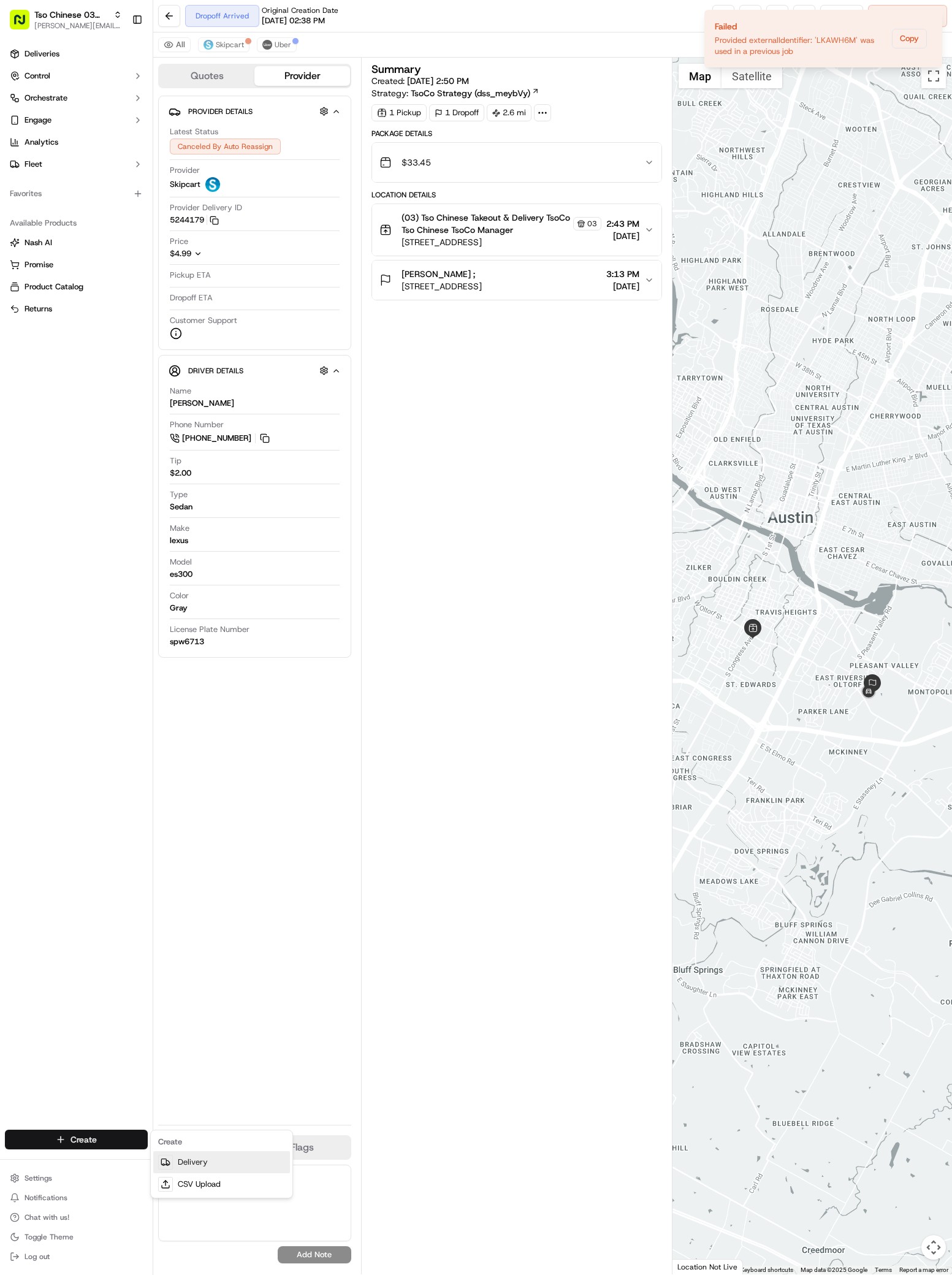
click at [182, 1153] on link "Delivery" at bounding box center [221, 1162] width 137 height 22
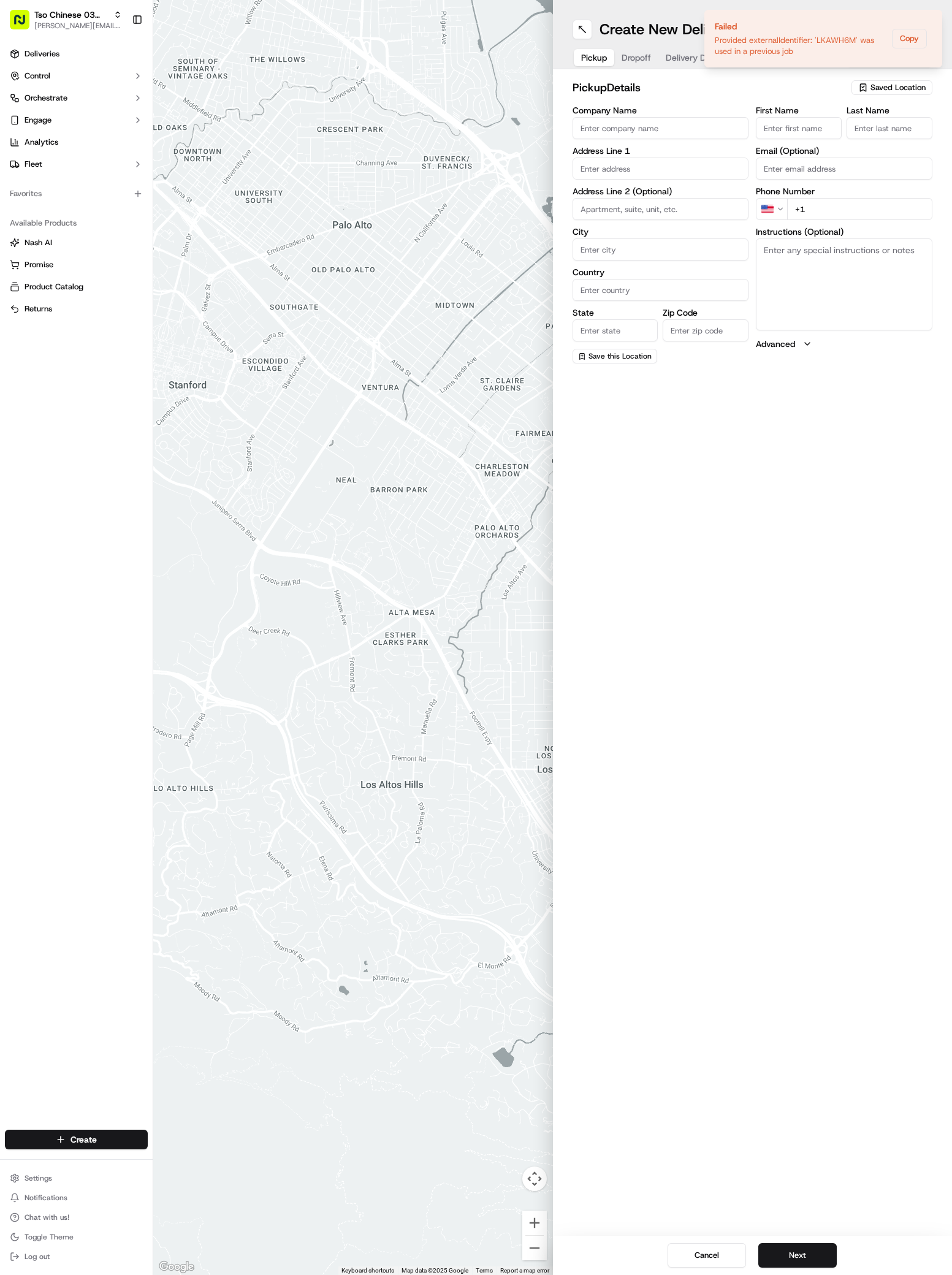
click at [890, 84] on span "Saved Location" at bounding box center [898, 88] width 55 height 11
click at [896, 149] on span "(03) Tso Chinese Takeout & Delivery TsoCo (03)" at bounding box center [871, 139] width 151 height 22
type input "(03) Tso Chinese Takeout & Delivery TsoCo"
type input "Ste F"
type input "Austin"
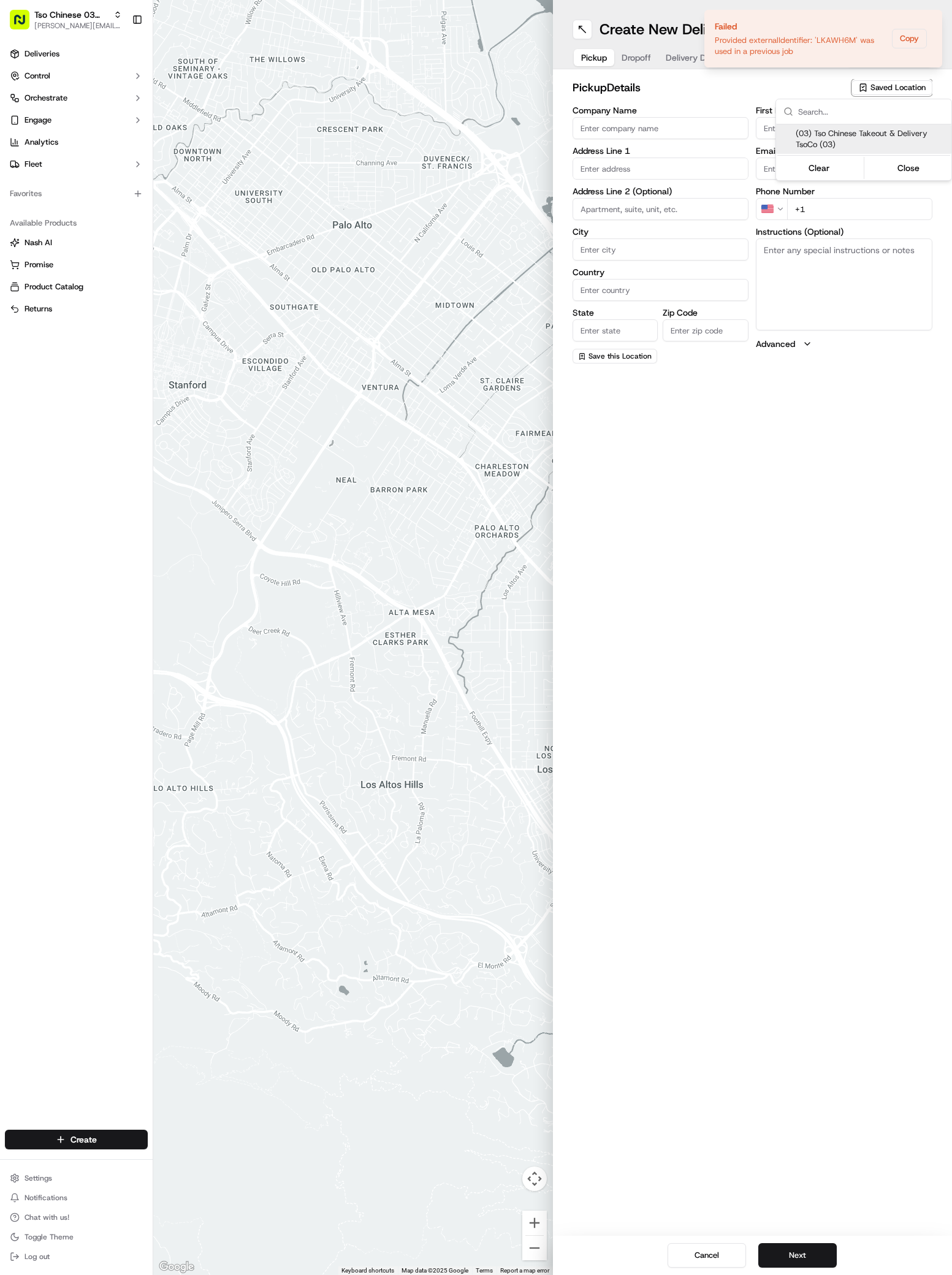
type input "US"
type input "[GEOGRAPHIC_DATA]"
type input "78704"
type input "Tso Chinese"
type input "TsoCo Manager"
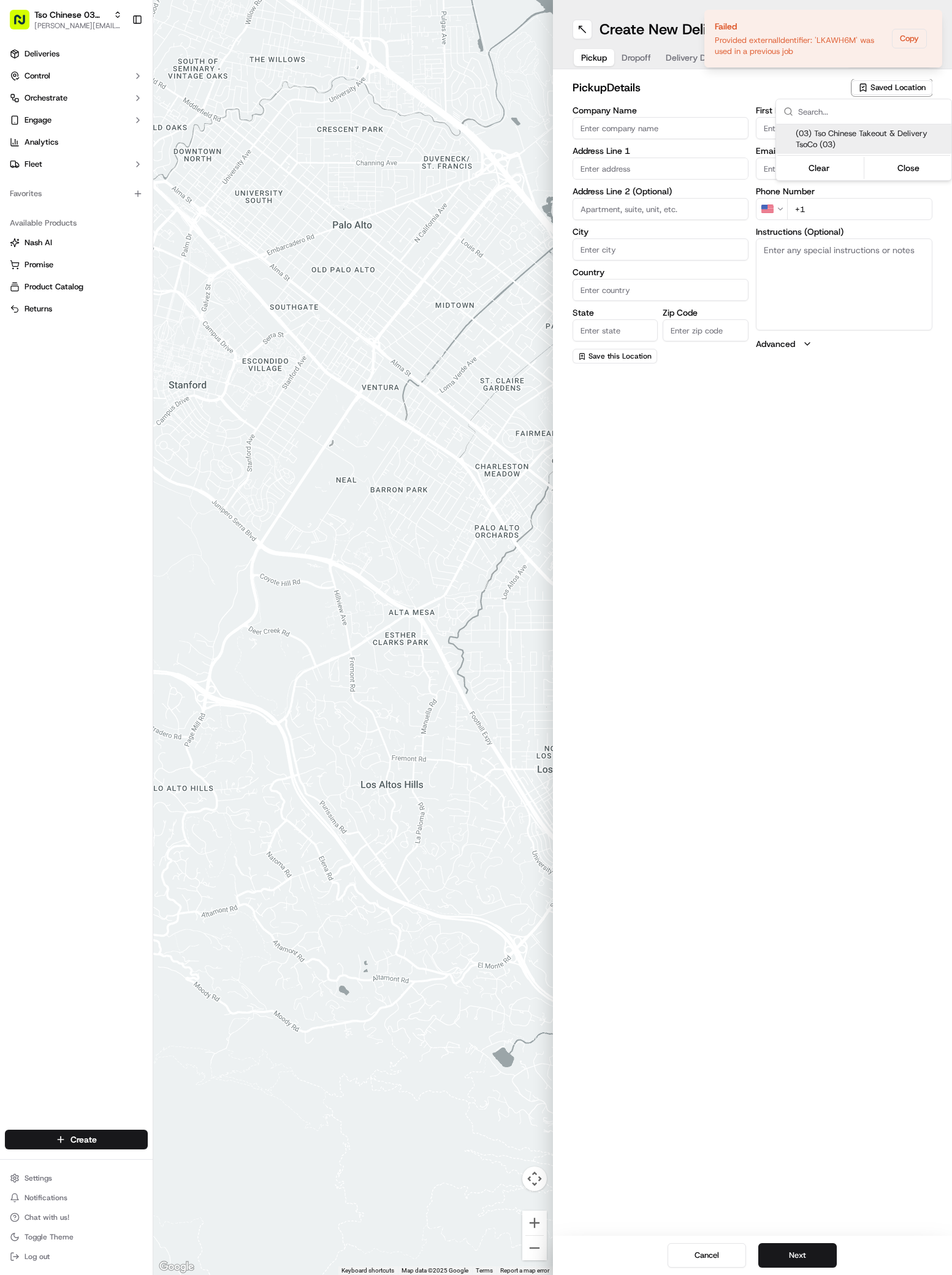
type input "[EMAIL_ADDRESS][DOMAIN_NAME]"
type input "[PHONE_NUMBER]"
type textarea "Submit a picture displaying address & food as Proof of Delivery. Envía una foto…"
type input "[STREET_ADDRESS]"
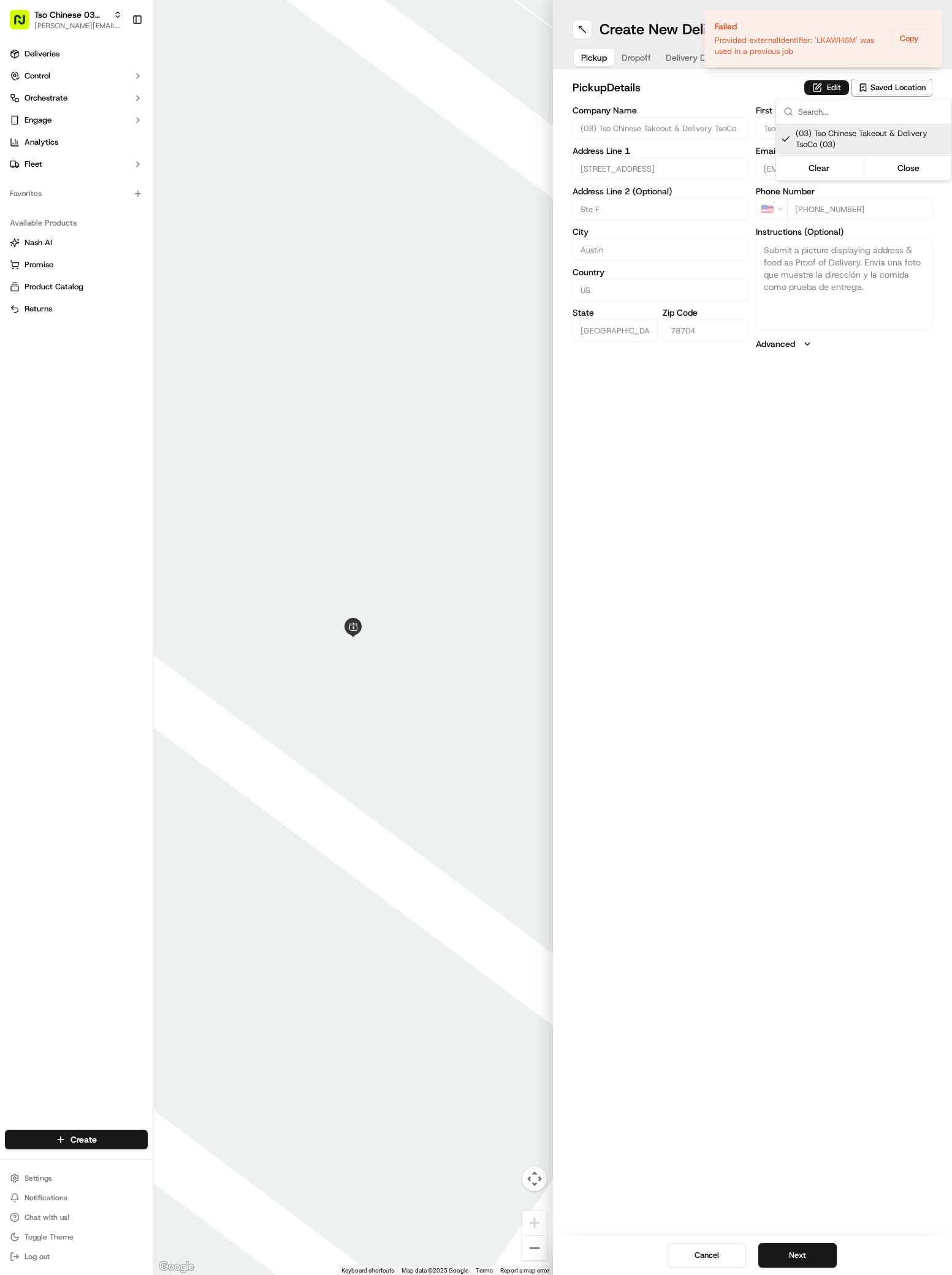
click at [802, 1218] on html "Tso Chinese 03 TsoCo antonia@tsochinese.com Toggle Sidebar Deliveries Control O…" at bounding box center [476, 638] width 952 height 1275
click at [802, 1258] on button "Next" at bounding box center [797, 1255] width 78 height 24
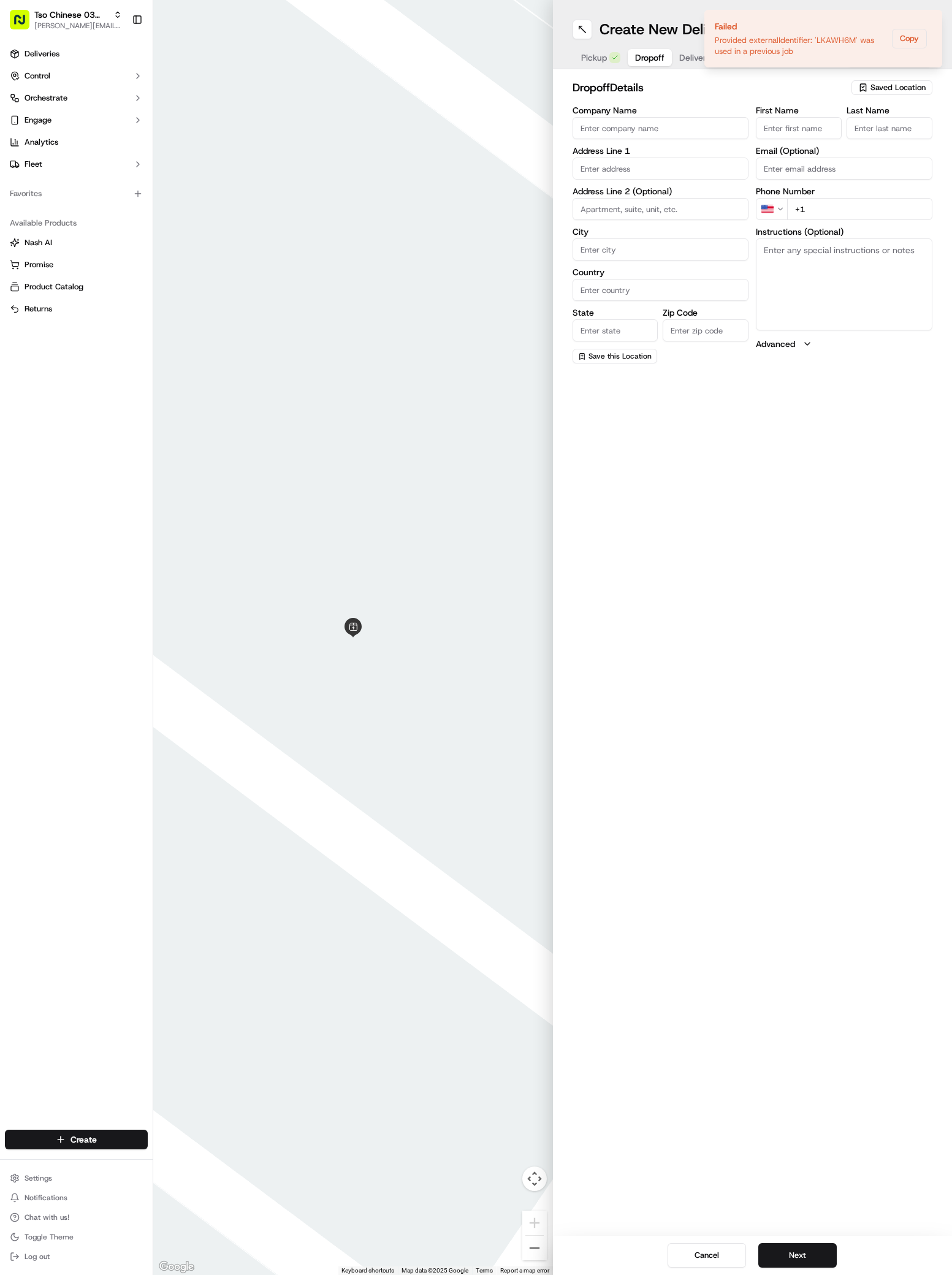
click at [700, 180] on div "Company Name Address Line 1 Address Line 2 (Optional) City Country State Zip Co…" at bounding box center [660, 235] width 176 height 258
click at [694, 197] on div "4420 Banister Lane, Austin, TX" at bounding box center [661, 194] width 171 height 18
type input "4420 Banister Lane"
type input "Austin"
type input "[GEOGRAPHIC_DATA]"
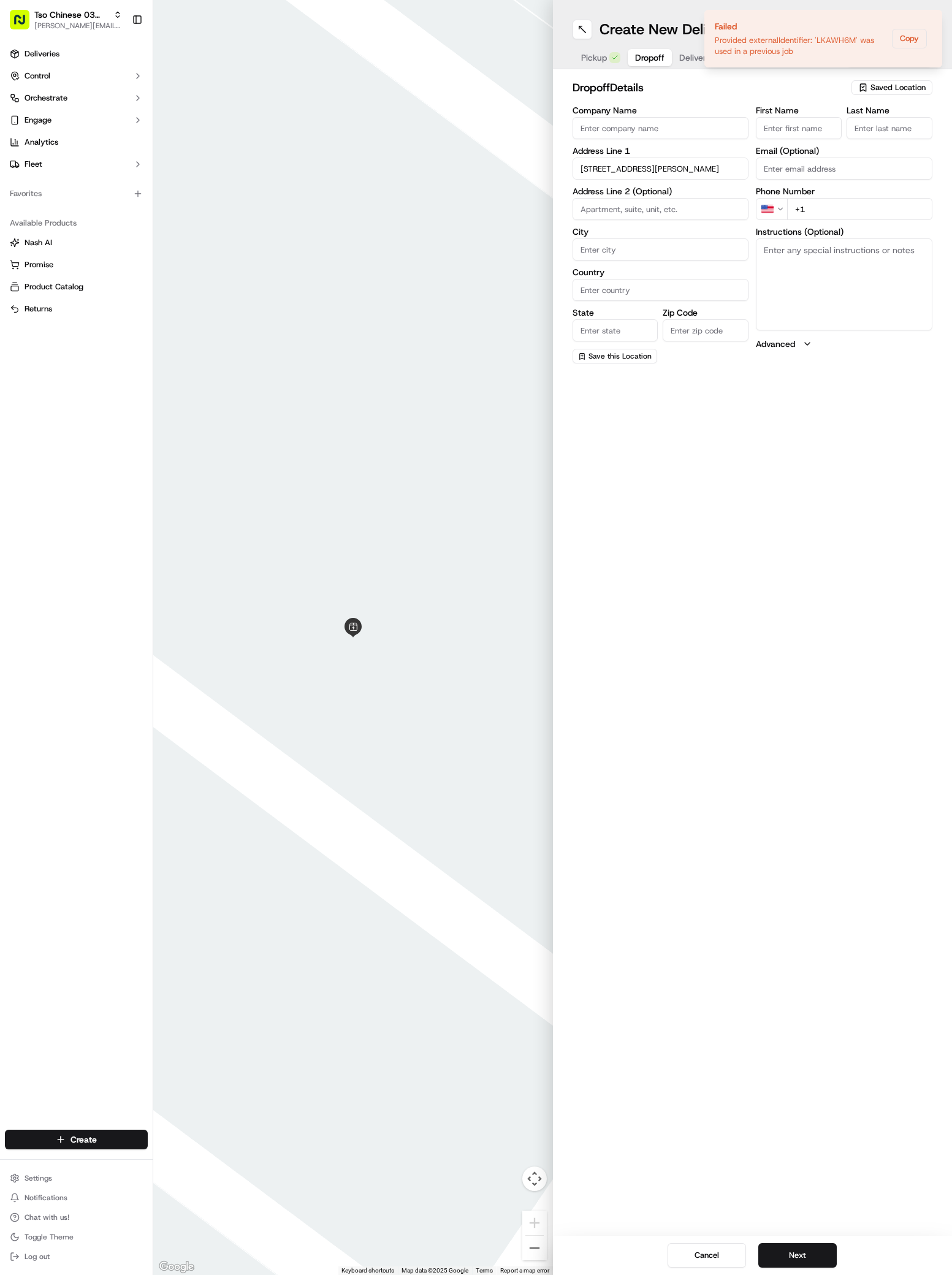
type input "[GEOGRAPHIC_DATA]"
type input "78745"
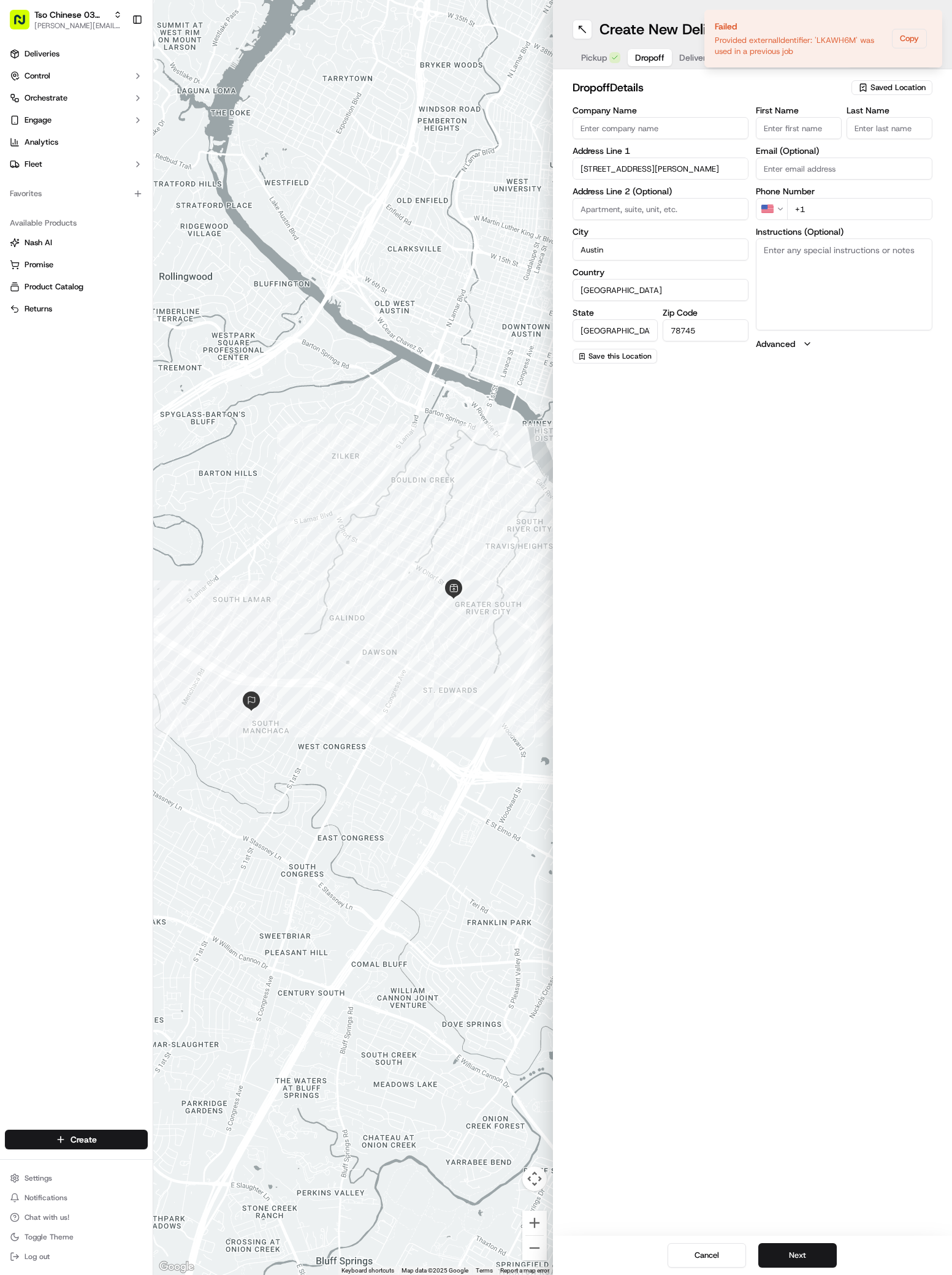
click at [800, 126] on input "First Name" at bounding box center [799, 128] width 86 height 22
paste input "Kelly Nalle"
type input "Kelly Nalle"
type input "."
click at [890, 237] on div "First Name Kelly Nalle Last Name . Email (Optional) Phone Number US +1 Instruct…" at bounding box center [844, 235] width 176 height 258
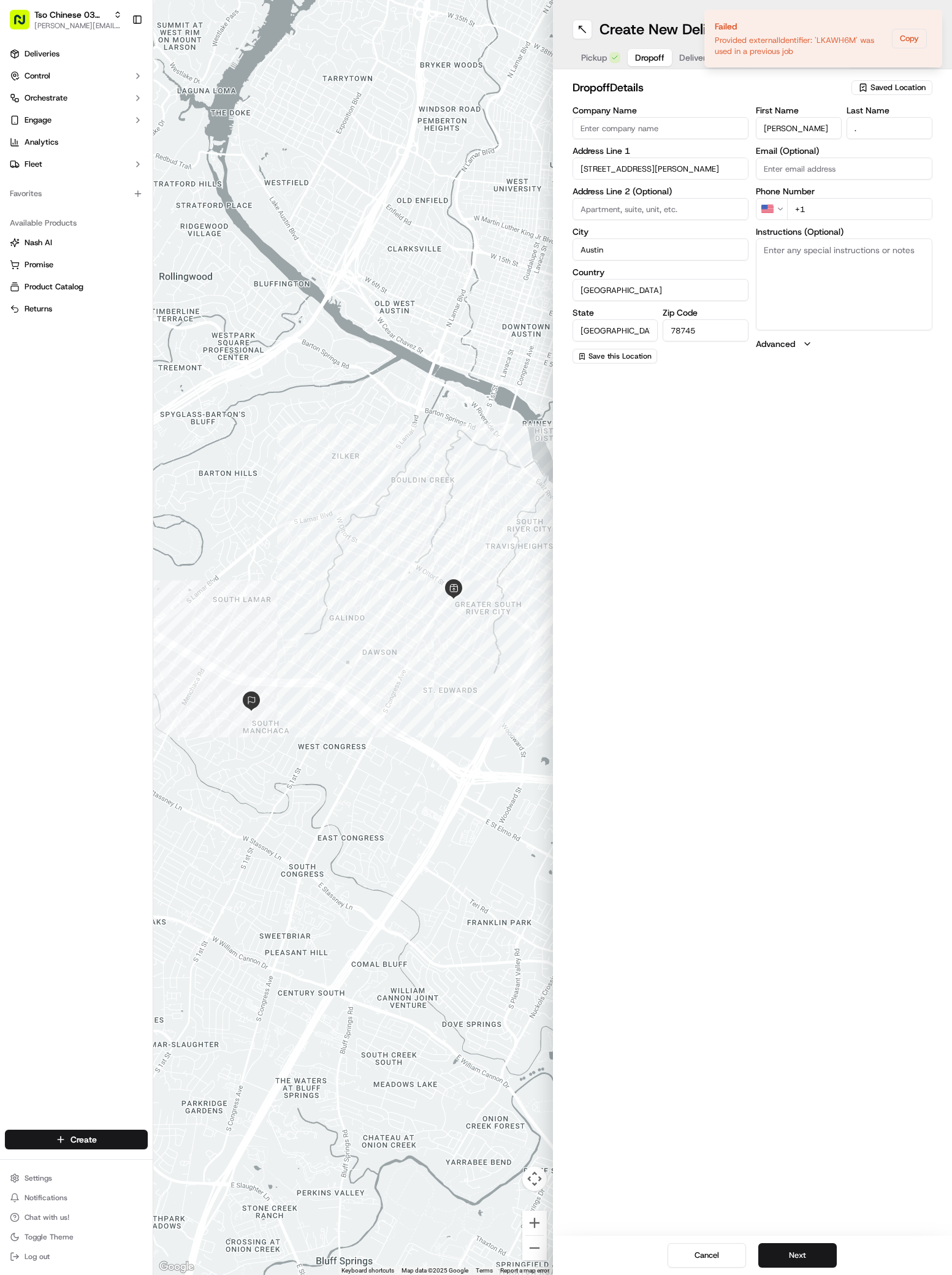
click at [888, 223] on div "First Name Kelly Nalle Last Name . Email (Optional) Phone Number US +1 Instruct…" at bounding box center [844, 235] width 176 height 258
type input "+1 512 293 8767"
click at [770, 1262] on button "Next" at bounding box center [797, 1255] width 78 height 24
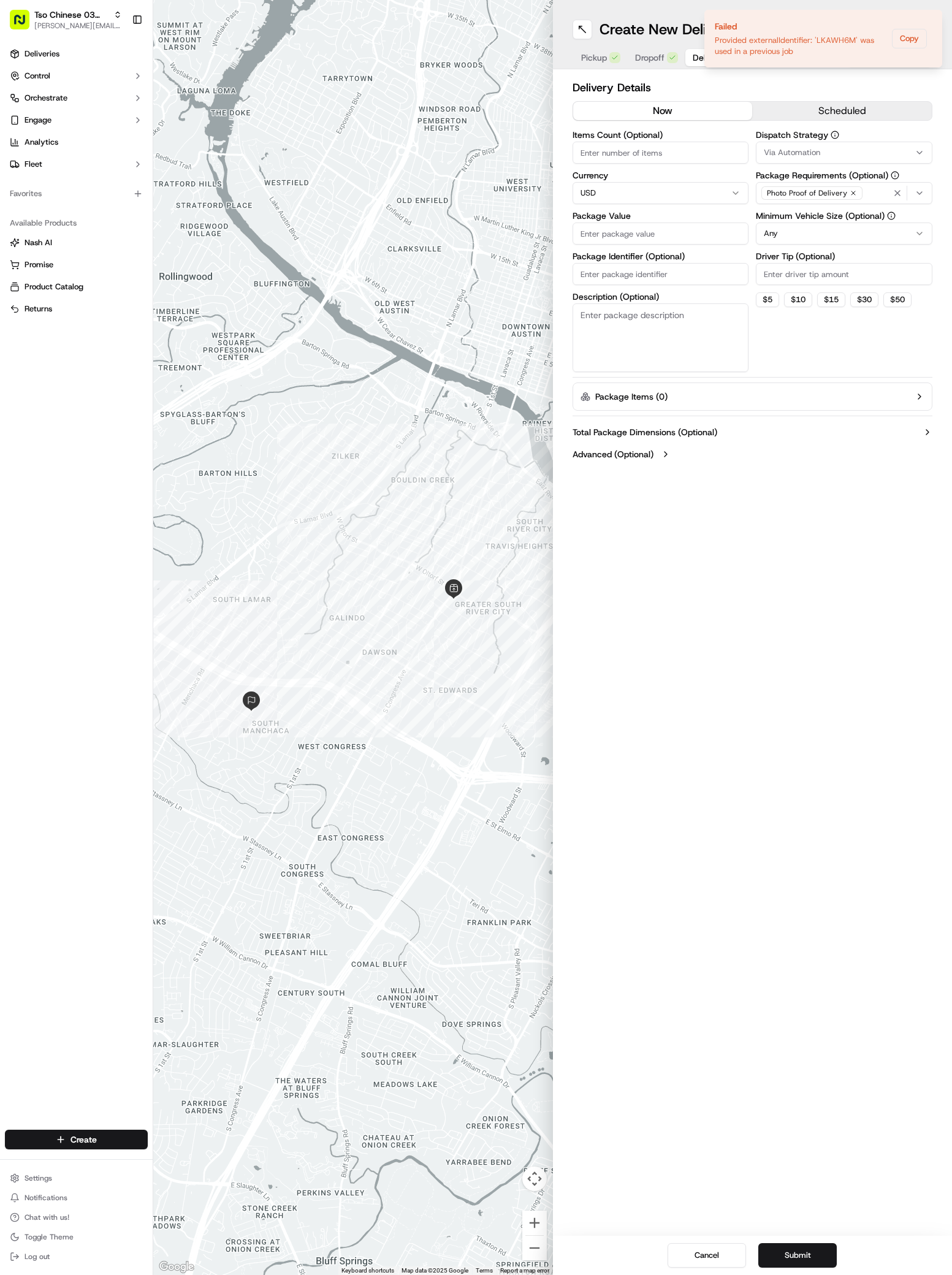
click at [800, 152] on span "Via Automation" at bounding box center [792, 152] width 56 height 11
click at [801, 224] on span "TsoCo Strategy" at bounding box center [851, 220] width 151 height 11
click at [781, 488] on html "Tso Chinese 03 TsoCo antonia@tsochinese.com Toggle Sidebar Deliveries Control O…" at bounding box center [476, 638] width 952 height 1275
click at [800, 274] on input "Driver Tip (Optional)" at bounding box center [844, 274] width 176 height 22
type input "2"
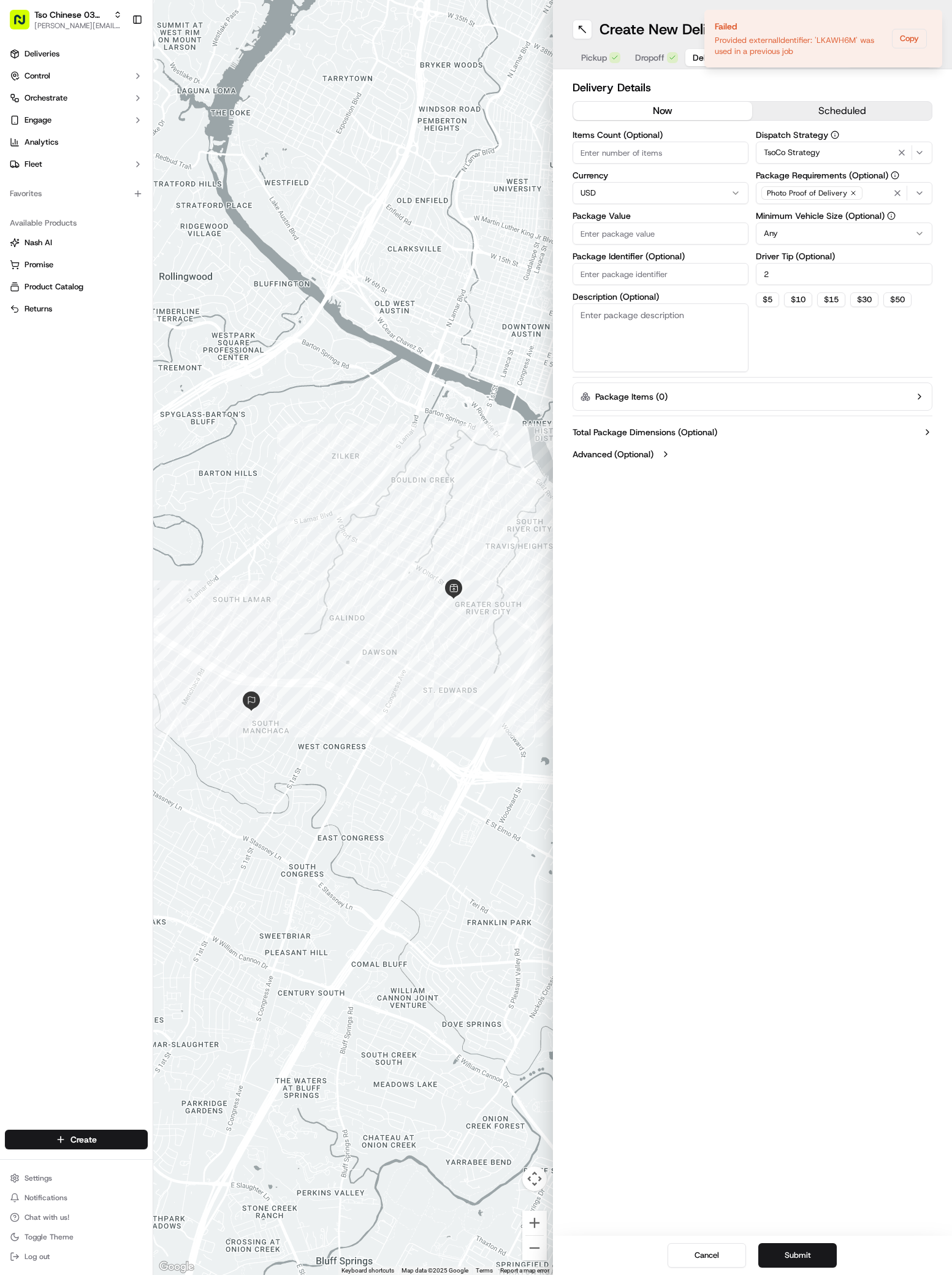
click at [696, 243] on input "Package Value" at bounding box center [660, 234] width 176 height 22
type input "34.26"
click at [653, 271] on input "Package Identifier (Optional)" at bounding box center [660, 274] width 176 height 22
paste input "RFIBT5J"
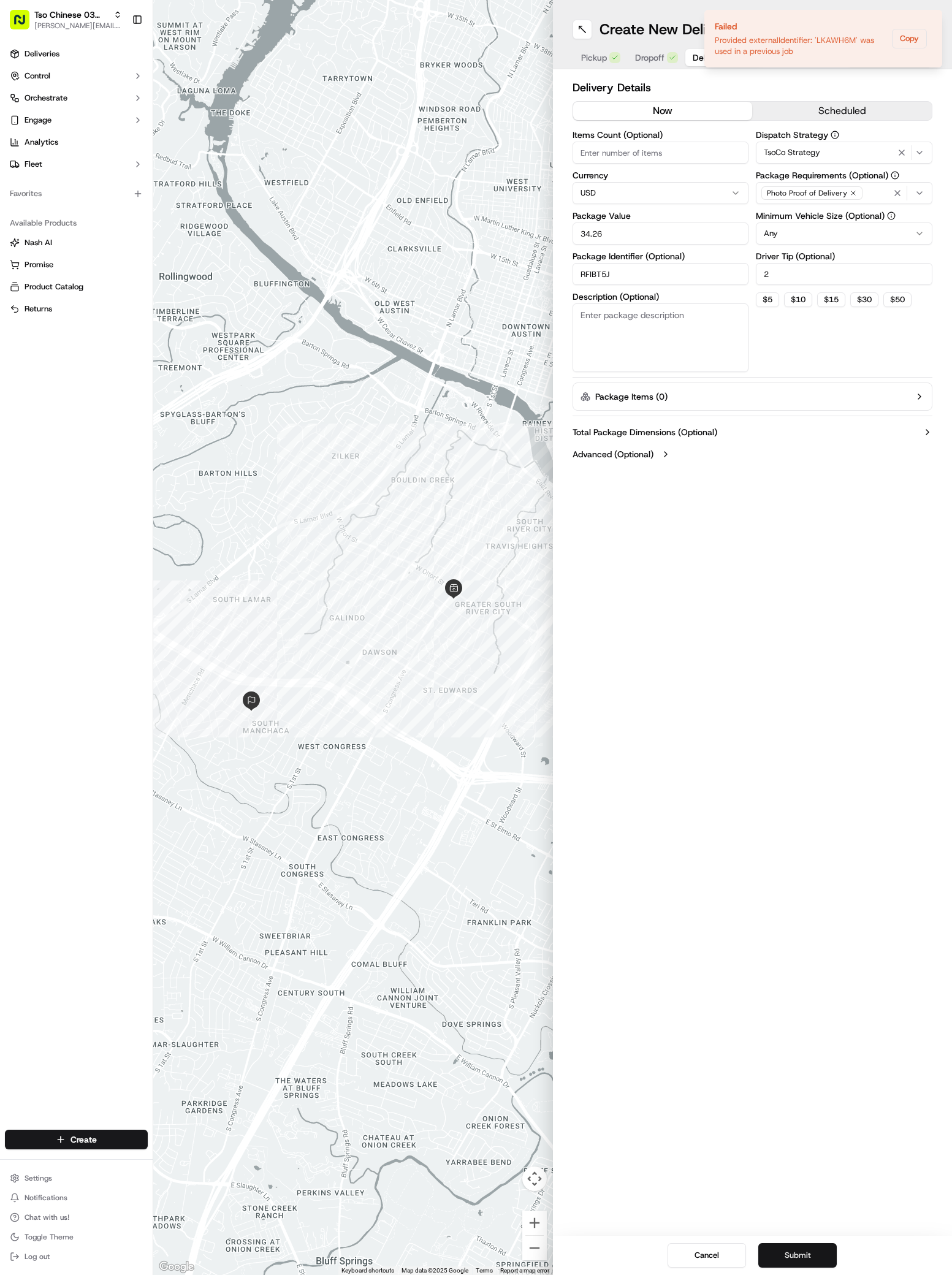
type input "RFIBT5J"
click at [805, 1258] on button "Submit" at bounding box center [797, 1255] width 78 height 24
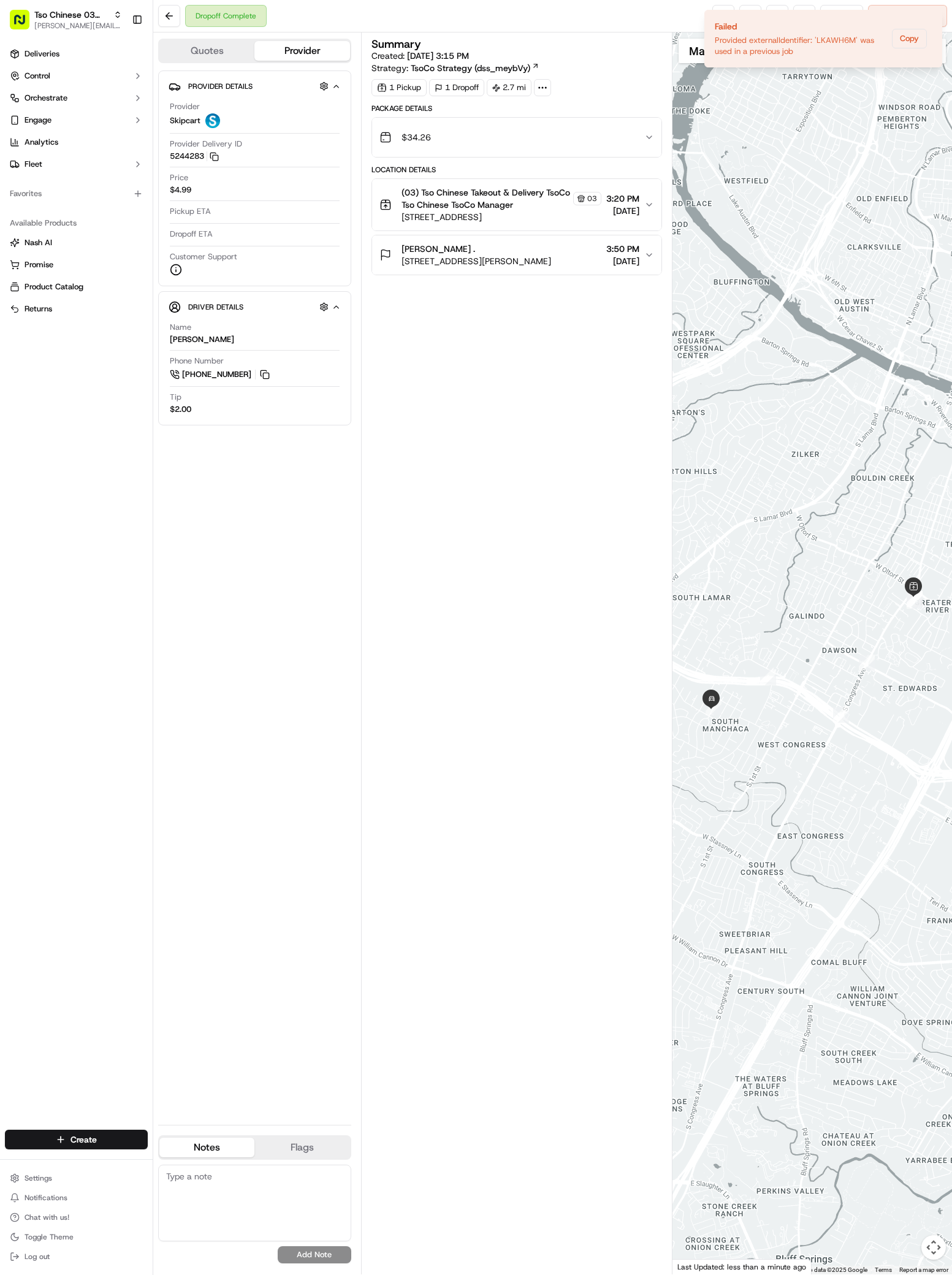
click at [50, 65] on ul "Deliveries Control Orchestrate Engage Analytics Fleet" at bounding box center [76, 109] width 143 height 130
click at [48, 48] on link "Deliveries" at bounding box center [76, 54] width 143 height 20
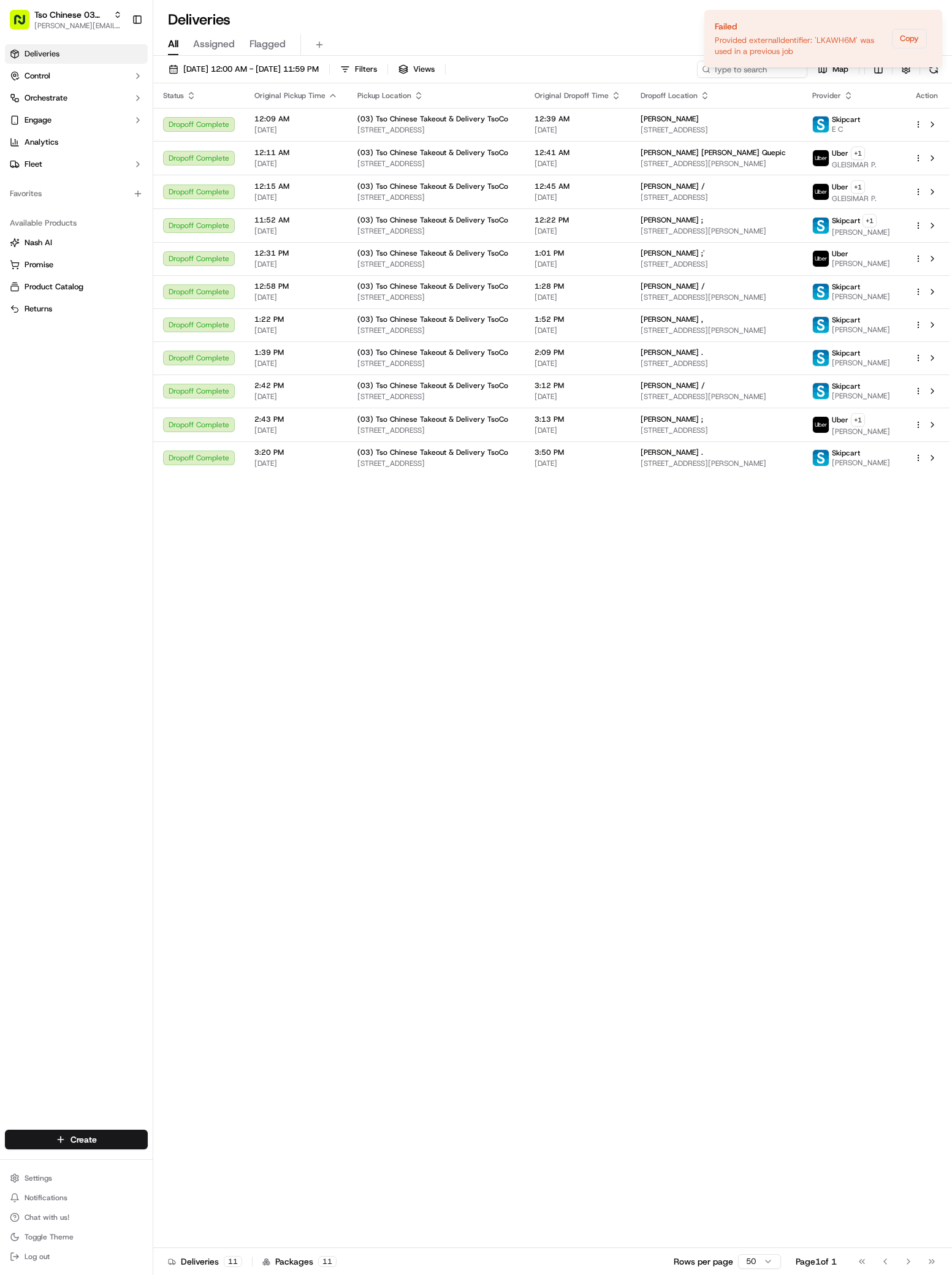
click at [79, 1128] on div "Create" at bounding box center [76, 1139] width 152 height 29
click at [84, 1131] on html "Tso Chinese 03 TsoCo [PERSON_NAME][EMAIL_ADDRESS][DOMAIN_NAME] Toggle Sidebar D…" at bounding box center [476, 638] width 952 height 1275
click at [92, 1145] on html "Tso Chinese 03 TsoCo [PERSON_NAME][EMAIL_ADDRESS][DOMAIN_NAME] Toggle Sidebar D…" at bounding box center [476, 638] width 952 height 1275
click at [189, 1159] on link "Delivery" at bounding box center [221, 1162] width 137 height 22
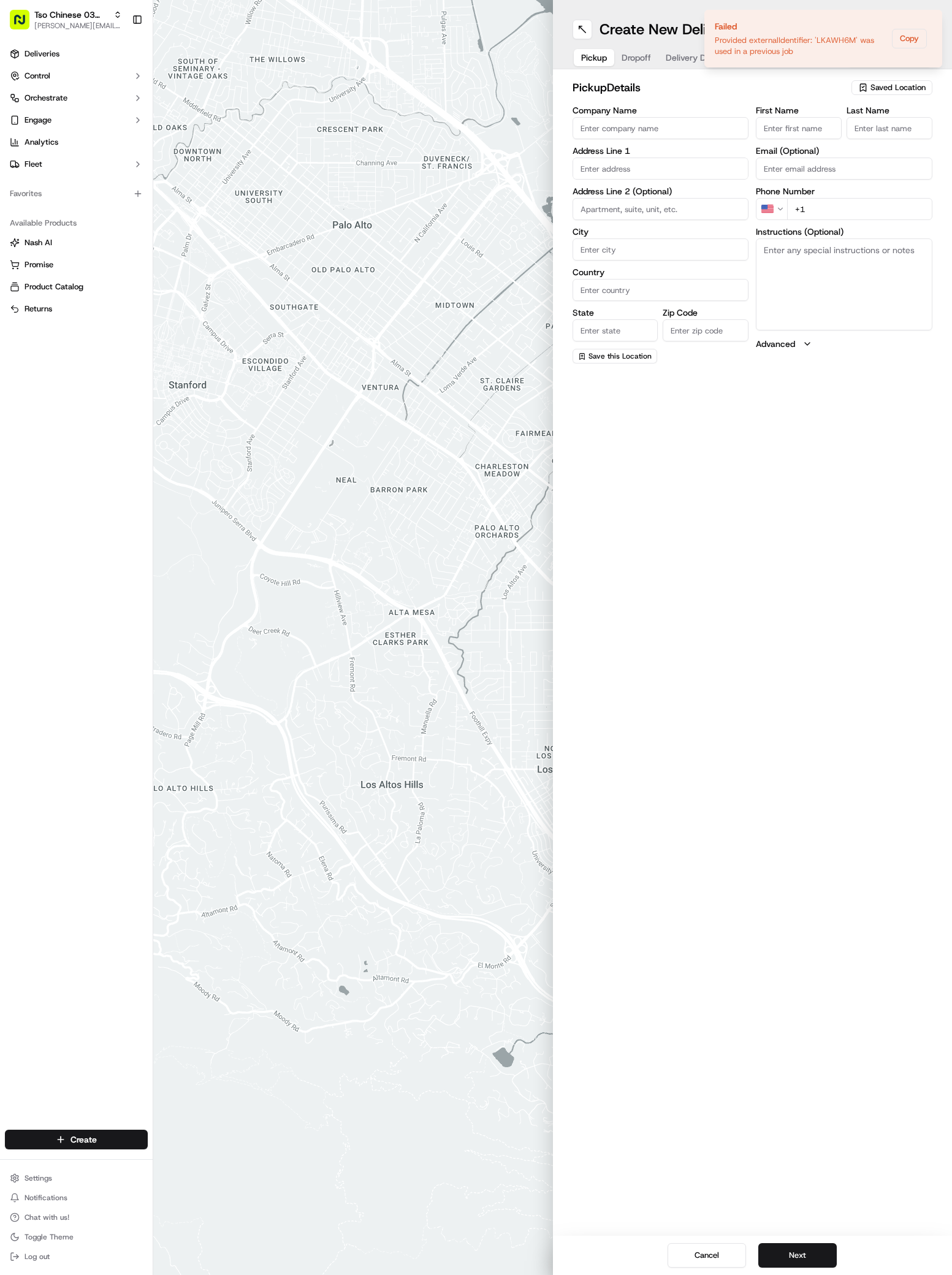
click at [894, 90] on span "Saved Location" at bounding box center [898, 88] width 55 height 11
click at [896, 140] on span "(03) Tso Chinese Takeout & Delivery TsoCo (03)" at bounding box center [871, 139] width 151 height 22
type input "(03) Tso Chinese Takeout & Delivery TsoCo"
type input "Ste F"
type input "Austin"
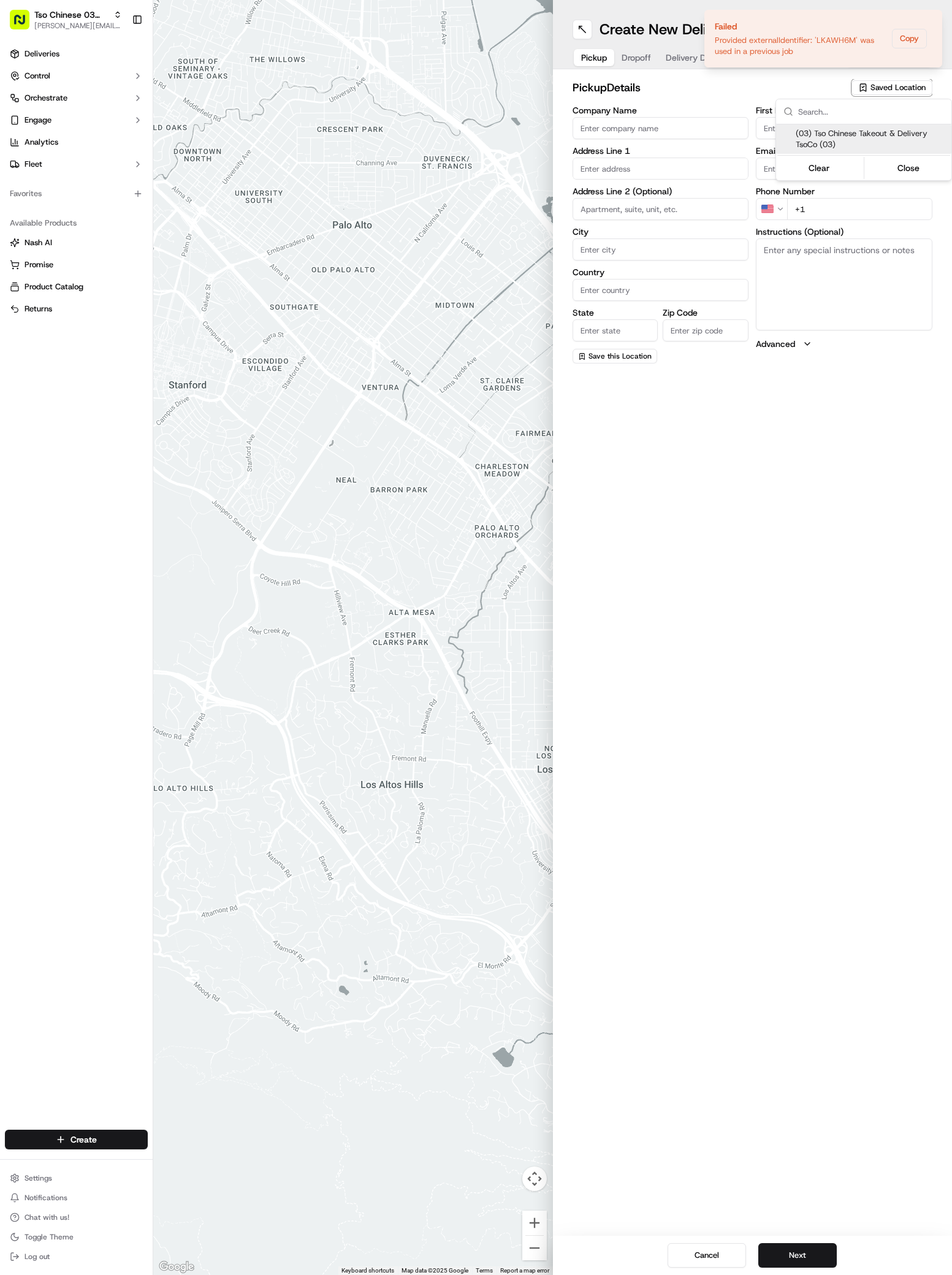
type input "US"
type input "[GEOGRAPHIC_DATA]"
type input "78704"
type input "Tso Chinese"
type input "TsoCo Manager"
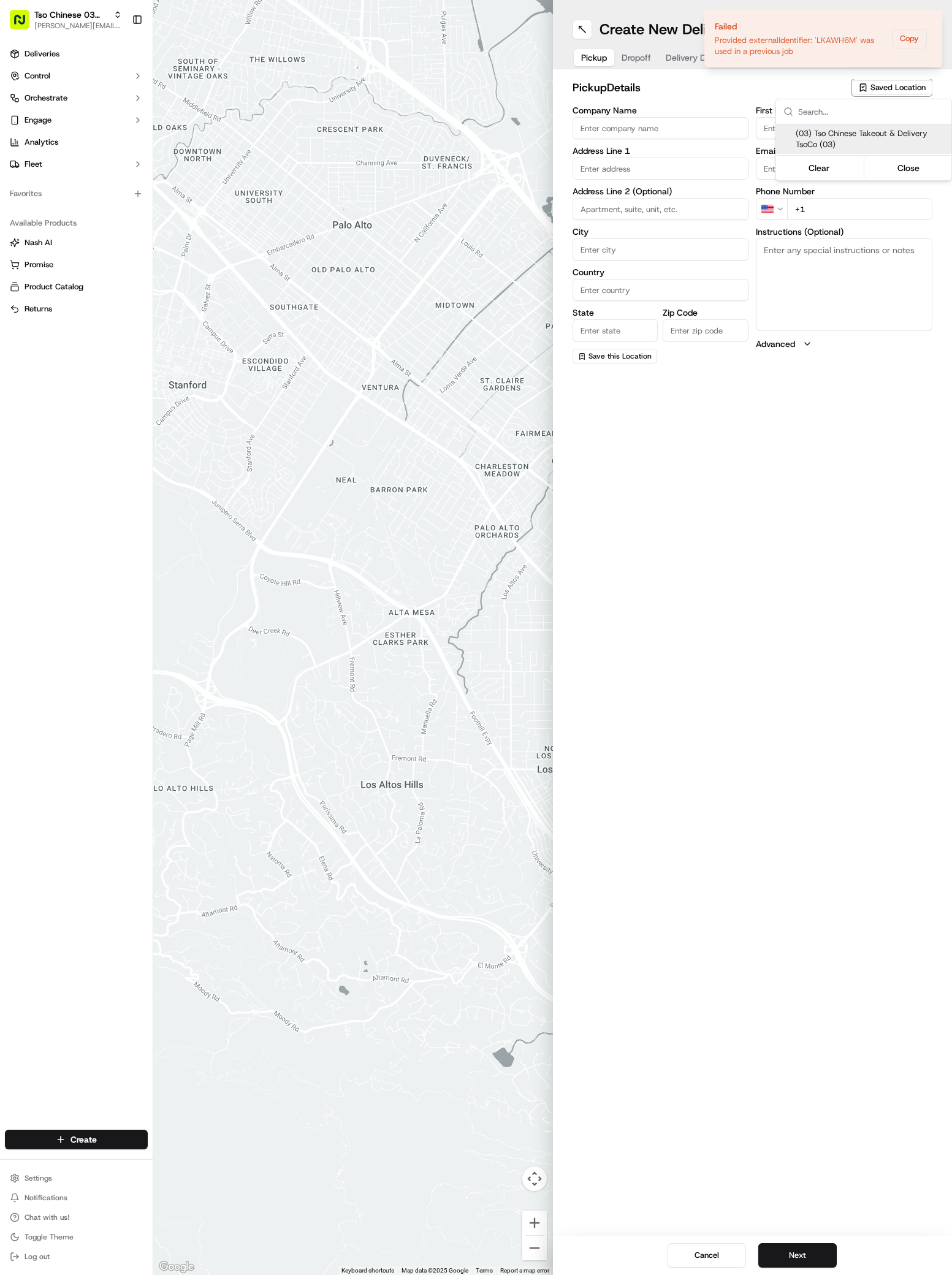
type input "[EMAIL_ADDRESS][DOMAIN_NAME]"
type input "[PHONE_NUMBER]"
type textarea "Submit a picture displaying address & food as Proof of Delivery. Envía una foto…"
type input "[STREET_ADDRESS]"
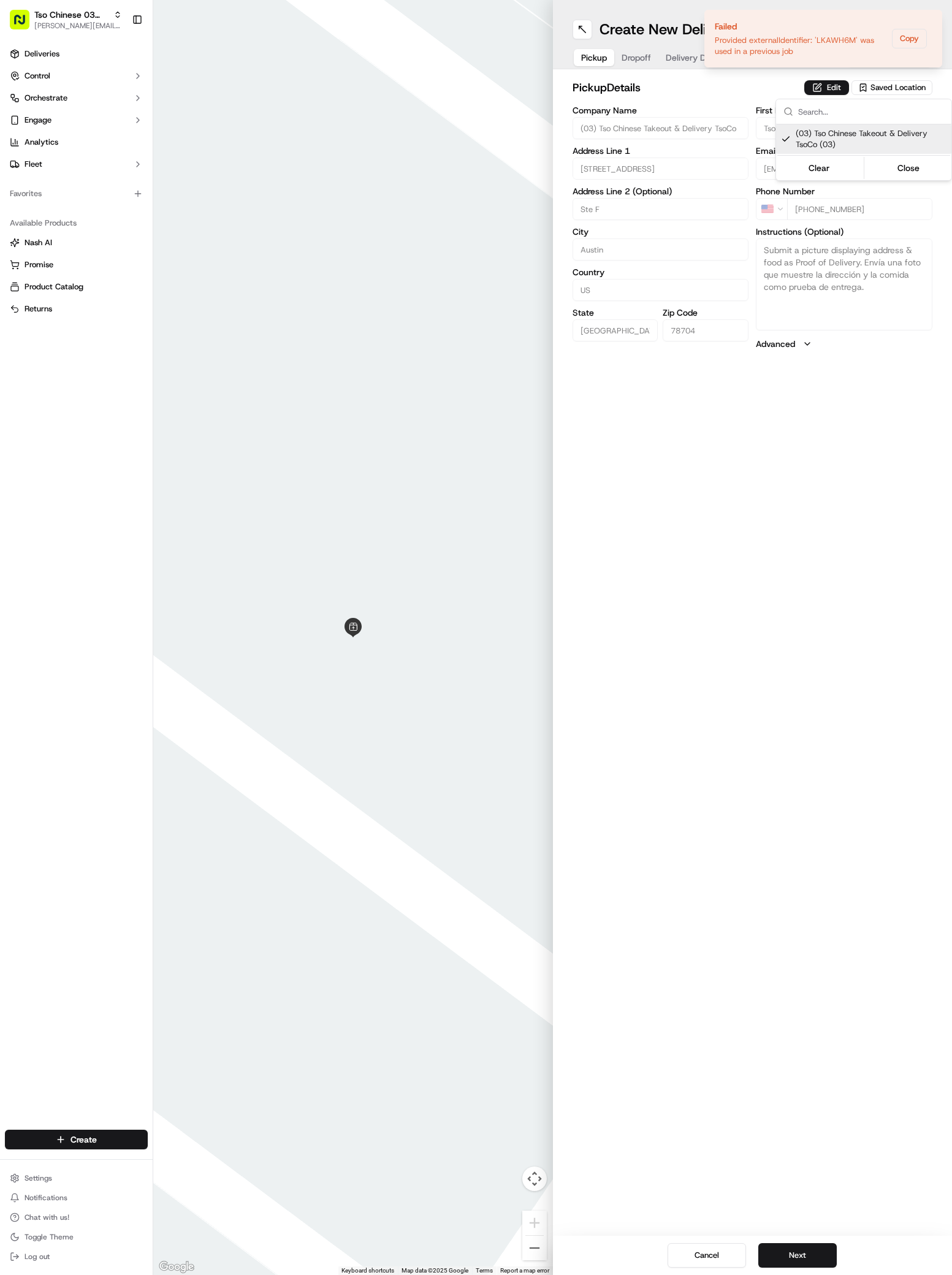
click at [792, 1191] on html "Tso Chinese 03 TsoCo antonia@tsochinese.com Toggle Sidebar Deliveries Control O…" at bounding box center [476, 638] width 952 height 1275
click at [800, 1254] on button "Next" at bounding box center [797, 1255] width 78 height 24
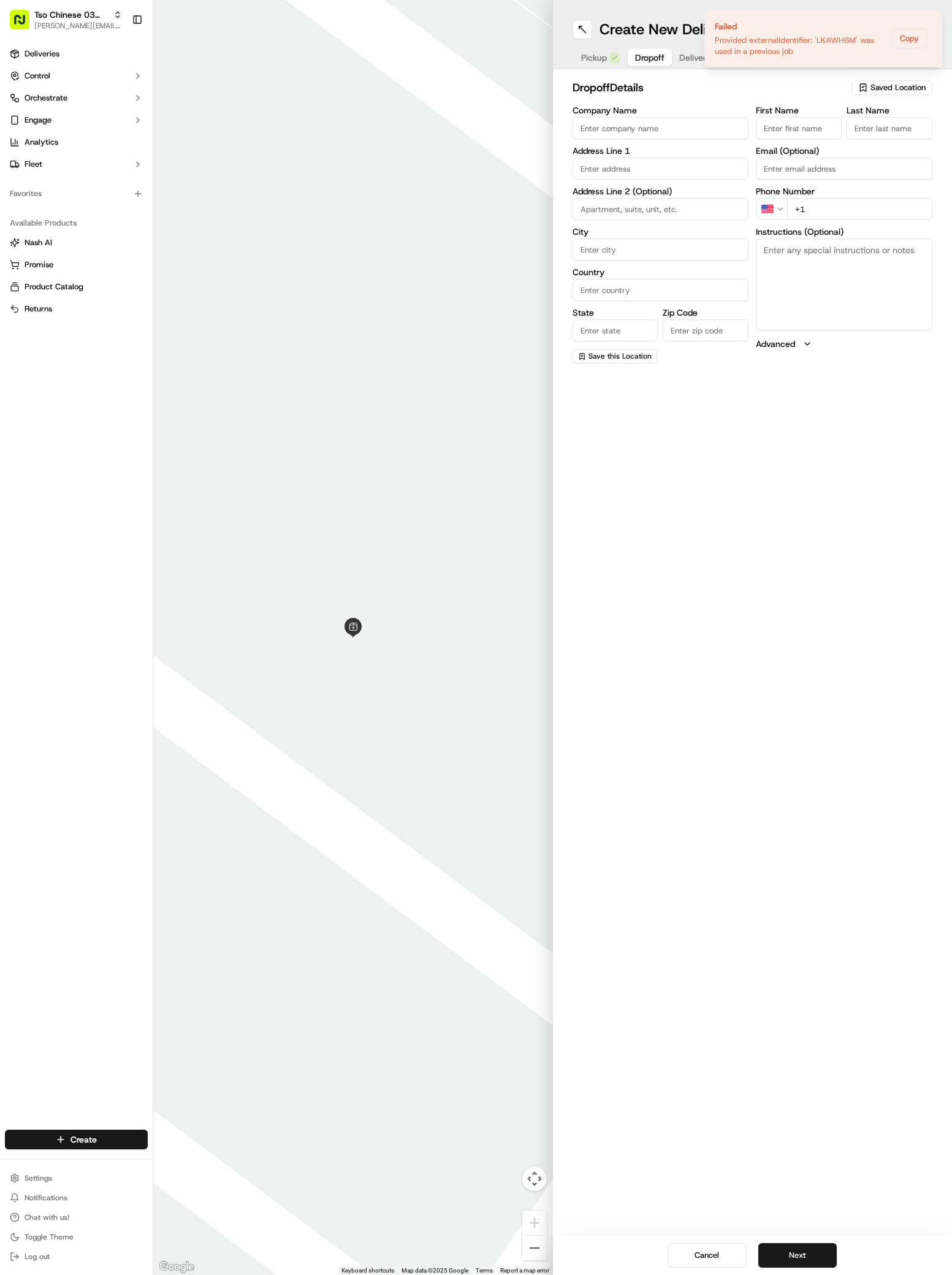
click at [659, 157] on div "Address Line 1" at bounding box center [660, 163] width 176 height 33
click at [668, 198] on div "4361 South Congress Avenue, Austin, TX" at bounding box center [661, 194] width 171 height 18
type input "[STREET_ADDRESS]"
type input "Austin"
type input "[GEOGRAPHIC_DATA]"
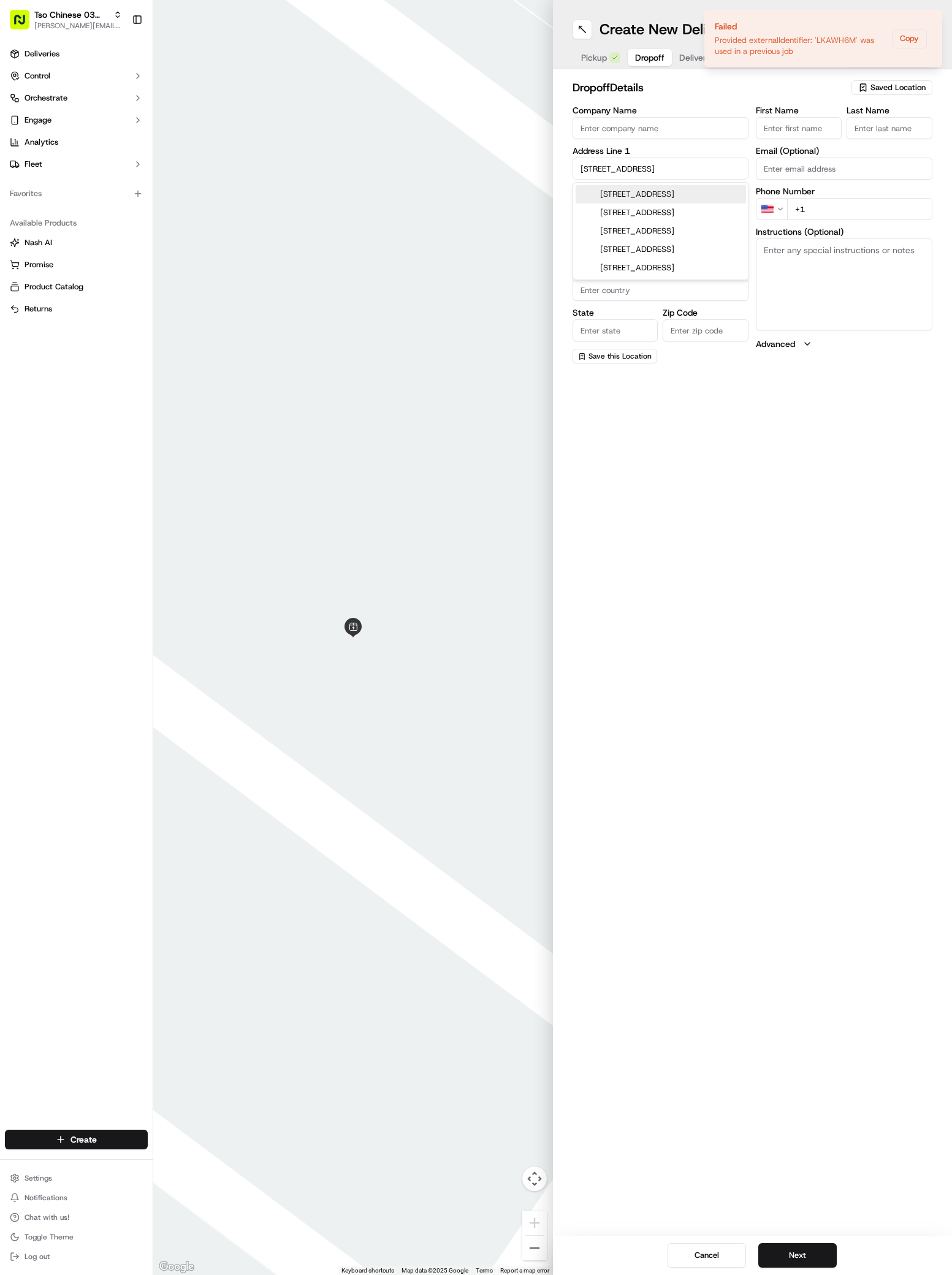
type input "[GEOGRAPHIC_DATA]"
type input "78745"
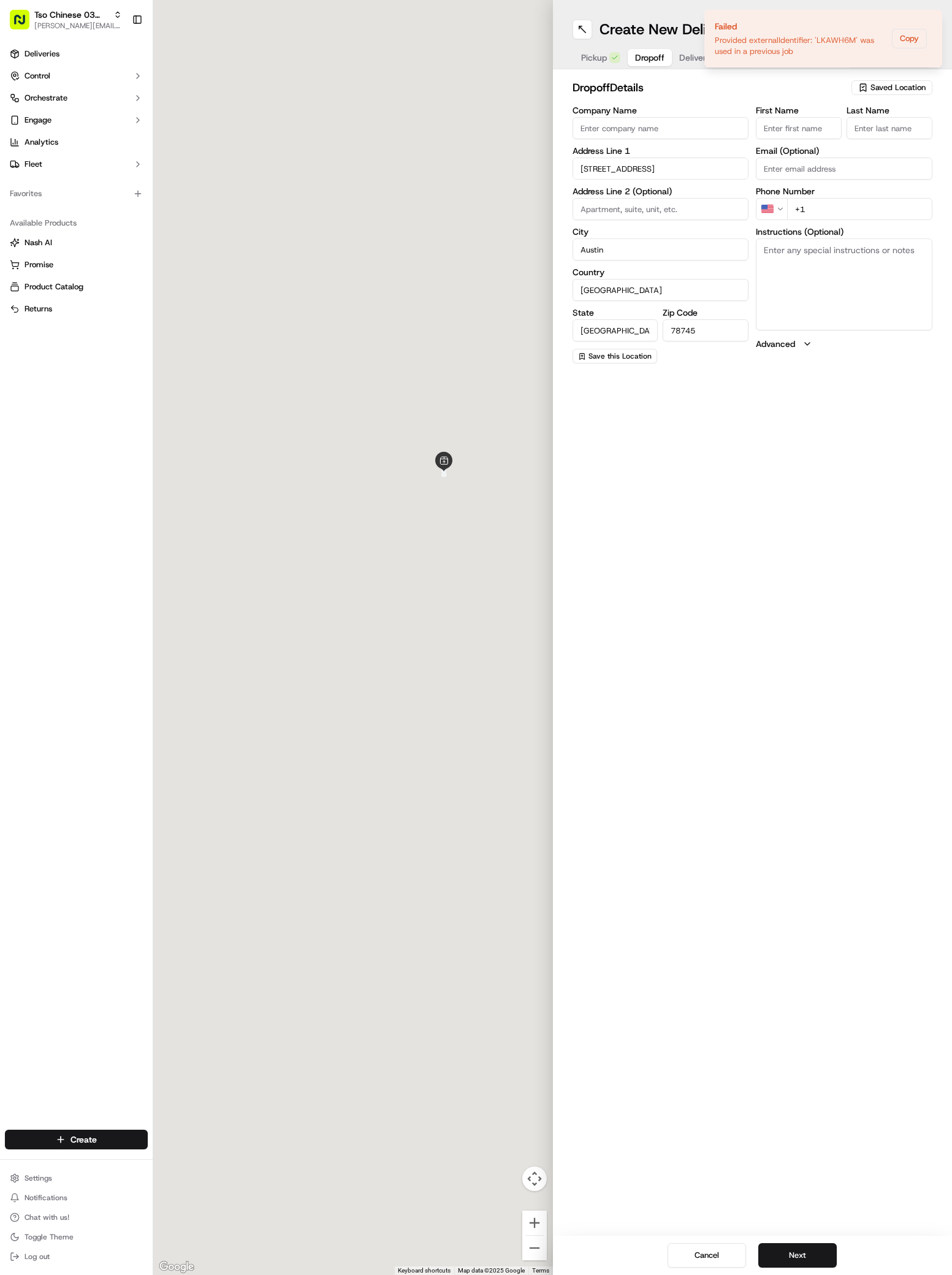
type input "4361 South Congress Avenue"
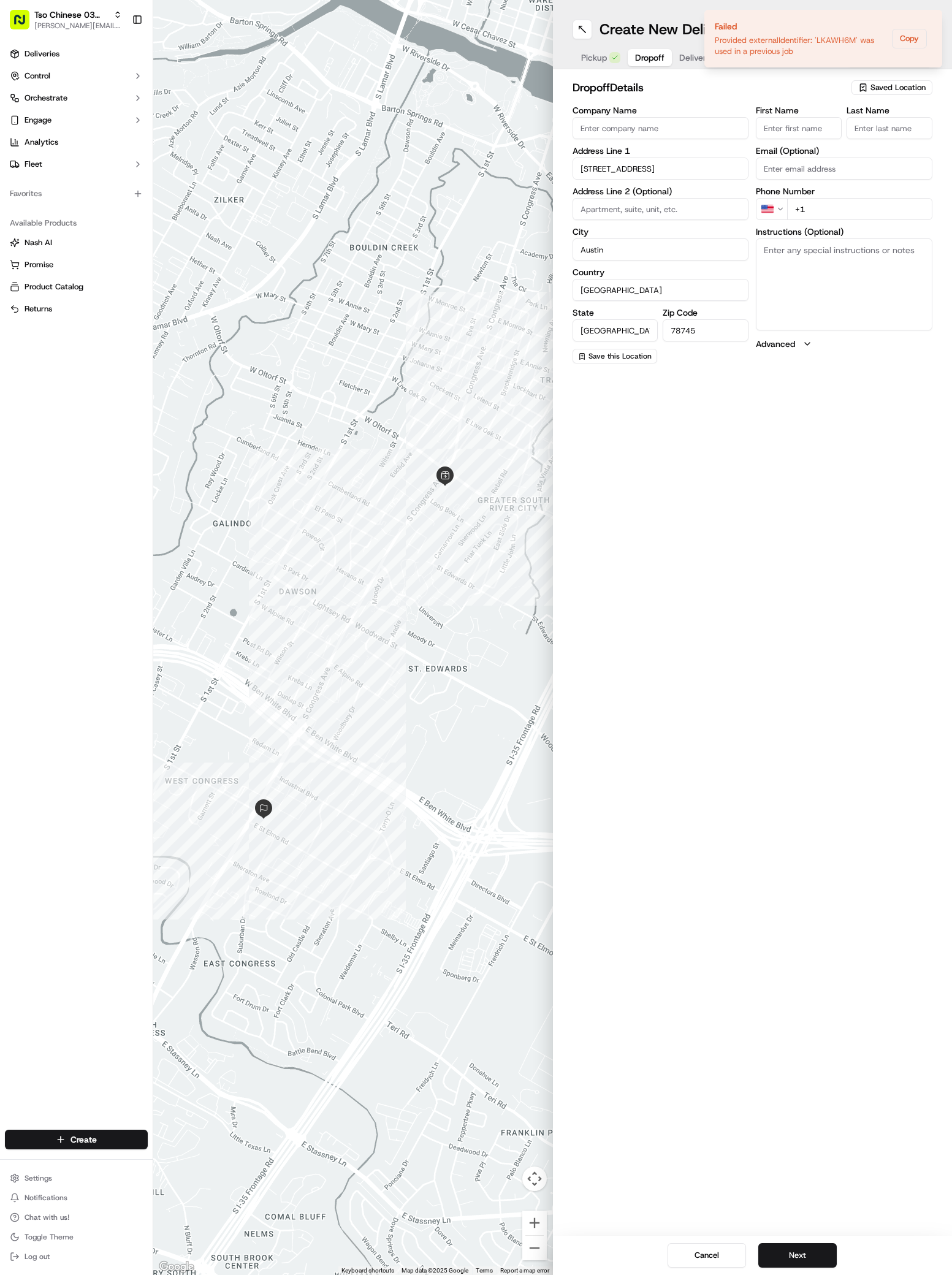
paste input "Nick Aguirre"
type input "Nick Aguirre"
type input ";"
type input "+1 832 584 0464"
click at [815, 280] on textarea "Instructions (Optional)" at bounding box center [844, 284] width 176 height 92
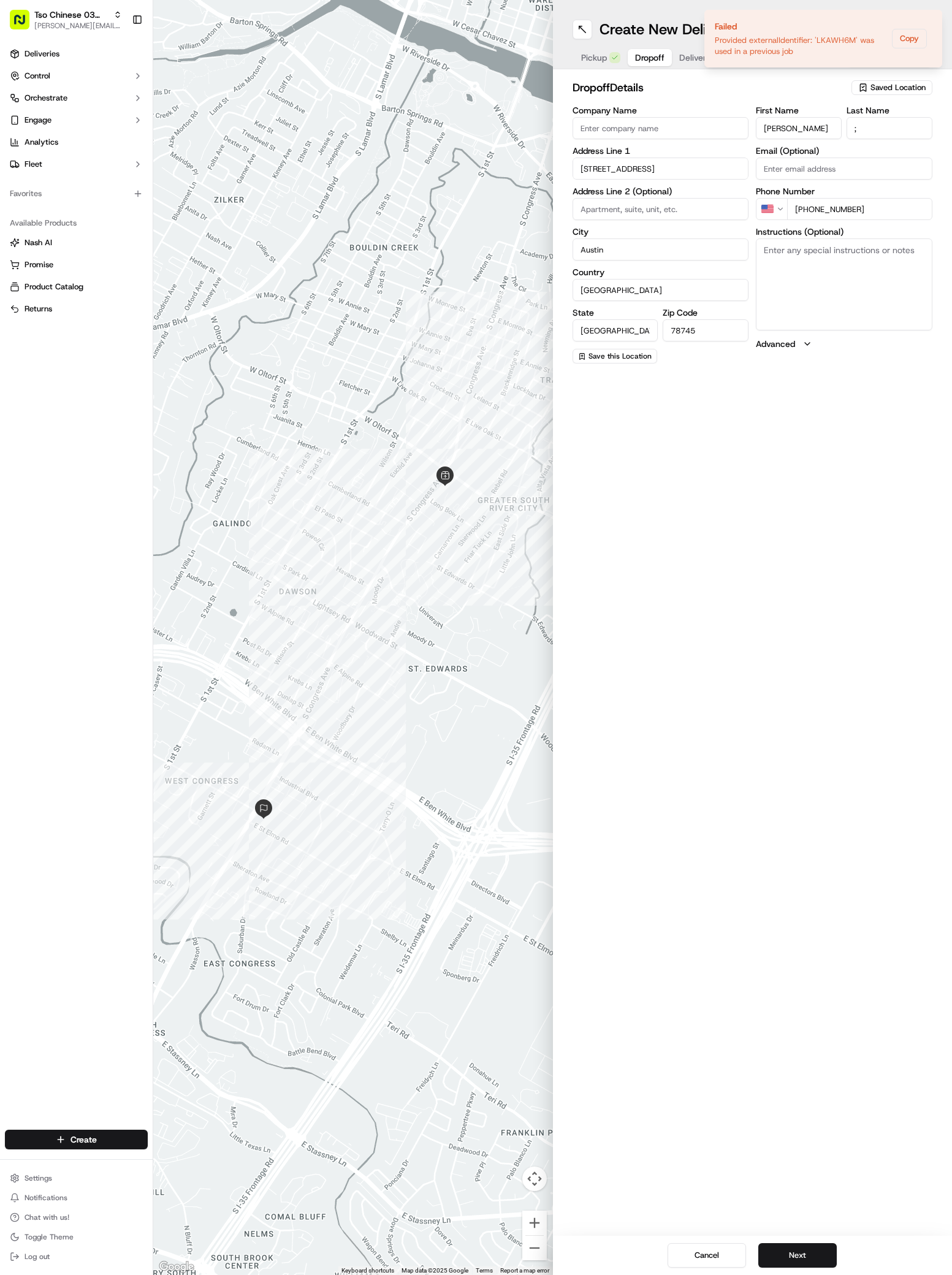
click at [815, 280] on textarea "Instructions (Optional)" at bounding box center [844, 284] width 176 height 92
paste textarea "Public lofts"
paste textarea "Gate code: 161820# Elevator code: 161820# Building 3 2nd floor apt#233"
type textarea "Public lofts 233 Gate code: 161820# Elevator code: 161820# Building 3 2nd floor…"
click at [798, 1259] on button "Next" at bounding box center [797, 1255] width 78 height 24
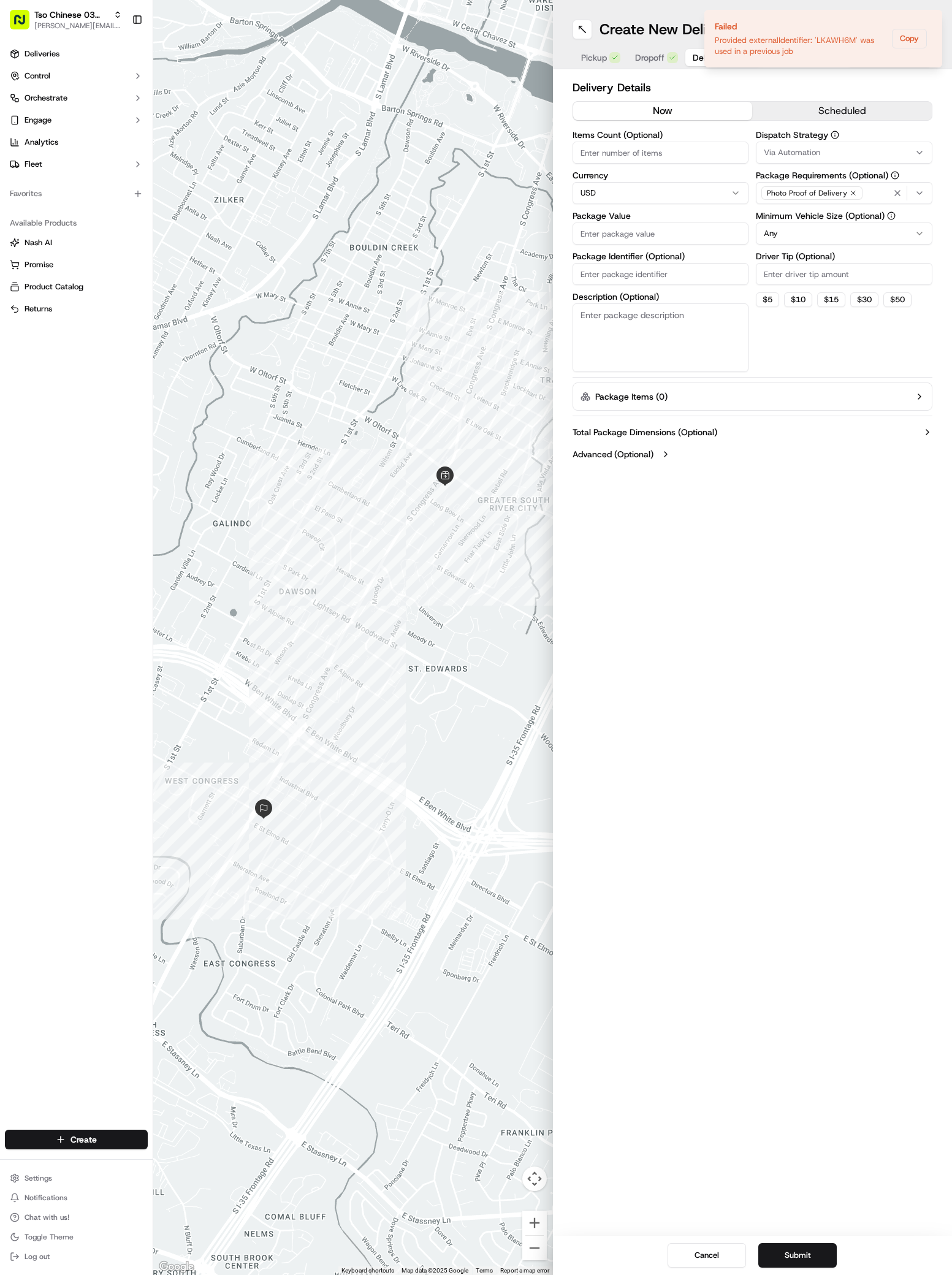
click at [781, 149] on span "Via Automation" at bounding box center [792, 152] width 56 height 11
click at [784, 222] on span "TsoCo Strategy" at bounding box center [851, 220] width 151 height 11
click at [784, 415] on html "Tso Chinese 03 TsoCo antonia@tsochinese.com Toggle Sidebar Deliveries Control O…" at bounding box center [476, 638] width 952 height 1275
click at [784, 278] on input "Driver Tip (Optional)" at bounding box center [844, 274] width 176 height 22
type input "2"
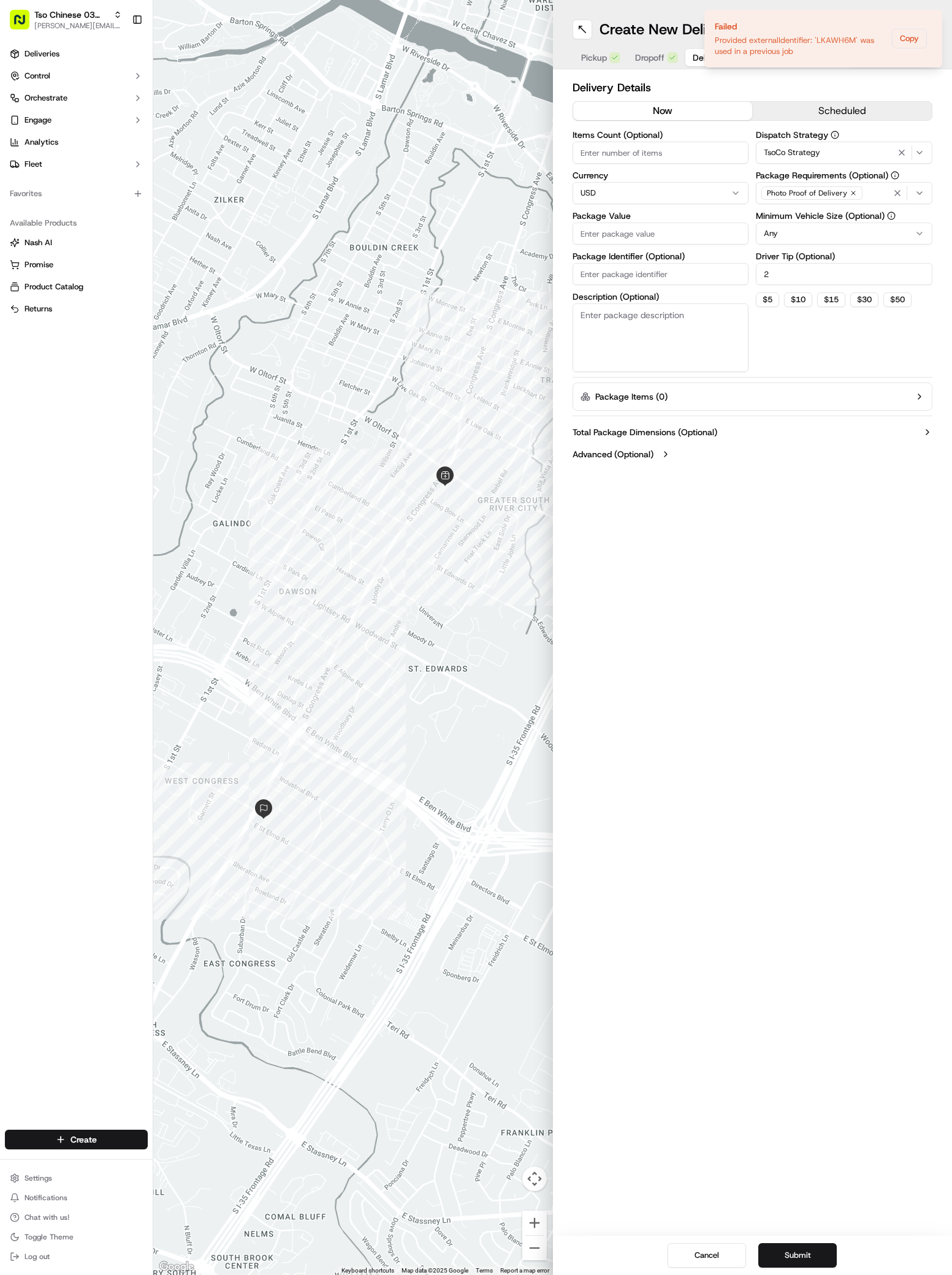
click at [664, 235] on input "Package Value" at bounding box center [660, 234] width 176 height 22
type input "28.04"
click at [621, 276] on input "Package Identifier (Optional)" at bounding box center [660, 274] width 176 height 22
paste input "FQT7KEQ"
type input "FQT7KEQ"
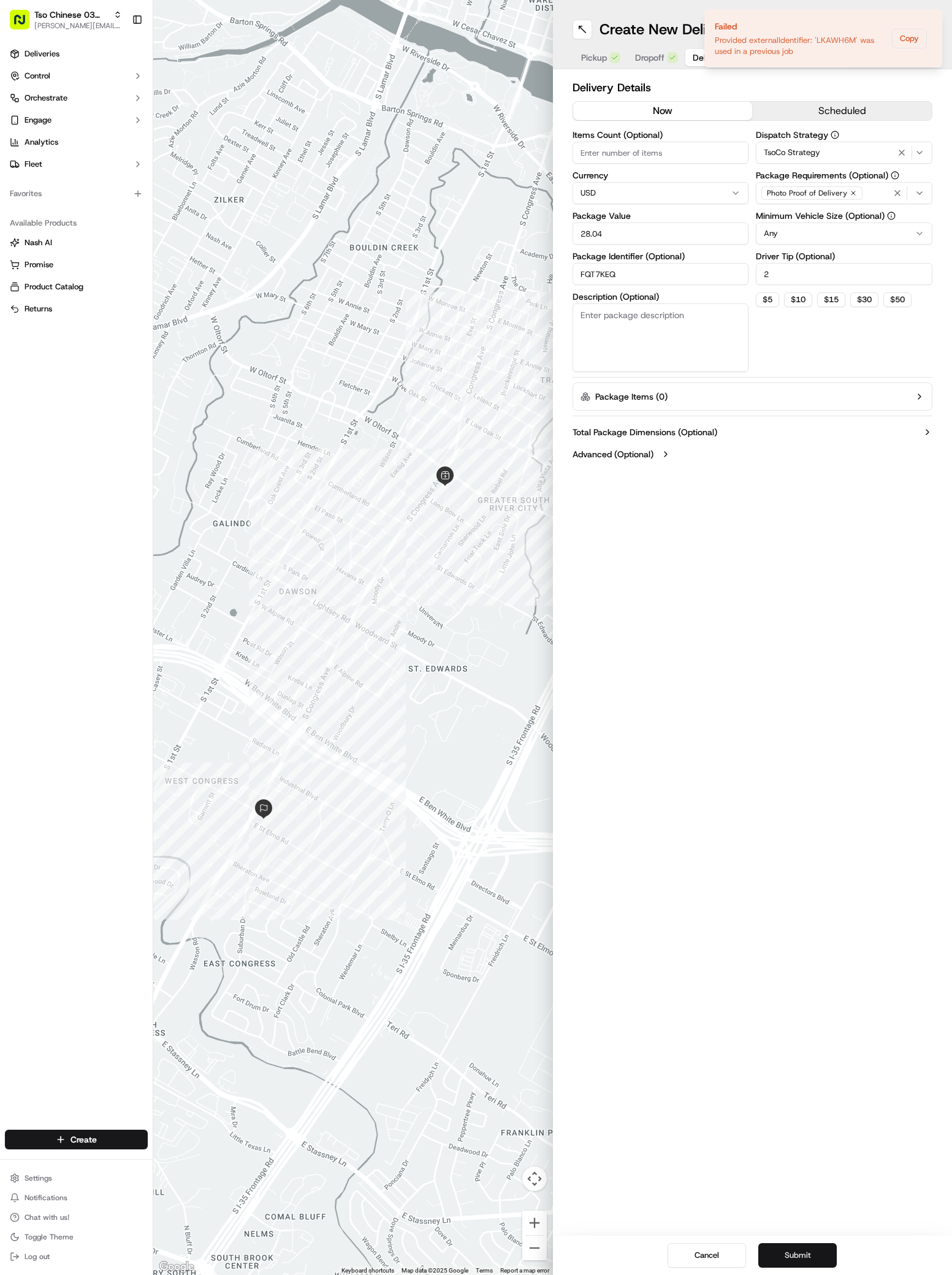
click at [779, 1262] on button "Submit" at bounding box center [797, 1255] width 78 height 24
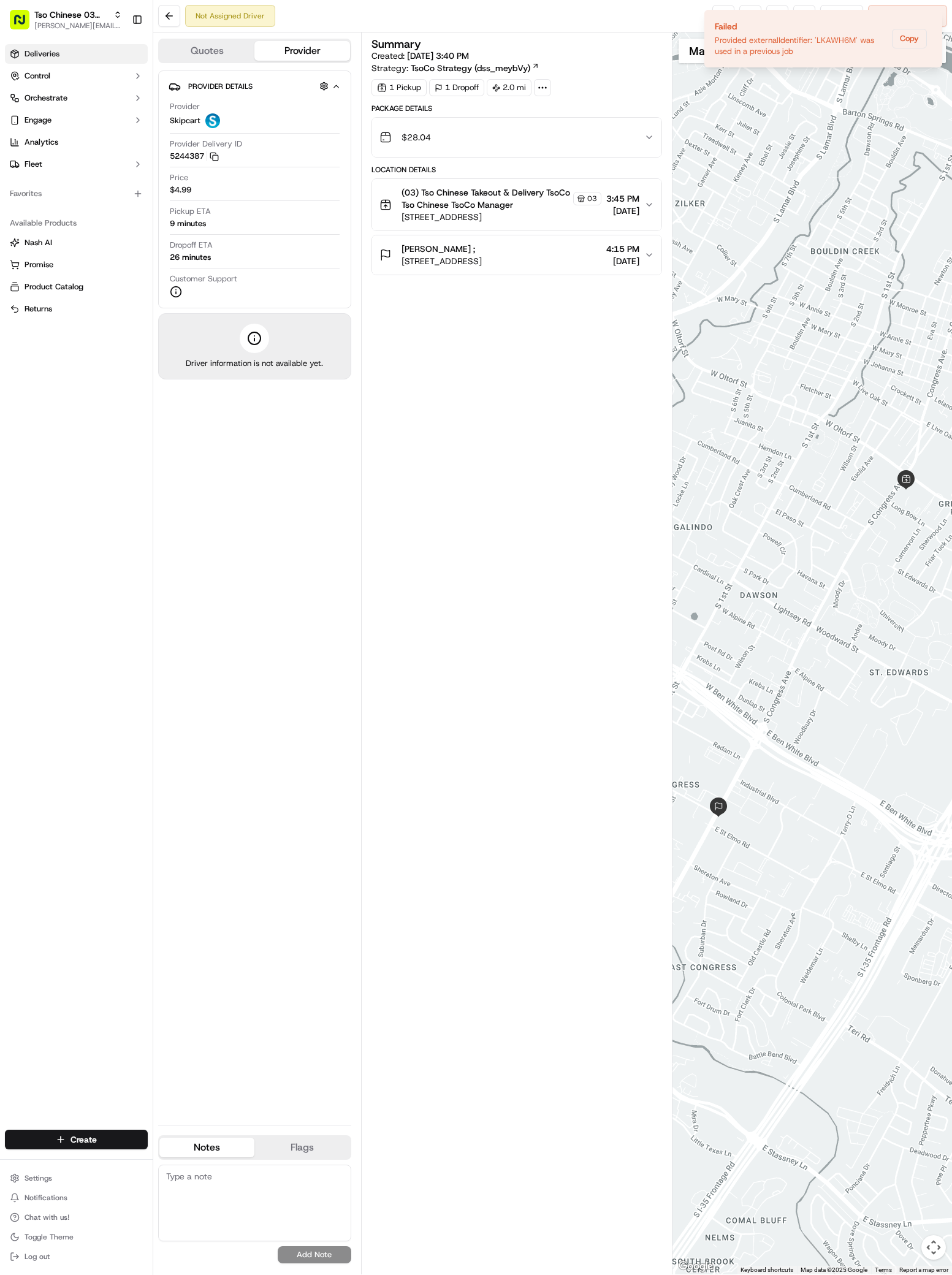
click at [51, 45] on link "Deliveries" at bounding box center [76, 54] width 143 height 20
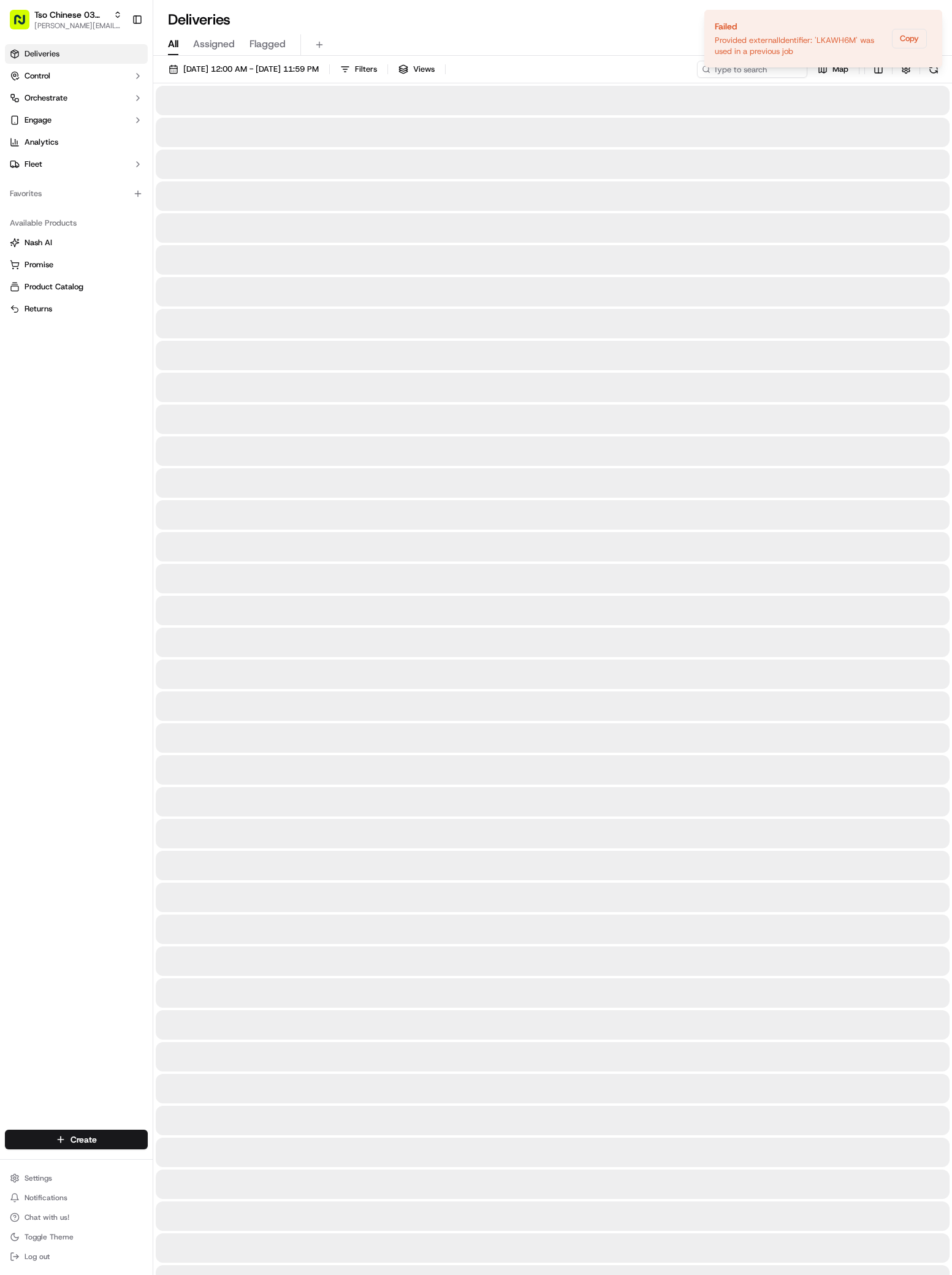
click at [51, 51] on span "Deliveries" at bounding box center [42, 54] width 35 height 11
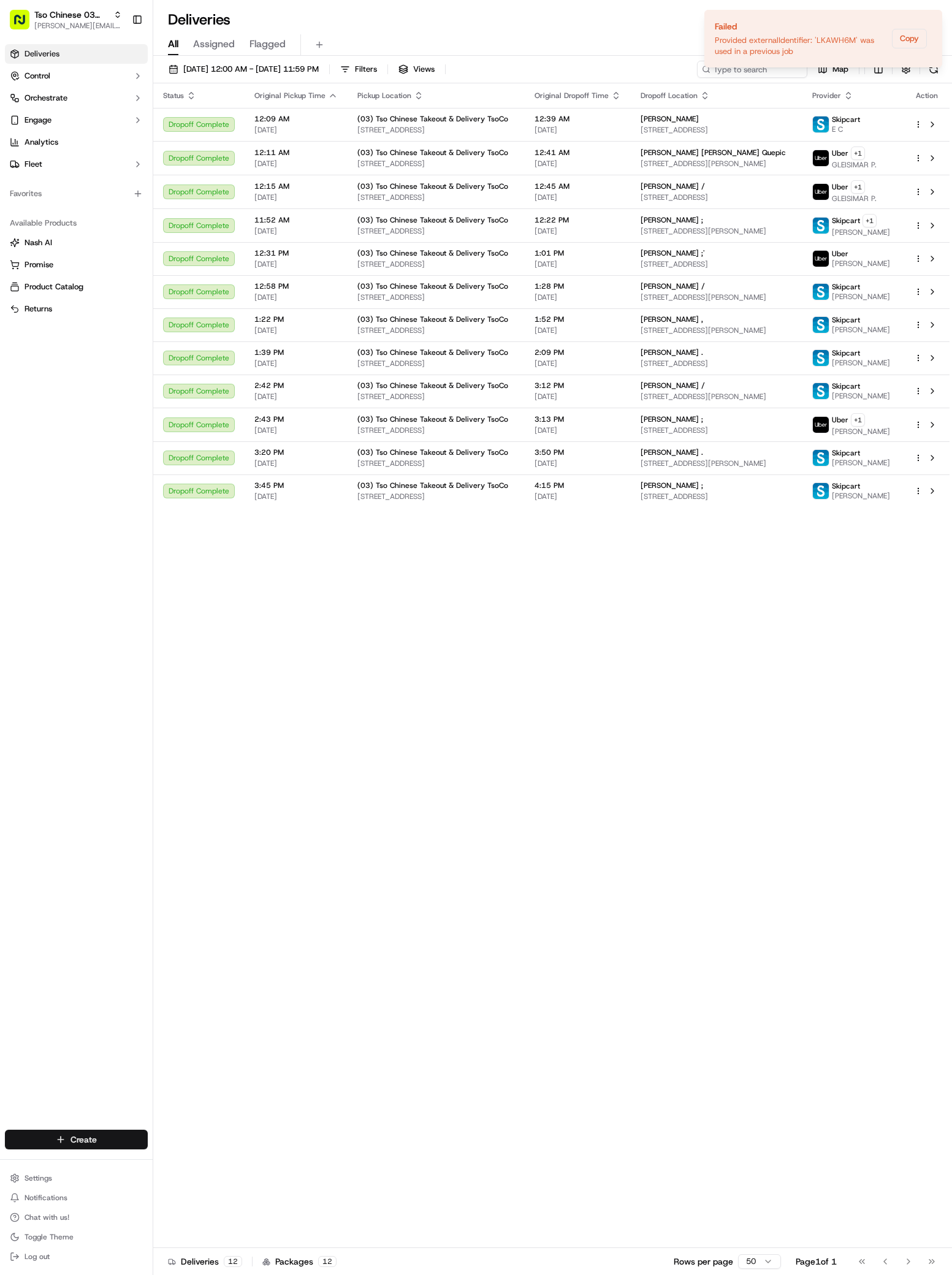
click at [76, 1138] on html "Tso Chinese 03 TsoCo [PERSON_NAME][EMAIL_ADDRESS][DOMAIN_NAME] Toggle Sidebar D…" at bounding box center [476, 638] width 952 height 1275
click at [190, 1156] on link "Delivery" at bounding box center [221, 1162] width 137 height 22
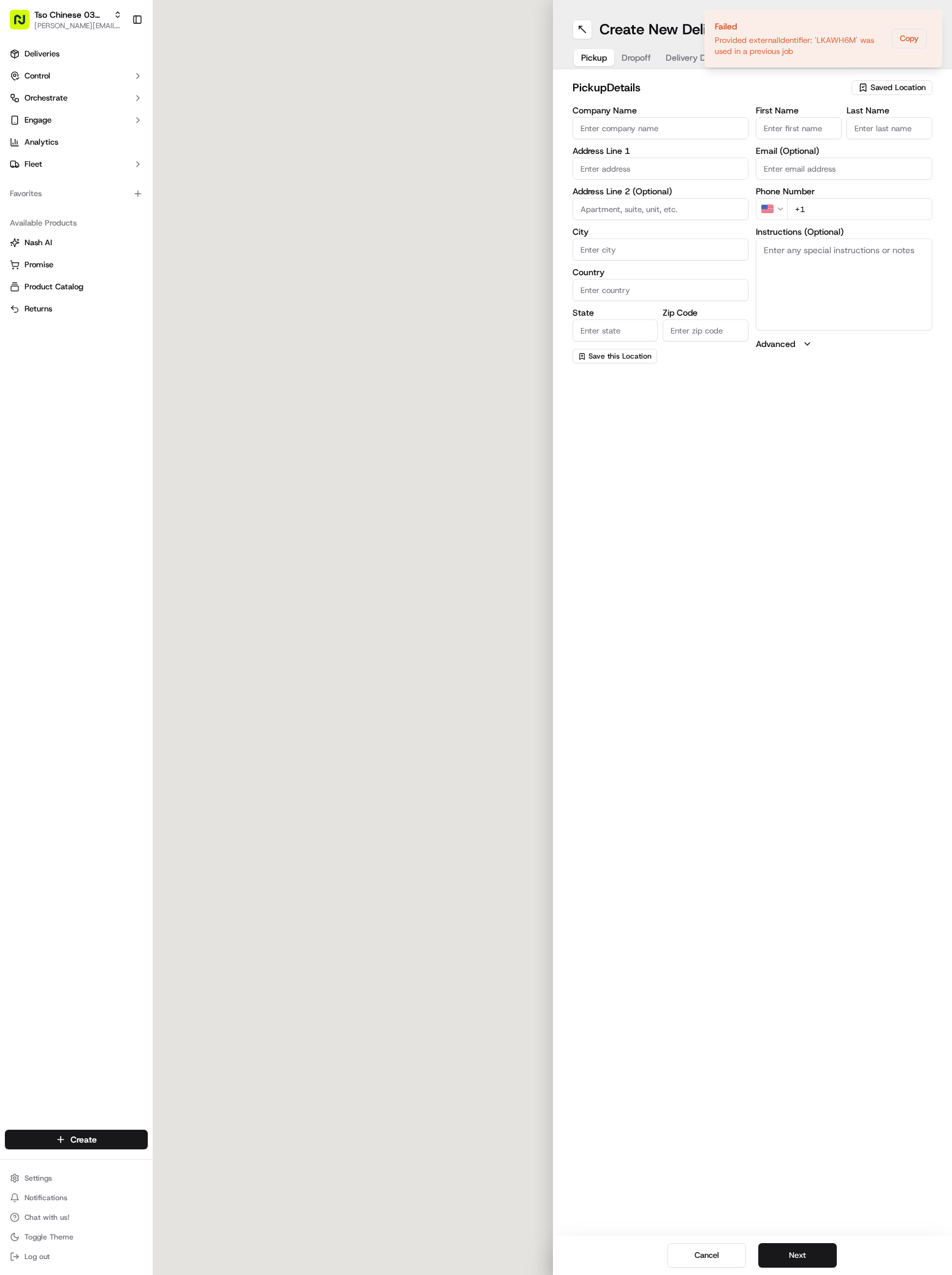
drag, startPoint x: 190, startPoint y: 1156, endPoint x: 395, endPoint y: 478, distance: 708.3
click at [190, 893] on div at bounding box center [353, 638] width 400 height 1275
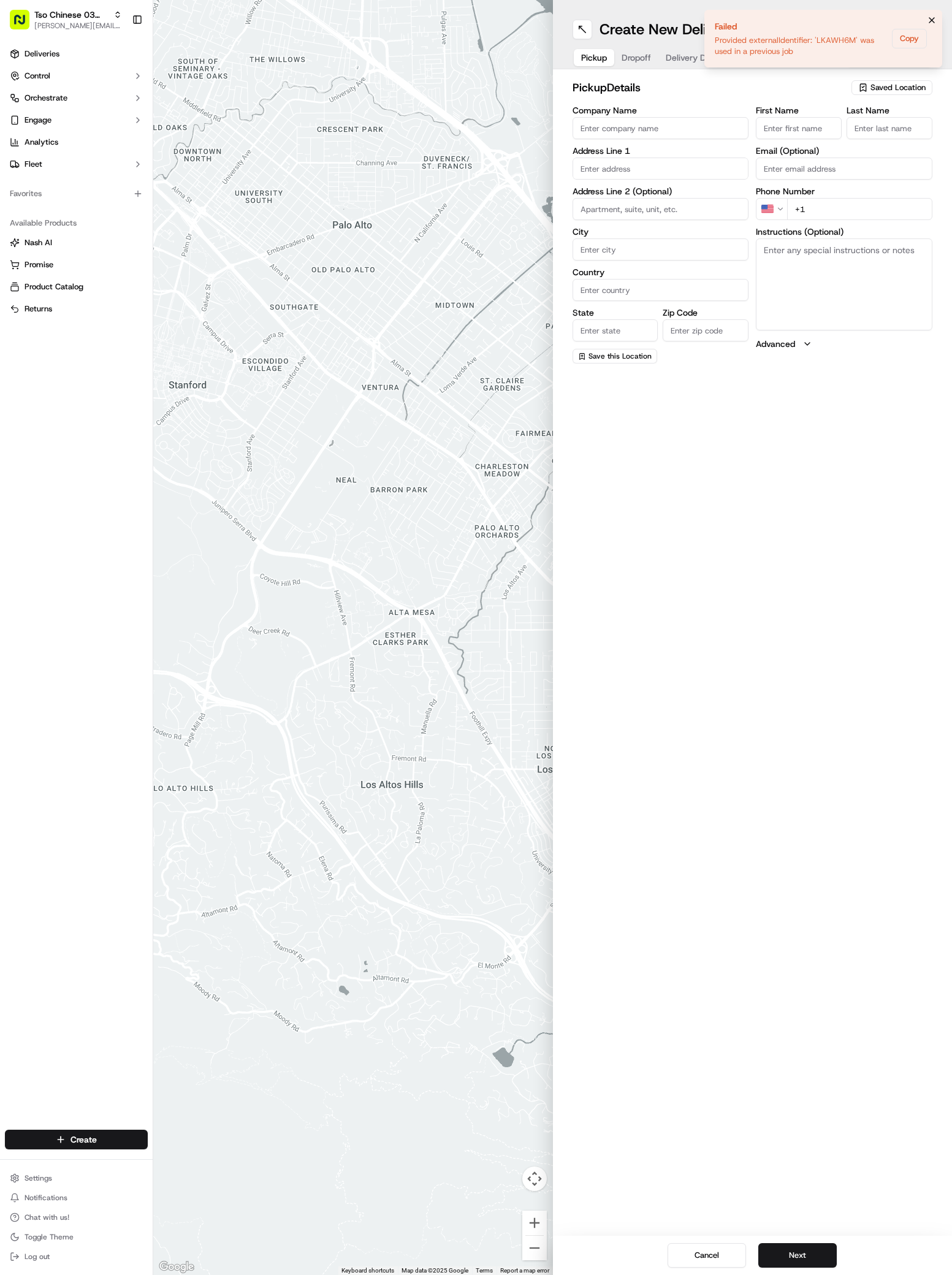
click at [929, 14] on button "Notifications (F8)" at bounding box center [931, 20] width 15 height 15
paste input "1600 Wickersham Lane"
click at [680, 166] on input "1600 Wickersham Lane" at bounding box center [660, 168] width 176 height 22
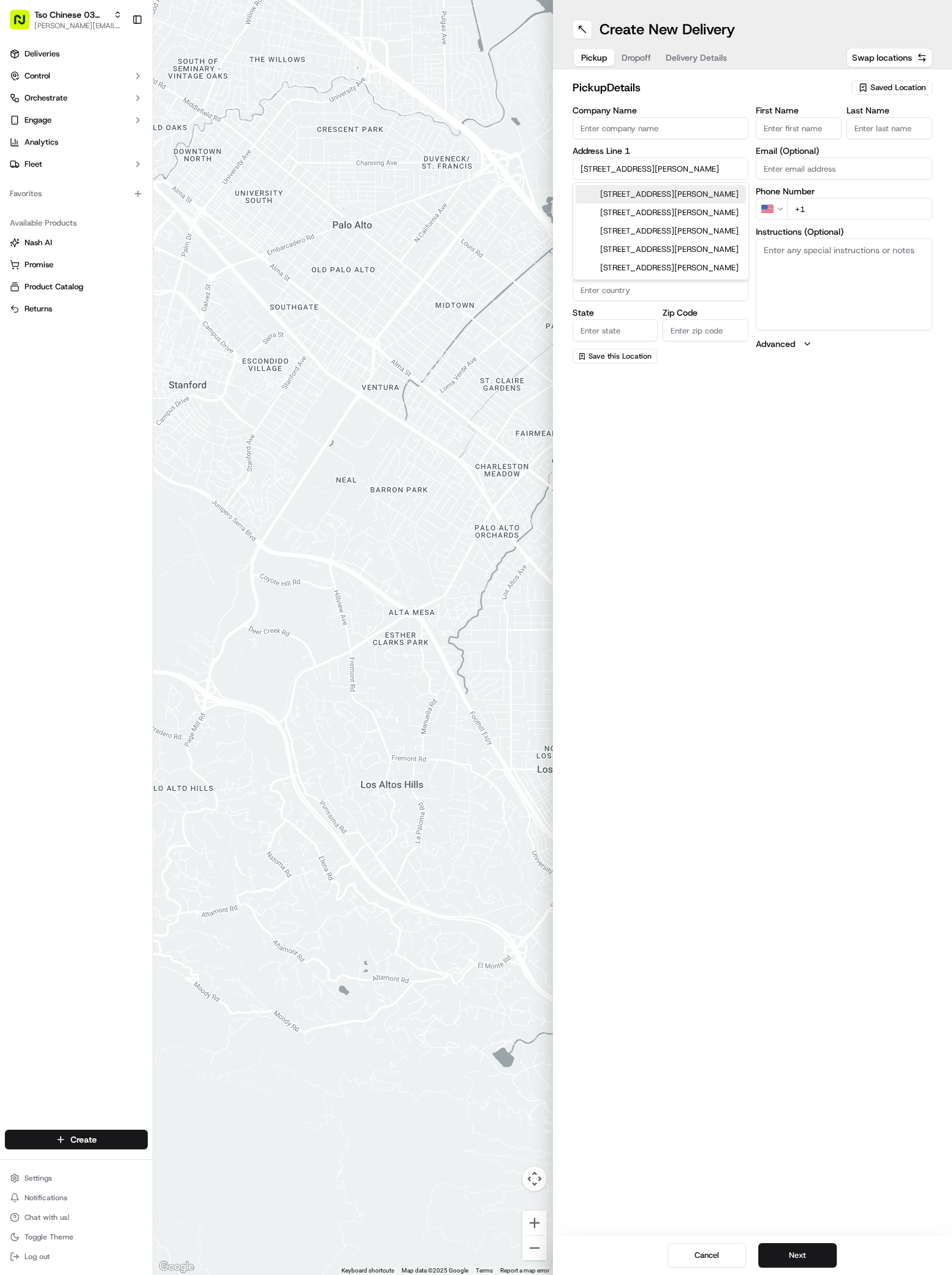
click at [683, 201] on div "1600 Wickersham Lane, Austin, TX" at bounding box center [661, 194] width 171 height 18
type input "1600 Wickersham Ln, Austin, TX 78741, USA"
type input "Austin"
type input "[GEOGRAPHIC_DATA]"
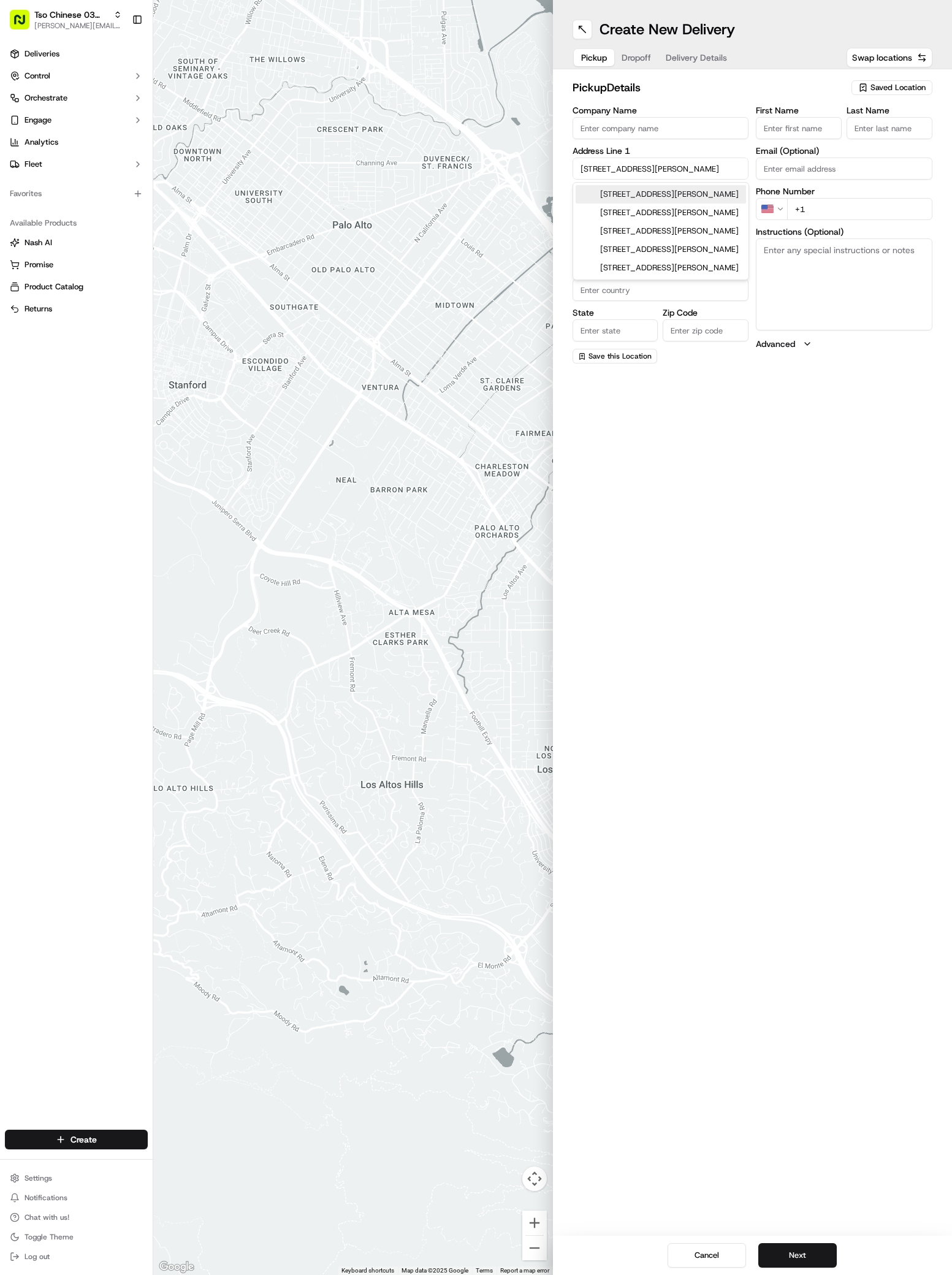
type input "78741"
type input "1600 Wickersham Lane"
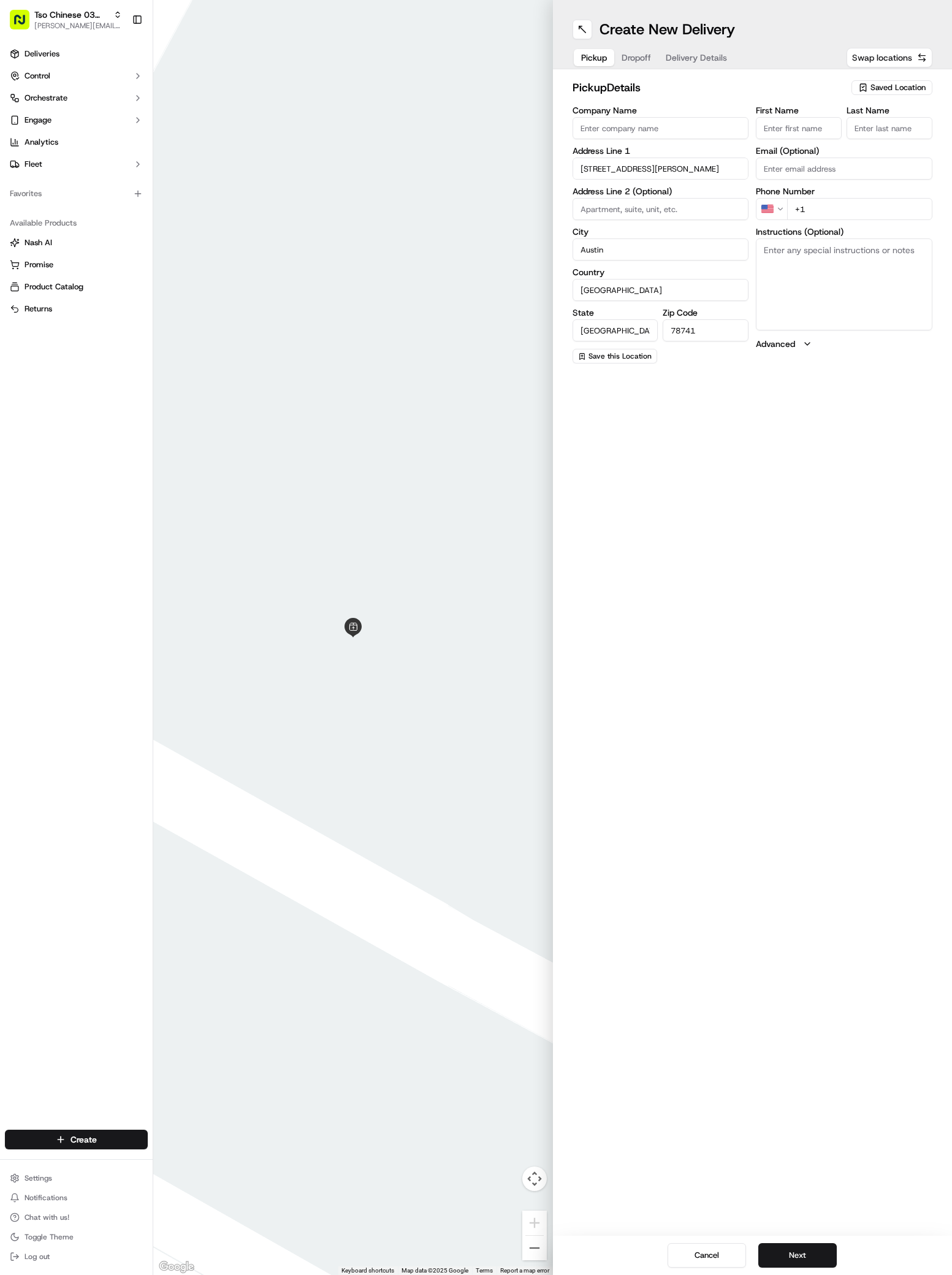
click at [875, 60] on span "Swap locations" at bounding box center [882, 58] width 60 height 13
click at [879, 83] on span "Saved Location" at bounding box center [898, 88] width 55 height 11
click at [886, 134] on span "(03) Tso Chinese Takeout & Delivery TsoCo (03)" at bounding box center [871, 139] width 151 height 22
type input "(03) Tso Chinese Takeout & Delivery TsoCo"
type input "Ste F"
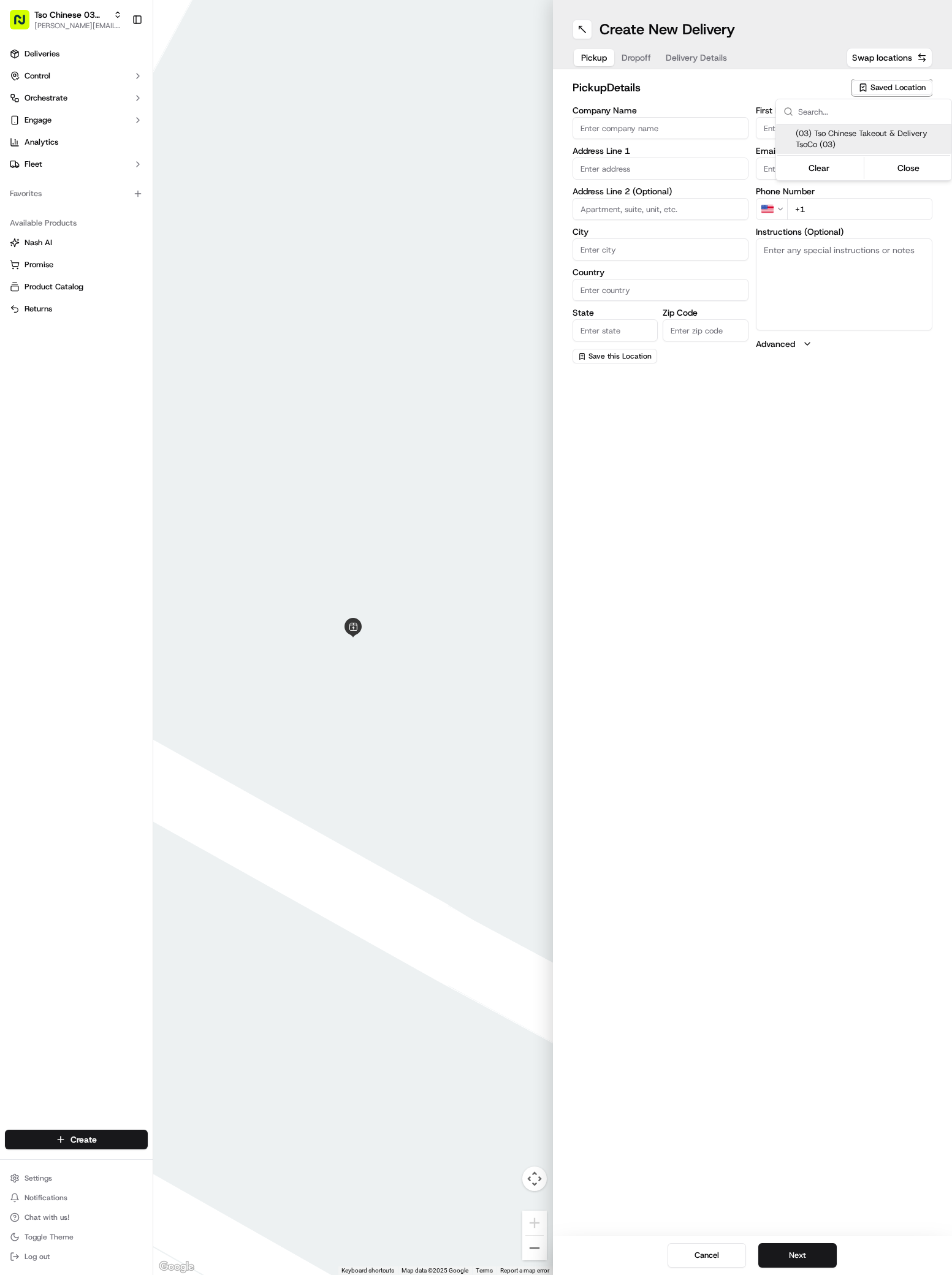
type input "Austin"
type input "US"
type input "[GEOGRAPHIC_DATA]"
type input "78704"
type input "Tso Chinese"
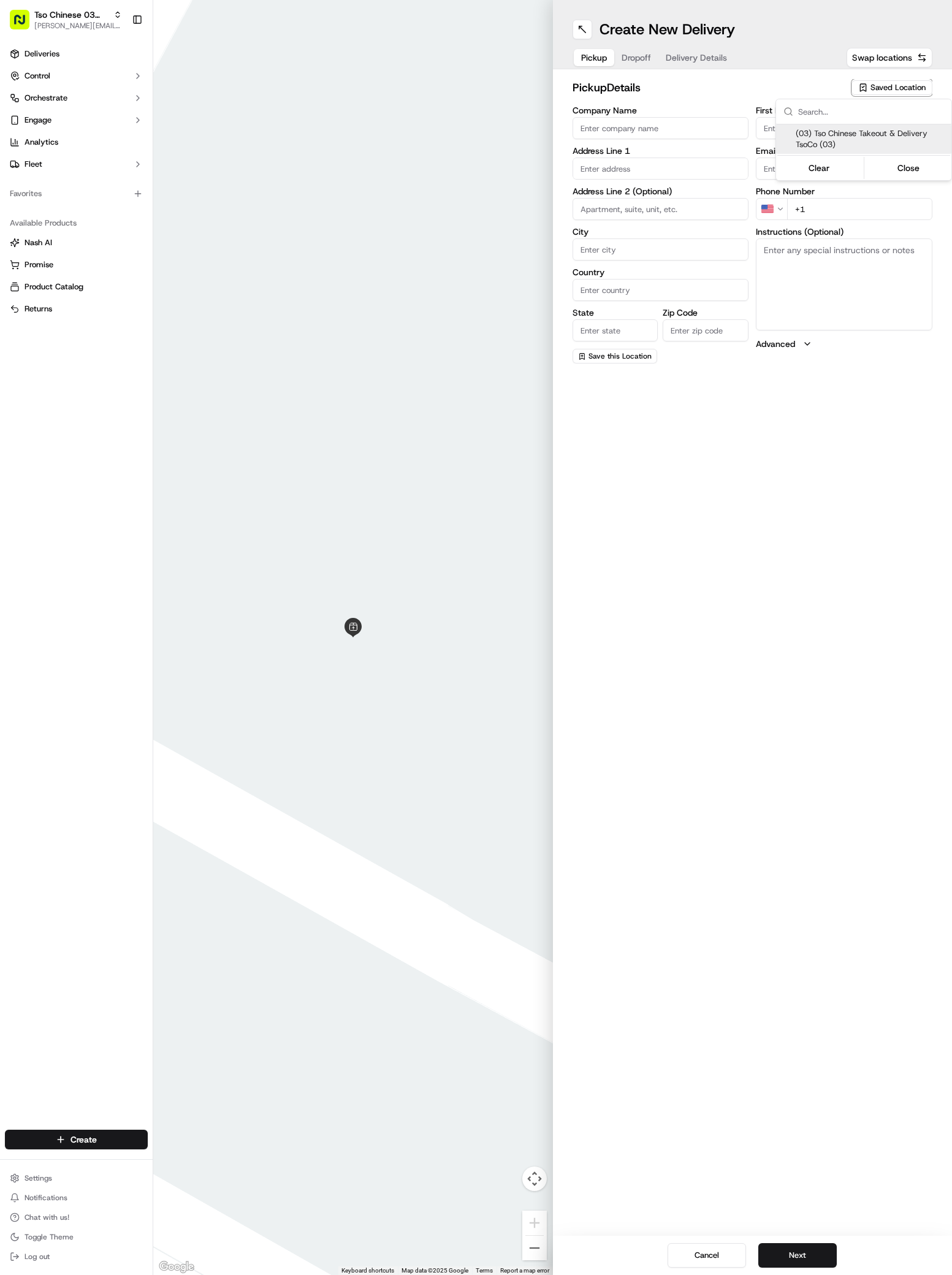
type input "TsoCo Manager"
type input "[EMAIL_ADDRESS][DOMAIN_NAME]"
type input "[PHONE_NUMBER]"
type textarea "Submit a picture displaying address & food as Proof of Delivery. Envía una foto…"
type input "[STREET_ADDRESS]"
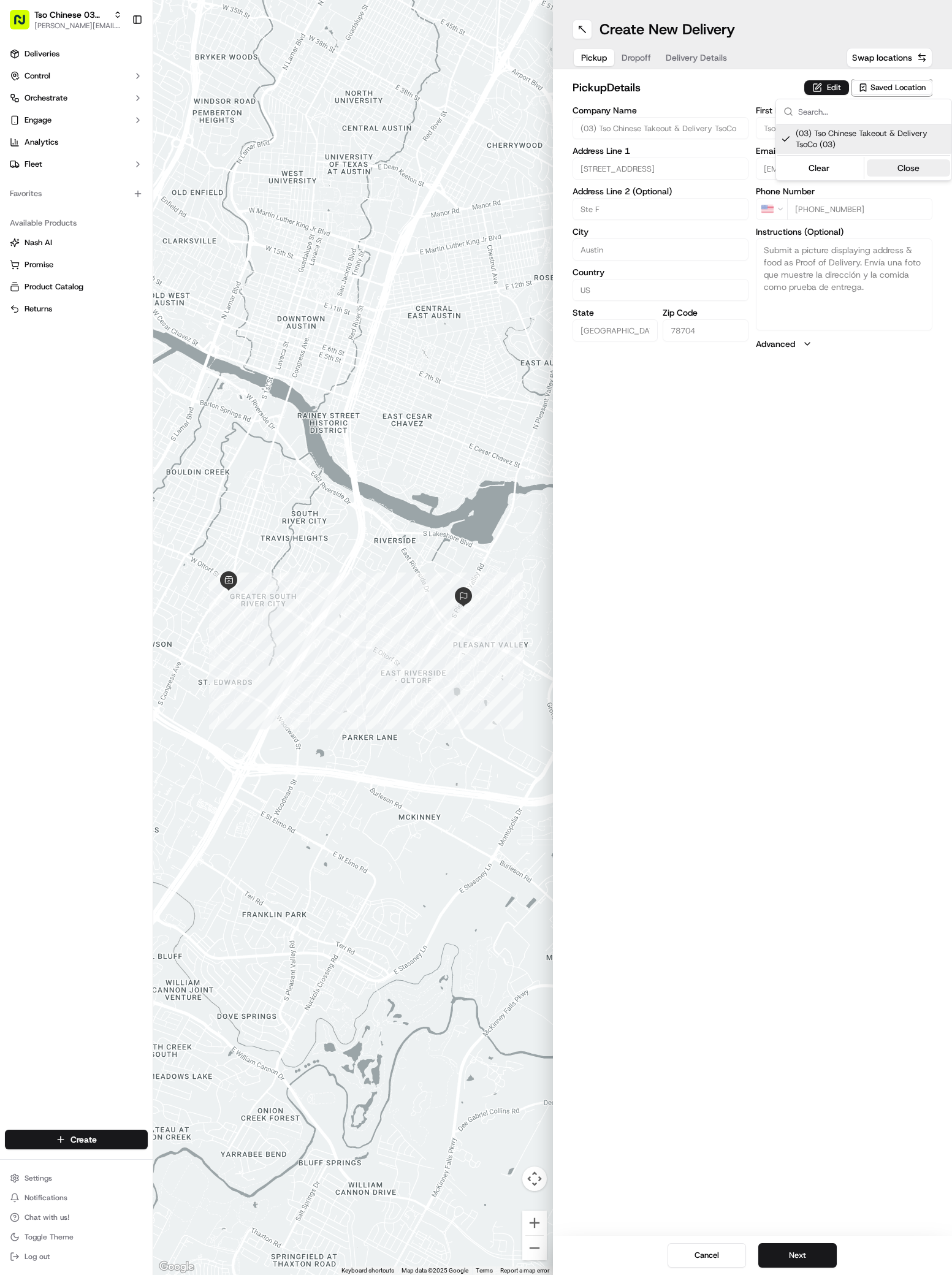
click at [901, 160] on button "Close" at bounding box center [909, 168] width 84 height 17
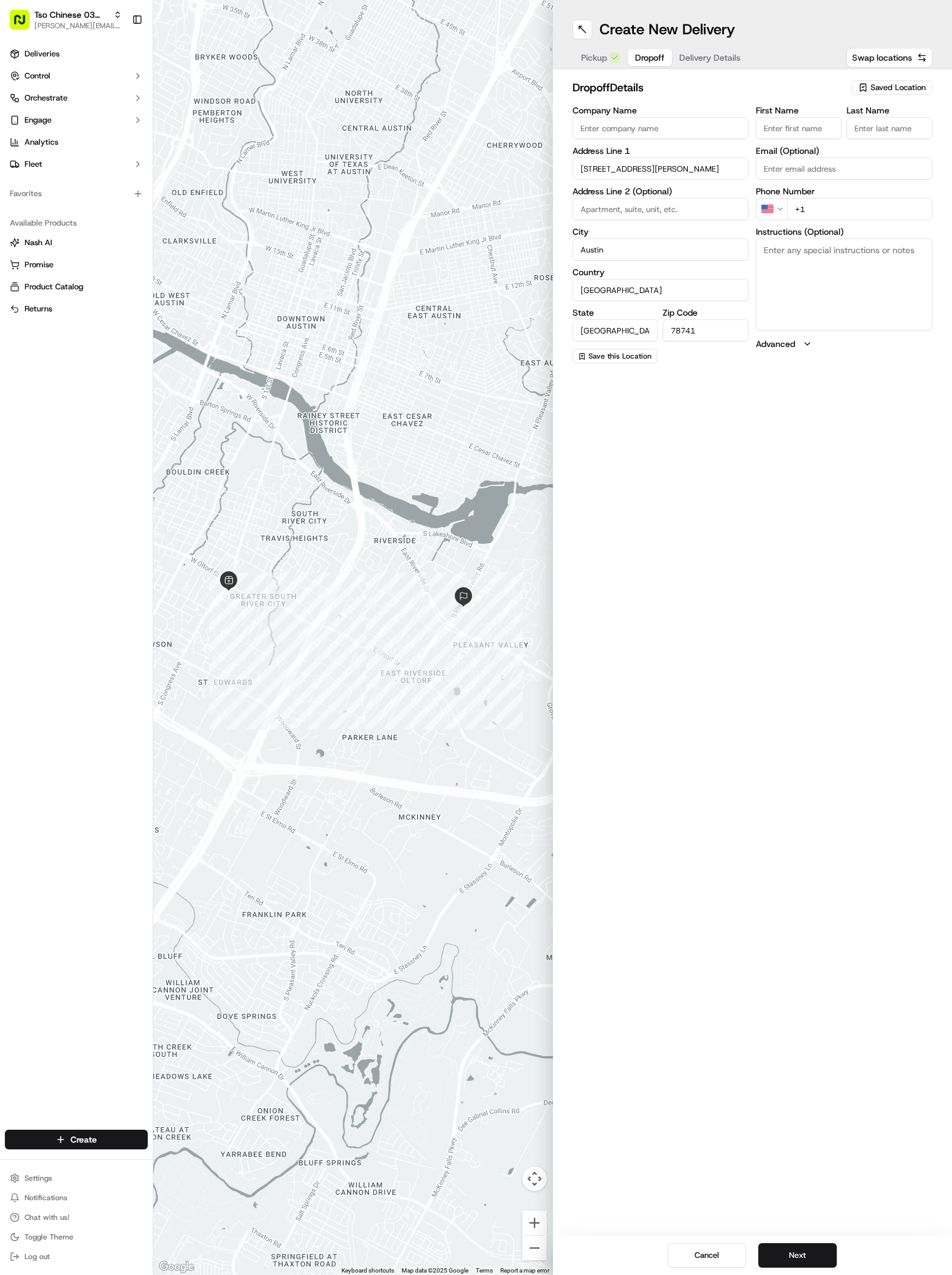
click at [645, 64] on button "Dropoff" at bounding box center [650, 58] width 44 height 17
click at [589, 134] on input "Company Name" at bounding box center [660, 128] width 176 height 22
paste input "[PERSON_NAME]"
type input "[PERSON_NAME]"
paste input "[PERSON_NAME]"
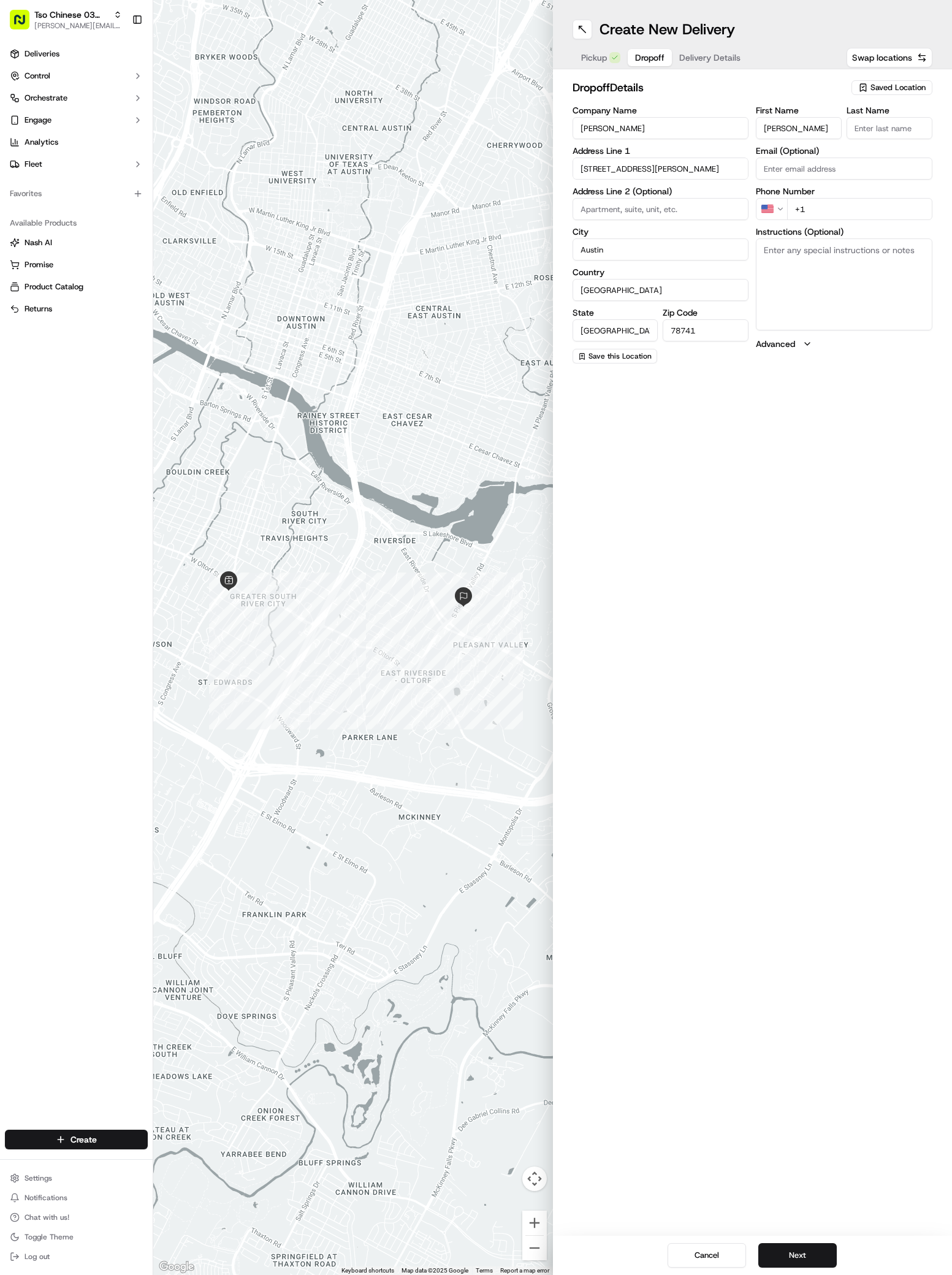
type input "[PERSON_NAME]"
type input "."
click at [855, 262] on textarea "Instructions (Optional)" at bounding box center [844, 299] width 176 height 92
paste textarea "Vibe at Riverside"
type textarea "Vibe at Riverside"
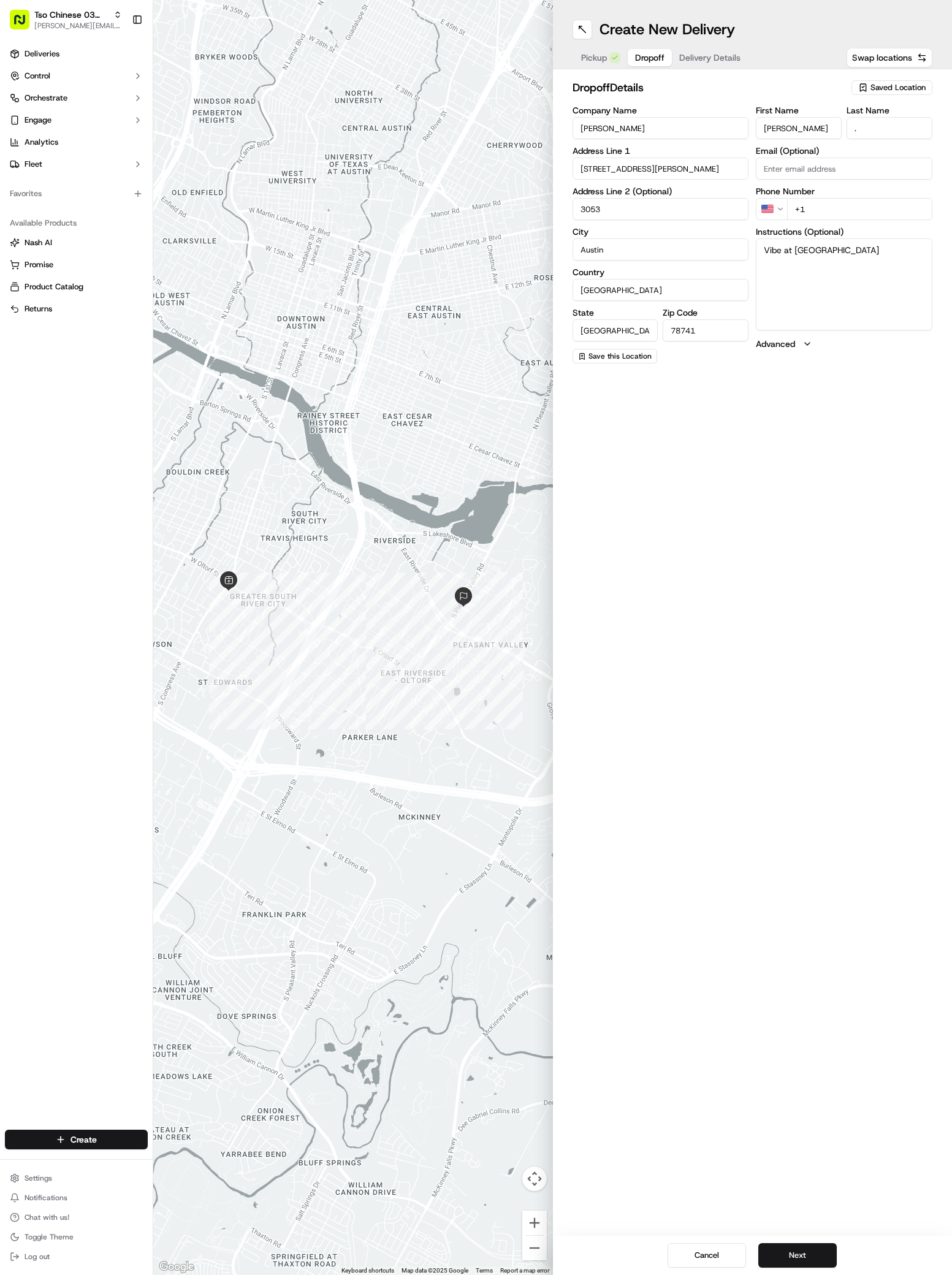
type input "3053"
click at [781, 261] on textarea "Vibe at Riverside" at bounding box center [844, 284] width 176 height 92
type textarea "Vibe at Riverside .3053"
click at [817, 208] on input "+1" at bounding box center [860, 209] width 145 height 22
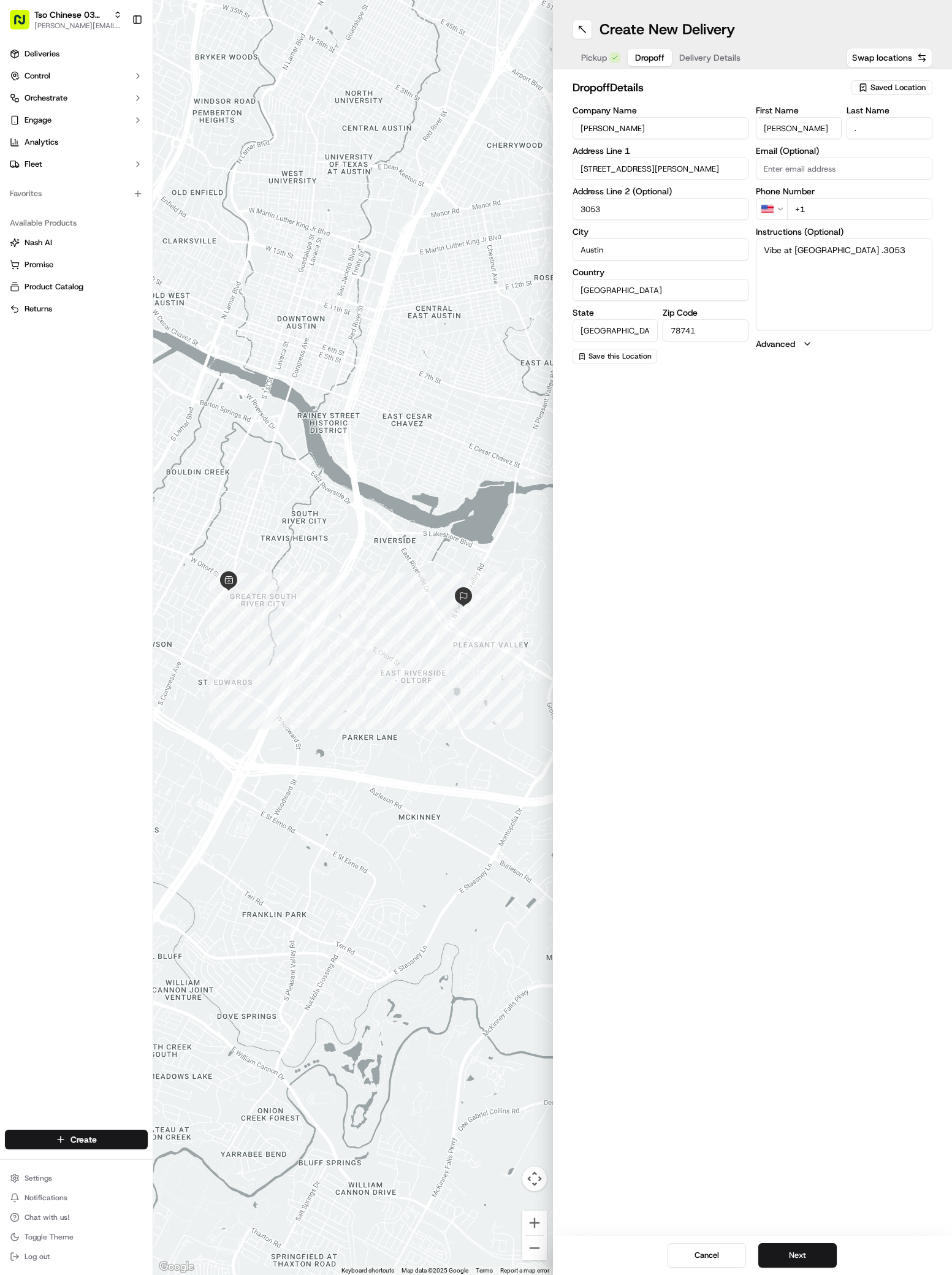
paste input "51 29953325"
click at [799, 205] on input "+51 29953325" at bounding box center [860, 209] width 145 height 22
type input "+1 512 995 3325"
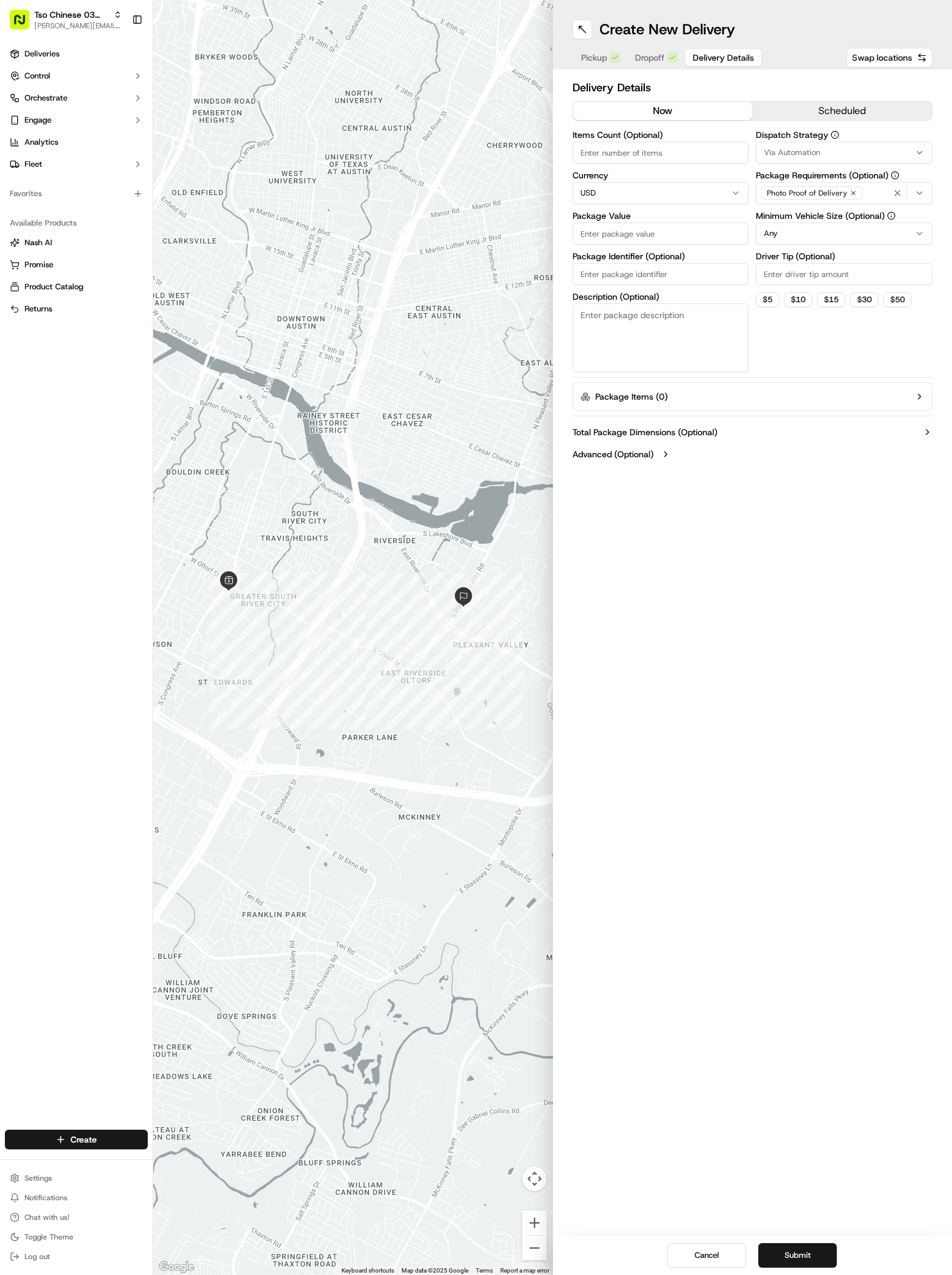
click at [696, 62] on span "Delivery Details" at bounding box center [724, 58] width 62 height 13
click at [777, 149] on span "Via Automation" at bounding box center [792, 152] width 56 height 11
click at [792, 223] on span "TsoCo Strategy" at bounding box center [851, 220] width 151 height 11
click at [888, 245] on button "Close" at bounding box center [889, 243] width 84 height 17
click at [785, 272] on input "Driver Tip (Optional)" at bounding box center [844, 274] width 176 height 22
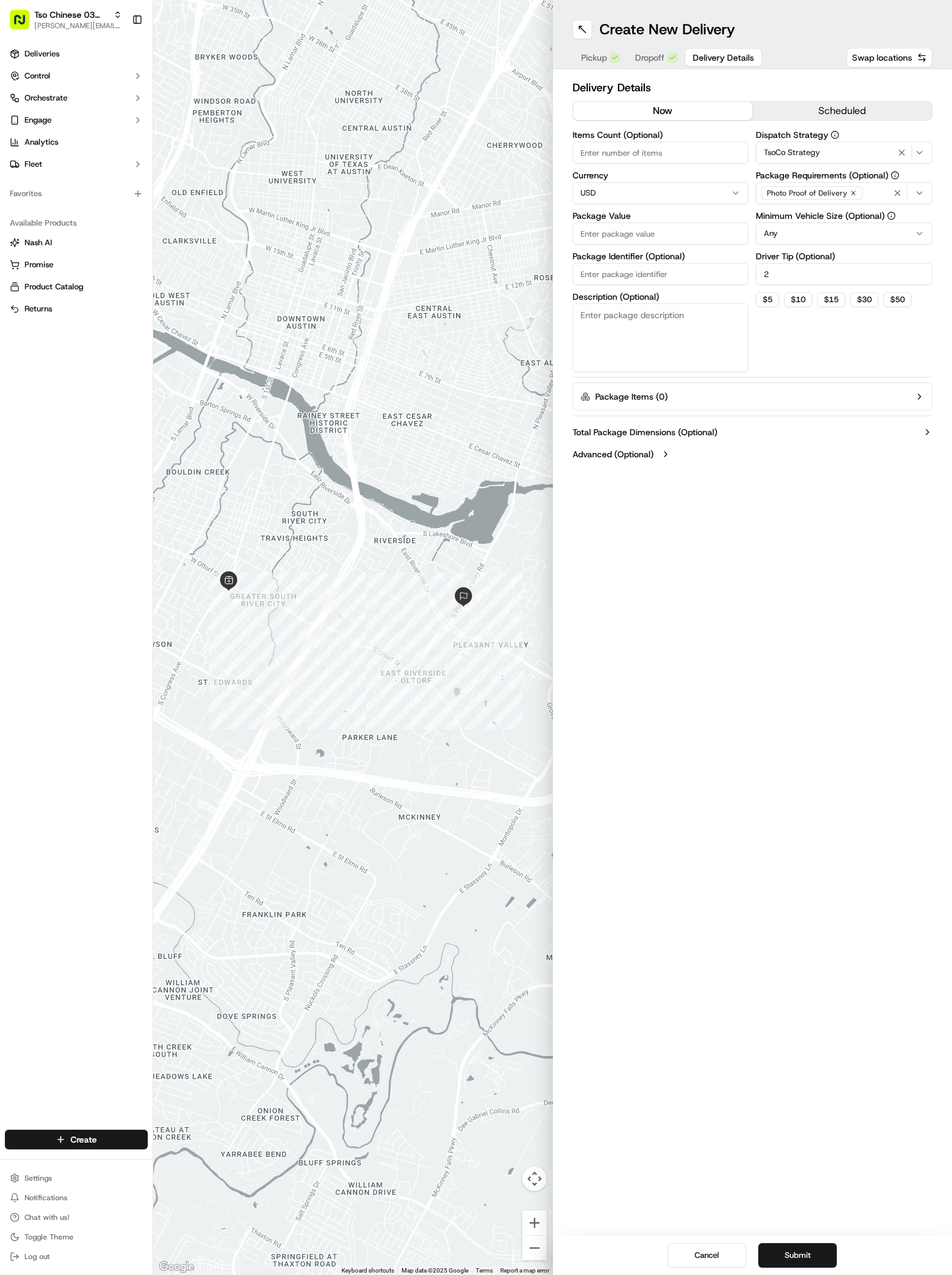
type input "2"
click at [593, 222] on div "Package Value" at bounding box center [660, 228] width 176 height 33
click at [588, 236] on input "Package Value" at bounding box center [660, 234] width 176 height 22
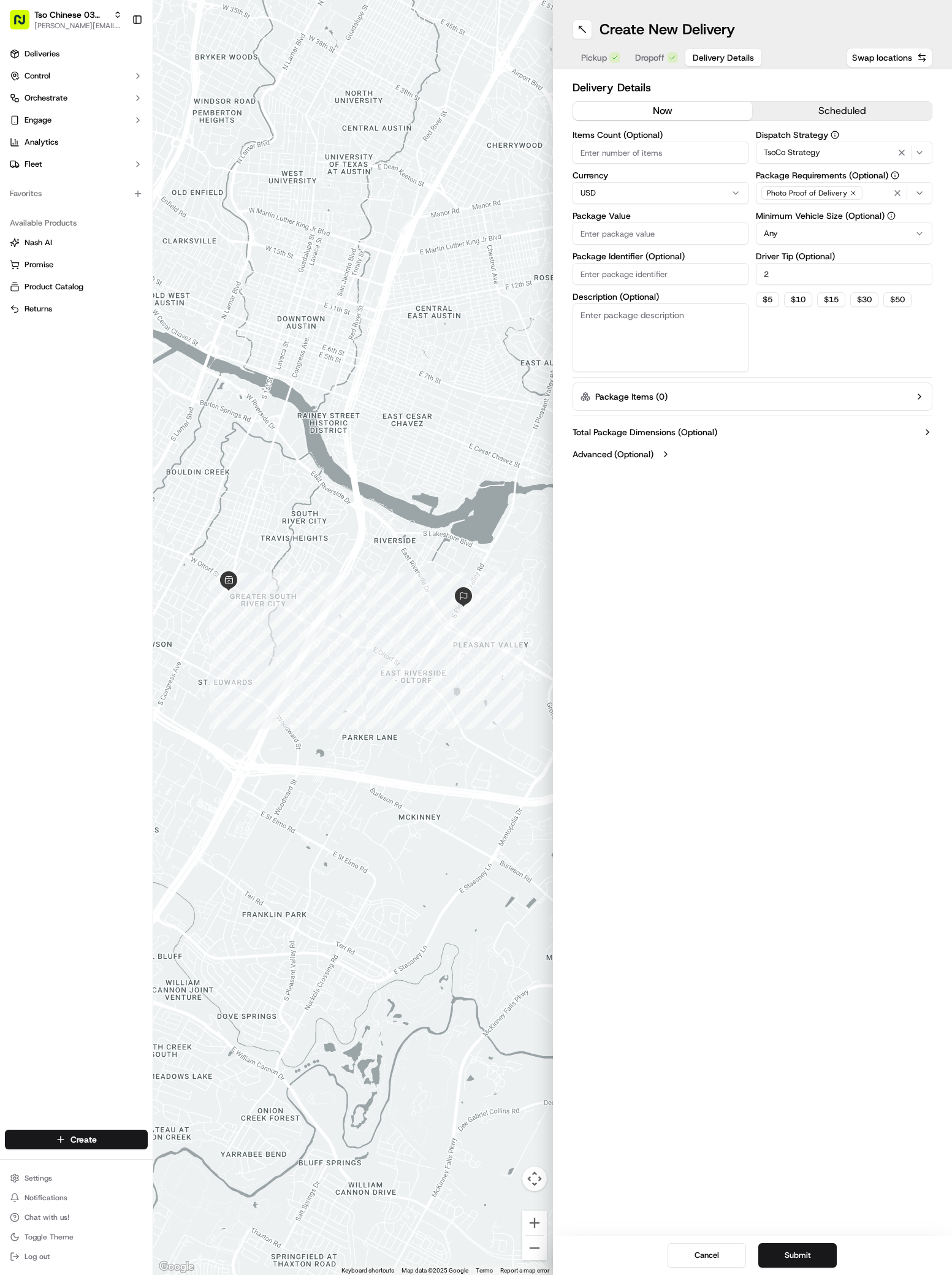
paste input "39.35"
type input "39.35"
click at [584, 278] on input "Package Identifier (Optional)" at bounding box center [660, 274] width 176 height 22
paste input "EISSTXW"
type input "EISSTXW"
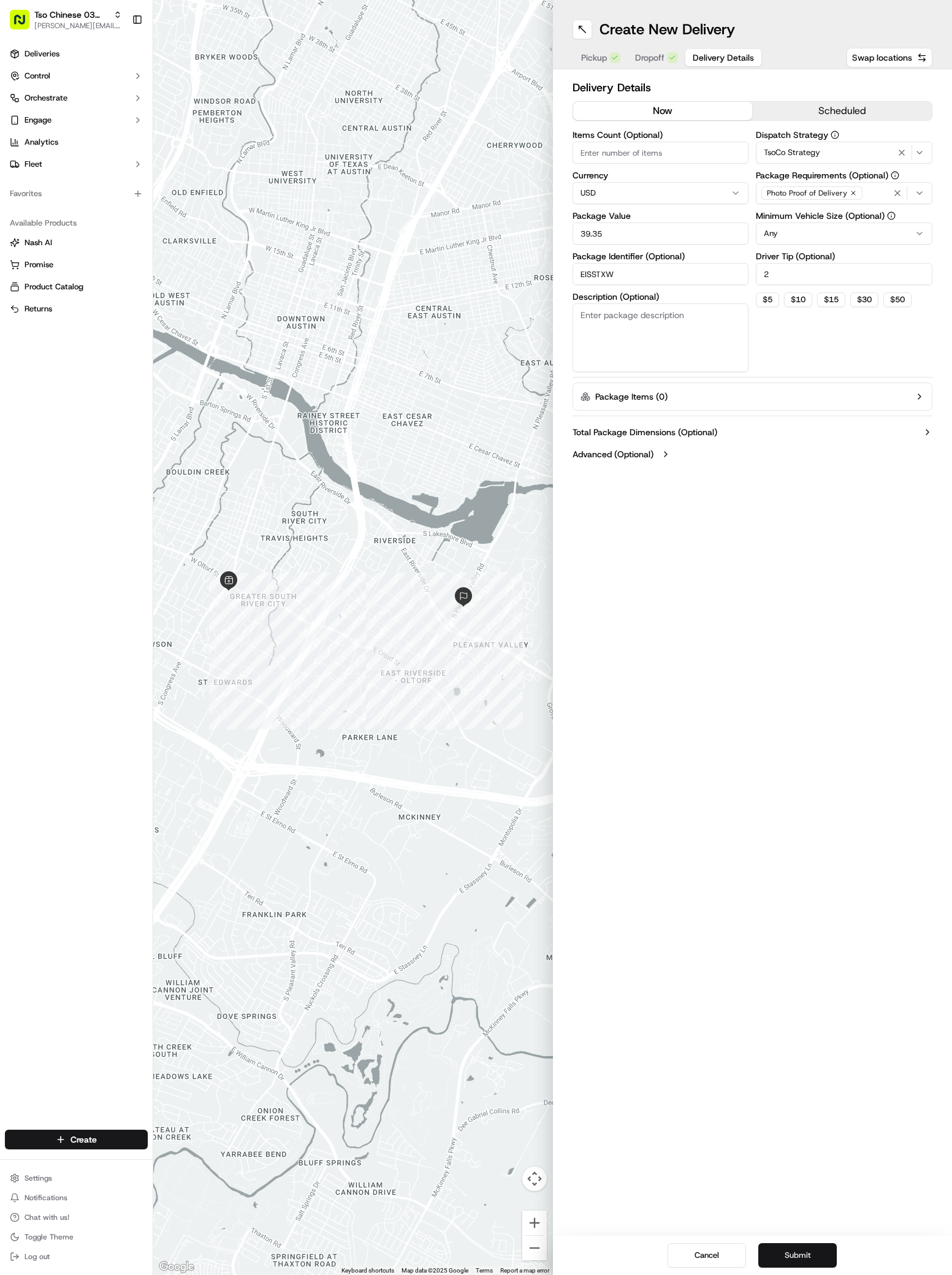
click at [805, 1249] on button "Submit" at bounding box center [797, 1255] width 78 height 24
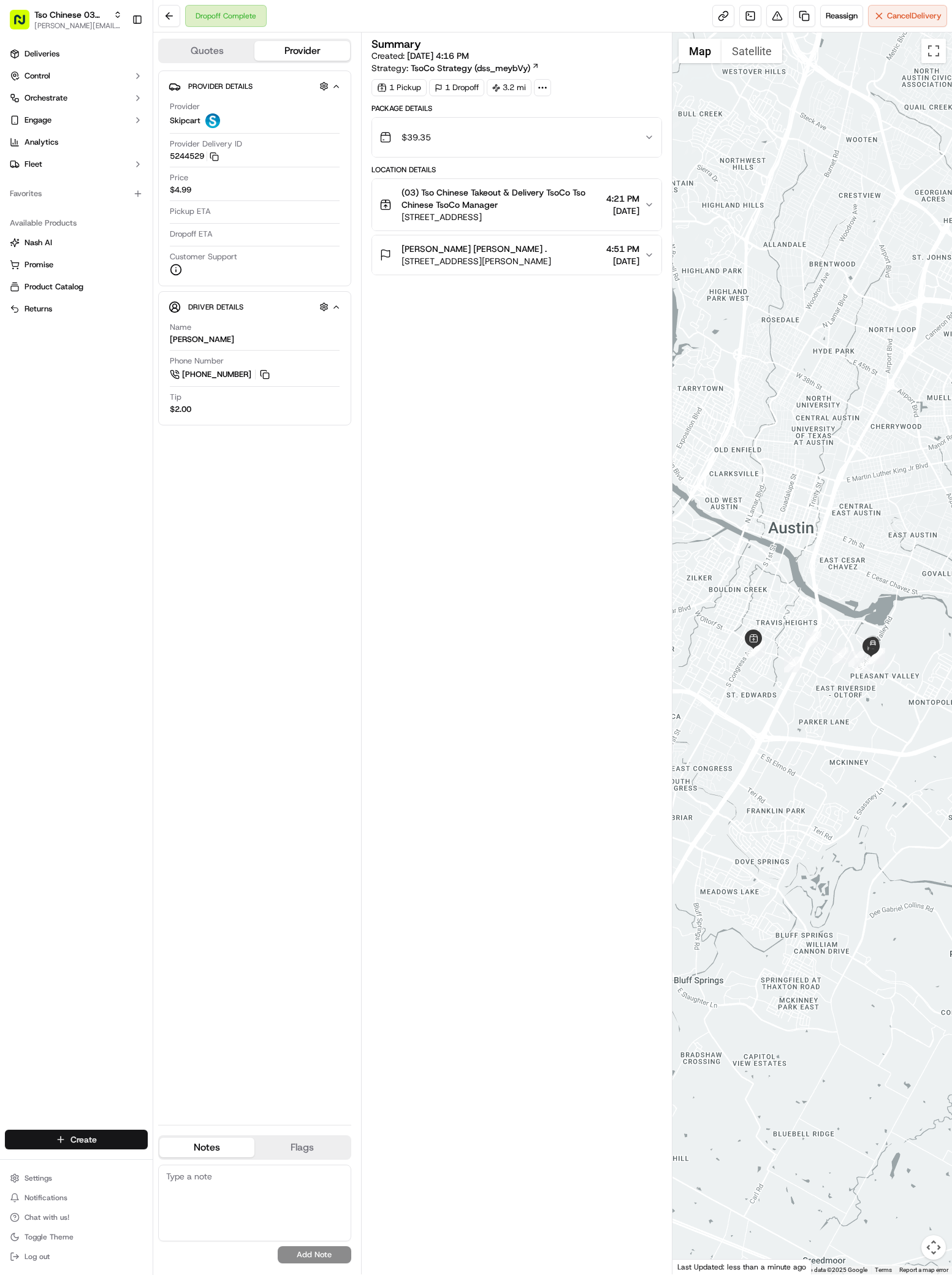
click at [85, 1148] on html "Tso Chinese 03 TsoCo antonia@tsochinese.com Toggle Sidebar Deliveries Control O…" at bounding box center [476, 638] width 952 height 1275
click at [201, 1164] on link "Delivery" at bounding box center [221, 1162] width 137 height 22
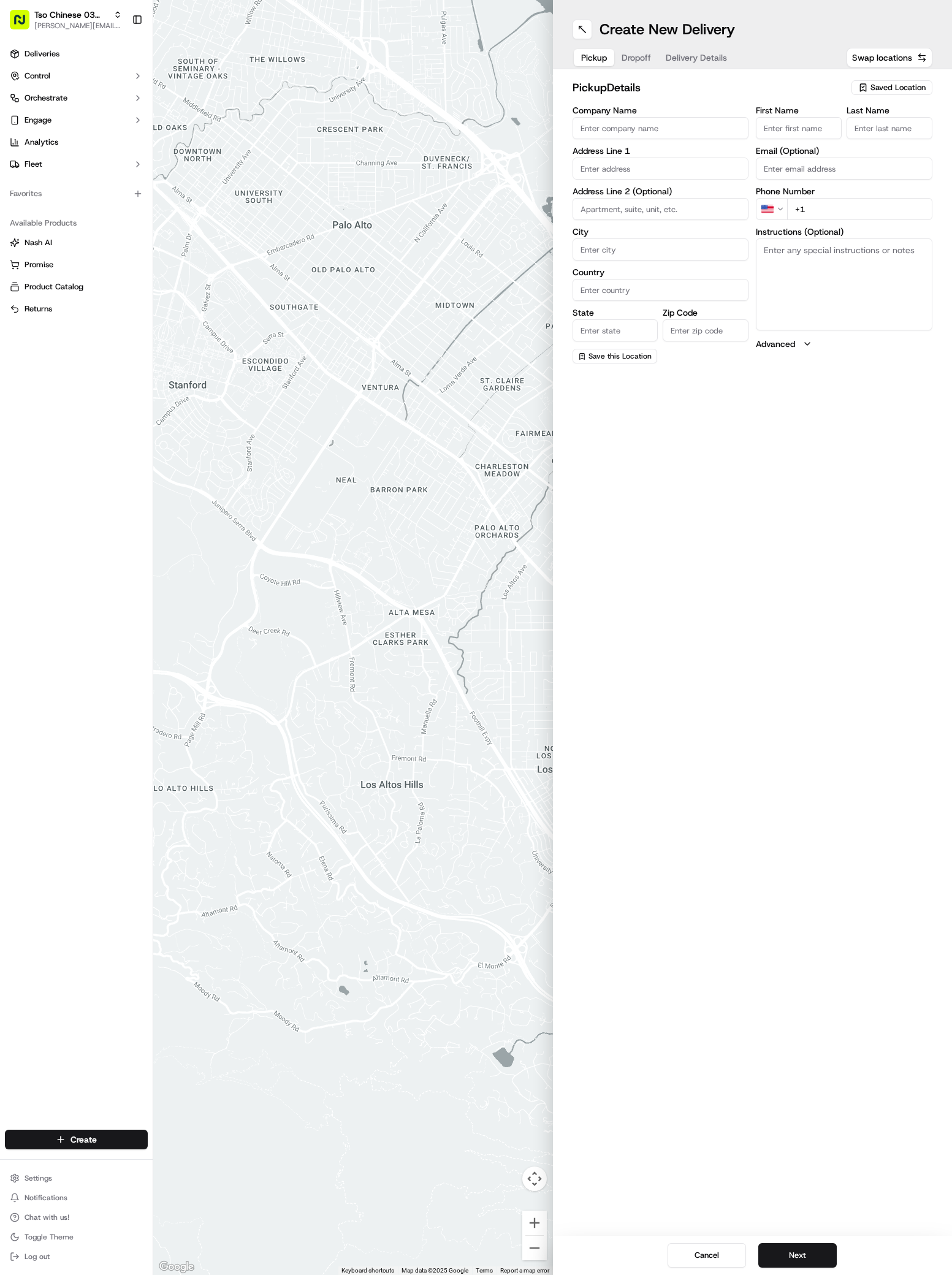
click at [875, 81] on div "Saved Location" at bounding box center [892, 88] width 81 height 15
click at [888, 141] on span "(03) Tso Chinese Takeout & Delivery TsoCo (03)" at bounding box center [871, 139] width 151 height 22
type input "(03) Tso Chinese Takeout & Delivery TsoCo"
type input "Ste F"
type input "Austin"
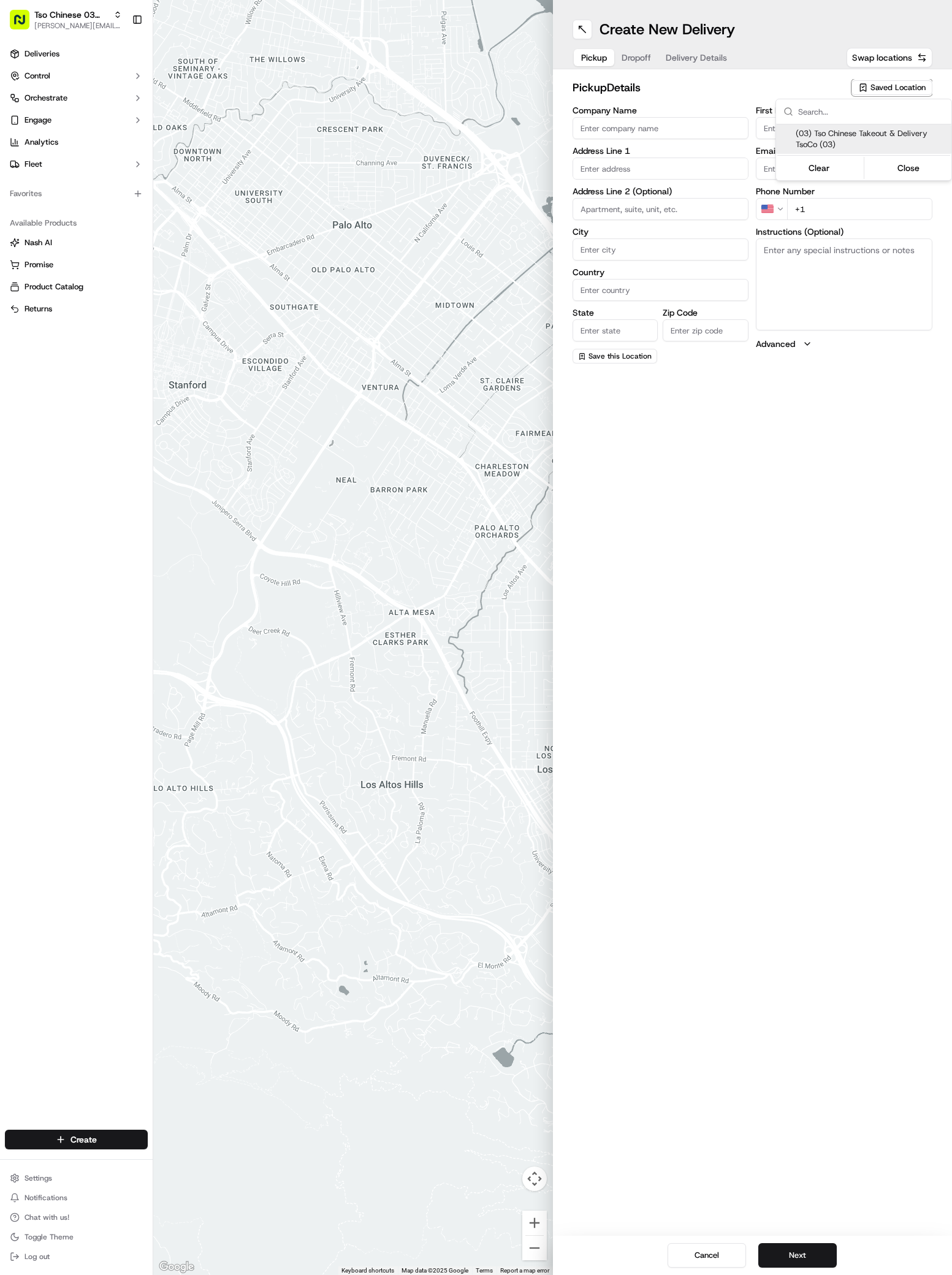
type input "US"
type input "[GEOGRAPHIC_DATA]"
type input "78704"
type input "Tso Chinese"
type input "TsoCo Manager"
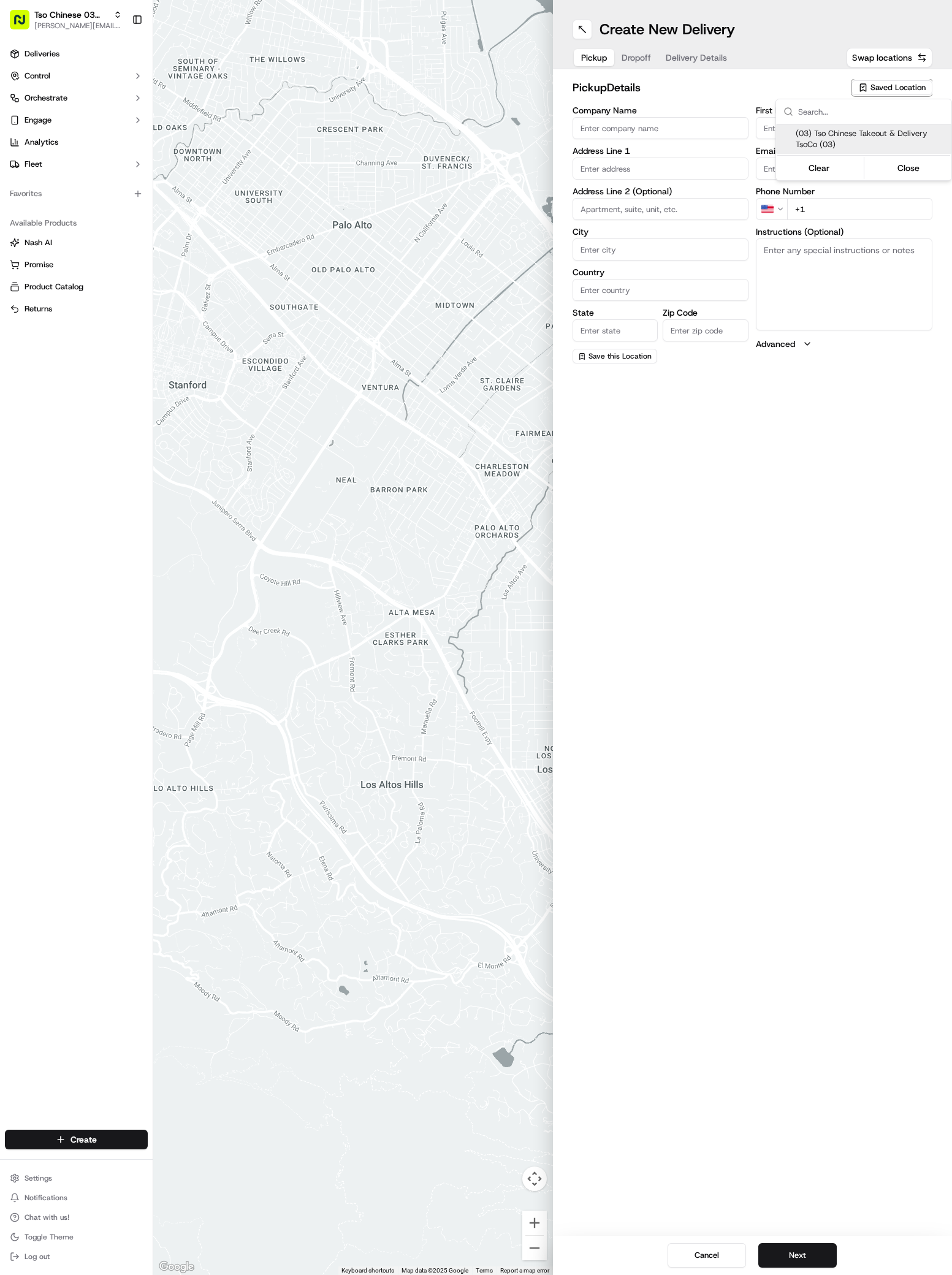
type input "[EMAIL_ADDRESS][DOMAIN_NAME]"
type input "[PHONE_NUMBER]"
type textarea "Submit a picture displaying address & food as Proof of Delivery. Envía una foto…"
type input "[STREET_ADDRESS]"
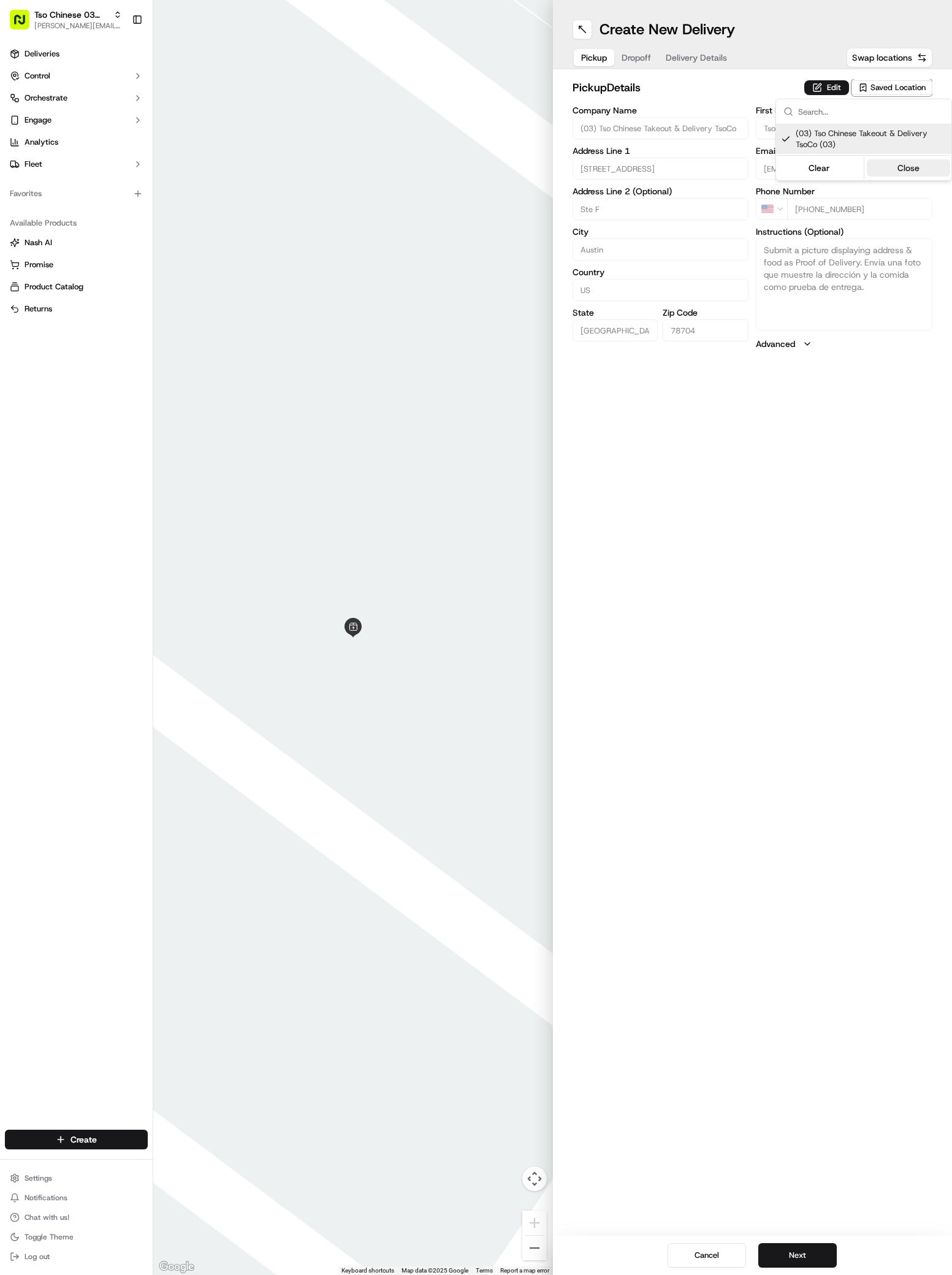
click at [910, 165] on button "Close" at bounding box center [909, 168] width 84 height 17
click at [638, 64] on button "Dropoff" at bounding box center [637, 58] width 44 height 17
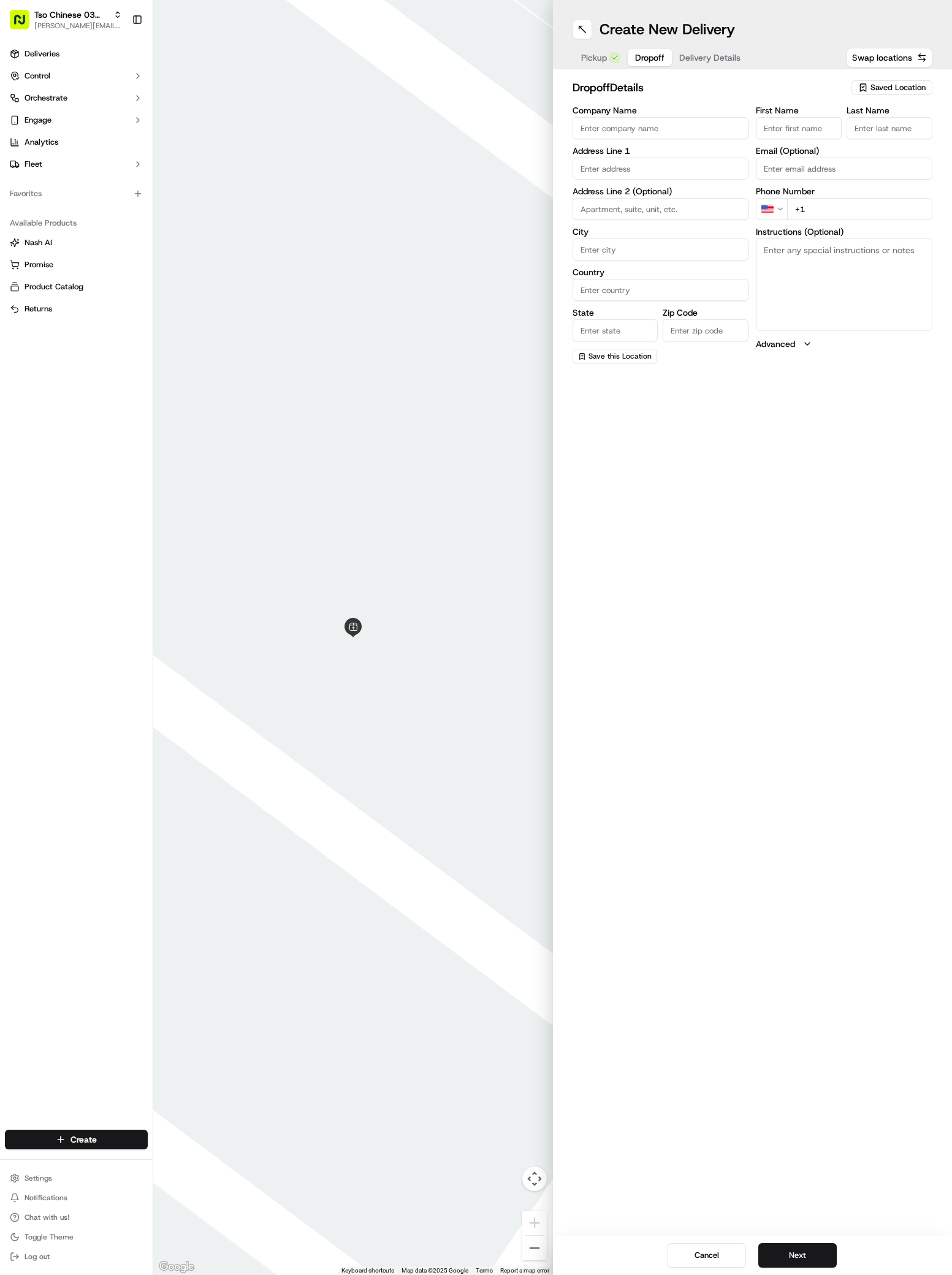
paste input "[PERSON_NAME]"
type input "[PERSON_NAME]"
paste input "[PERSON_NAME]"
type input "[PERSON_NAME]"
type input "."
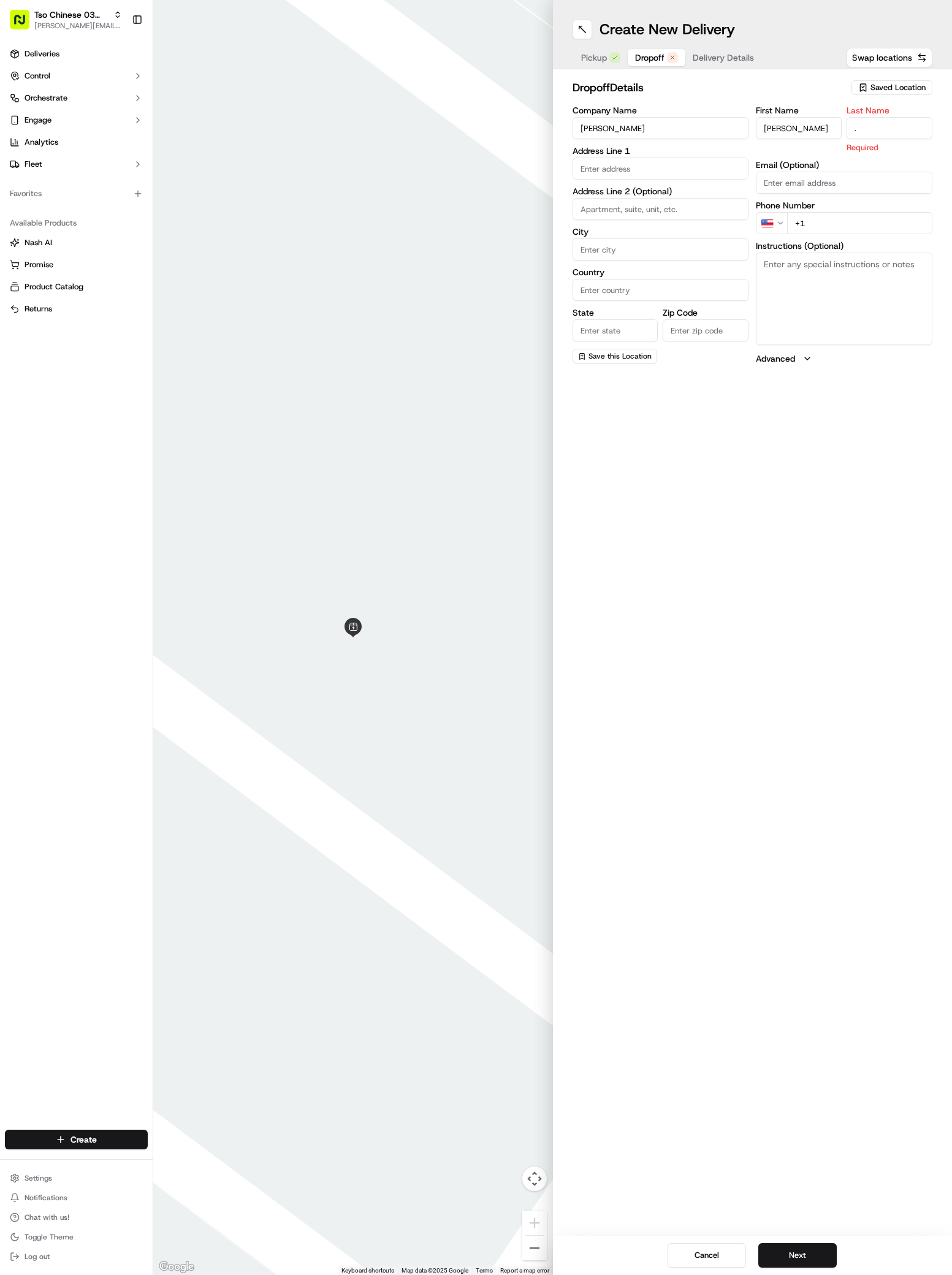
click at [814, 218] on input "+1" at bounding box center [860, 223] width 145 height 22
click at [814, 218] on input "+1" at bounding box center [860, 209] width 145 height 22
click at [811, 209] on input "+1" at bounding box center [860, 209] width 145 height 22
paste input "51 2569669"
click at [800, 209] on input "+51 25696691" at bounding box center [860, 209] width 145 height 22
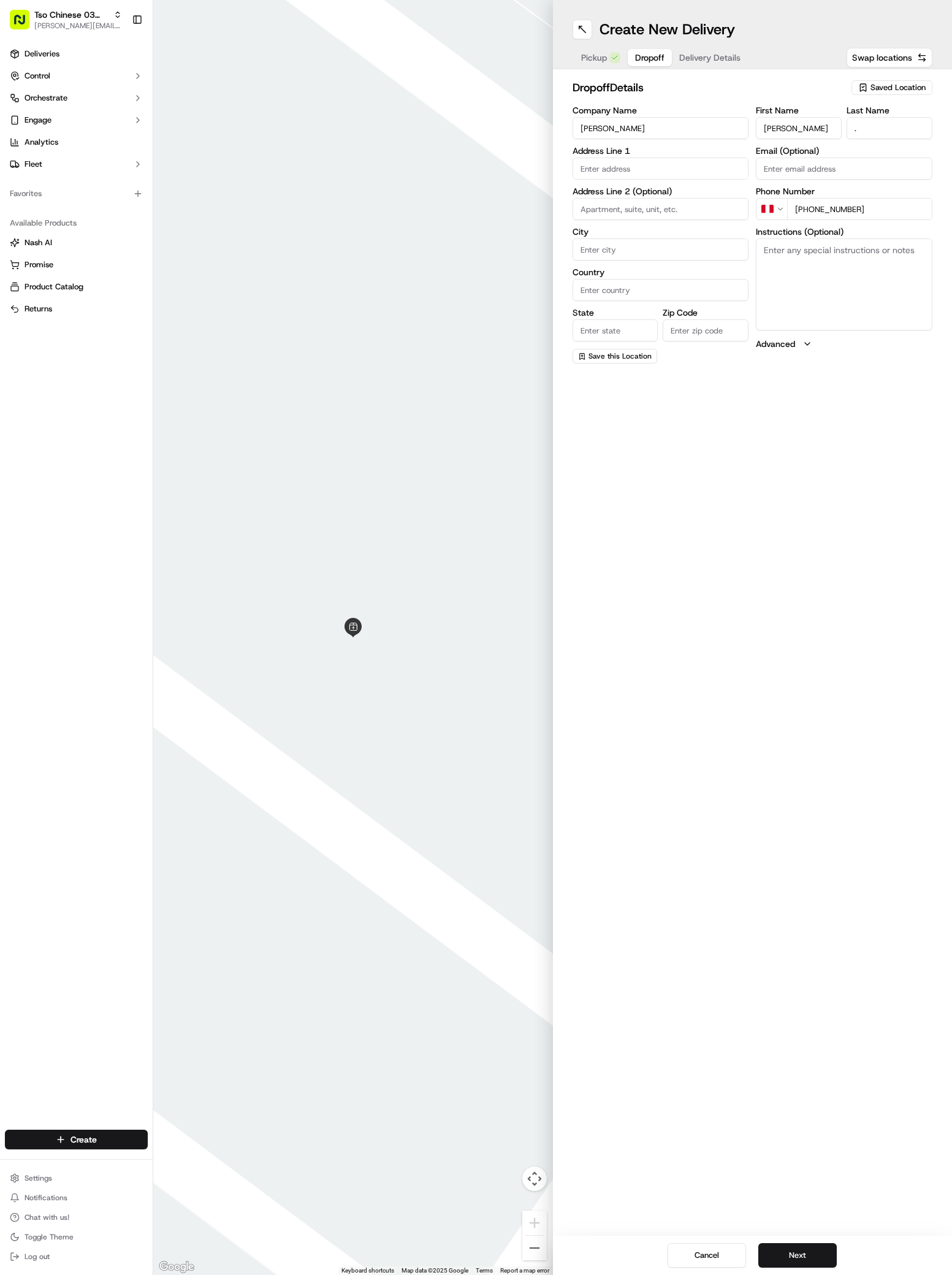
type input "+1 512 569 6691"
click at [645, 167] on input "1505 sou" at bounding box center [660, 168] width 176 height 22
click at [675, 200] on div "1505 Southport Drive, Austin, TX" at bounding box center [661, 194] width 171 height 18
type input "[STREET_ADDRESS]"
type input "Austin"
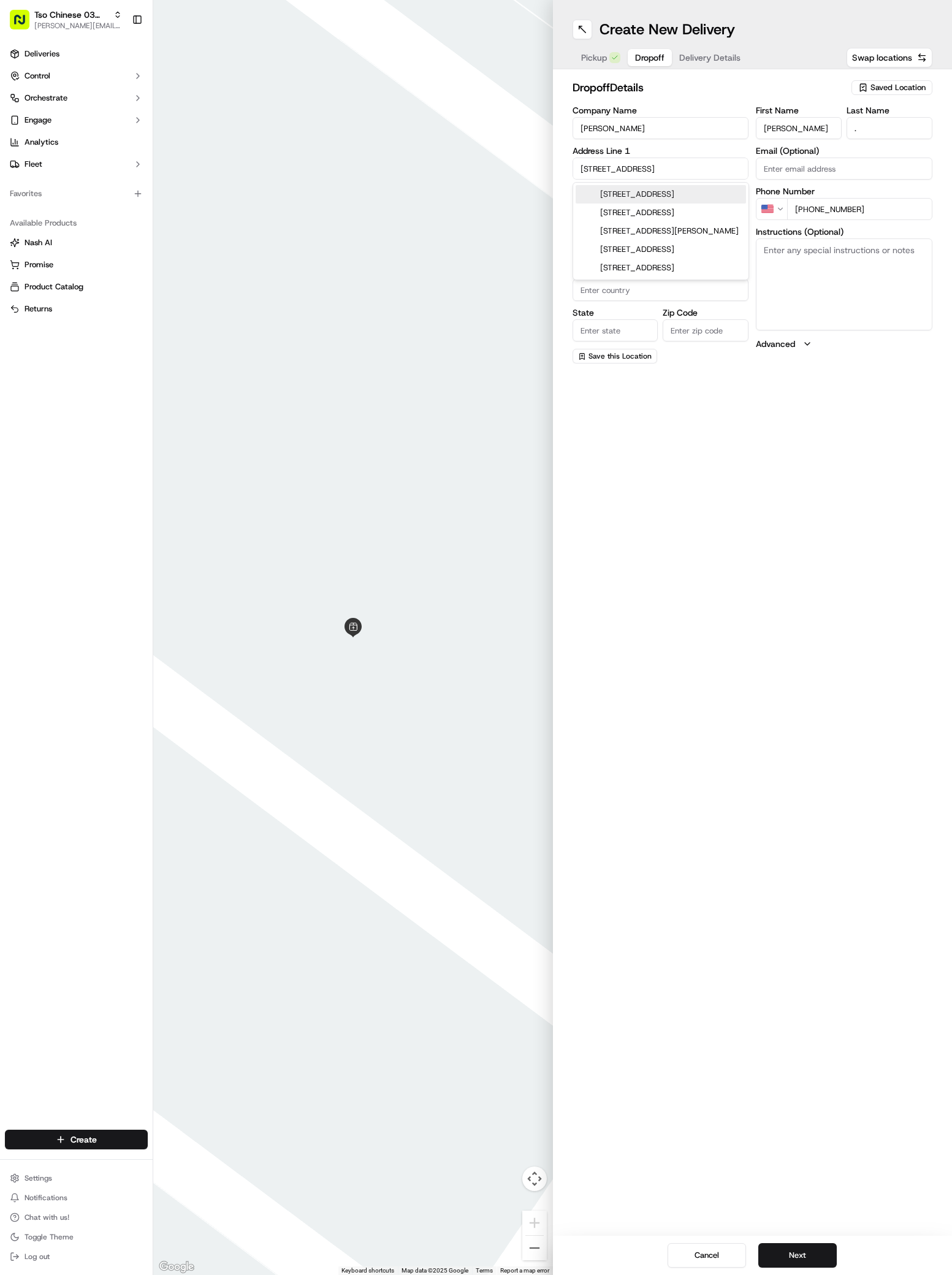
type input "[GEOGRAPHIC_DATA]"
type input "78704"
type input "1505 Southport Drive"
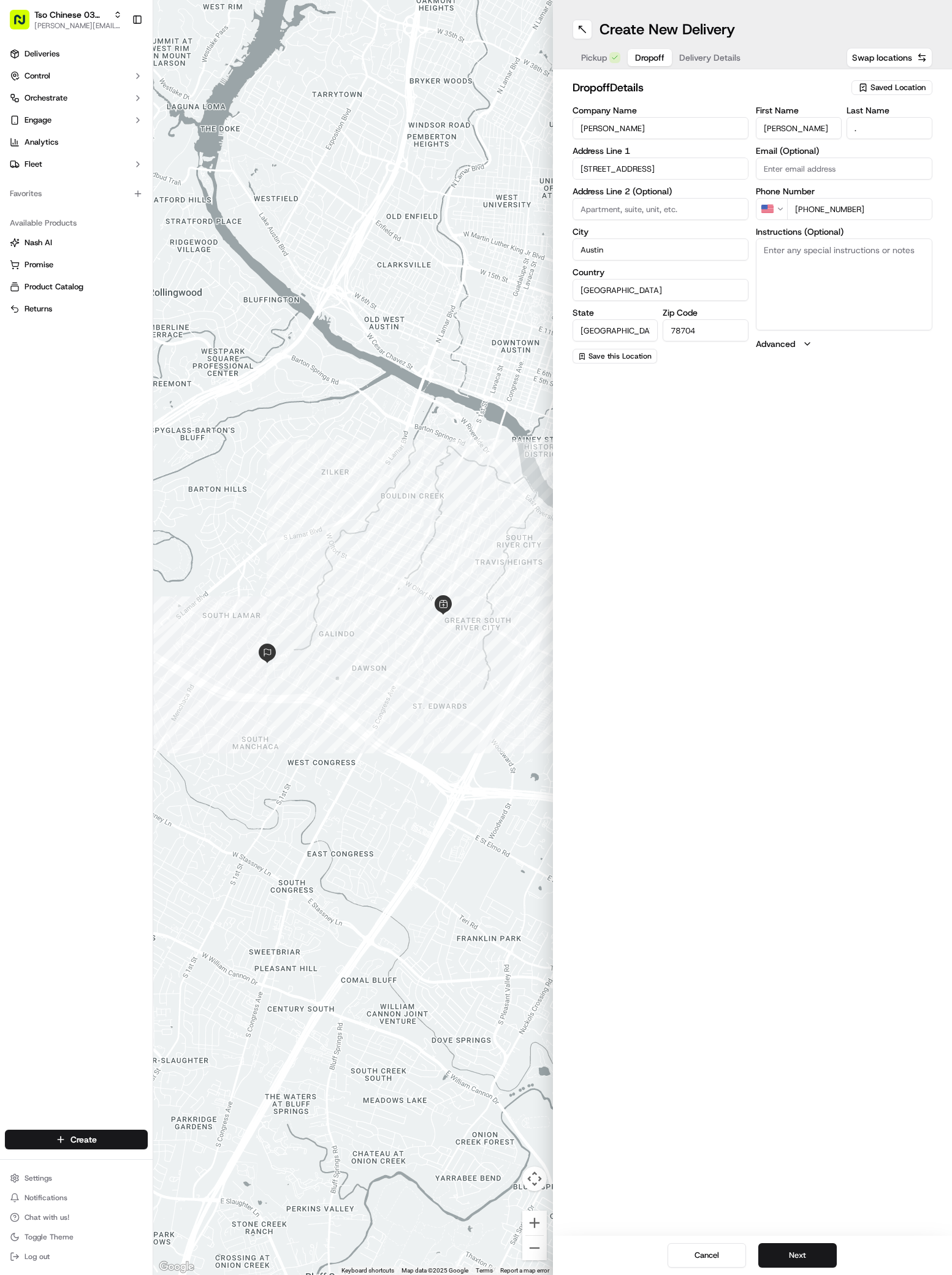
click at [815, 265] on textarea "Instructions (Optional)" at bounding box center [844, 284] width 176 height 92
paste textarea "Look for sign on Southport that points to the parking lot for building 1505. Bu…"
click at [879, 316] on textarea "Look for sign on Southport that points to the parking lot for building 1505. Bu…" at bounding box center [844, 284] width 176 height 92
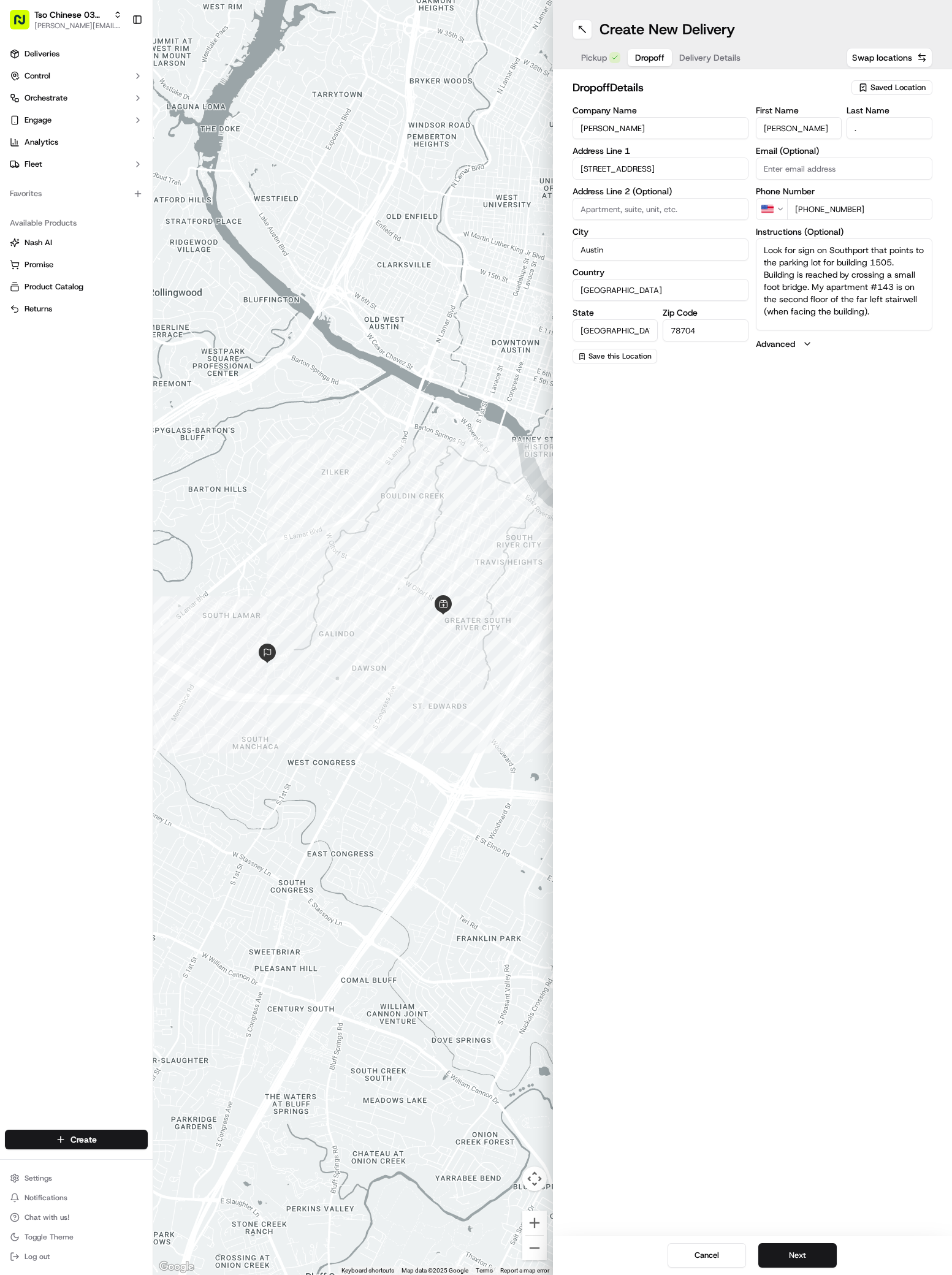
click at [879, 316] on textarea "Look for sign on Southport that points to the parking lot for building 1505. Bu…" at bounding box center [844, 284] width 176 height 92
paste textarea "#143"
type textarea "Look for sign on Southport that points to the parking lot for building 1505. Bu…"
click at [702, 54] on span "Delivery Details" at bounding box center [710, 58] width 62 height 13
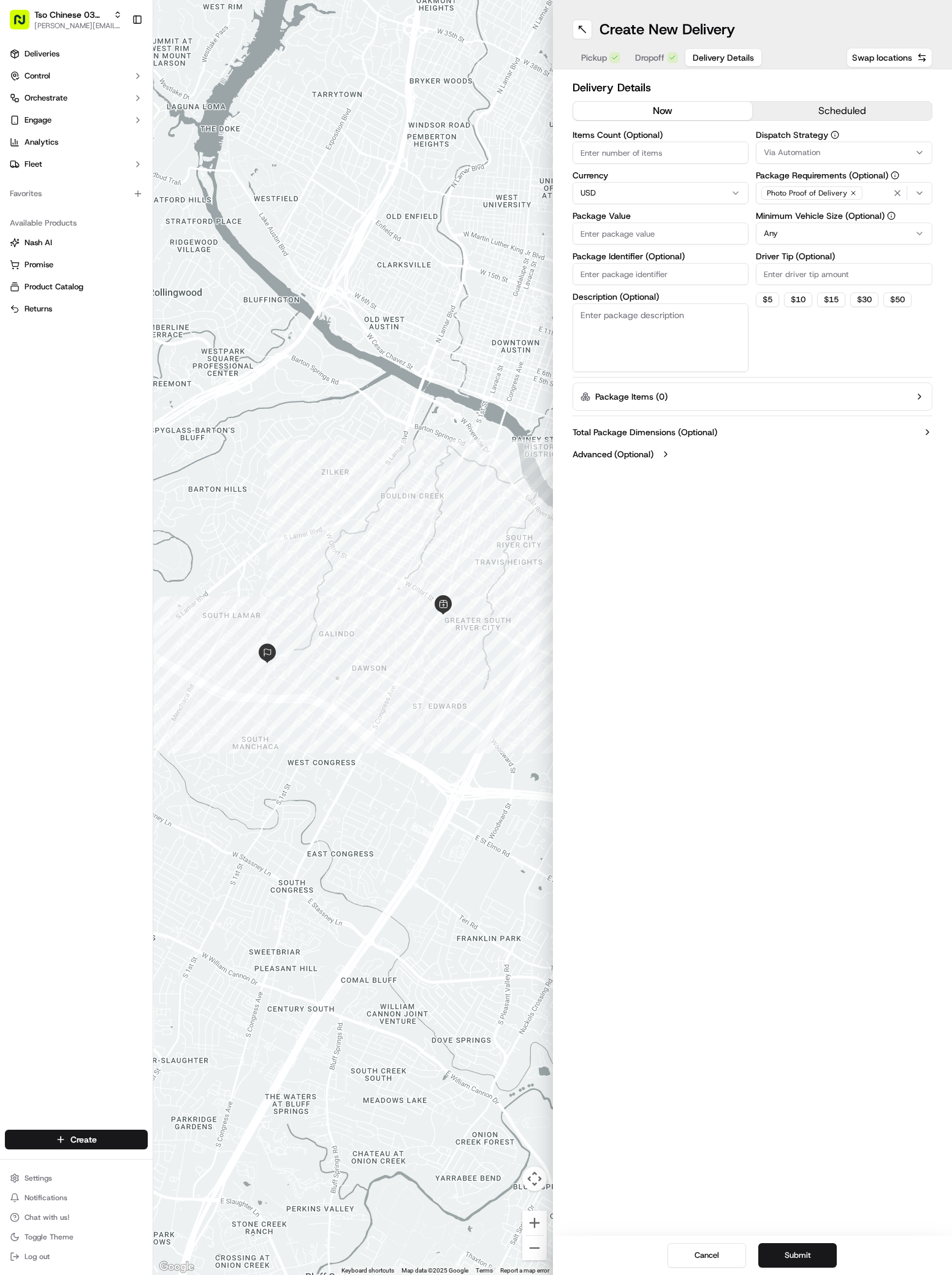
click at [790, 151] on span "Via Automation" at bounding box center [792, 152] width 56 height 11
click at [801, 217] on span "TsoCo Strategy" at bounding box center [851, 220] width 151 height 11
click at [910, 239] on button "Close" at bounding box center [889, 243] width 84 height 17
click at [813, 269] on input "Driver Tip (Optional)" at bounding box center [844, 274] width 176 height 22
type input "2"
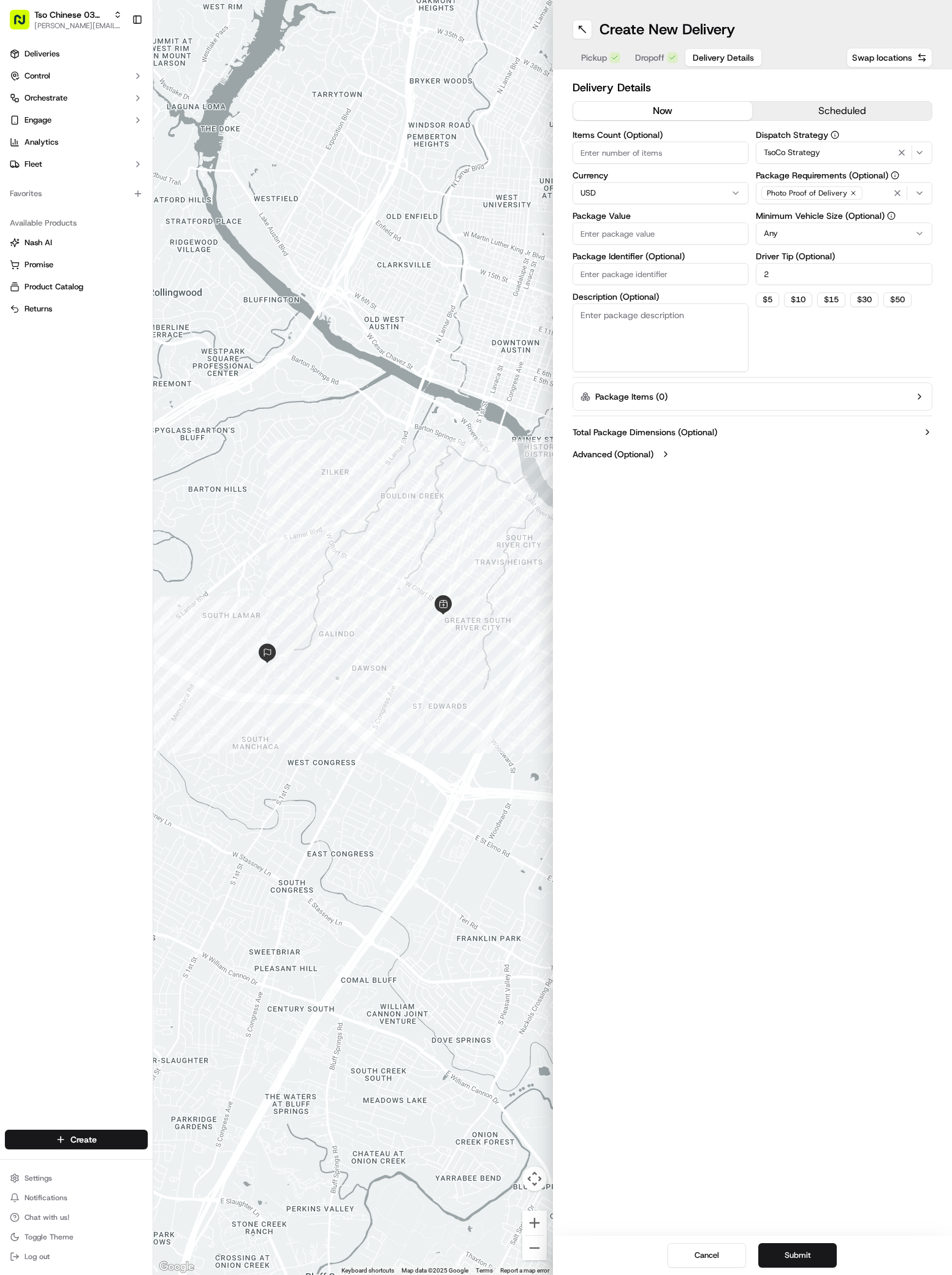
click at [595, 235] on input "Package Value" at bounding box center [660, 234] width 176 height 22
paste input "29.12"
type input "29.12"
paste input "CWMQKIL"
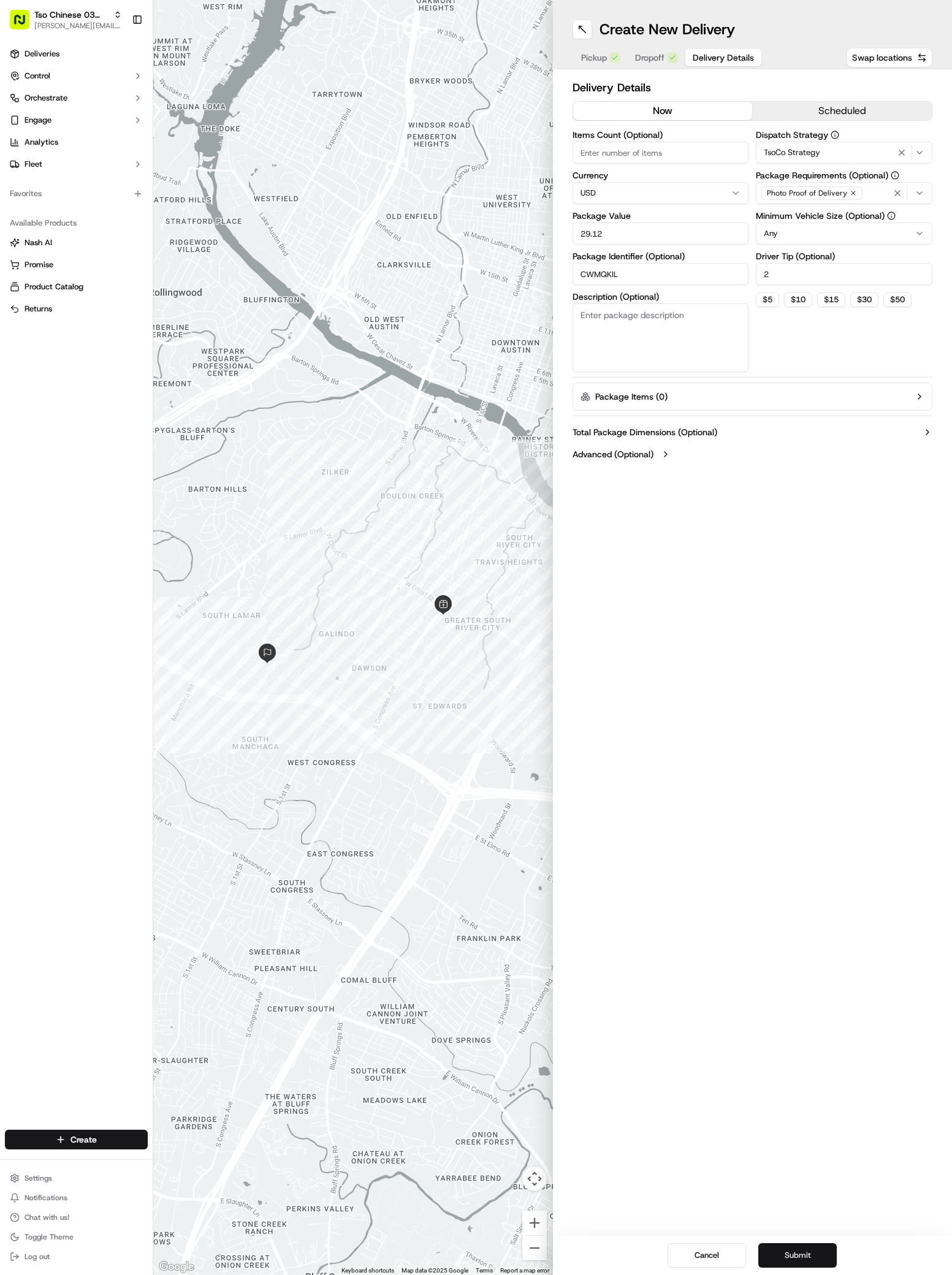
type input "CWMQKIL"
click at [786, 1249] on button "Submit" at bounding box center [797, 1255] width 78 height 24
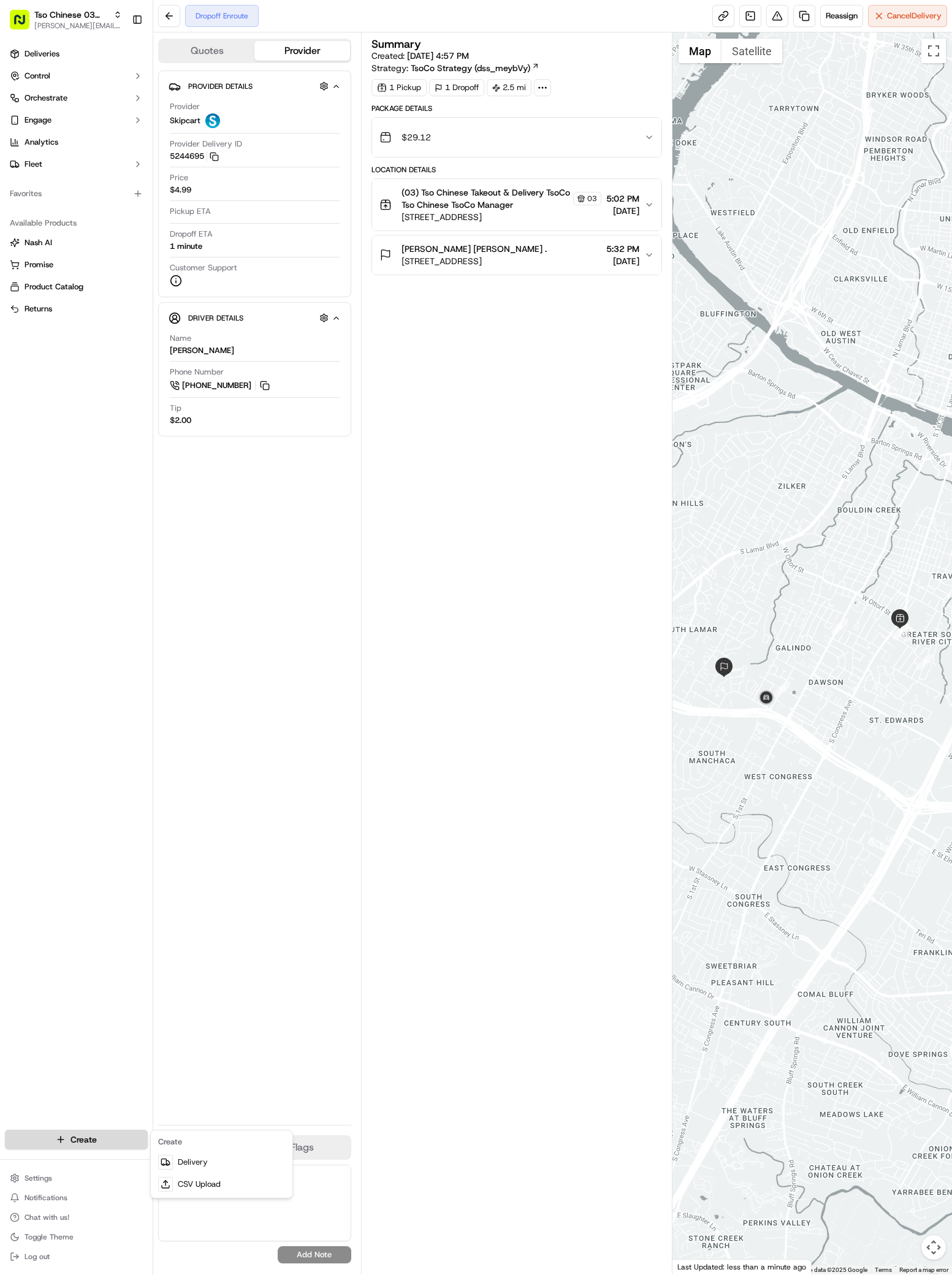
click at [54, 1137] on html "Tso Chinese 03 TsoCo antonia@tsochinese.com Toggle Sidebar Deliveries Control O…" at bounding box center [476, 638] width 952 height 1275
click at [188, 1167] on link "Delivery" at bounding box center [221, 1162] width 137 height 22
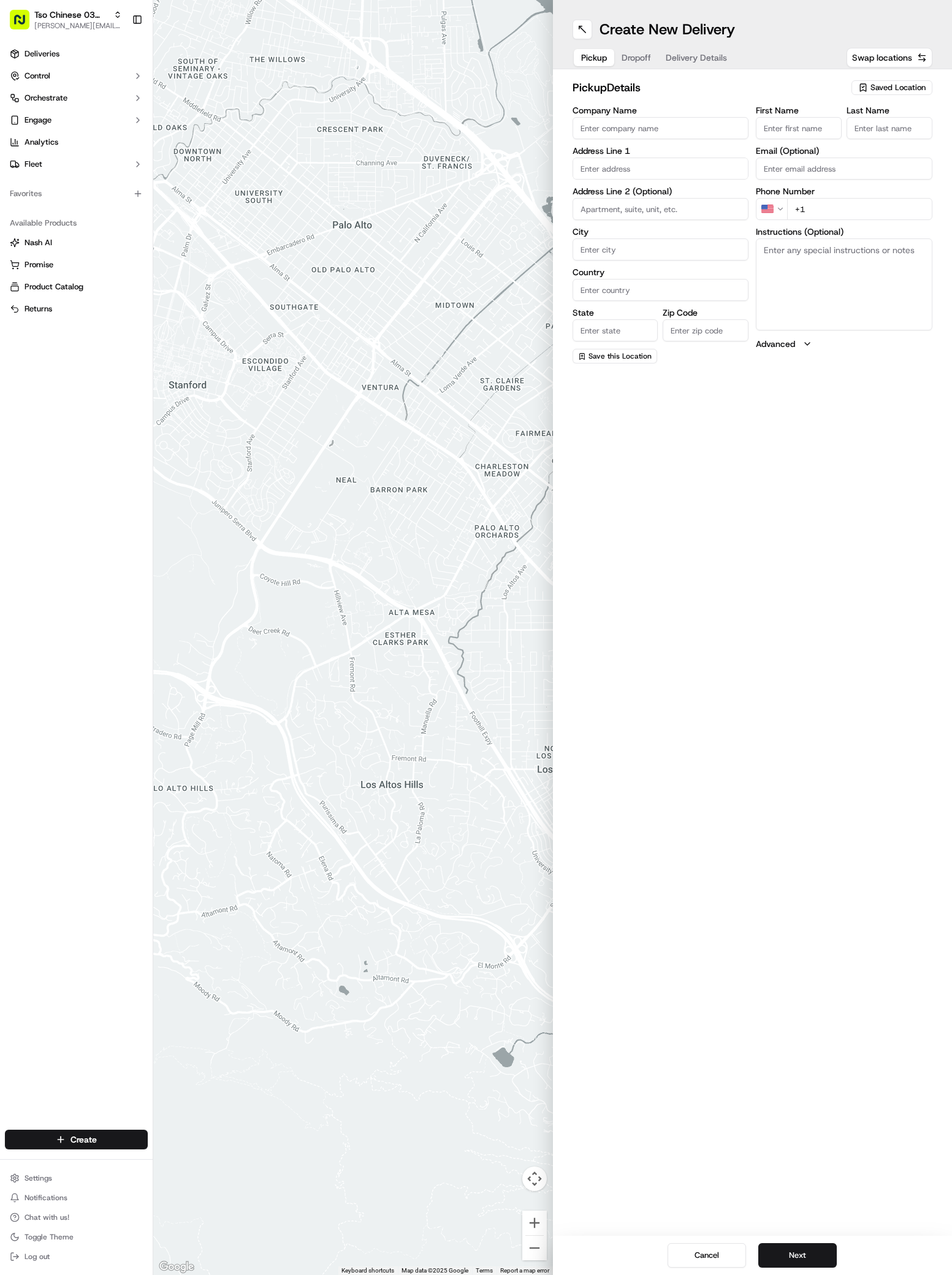
click at [885, 89] on span "Saved Location" at bounding box center [898, 88] width 55 height 11
click at [870, 145] on span "(03) Tso Chinese Takeout & Delivery TsoCo (03)" at bounding box center [871, 139] width 151 height 22
type input "(03) Tso Chinese Takeout & Delivery TsoCo"
type input "Ste F"
type input "Austin"
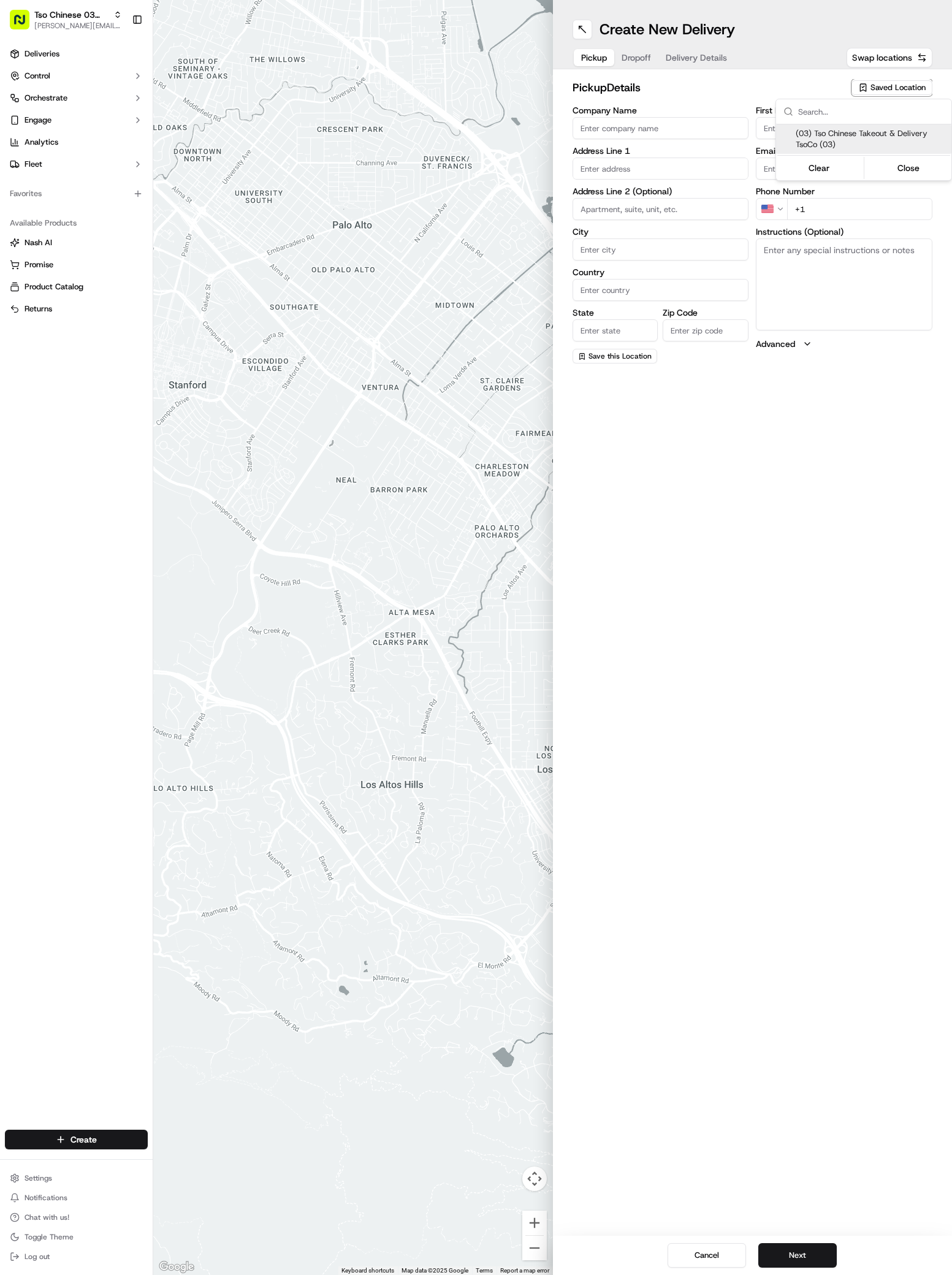
type input "US"
type input "[GEOGRAPHIC_DATA]"
type input "78704"
type input "Tso Chinese"
type input "TsoCo Manager"
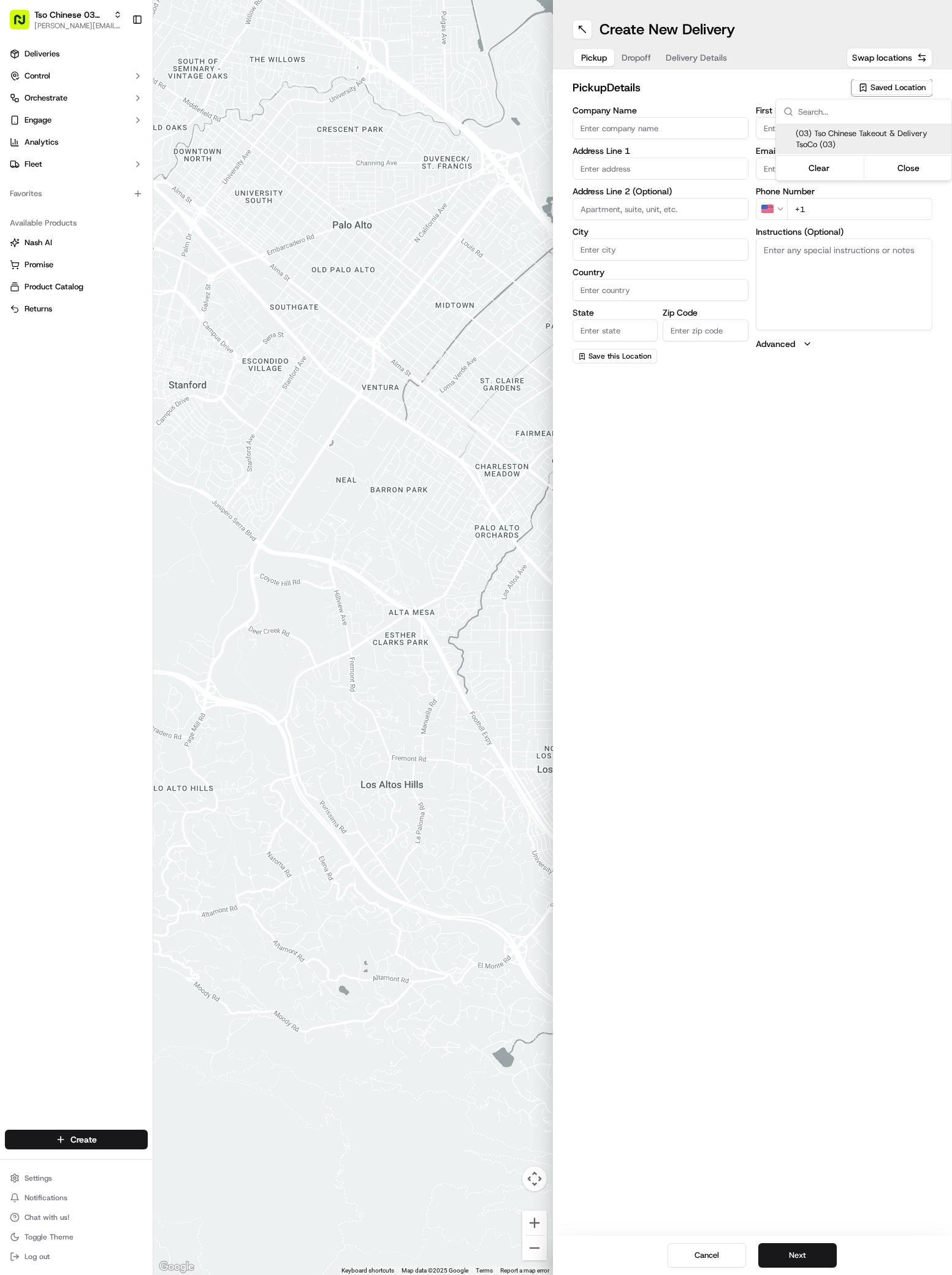
type input "[EMAIL_ADDRESS][DOMAIN_NAME]"
type input "[PHONE_NUMBER]"
type textarea "Submit a picture displaying address & food as Proof of Delivery. Envía una foto…"
type input "[STREET_ADDRESS]"
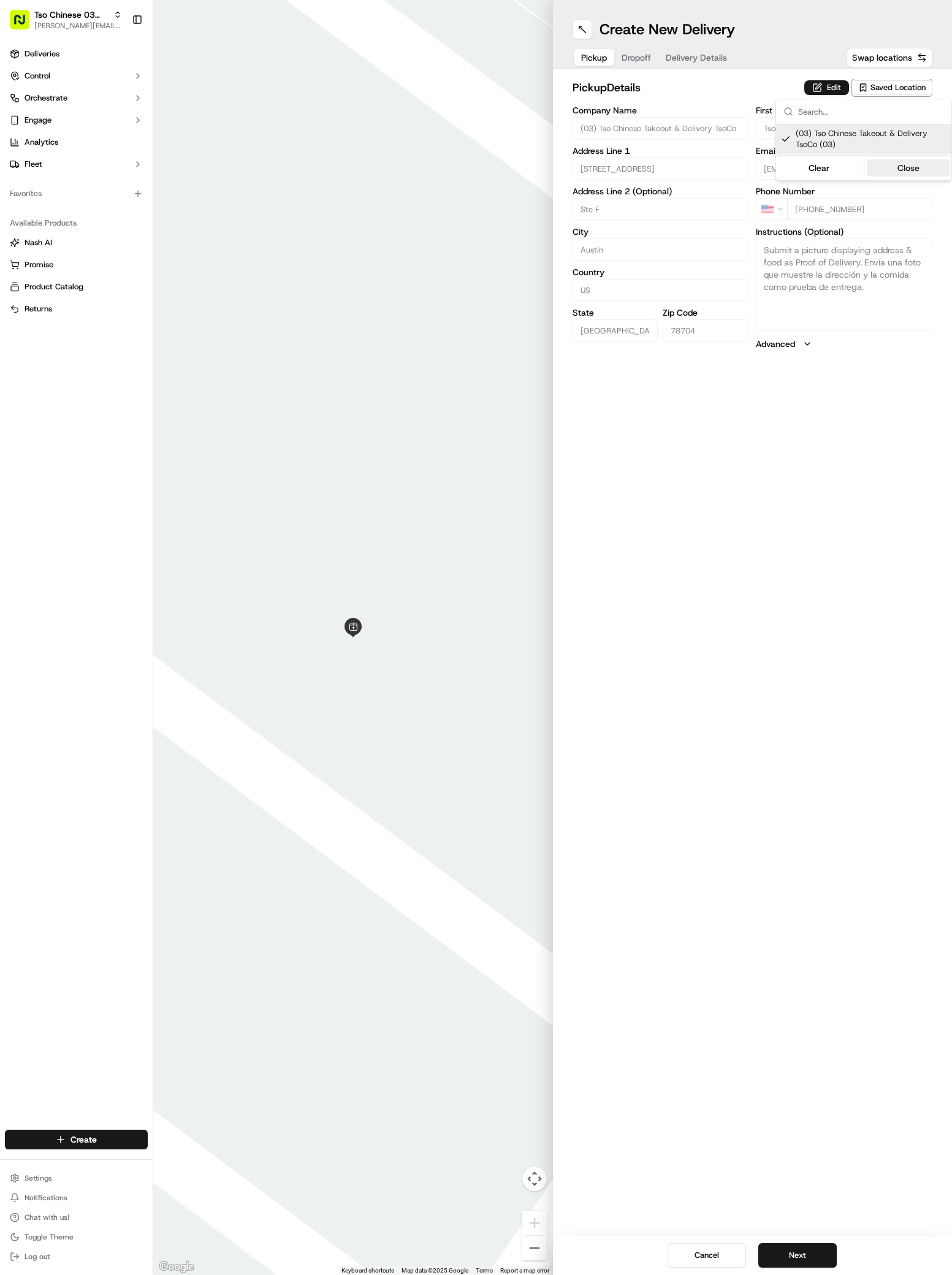
click at [886, 176] on button "Close" at bounding box center [909, 168] width 84 height 17
click at [637, 63] on span "Dropoff" at bounding box center [636, 58] width 29 height 13
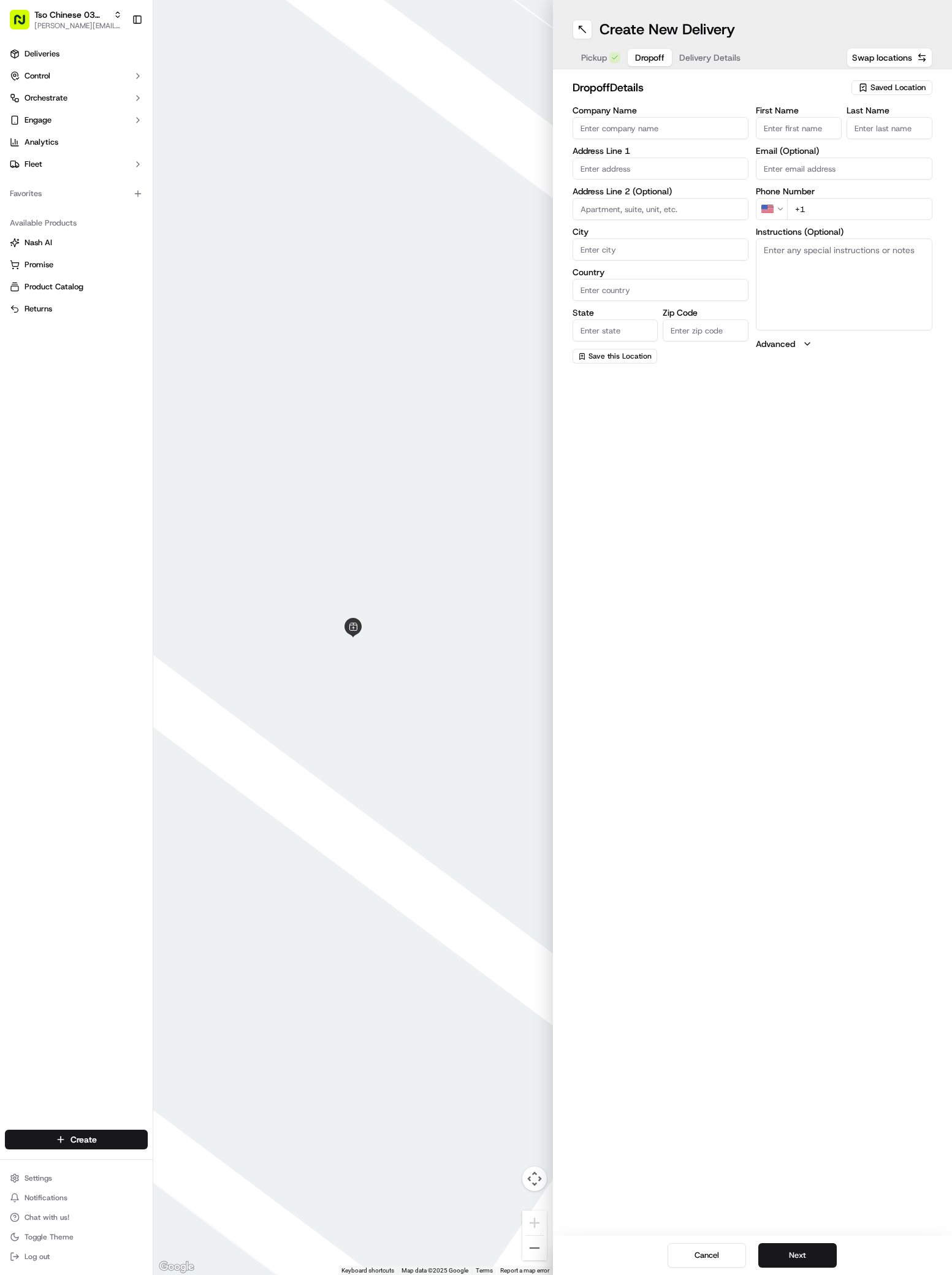
paste input "2610 Deerfoot Trl"
click at [649, 171] on input "2610 Deerfoot Trl" at bounding box center [660, 168] width 176 height 22
click at [653, 194] on div "2610 Deerfoot Trail, Austin, TX" at bounding box center [661, 194] width 171 height 18
type input "[STREET_ADDRESS]"
type input "Austin"
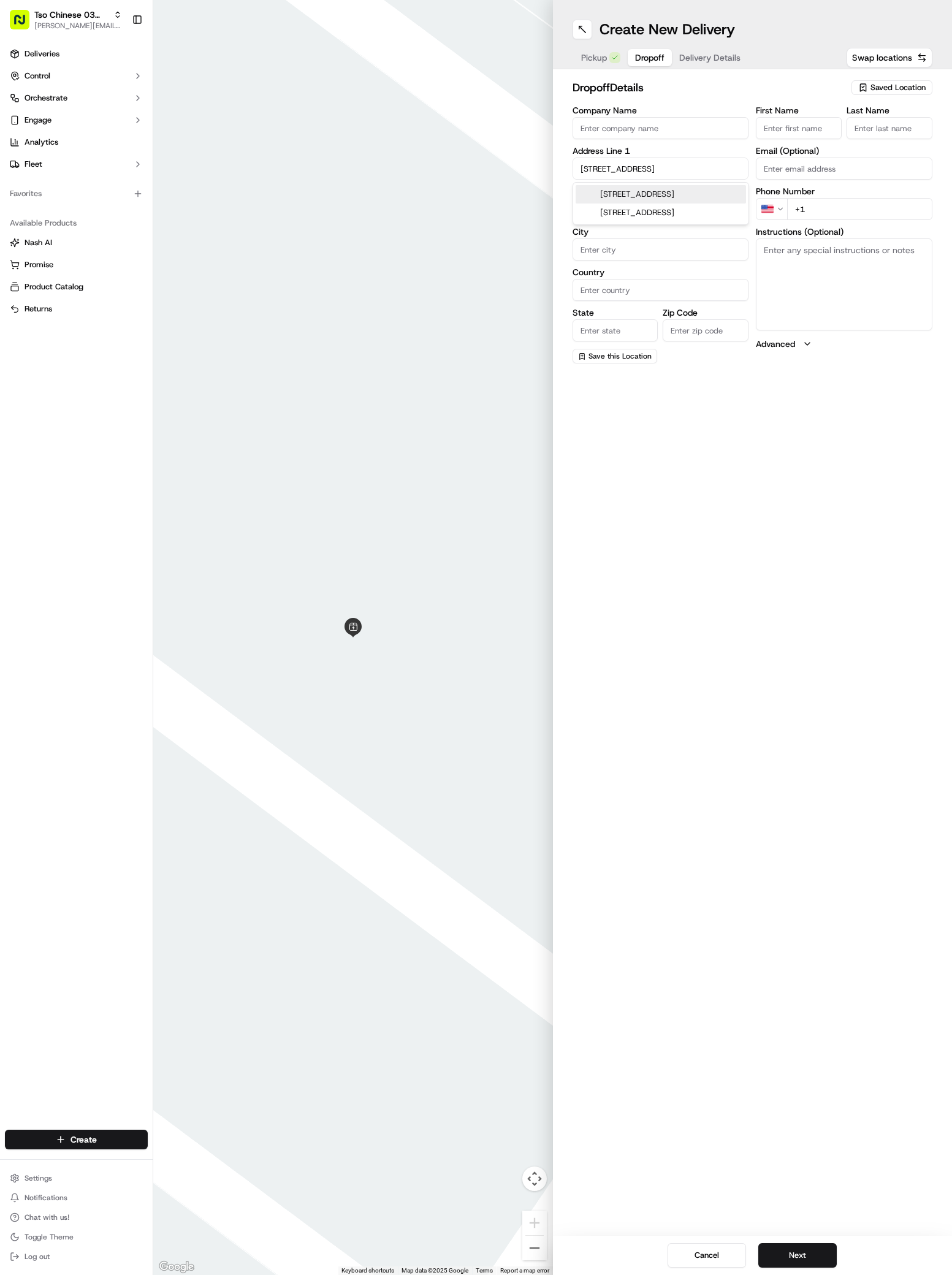
type input "[GEOGRAPHIC_DATA]"
type input "78704"
type input "2610 Deerfoot Trail"
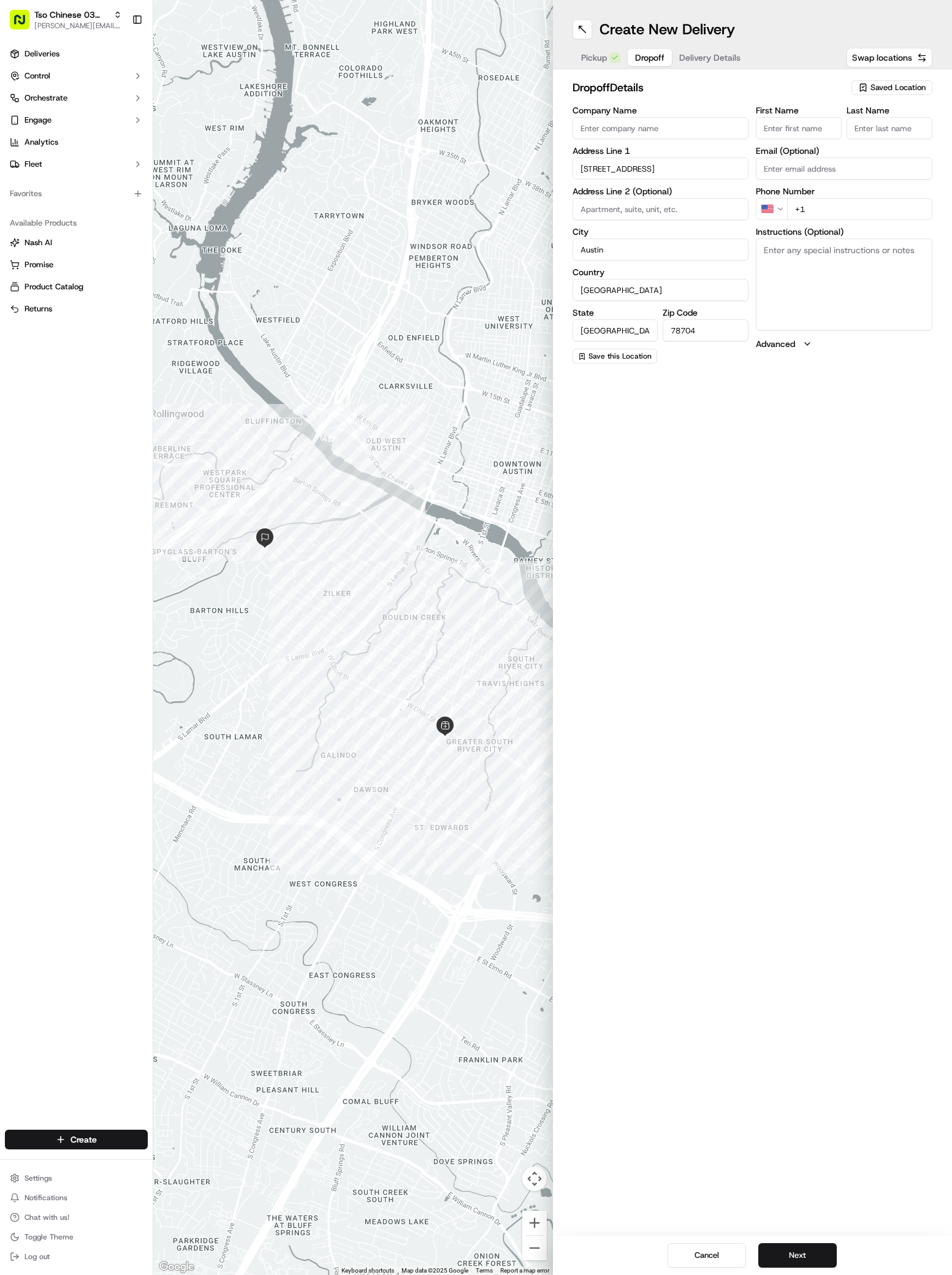
click at [593, 130] on input "Company Name" at bounding box center [660, 128] width 176 height 22
paste input "[PERSON_NAME]"
type input "[PERSON_NAME]"
paste input "[PERSON_NAME]"
type input "[PERSON_NAME]"
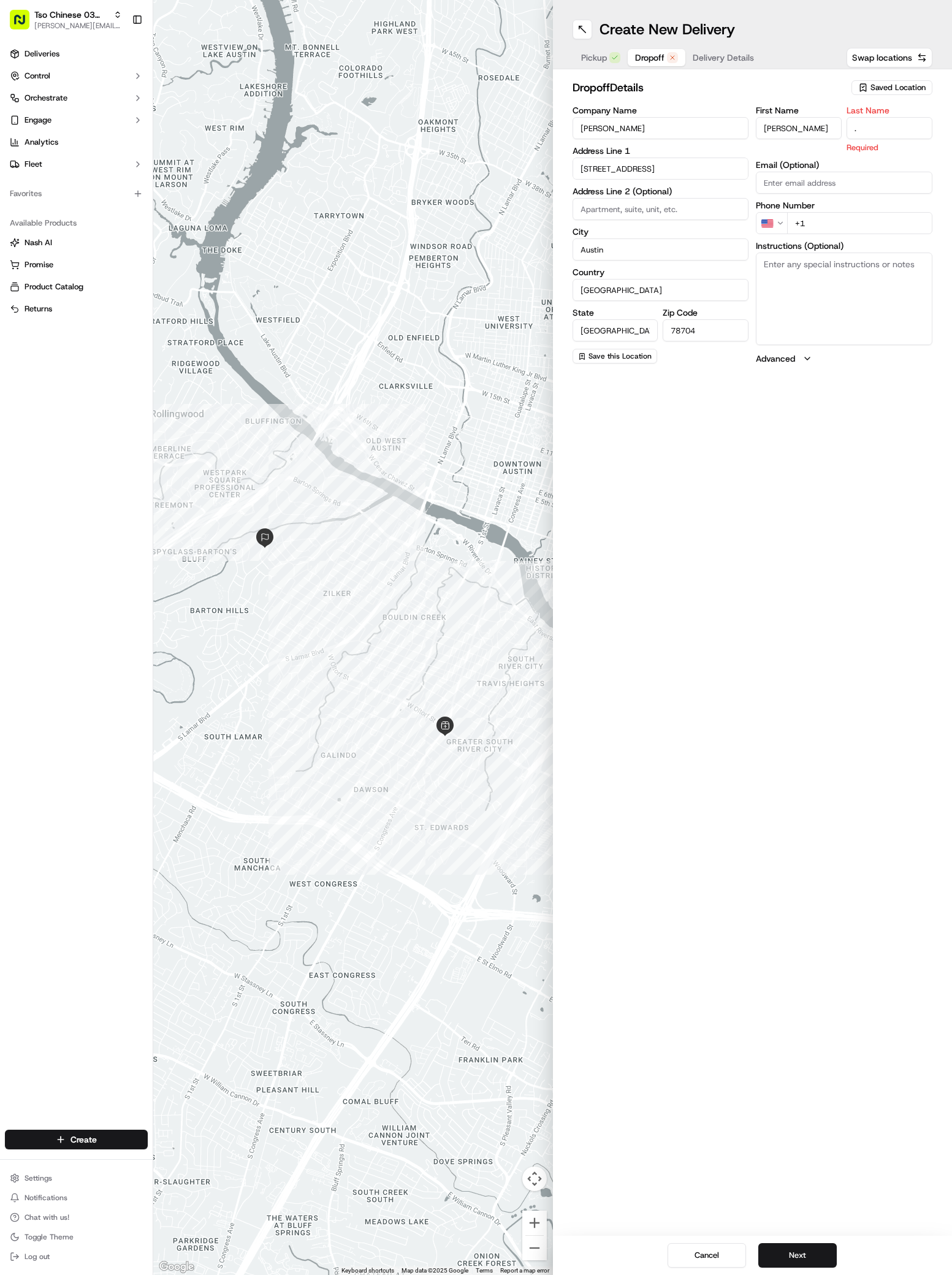
type input "."
click at [814, 221] on div "First Name Melissa Heggen Last Name . Required Email (Optional) Phone Number US…" at bounding box center [844, 235] width 176 height 258
click at [818, 212] on input "+1" at bounding box center [860, 209] width 145 height 22
paste input "51 29057932"
click at [802, 211] on input "+51 29057932" at bounding box center [860, 209] width 145 height 22
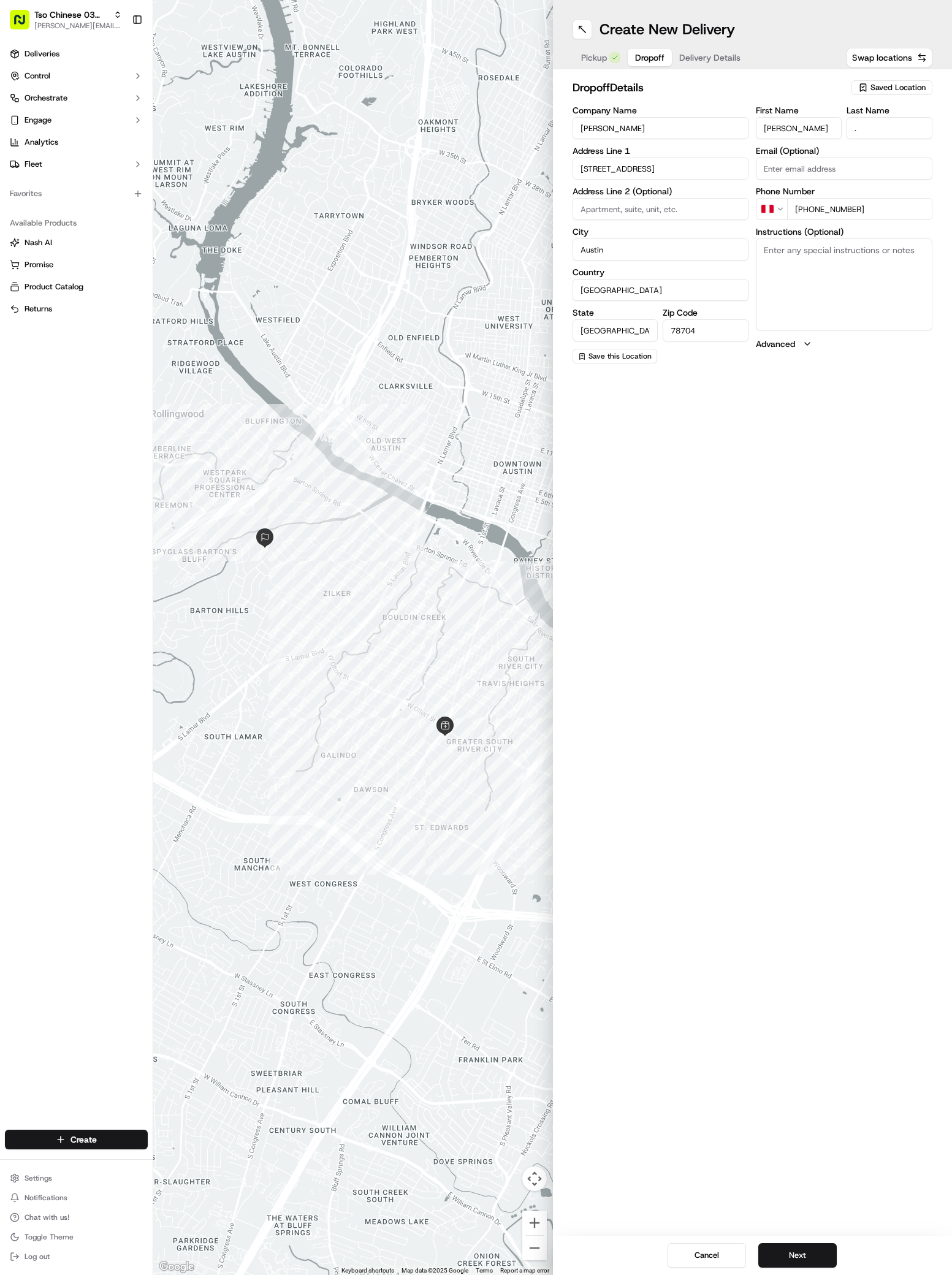
type input "+1 512 905 7932"
click at [706, 58] on span "Delivery Details" at bounding box center [710, 58] width 62 height 13
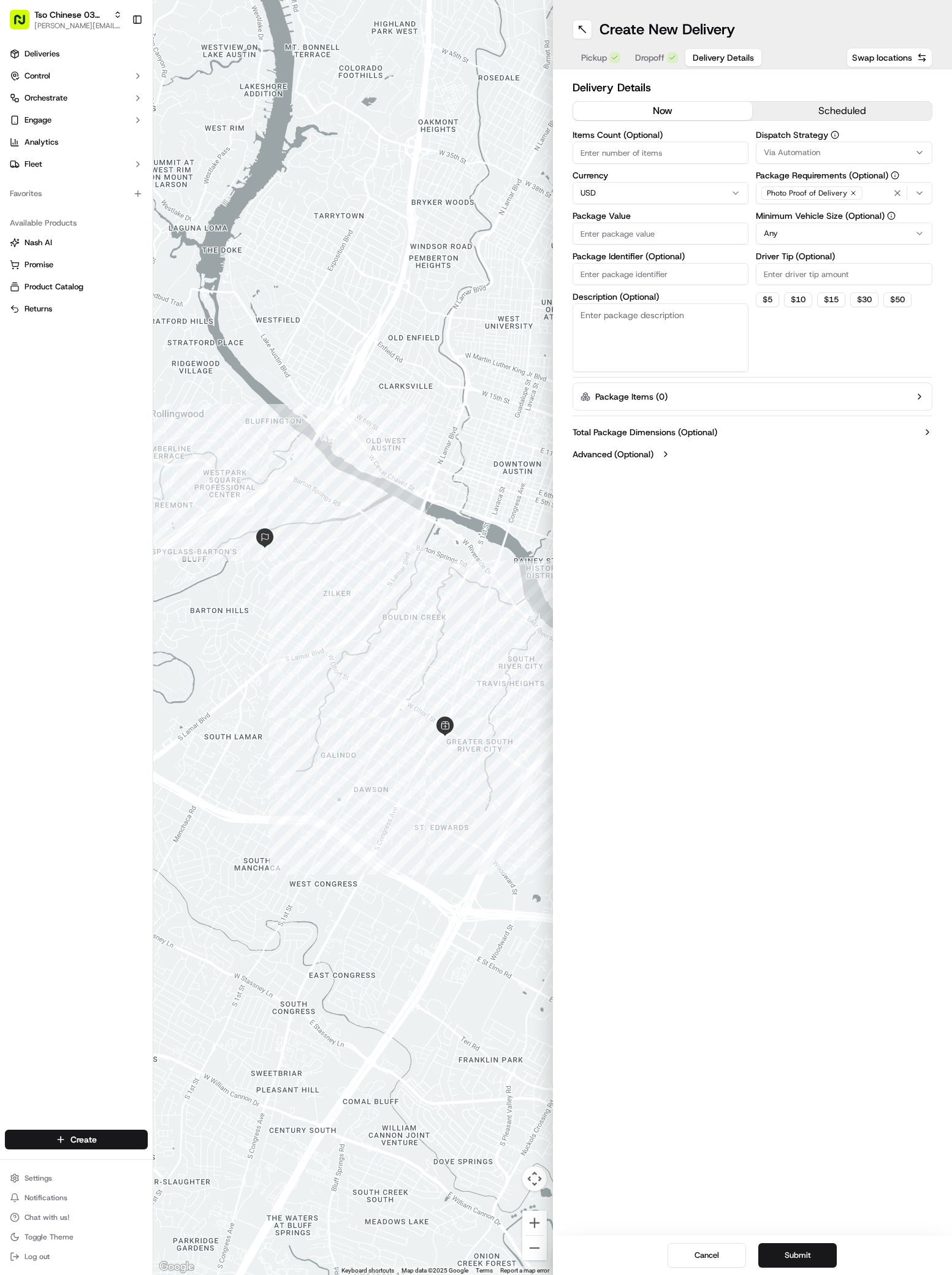
click at [777, 153] on span "Via Automation" at bounding box center [792, 152] width 56 height 11
click at [792, 220] on span "TsoCo Strategy" at bounding box center [851, 220] width 151 height 11
click at [891, 240] on button "Close" at bounding box center [889, 243] width 84 height 17
click at [776, 275] on input "Driver Tip (Optional)" at bounding box center [844, 274] width 176 height 22
type input "2"
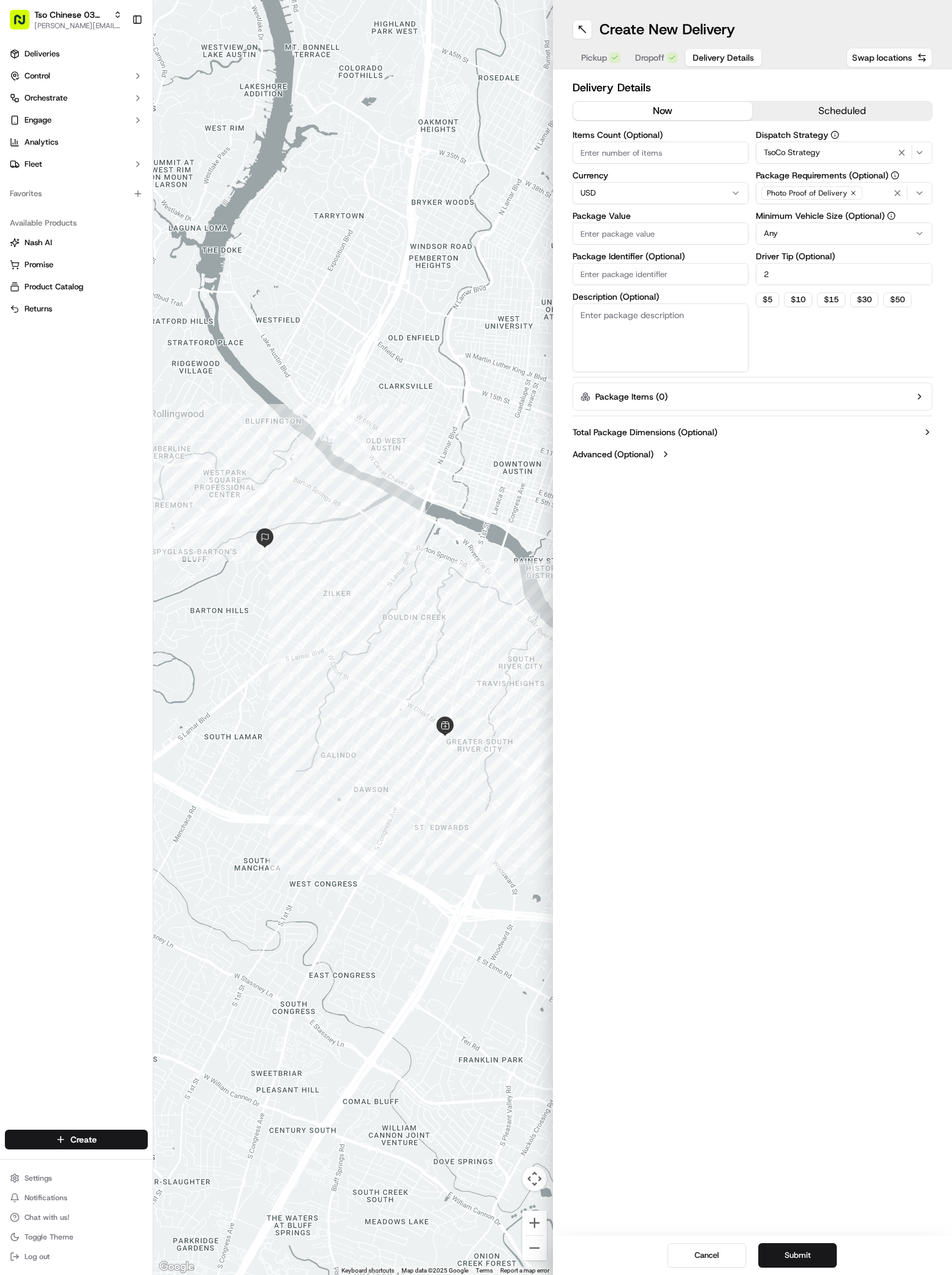
click at [594, 231] on input "Package Value" at bounding box center [660, 234] width 176 height 22
paste input "36.16"
type input "36.16"
click at [596, 275] on input "Package Identifier (Optional)" at bounding box center [660, 274] width 176 height 22
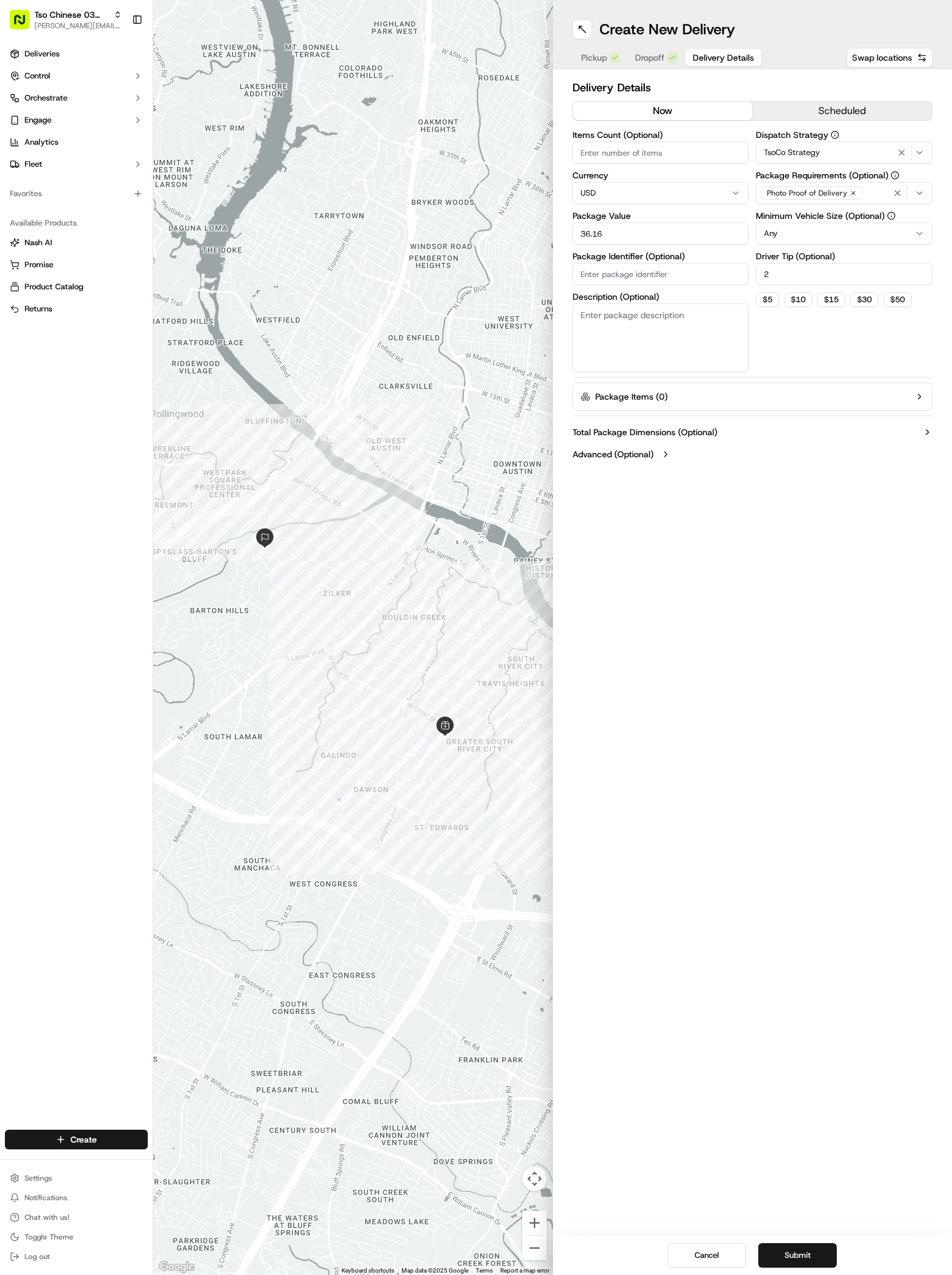
paste input "D46TYM5"
type input "D46TYM5"
click at [791, 1249] on button "Submit" at bounding box center [797, 1255] width 78 height 24
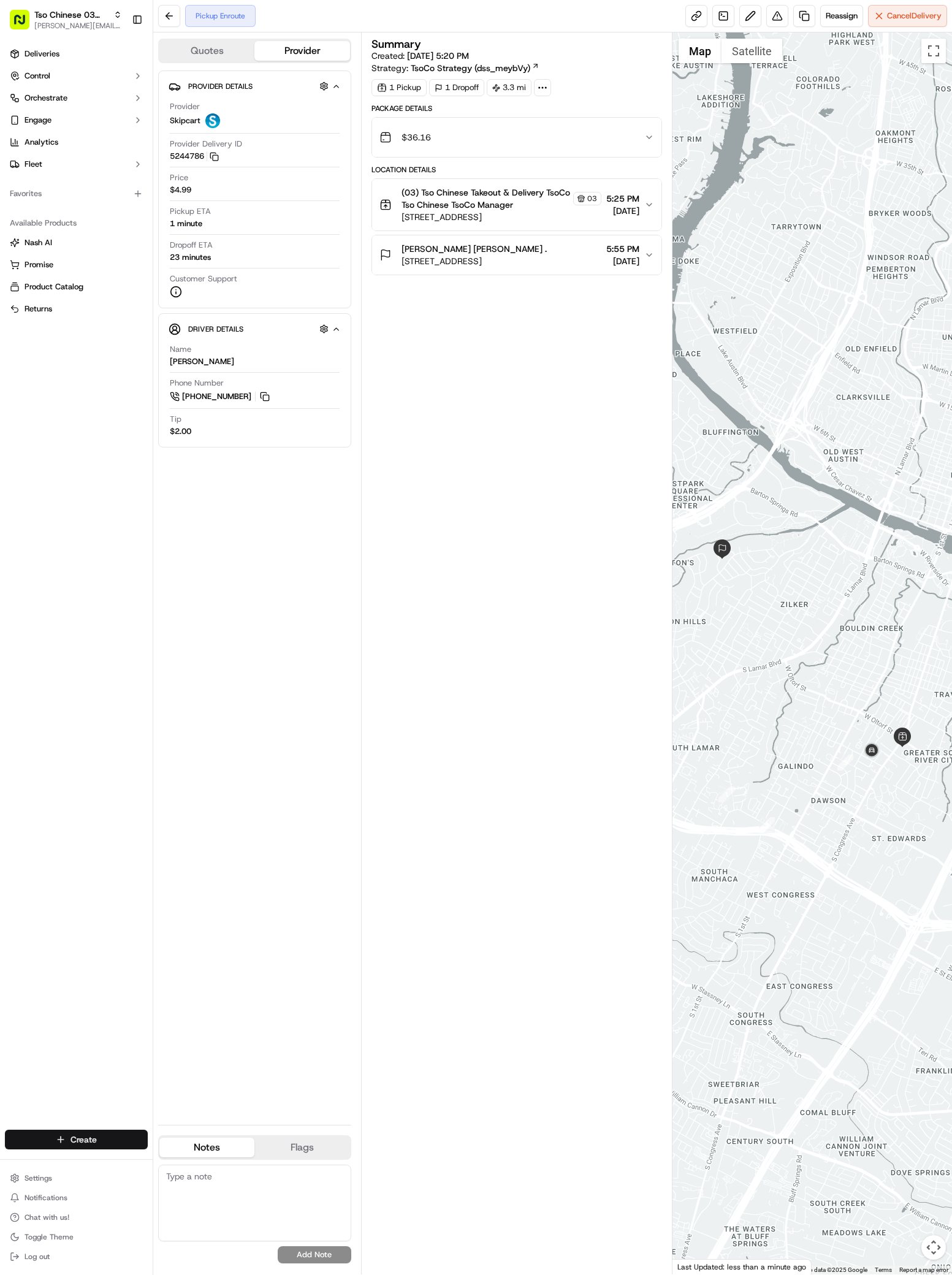
click at [97, 1136] on html "Tso Chinese 03 TsoCo antonia@tsochinese.com Toggle Sidebar Deliveries Control O…" at bounding box center [476, 638] width 952 height 1275
click at [208, 1161] on link "Delivery" at bounding box center [221, 1162] width 137 height 22
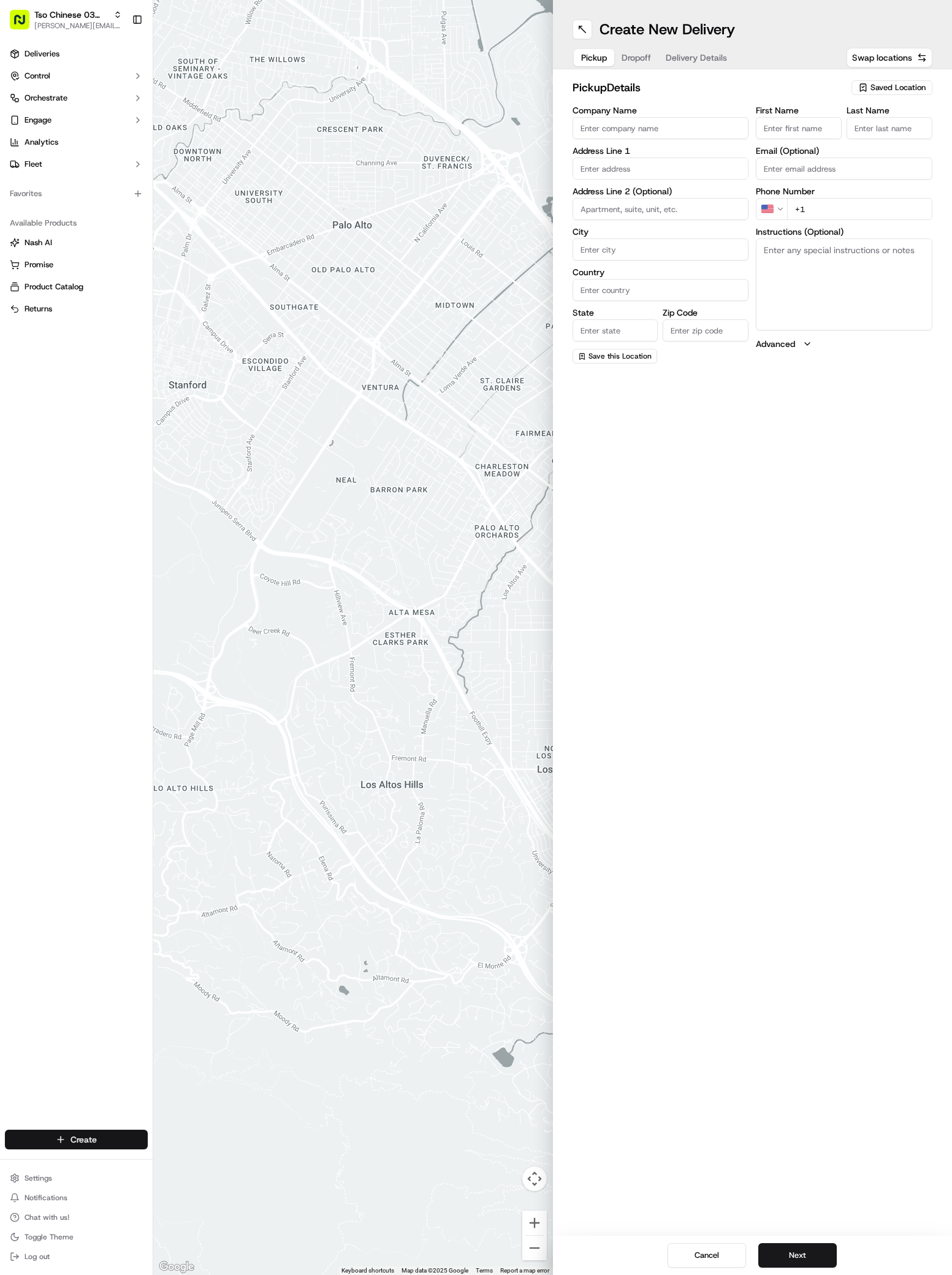
click at [85, 1145] on html "Tso Chinese 03 TsoCo antonia@tsochinese.com Toggle Sidebar Deliveries Control O…" at bounding box center [476, 638] width 952 height 1275
click at [210, 1159] on link "Delivery" at bounding box center [221, 1162] width 137 height 22
click at [882, 87] on span "Saved Location" at bounding box center [898, 88] width 55 height 11
click at [882, 138] on span "(03) Tso Chinese Takeout & Delivery TsoCo (03)" at bounding box center [871, 139] width 151 height 22
type input "(03) Tso Chinese Takeout & Delivery TsoCo"
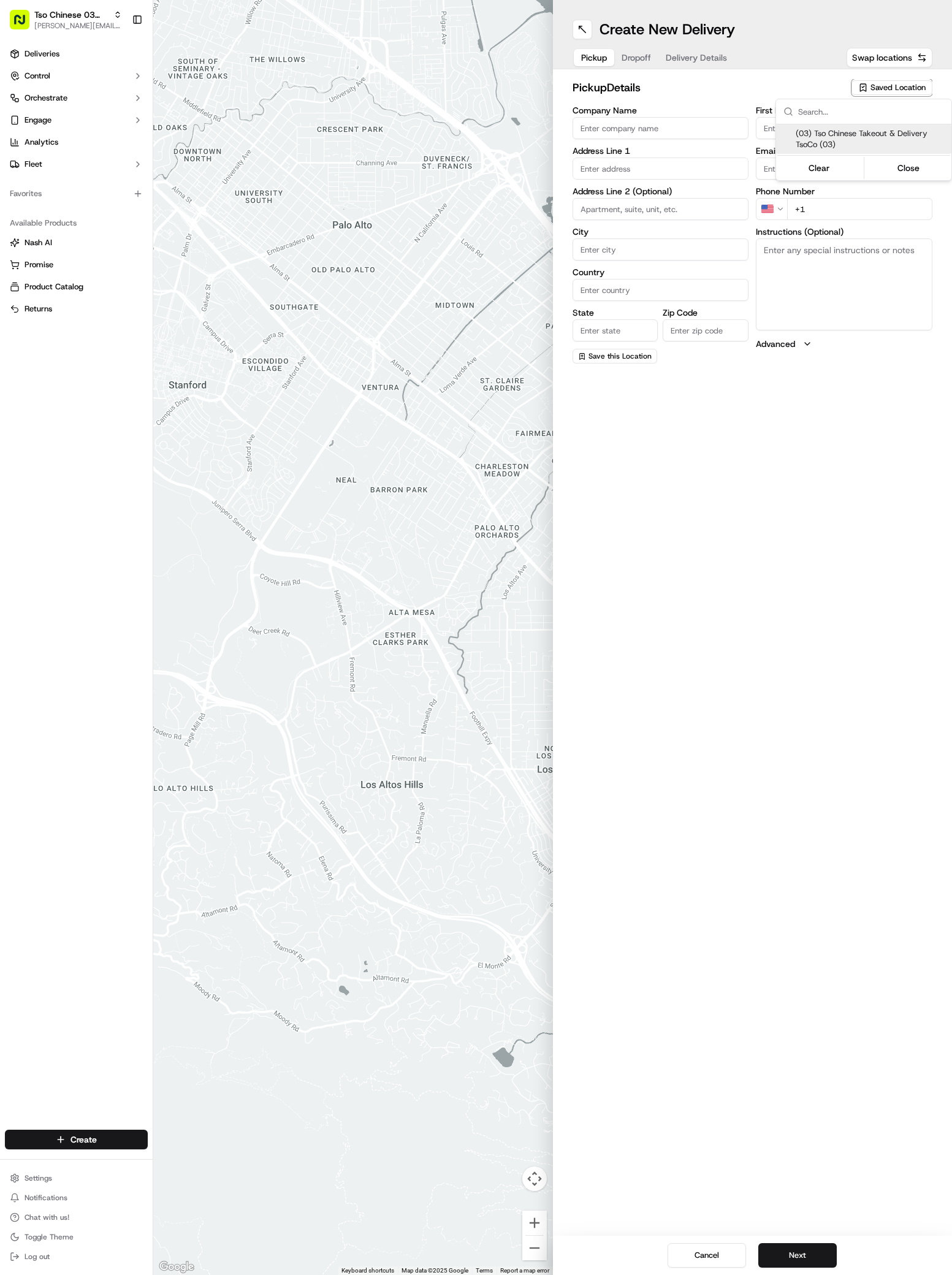
type input "Ste F"
type input "Austin"
type input "US"
type input "[GEOGRAPHIC_DATA]"
type input "78704"
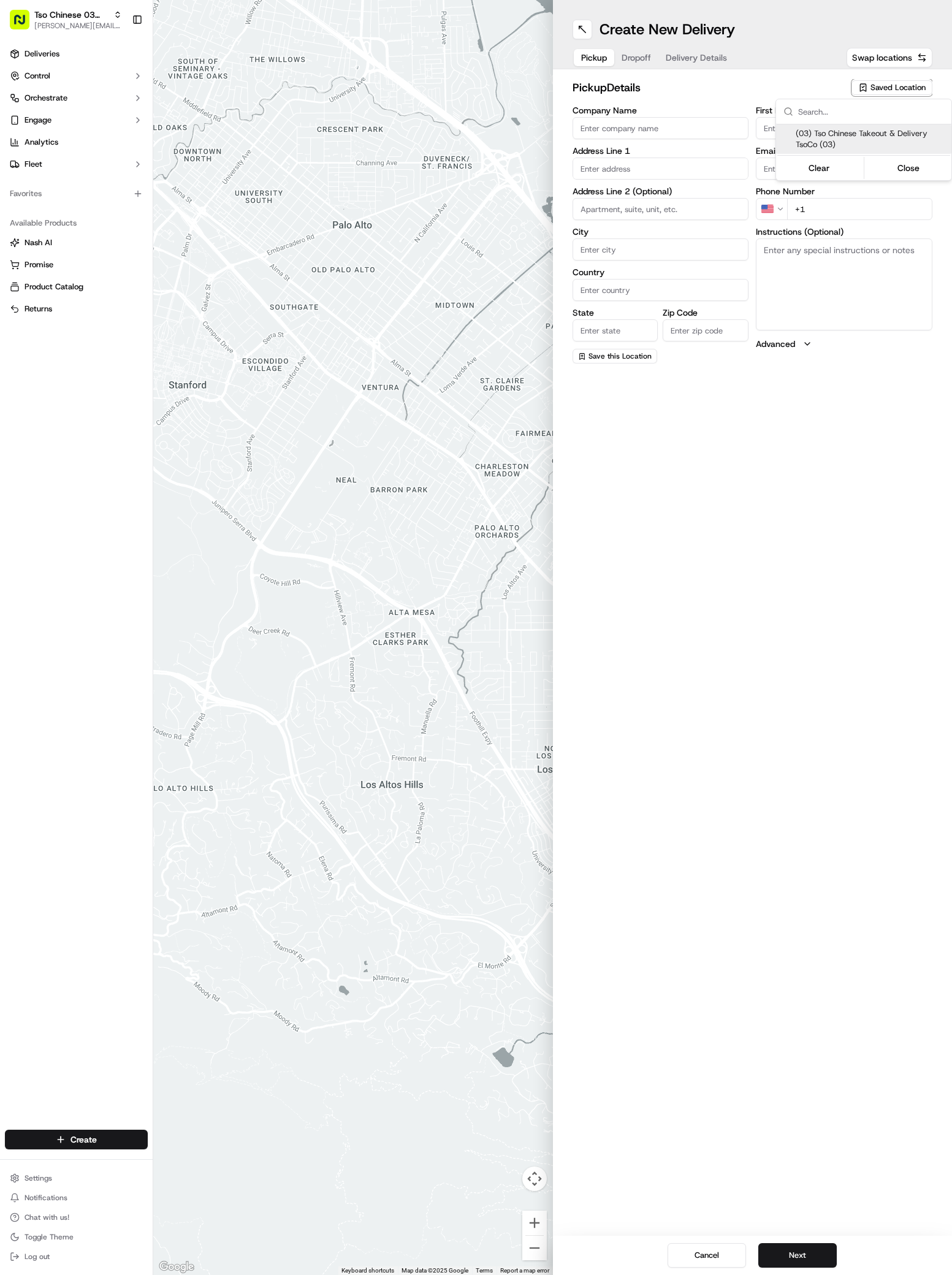
type input "Tso Chinese"
type input "TsoCo Manager"
type input "[EMAIL_ADDRESS][DOMAIN_NAME]"
type input "[PHONE_NUMBER]"
type textarea "Submit a picture displaying address & food as Proof of Delivery. Envía una foto…"
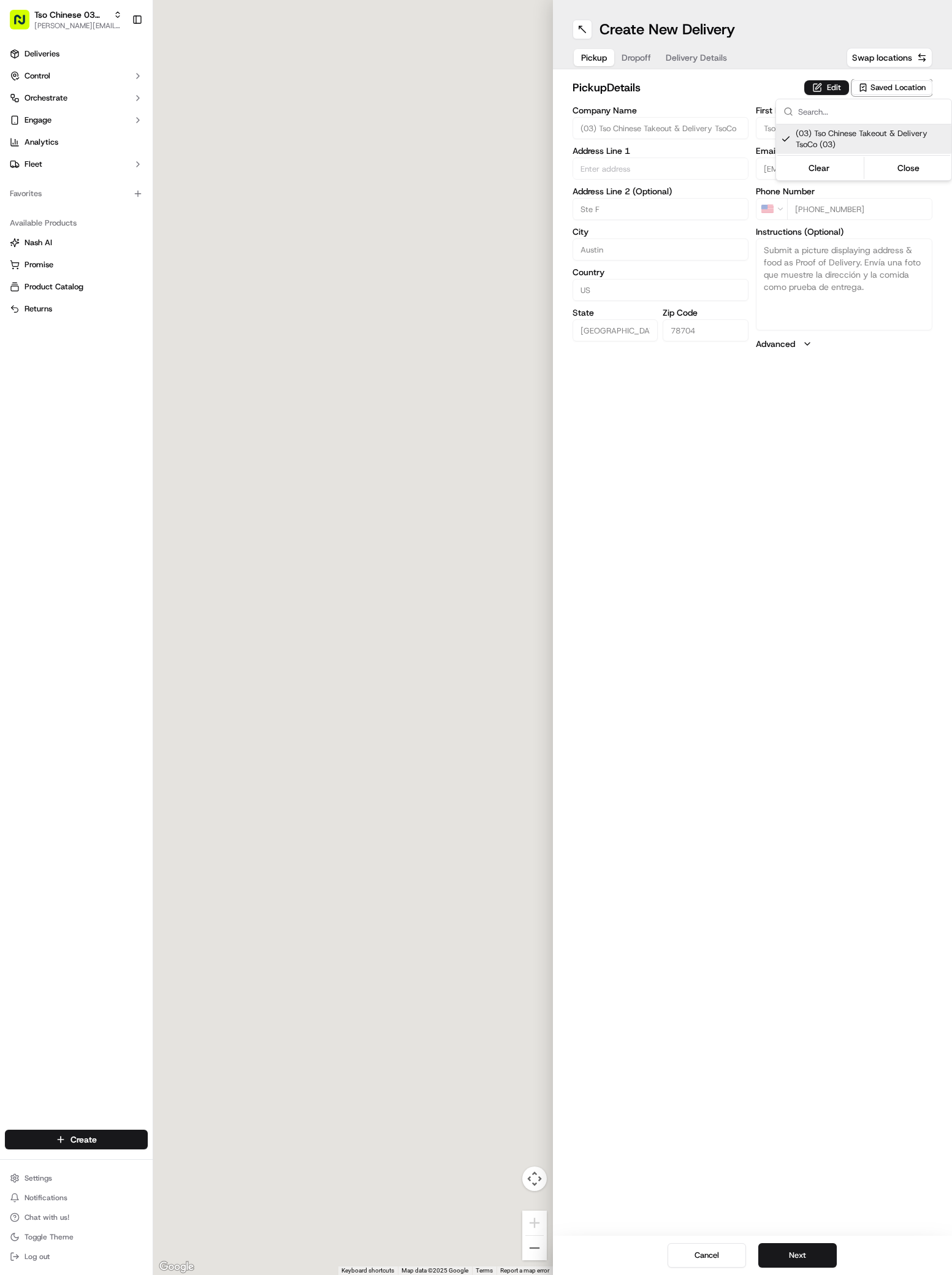
type input "[STREET_ADDRESS]"
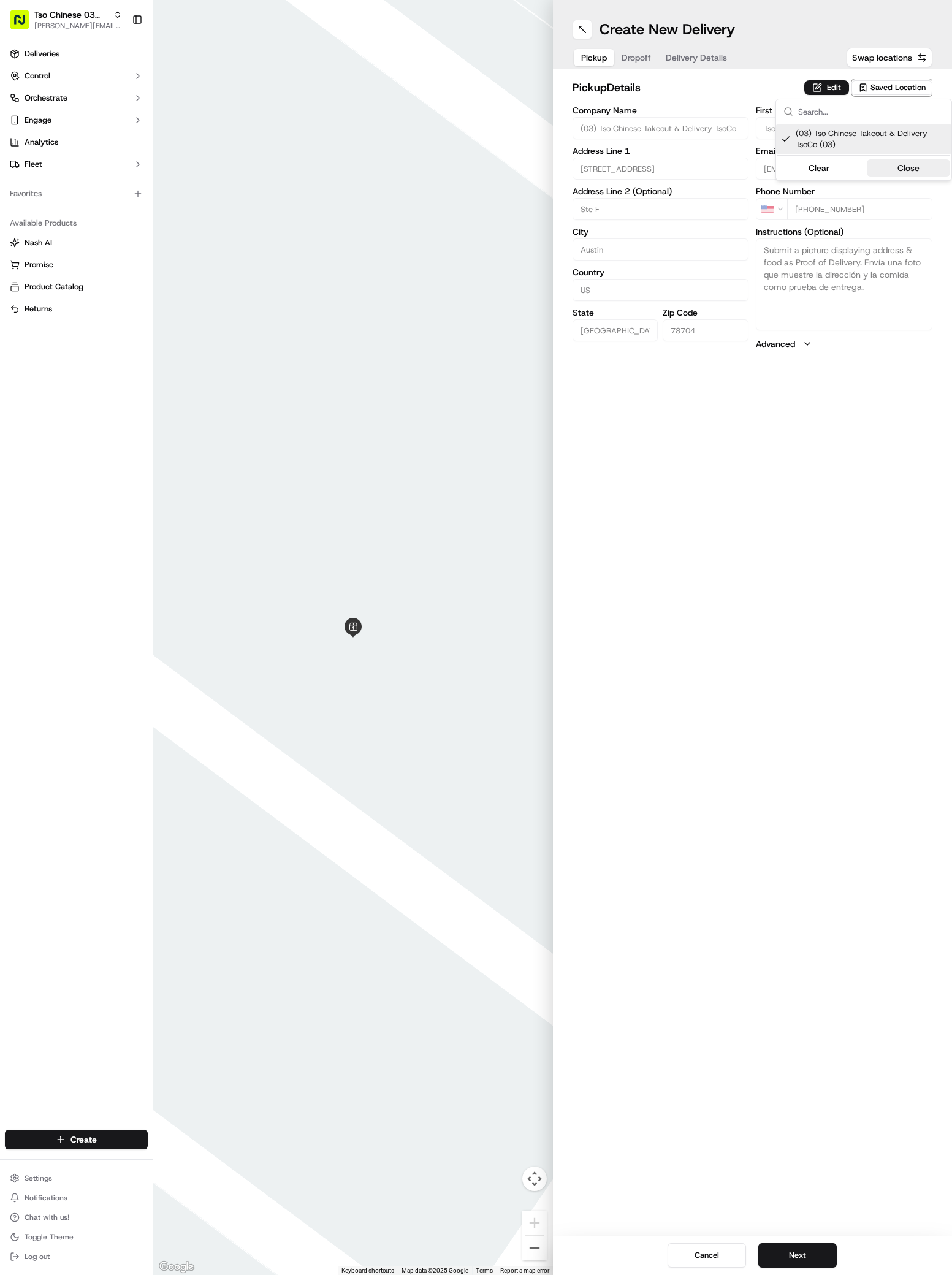
click at [896, 171] on button "Close" at bounding box center [909, 168] width 84 height 17
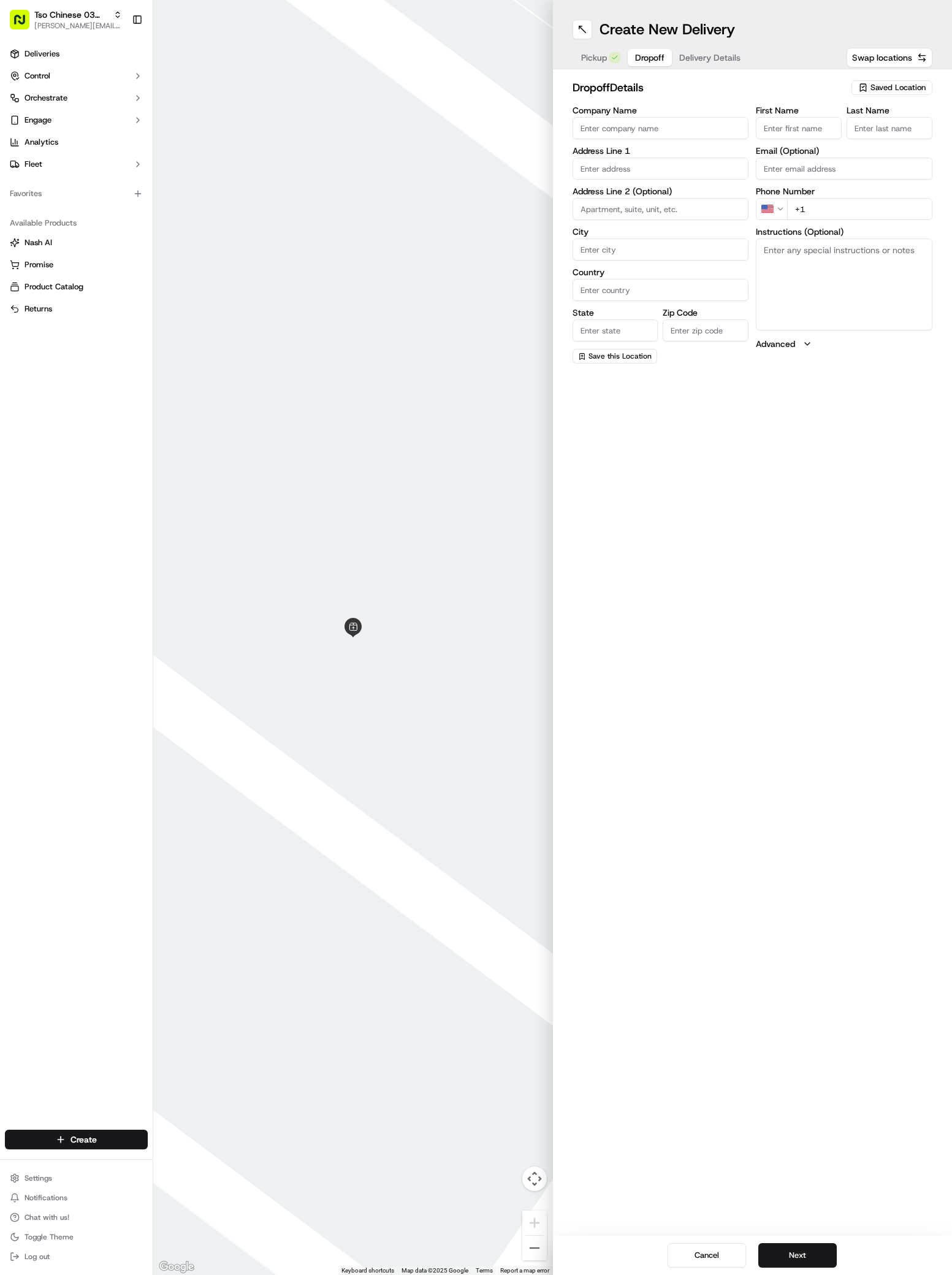
click at [640, 58] on span "Dropoff" at bounding box center [649, 58] width 29 height 13
click at [589, 133] on input "Company Name" at bounding box center [660, 128] width 176 height 22
paste input "[PERSON_NAME]"
type input "[PERSON_NAME]"
paste input "[PERSON_NAME]"
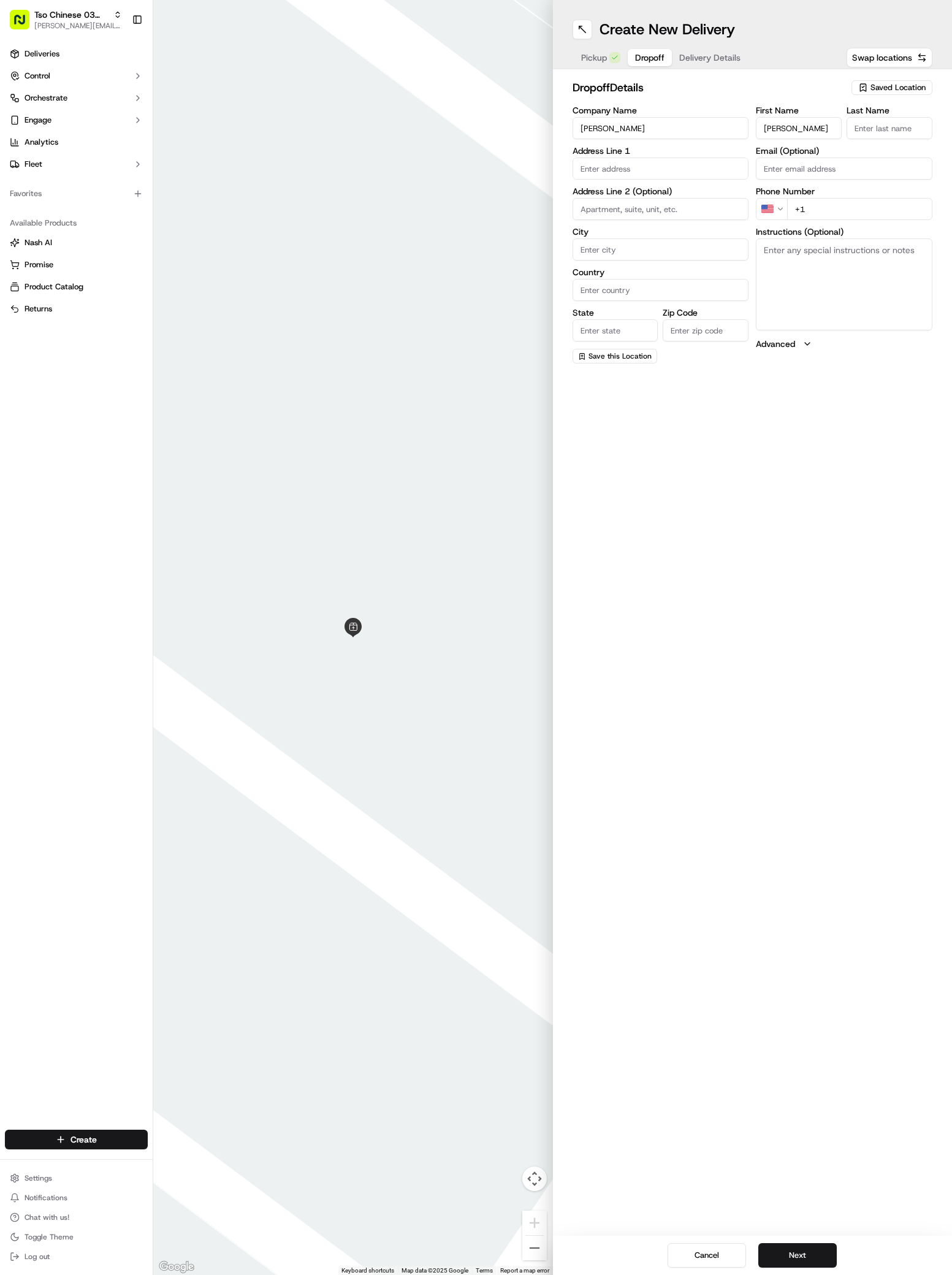
type input "[PERSON_NAME]"
type input "."
click at [658, 201] on div "1824 South Interstate 35 Frontage Road, Austin, TX" at bounding box center [661, 194] width 171 height 18
type input "1824 S I-35 Frontage Rd, Austin, TX 78704, USA"
type input "Austin"
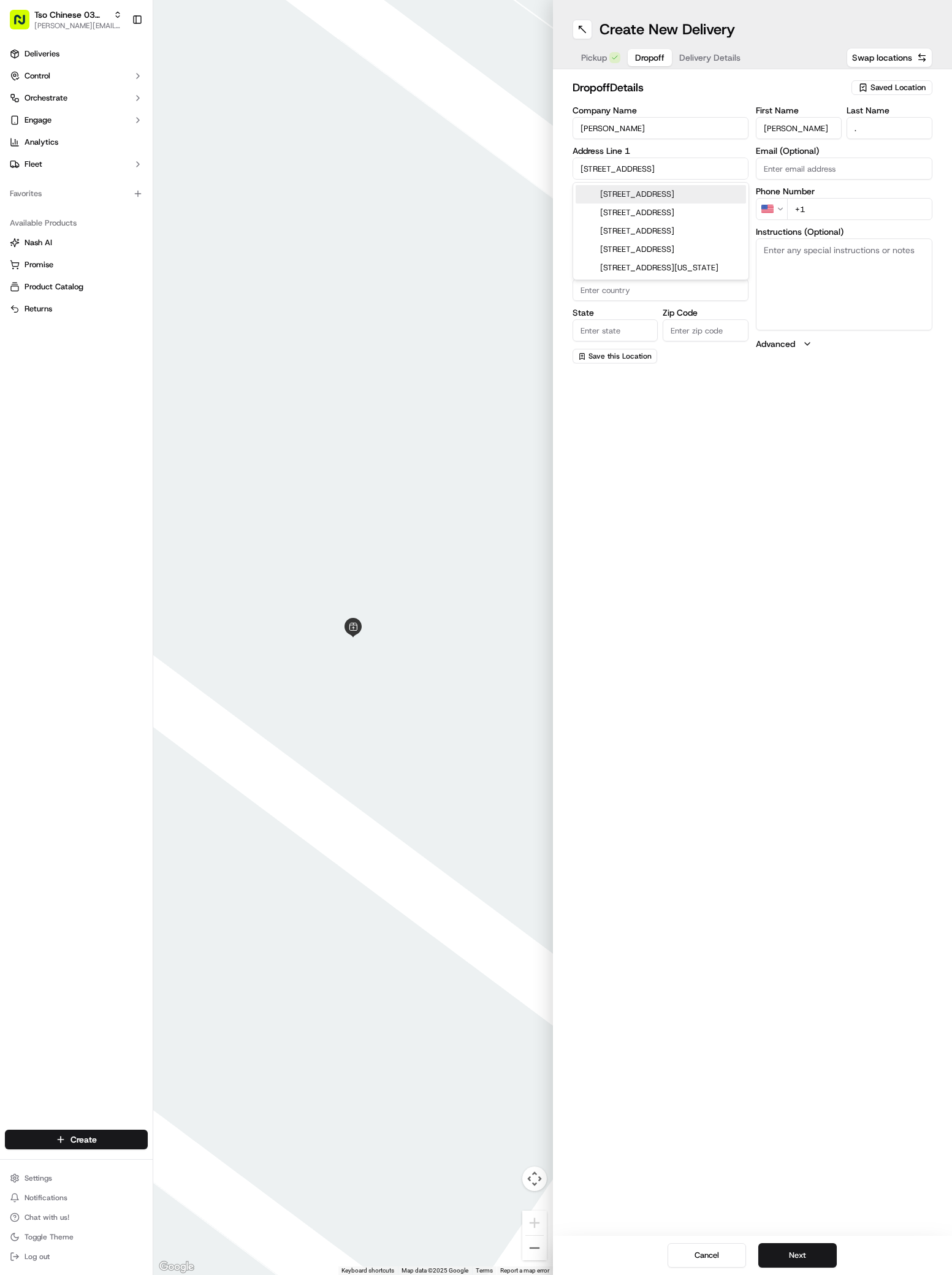
type input "[GEOGRAPHIC_DATA]"
type input "78704"
type input "1824 South Interstate 35 Frontage Road"
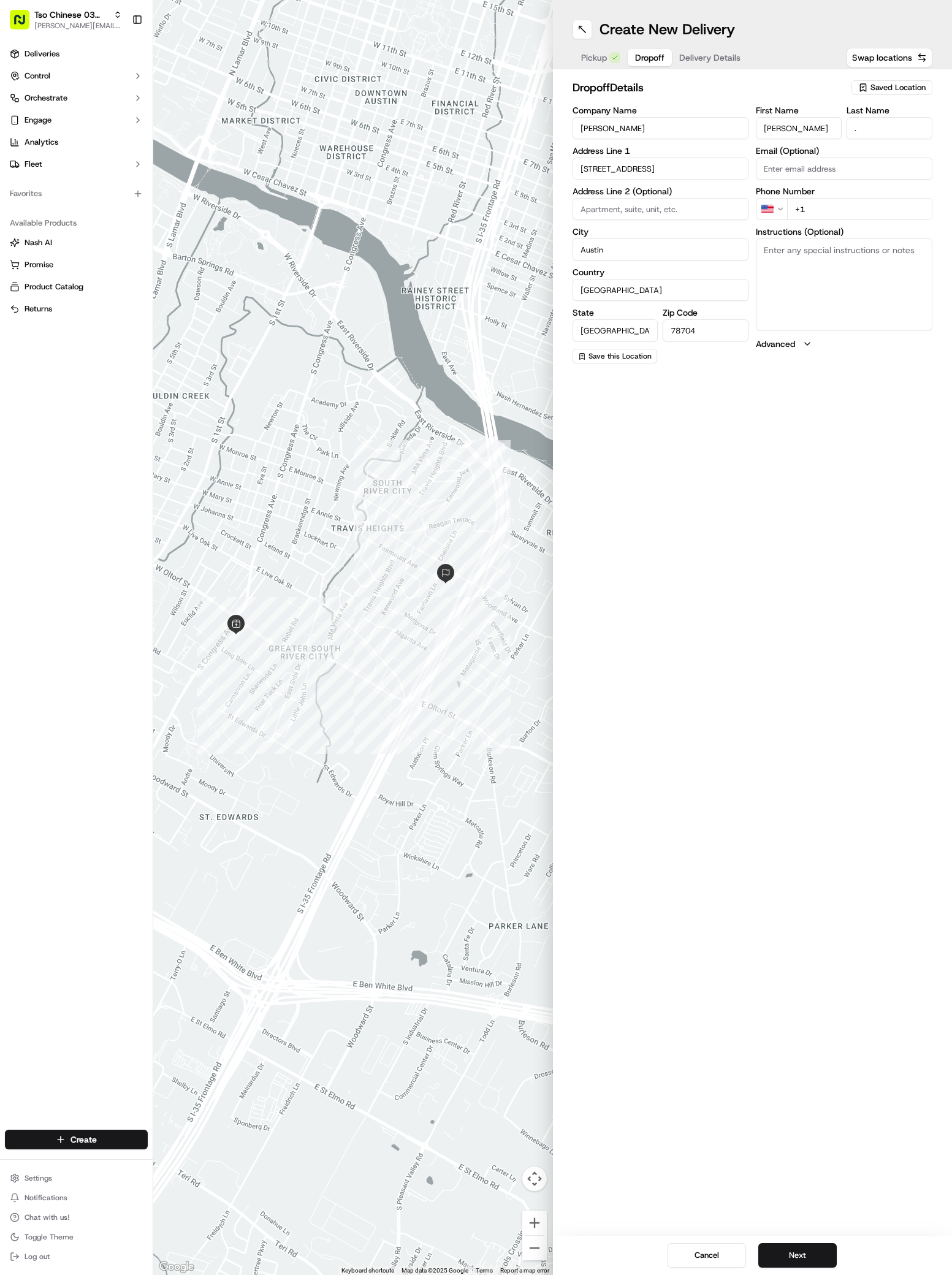
click at [800, 292] on textarea "Instructions (Optional)" at bounding box center [844, 284] width 176 height 92
paste textarea "Building one, across the main office and over the bridge on your left. Third Fl…"
paste textarea "The Brook Apartments"
type textarea "Building one, across the main office and over the bridge on your left. Third Fl…"
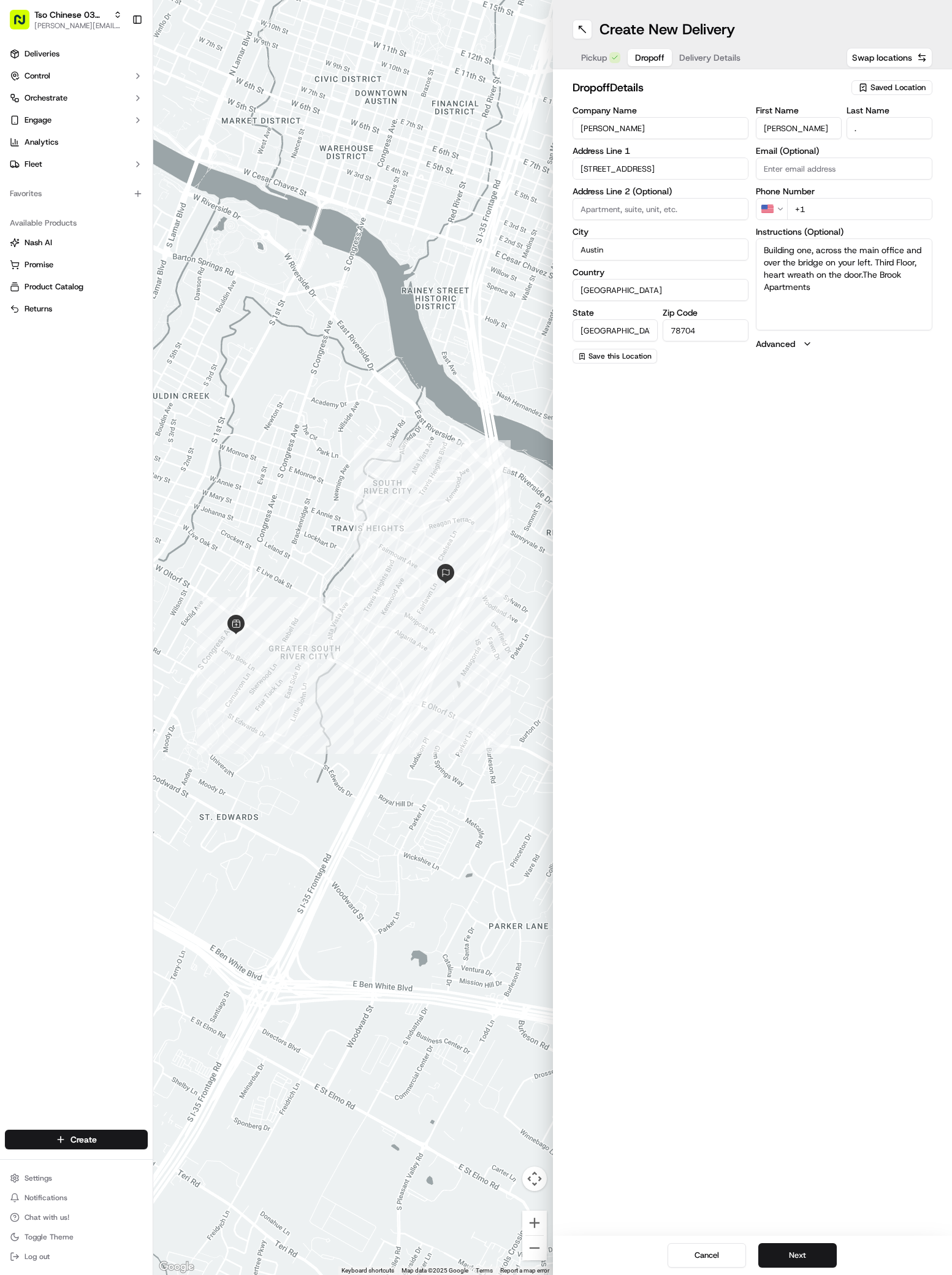
click at [597, 211] on input at bounding box center [660, 209] width 176 height 22
click at [593, 207] on input at bounding box center [660, 209] width 176 height 22
paste input "Apt 314"
type input "Apt 314"
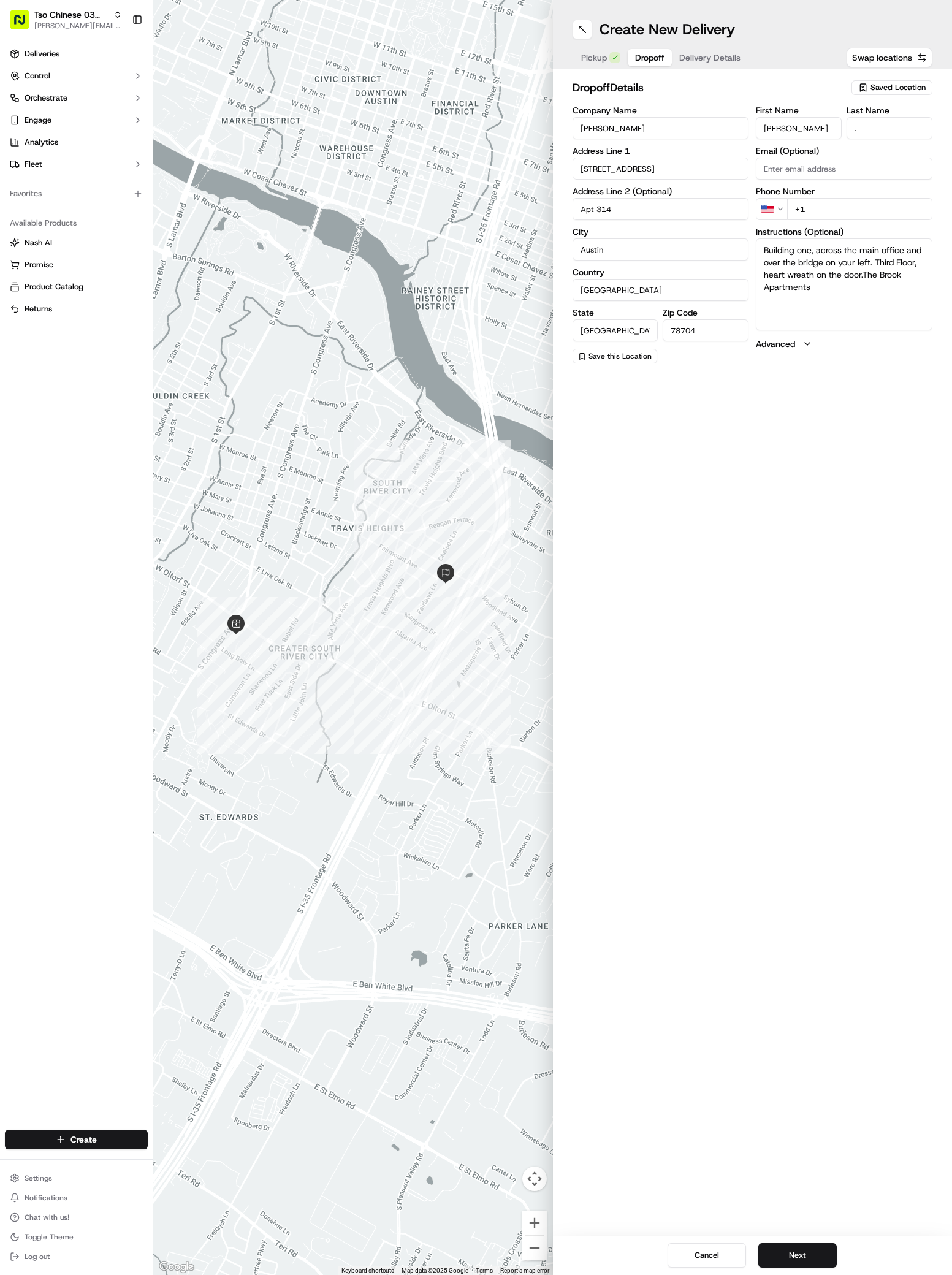
click at [841, 205] on input "+1" at bounding box center [860, 209] width 145 height 22
click at [814, 212] on input "+1" at bounding box center [860, 209] width 145 height 22
click at [815, 212] on input "+1" at bounding box center [860, 209] width 145 height 22
click at [824, 211] on input "+1" at bounding box center [860, 209] width 145 height 22
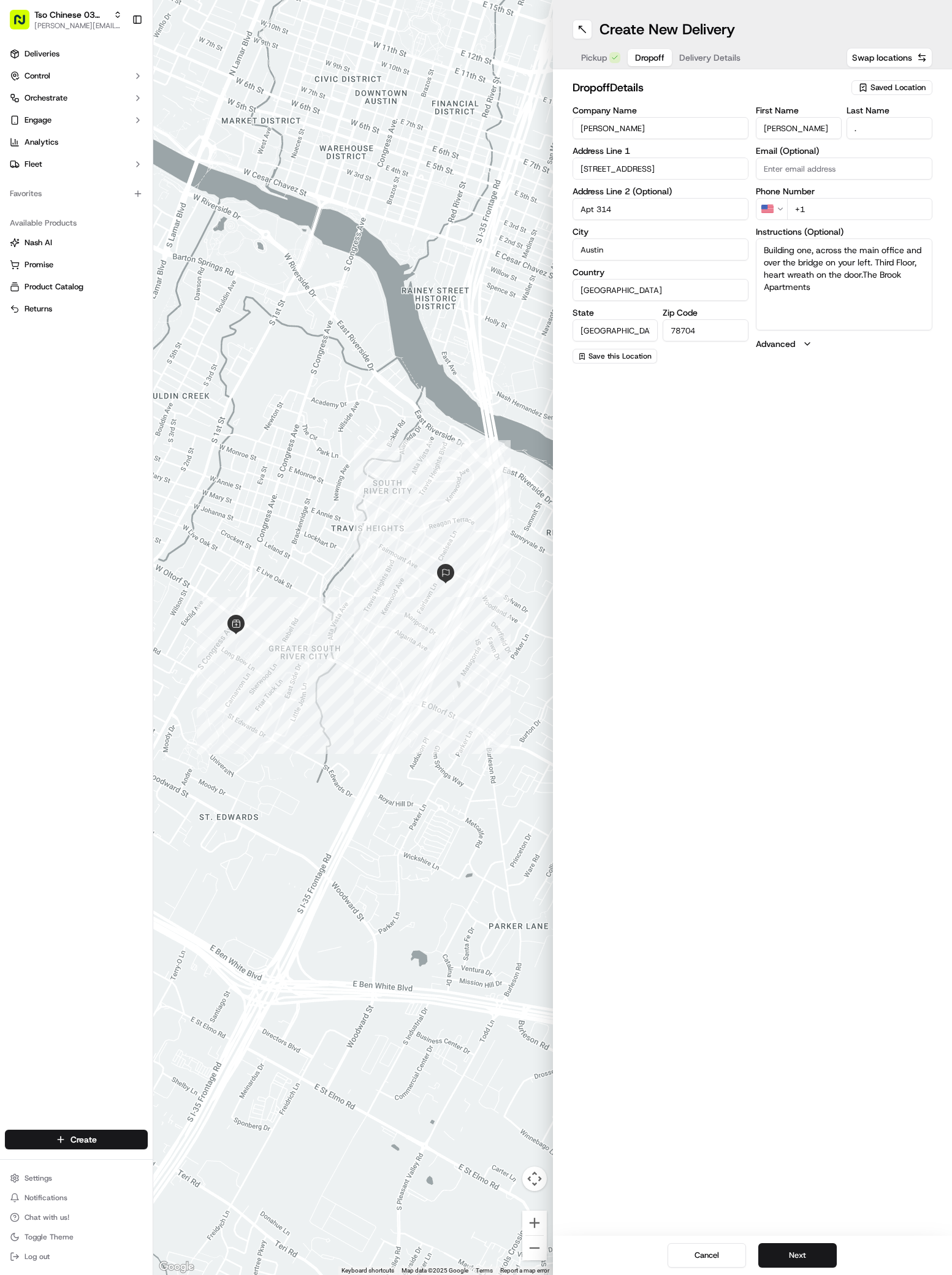
paste input "95 67 934 392"
click at [801, 214] on input "+95 67 934 392" at bounding box center [860, 209] width 145 height 22
type input "+1 956 793 4392"
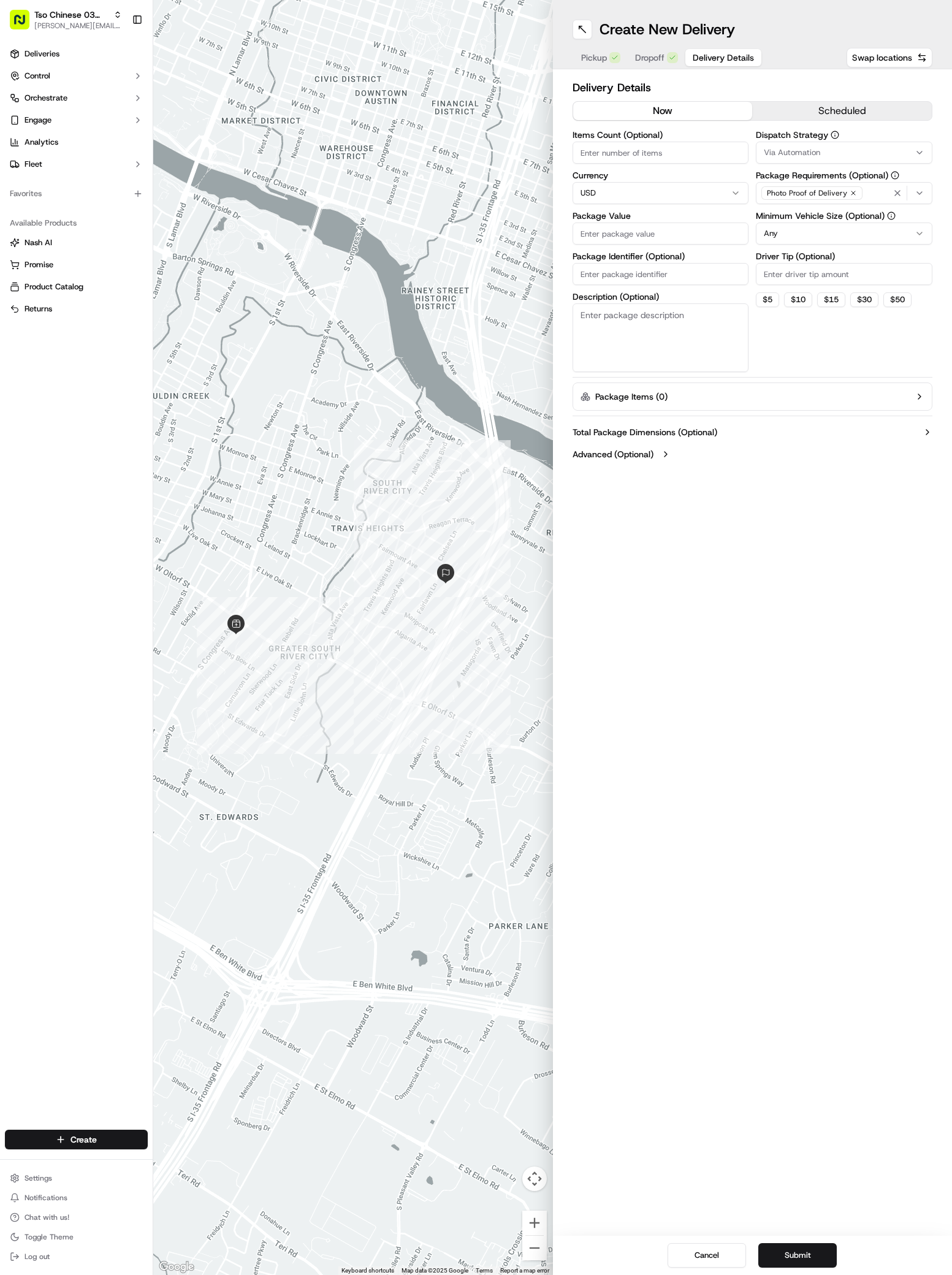
click at [718, 55] on span "Delivery Details" at bounding box center [724, 58] width 62 height 13
click at [811, 153] on span "Via Automation" at bounding box center [792, 152] width 56 height 11
click at [828, 220] on span "TsoCo Strategy" at bounding box center [851, 220] width 151 height 11
click at [874, 245] on button "Close" at bounding box center [889, 243] width 84 height 17
click at [769, 278] on input "Driver Tip (Optional)" at bounding box center [844, 274] width 176 height 22
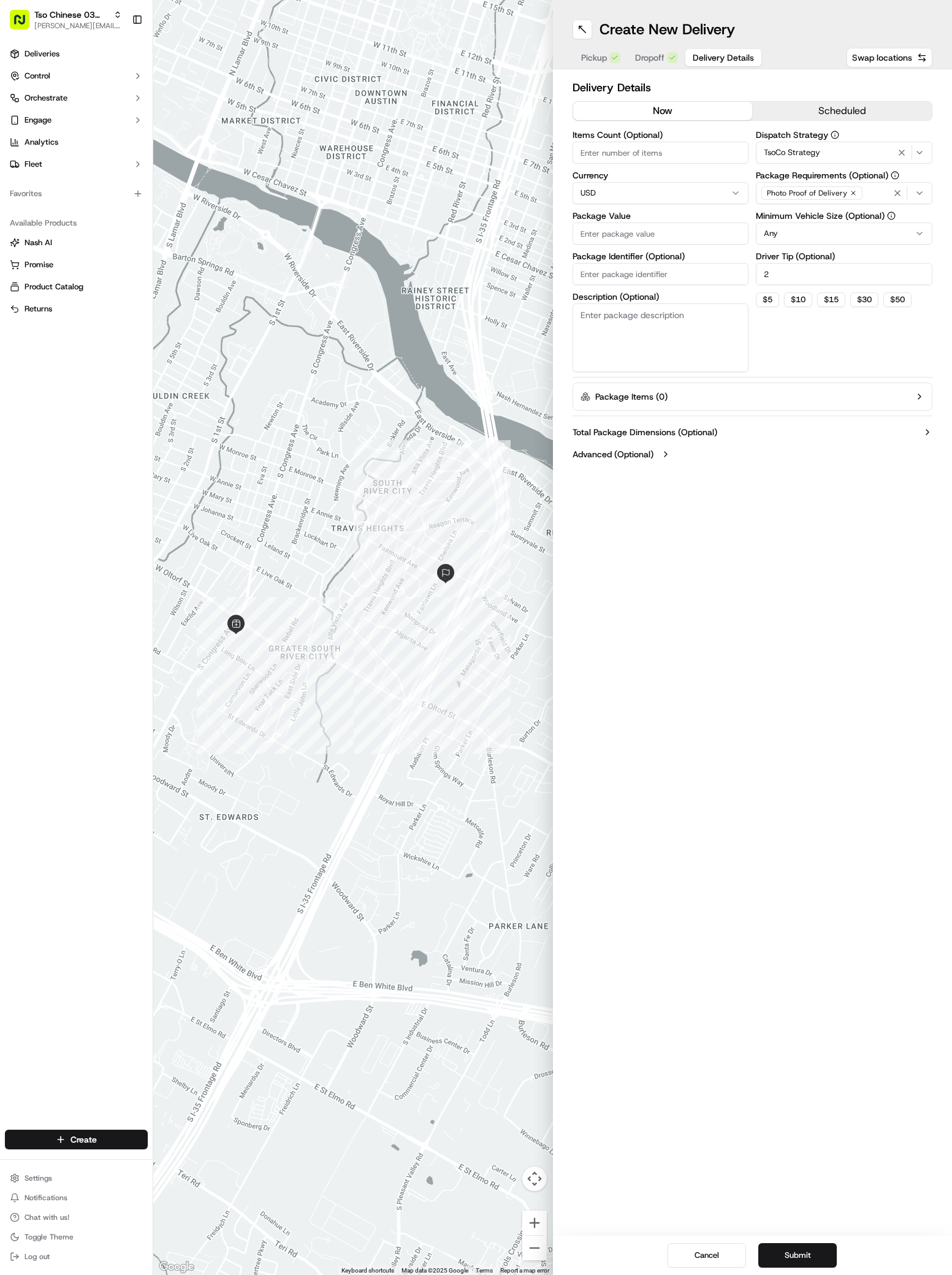
type input "2"
click at [593, 231] on input "Package Value" at bounding box center [660, 234] width 176 height 22
paste input "38.81"
type input "38.81"
click at [607, 264] on input "Package Identifier (Optional)" at bounding box center [660, 274] width 176 height 22
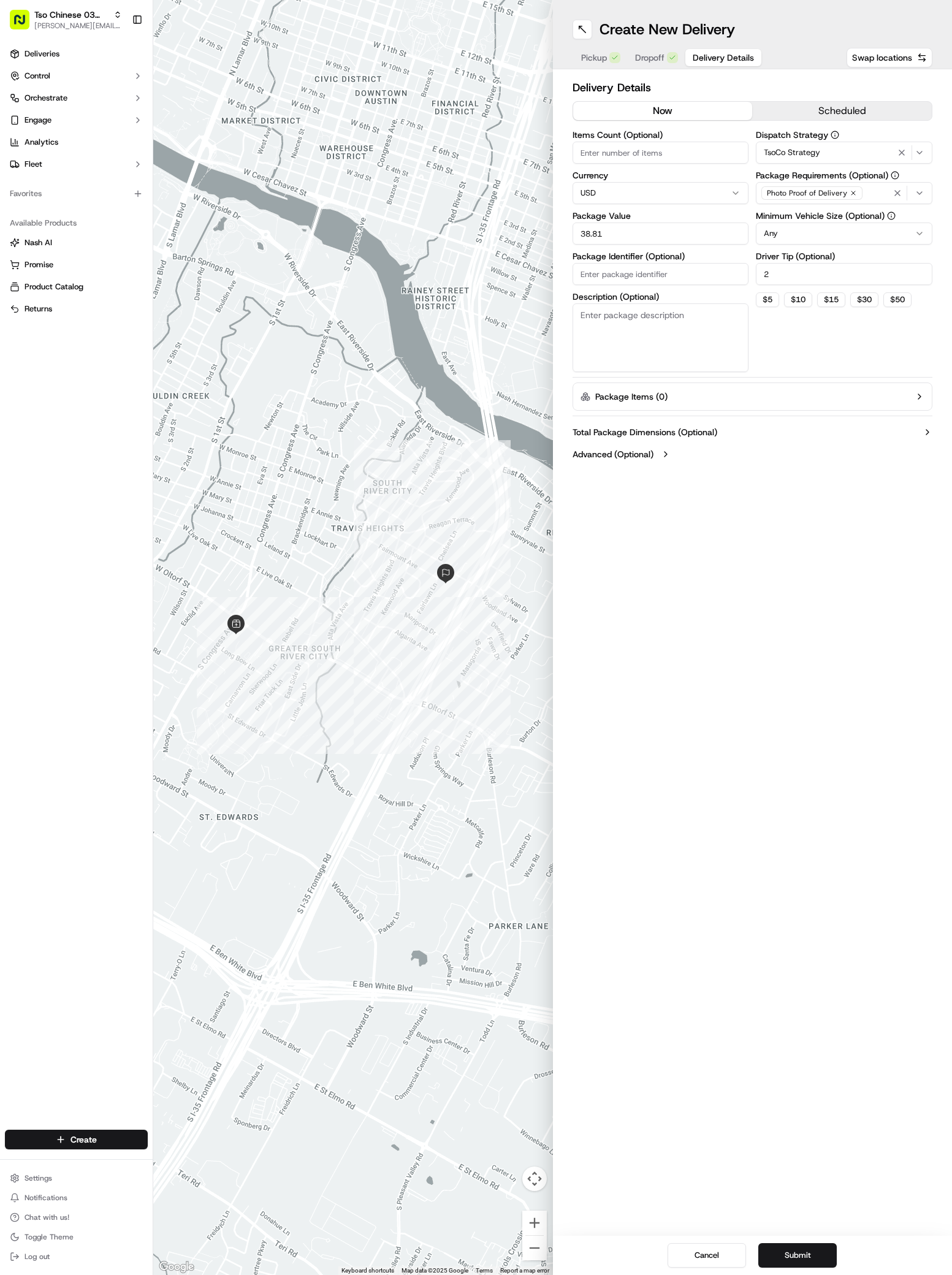
click at [590, 269] on input "Package Identifier (Optional)" at bounding box center [660, 274] width 176 height 22
paste input "MZDUS3P"
type input "MZDUS3P"
click at [795, 1251] on button "Submit" at bounding box center [797, 1255] width 78 height 24
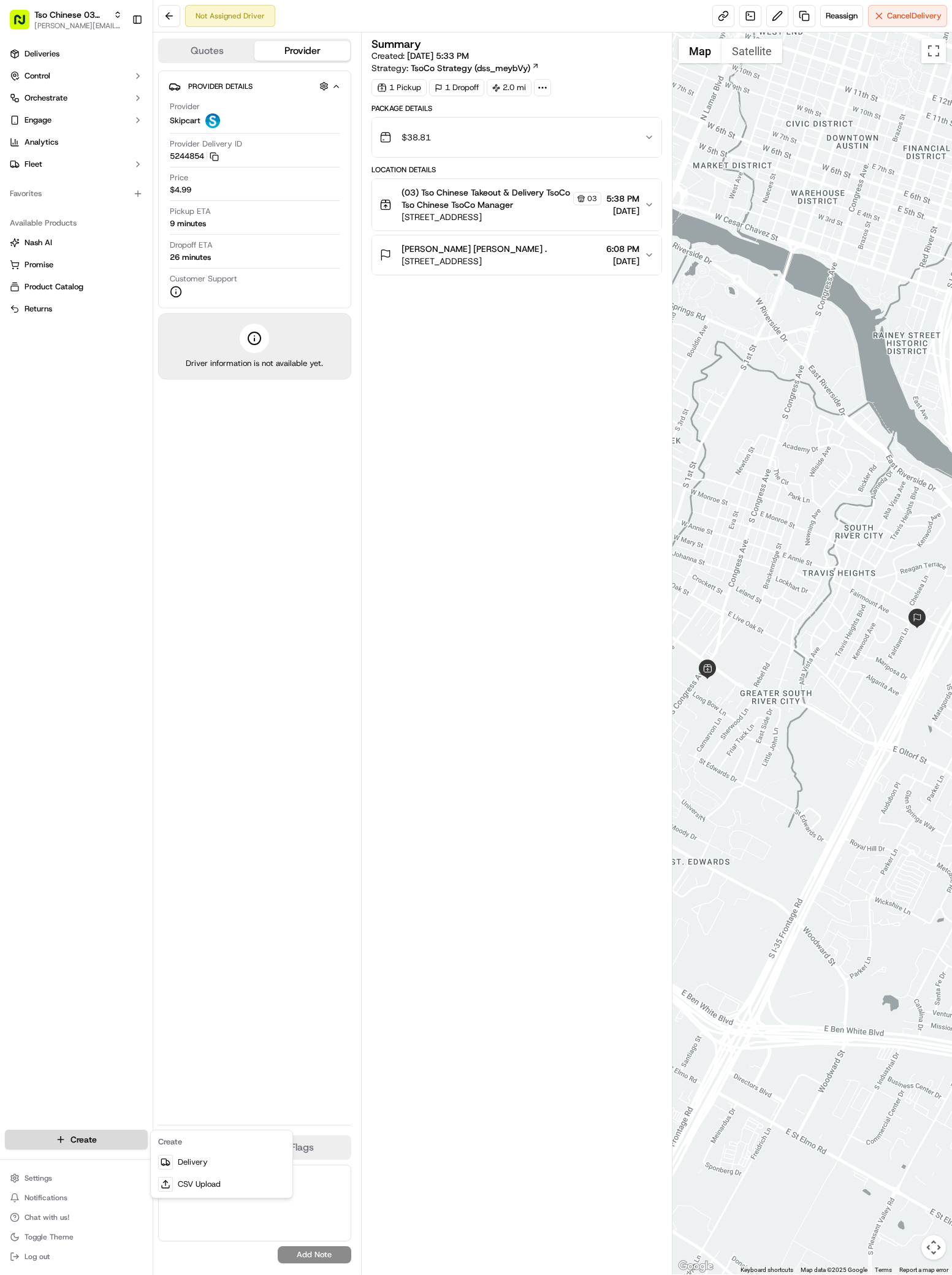
click at [55, 1142] on html "Tso Chinese 03 TsoCo antonia@tsochinese.com Toggle Sidebar Deliveries Control O…" at bounding box center [476, 638] width 952 height 1275
click at [215, 1162] on link "Delivery" at bounding box center [221, 1162] width 137 height 22
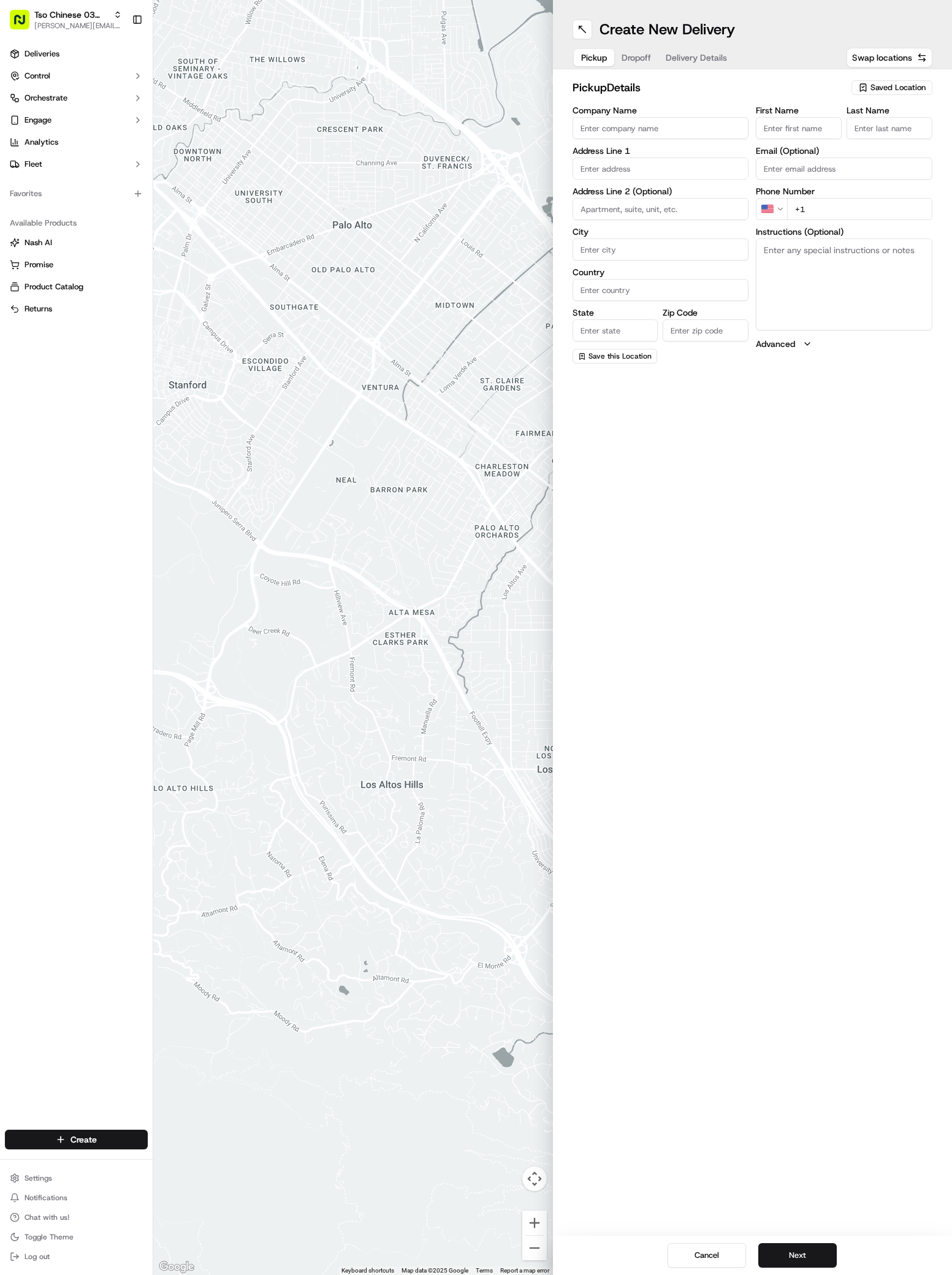
click at [906, 84] on span "Saved Location" at bounding box center [898, 88] width 55 height 11
click at [912, 137] on span "(03) Tso Chinese Takeout & Delivery TsoCo (03)" at bounding box center [871, 139] width 151 height 22
type input "(03) Tso Chinese Takeout & Delivery TsoCo"
type input "Ste F"
type input "Austin"
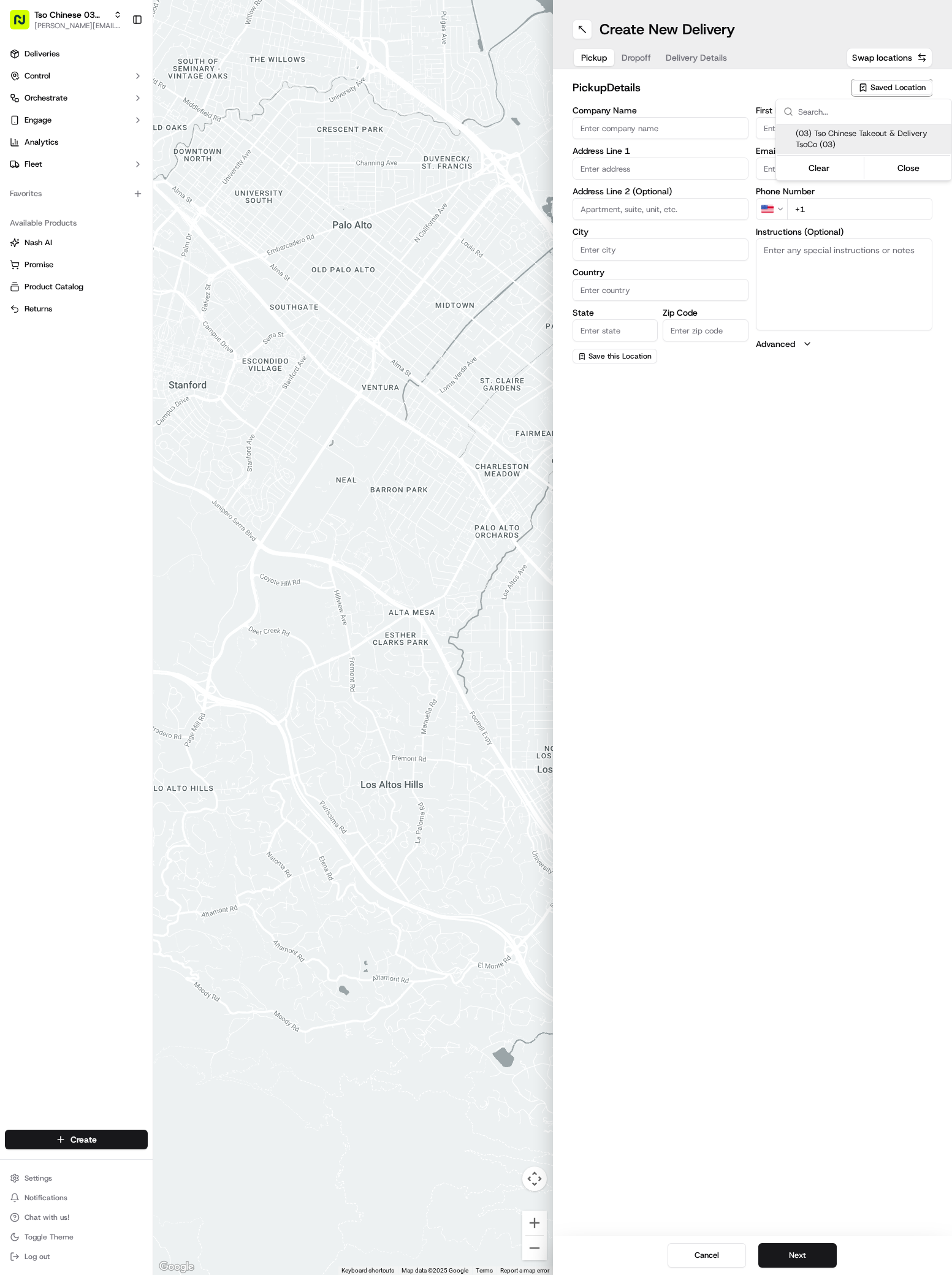
type input "US"
type input "[GEOGRAPHIC_DATA]"
type input "78704"
type input "Tso Chinese"
type input "TsoCo Manager"
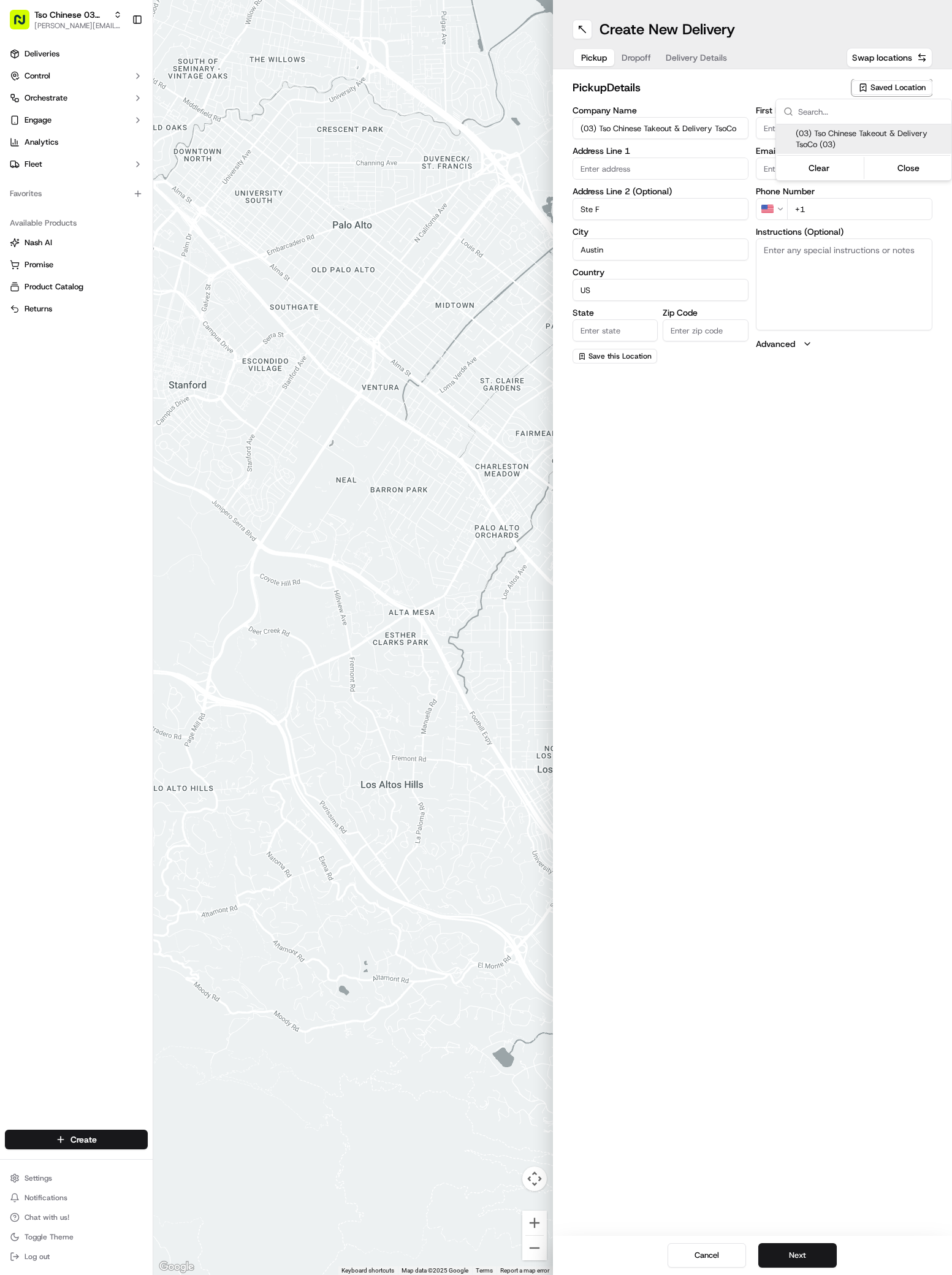
type input "[EMAIL_ADDRESS][DOMAIN_NAME]"
type input "[PHONE_NUMBER]"
type textarea "Submit a picture displaying address & food as Proof of Delivery. Envía una foto…"
type input "[STREET_ADDRESS]"
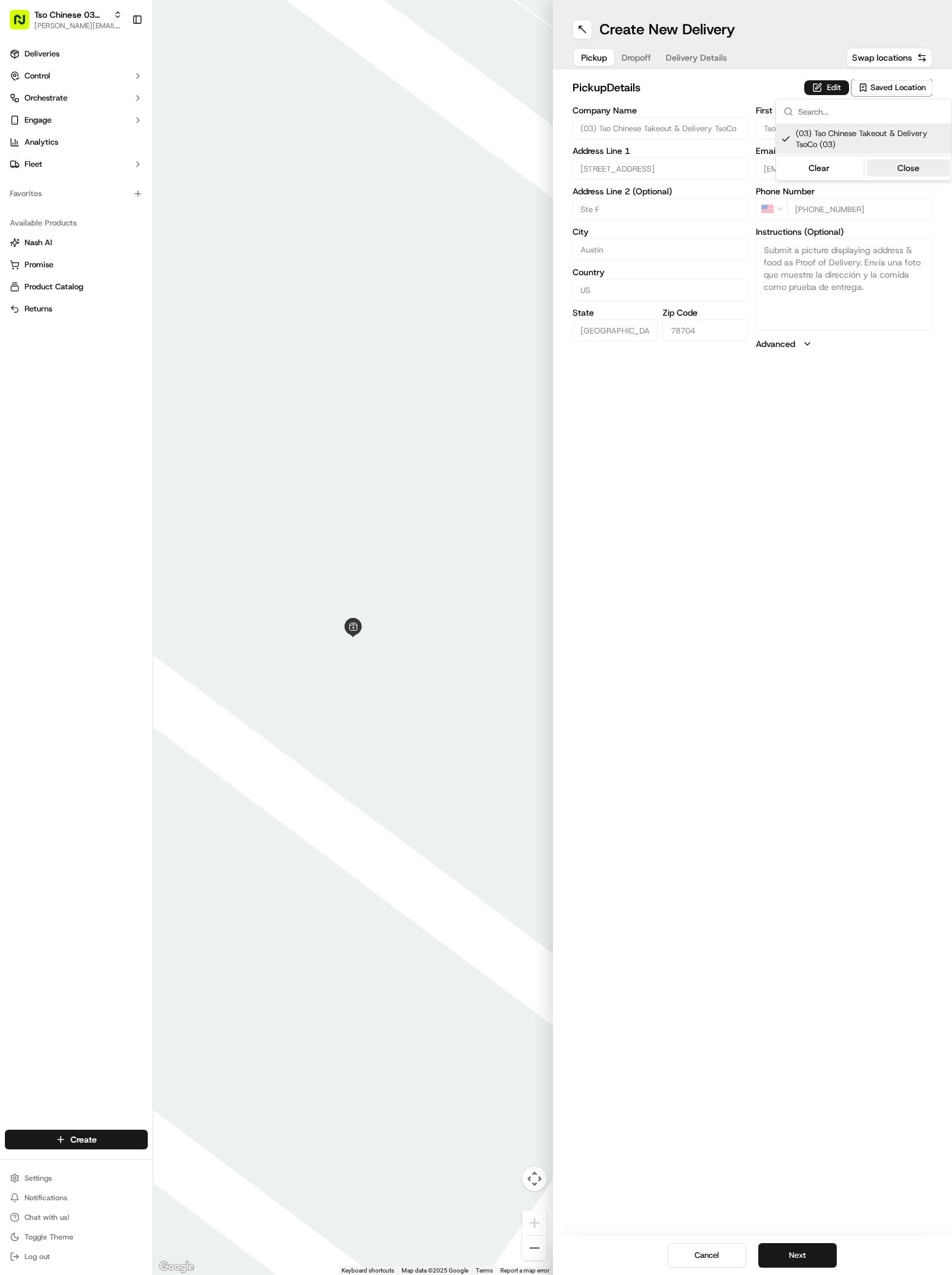
click at [903, 165] on button "Close" at bounding box center [909, 168] width 84 height 17
click at [636, 54] on span "Dropoff" at bounding box center [636, 58] width 29 height 13
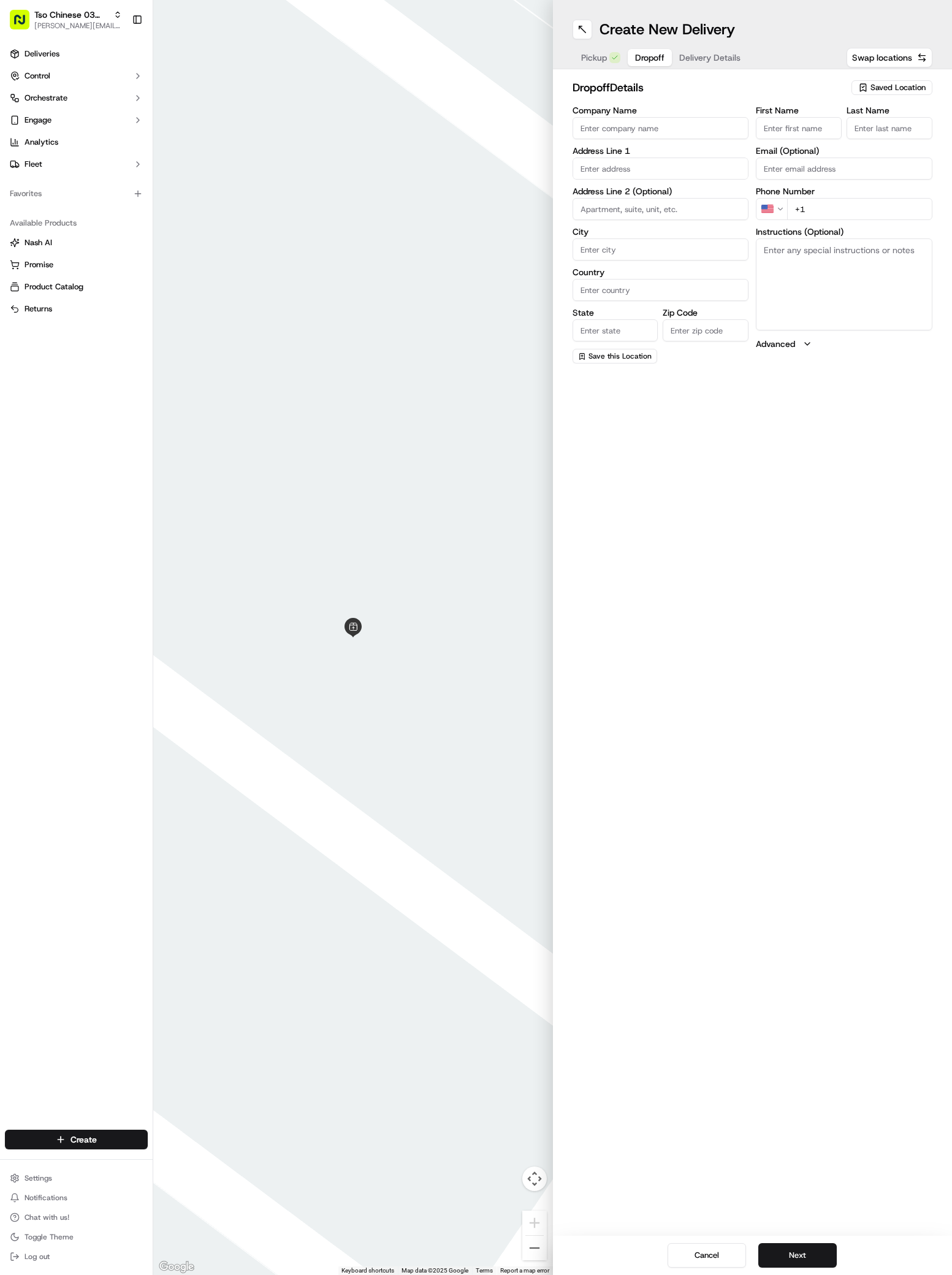
click at [605, 121] on input "Company Name" at bounding box center [660, 128] width 176 height 22
paste input "[PERSON_NAME]"
type input "[PERSON_NAME]"
paste input "[PERSON_NAME]"
type input "[PERSON_NAME]"
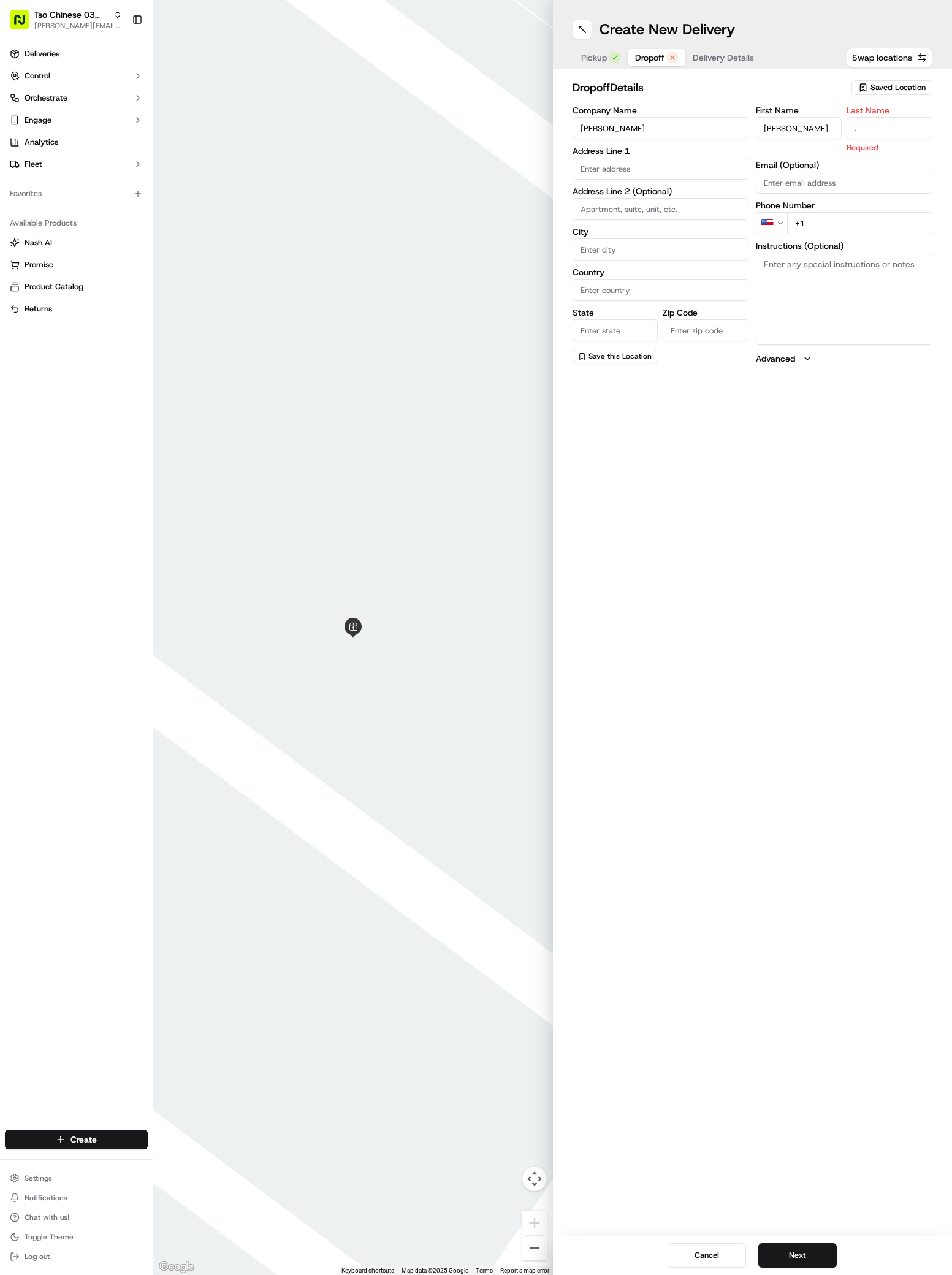
type input "."
click at [817, 215] on input "+1" at bounding box center [860, 209] width 145 height 22
paste input "61 7 3086 620"
click at [800, 212] on input "+61 7 3086 620" at bounding box center [860, 209] width 145 height 22
type input "+1 617 308 6620"
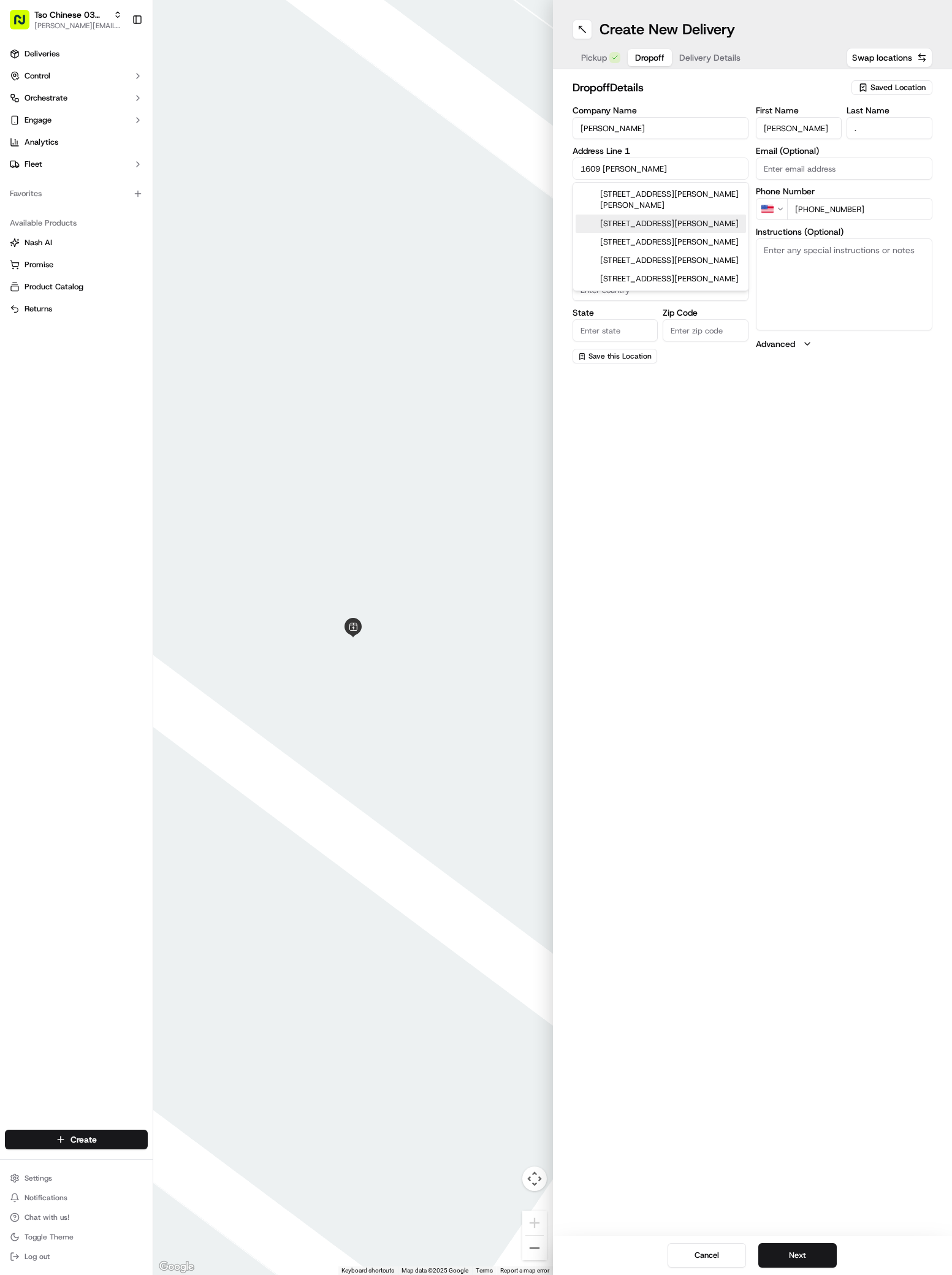
click at [669, 229] on div "1609 Roberts Avenue, Austin, TX" at bounding box center [661, 224] width 171 height 18
type input "1609 Roberts Avenue"
type input "Austin"
type input "[GEOGRAPHIC_DATA]"
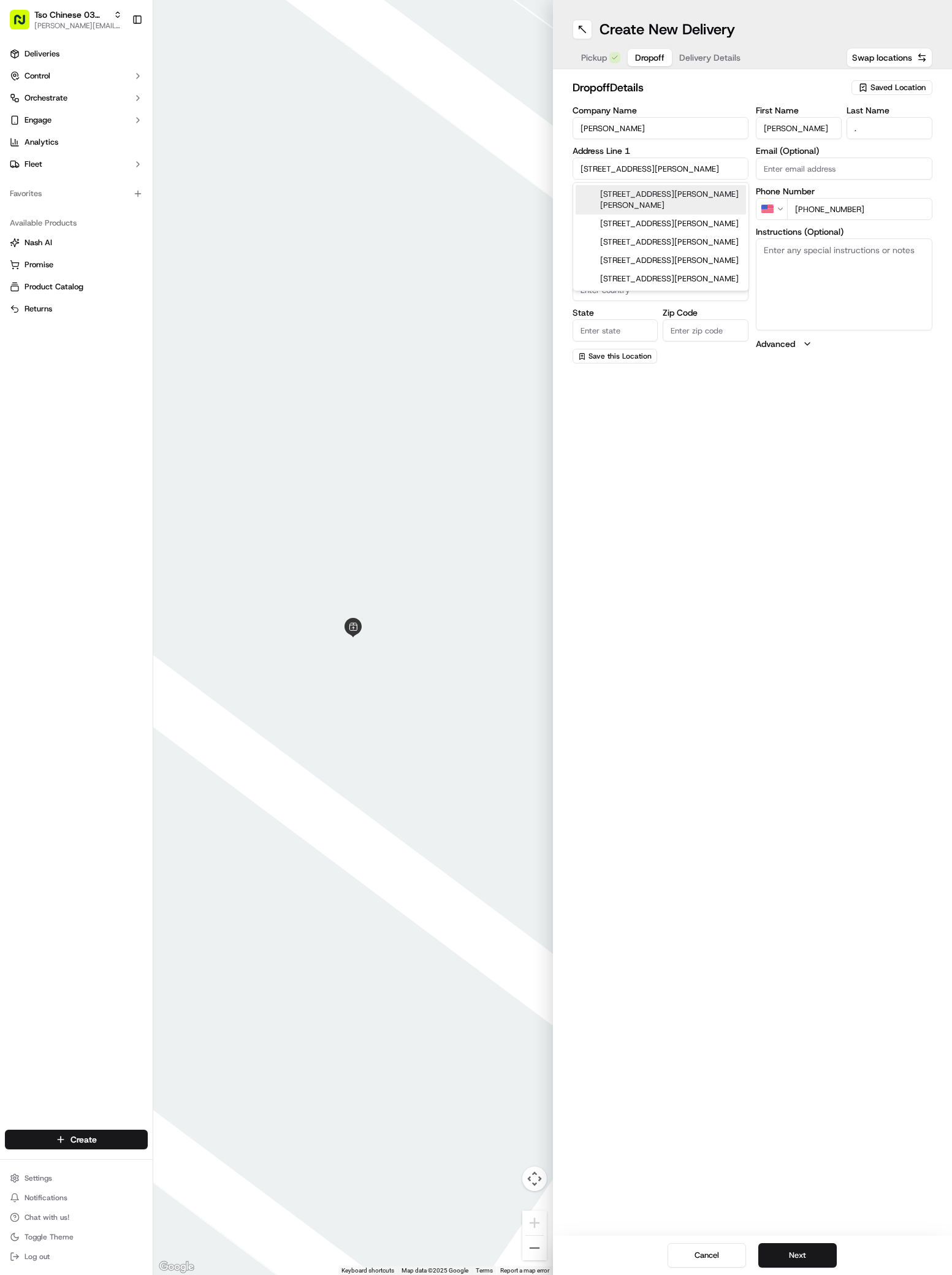
type input "78704"
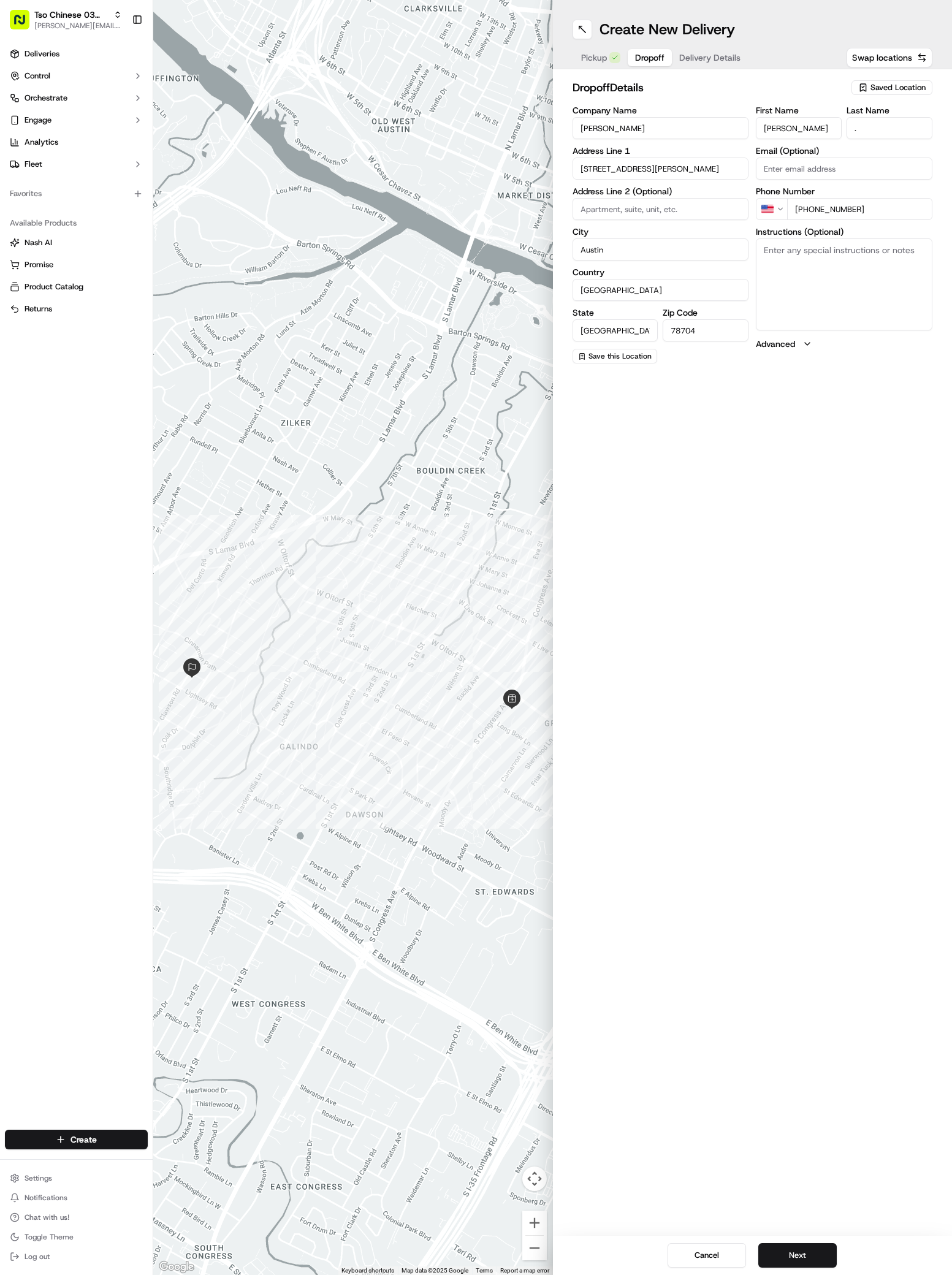
click at [786, 289] on textarea "Instructions (Optional)" at bounding box center [844, 284] width 176 height 92
paste textarea "Apartment on the right of the house. You will see a red truck in front of my ga…"
click at [797, 299] on textarea "Apartment on the right of the house. You will see a red truck in front of my ga…" at bounding box center [844, 284] width 176 height 92
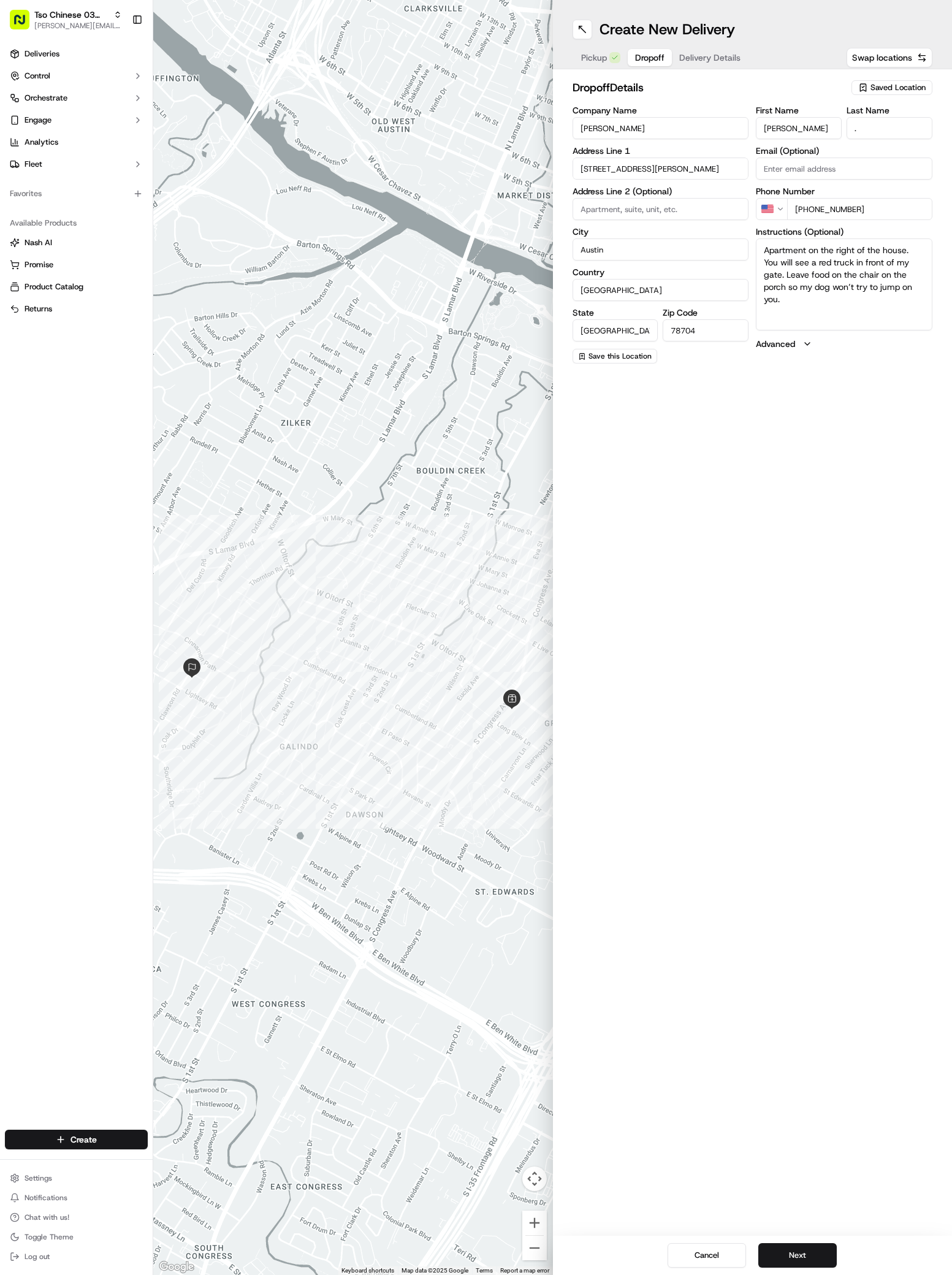
click at [797, 299] on textarea "Apartment on the right of the house. You will see a red truck in front of my ga…" at bounding box center [844, 284] width 176 height 92
paste textarea "Unit B"
type textarea "Apartment on the right of the house. You will see a red truck in front of my ga…"
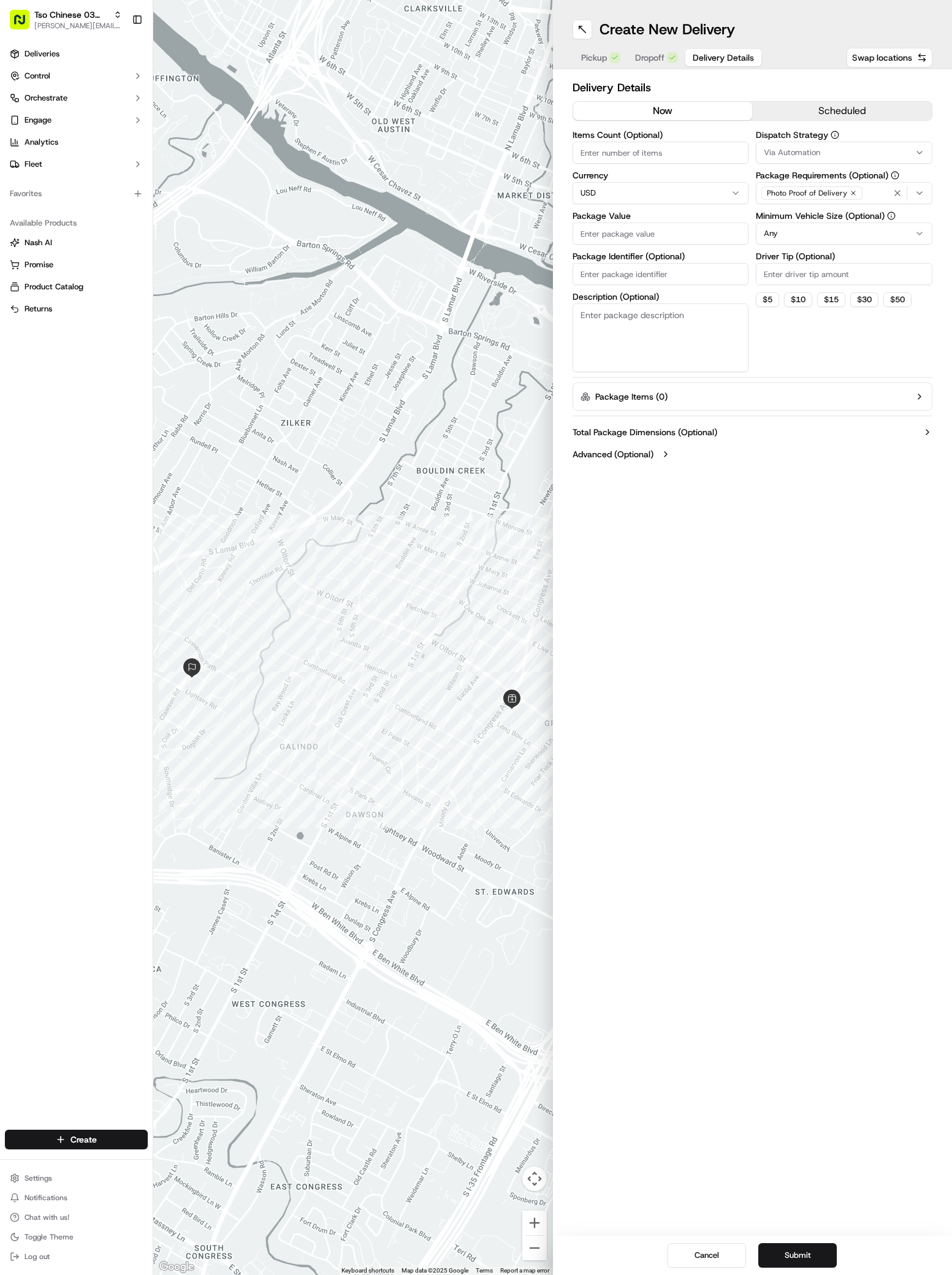
click at [696, 51] on button "Delivery Details" at bounding box center [724, 58] width 76 height 17
click at [795, 145] on button "Via Automation" at bounding box center [844, 152] width 176 height 22
click at [804, 212] on div "TsoCo Strategy" at bounding box center [845, 219] width 175 height 18
click at [878, 243] on button "Close" at bounding box center [889, 243] width 84 height 17
click at [781, 269] on input "Driver Tip (Optional)" at bounding box center [844, 274] width 176 height 22
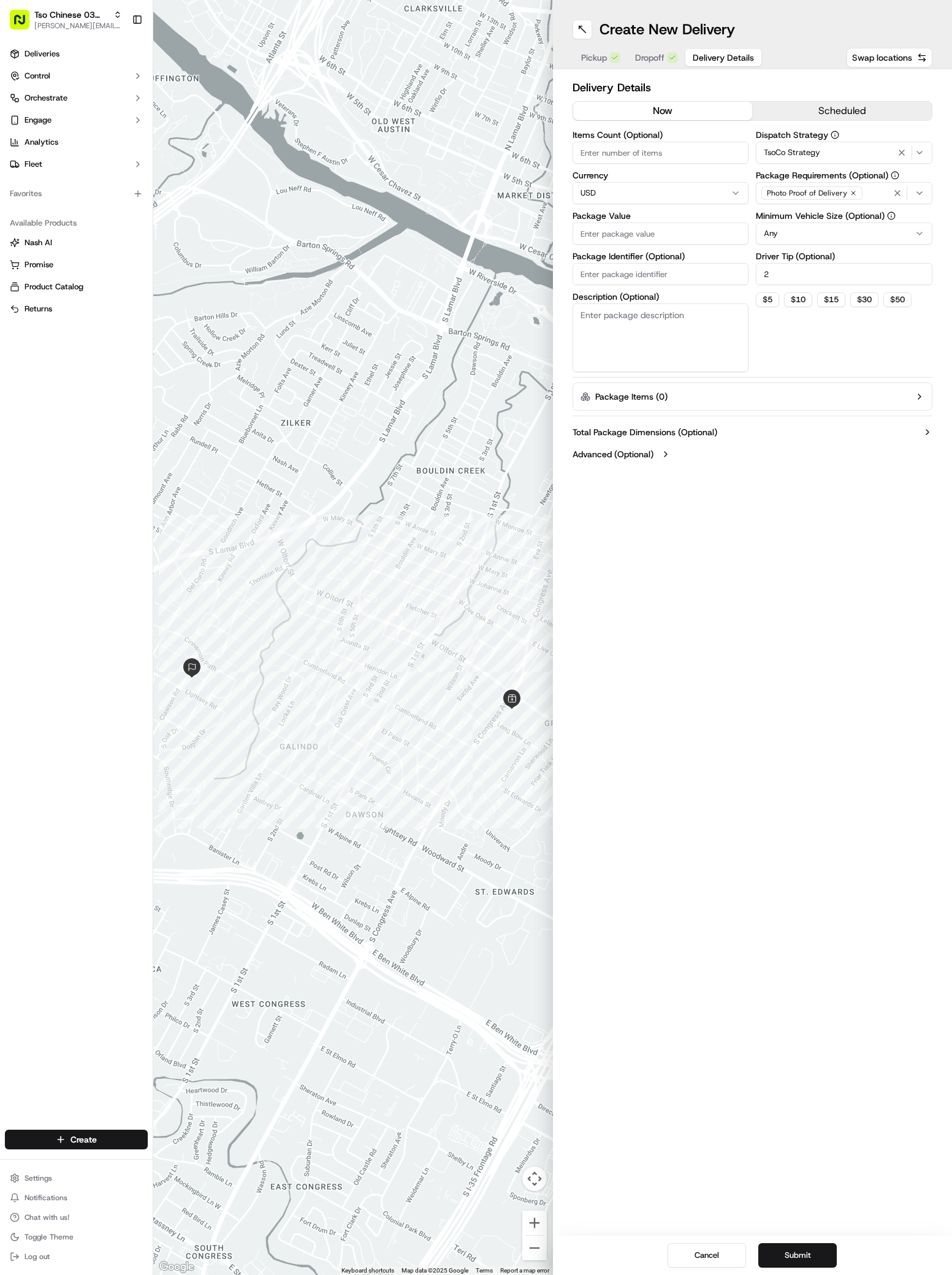
type input "2"
click at [583, 228] on input "Package Value" at bounding box center [660, 234] width 176 height 22
paste input "34.26"
type input "34.26"
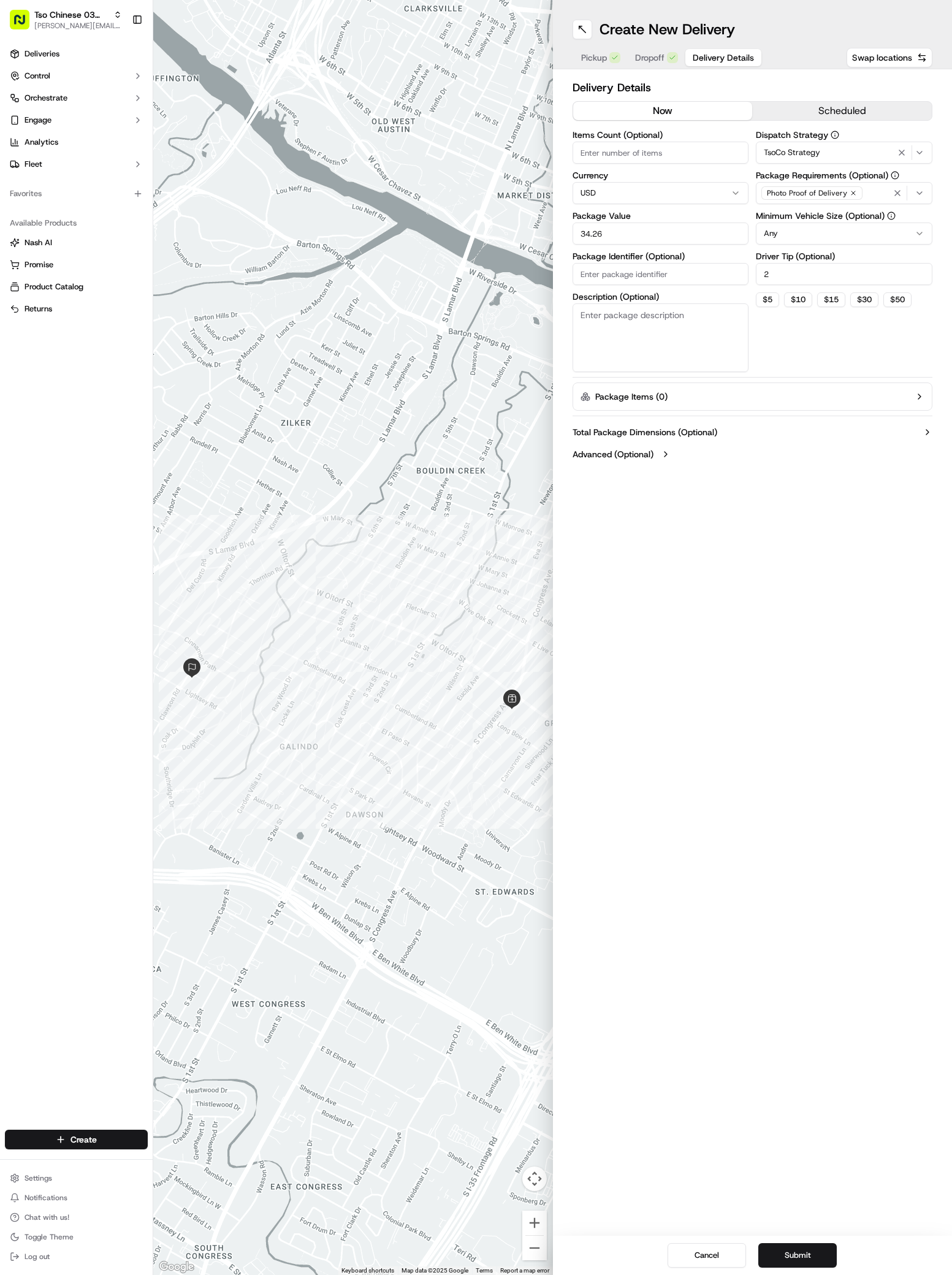
click at [590, 278] on input "Package Identifier (Optional)" at bounding box center [660, 274] width 176 height 22
paste input "XVTHSCE"
type input "XVTHSCE"
click at [798, 1258] on button "Submit" at bounding box center [797, 1255] width 78 height 24
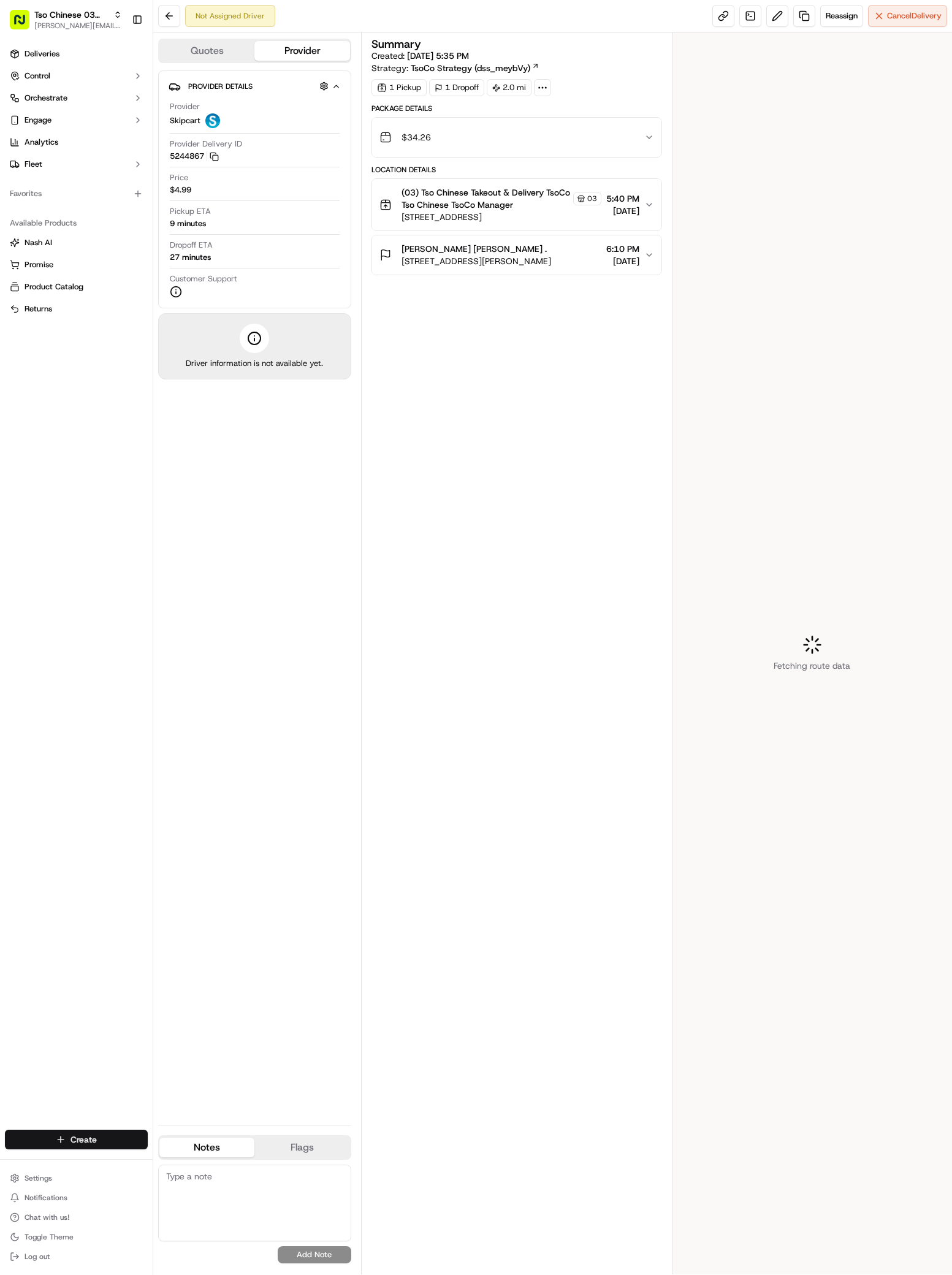
click at [119, 1145] on html "Tso Chinese 03 TsoCo antonia@tsochinese.com Toggle Sidebar Deliveries Control O…" at bounding box center [476, 638] width 952 height 1275
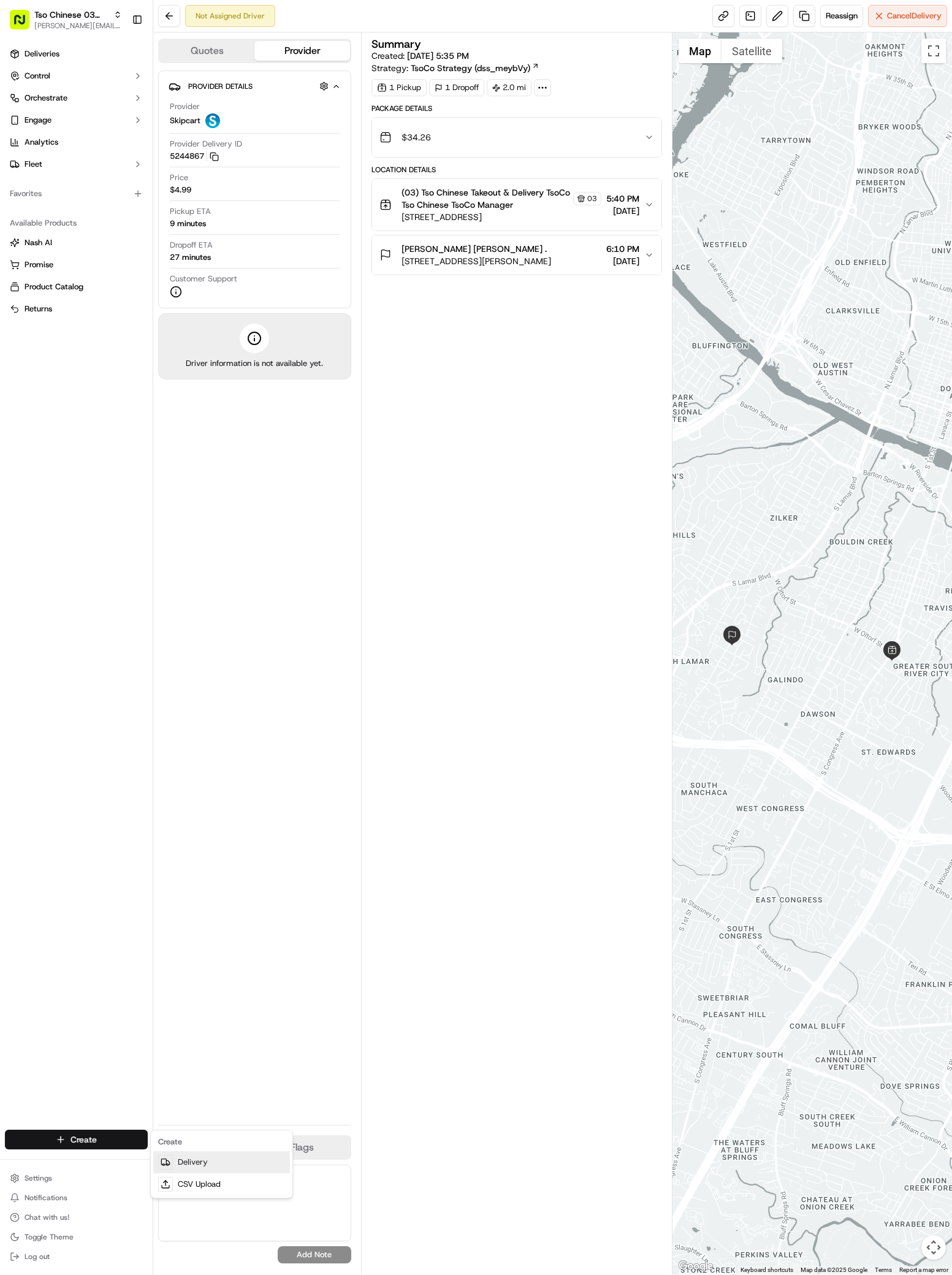
click at [196, 1160] on link "Delivery" at bounding box center [221, 1162] width 137 height 22
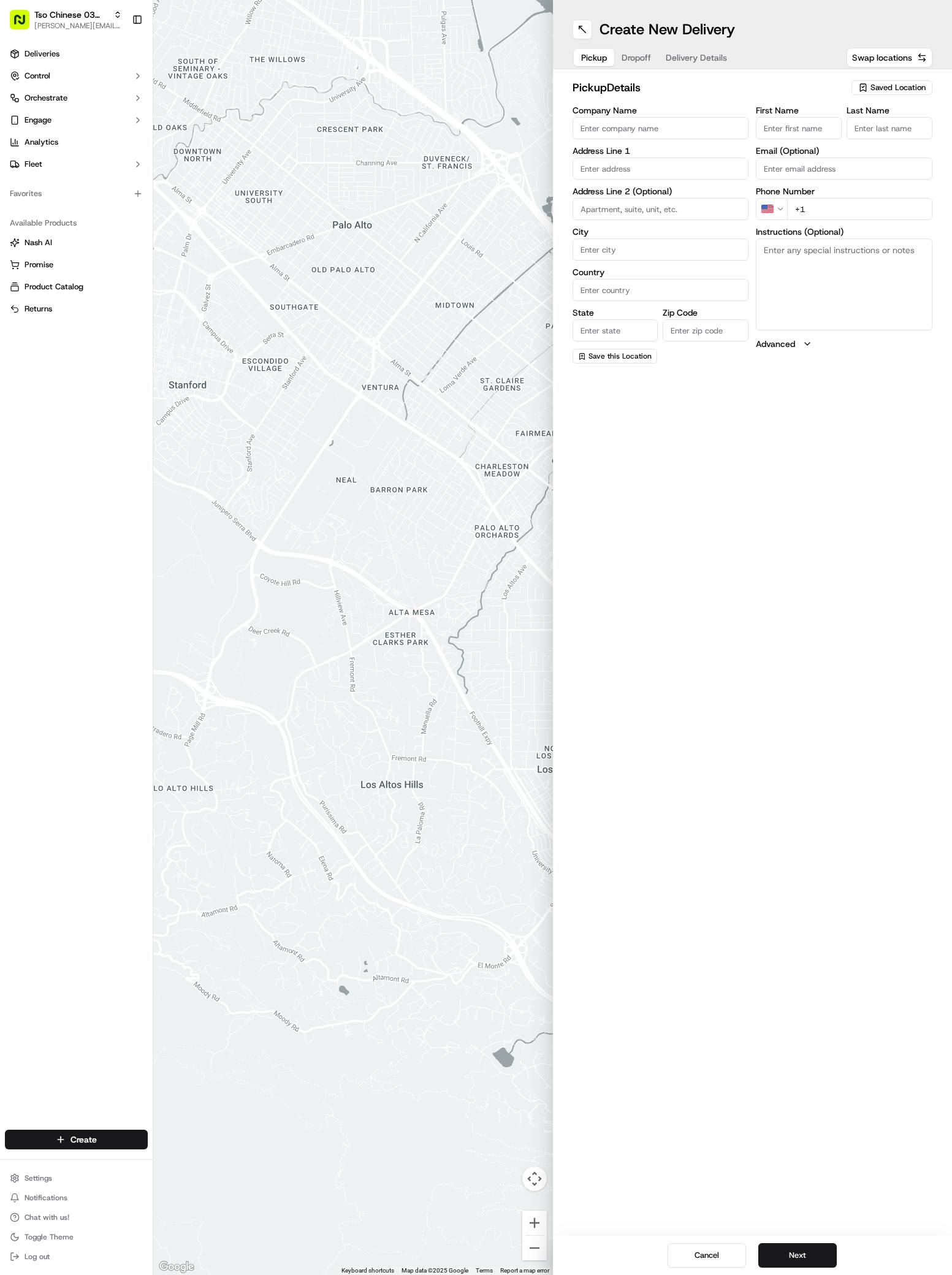
paste input "[PERSON_NAME]"
type input "[PERSON_NAME]"
paste input "[PERSON_NAME]"
type input "[PERSON_NAME]"
type input "."
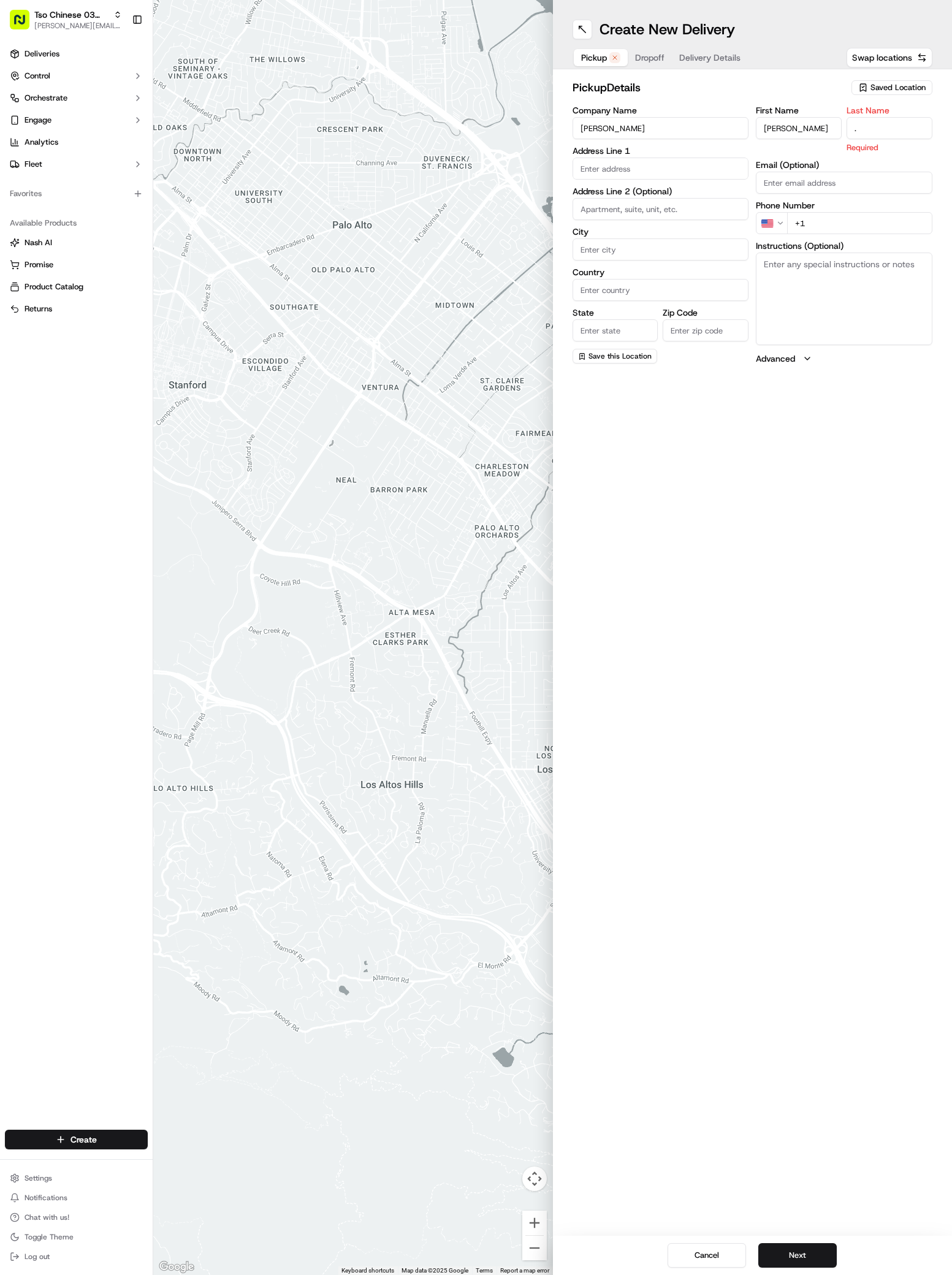
click at [819, 235] on div "First Name Anne Barry Last Name . Required Email (Optional) Phone Number US +1 …" at bounding box center [844, 235] width 176 height 258
click at [819, 242] on label "Instructions (Optional)" at bounding box center [844, 246] width 176 height 9
click at [819, 253] on textarea "Instructions (Optional)" at bounding box center [844, 299] width 176 height 92
paste input "91 4645 590 4"
click at [801, 214] on input "+91 4645 590 4" at bounding box center [860, 209] width 145 height 22
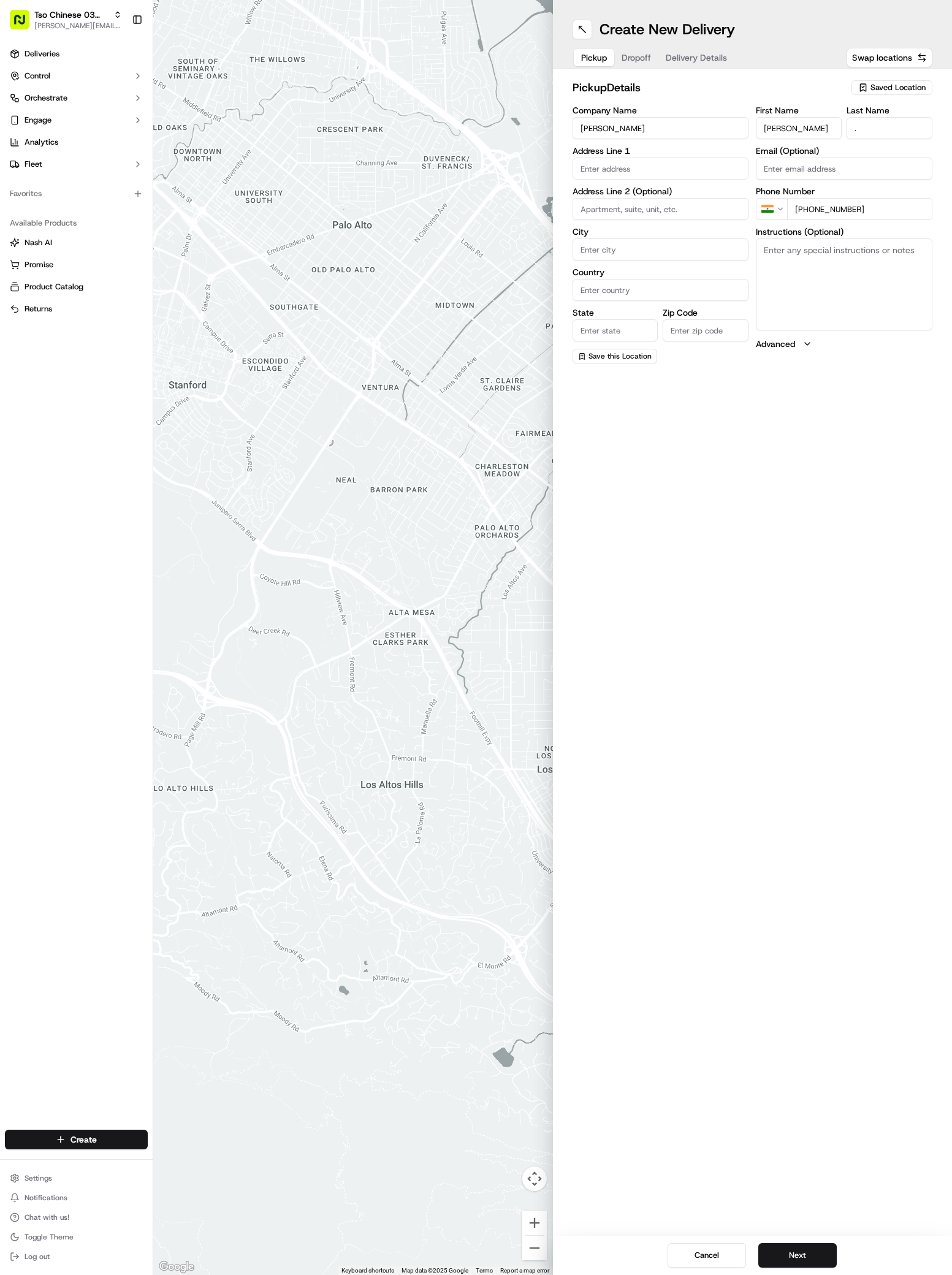
type input "+1 914 645 5904"
click at [627, 189] on div "300 Crockett Street, Austin, TX" at bounding box center [661, 194] width 171 height 18
type input "300 Crockett St, Austin, TX 78704, USA"
type input "Austin"
type input "[GEOGRAPHIC_DATA]"
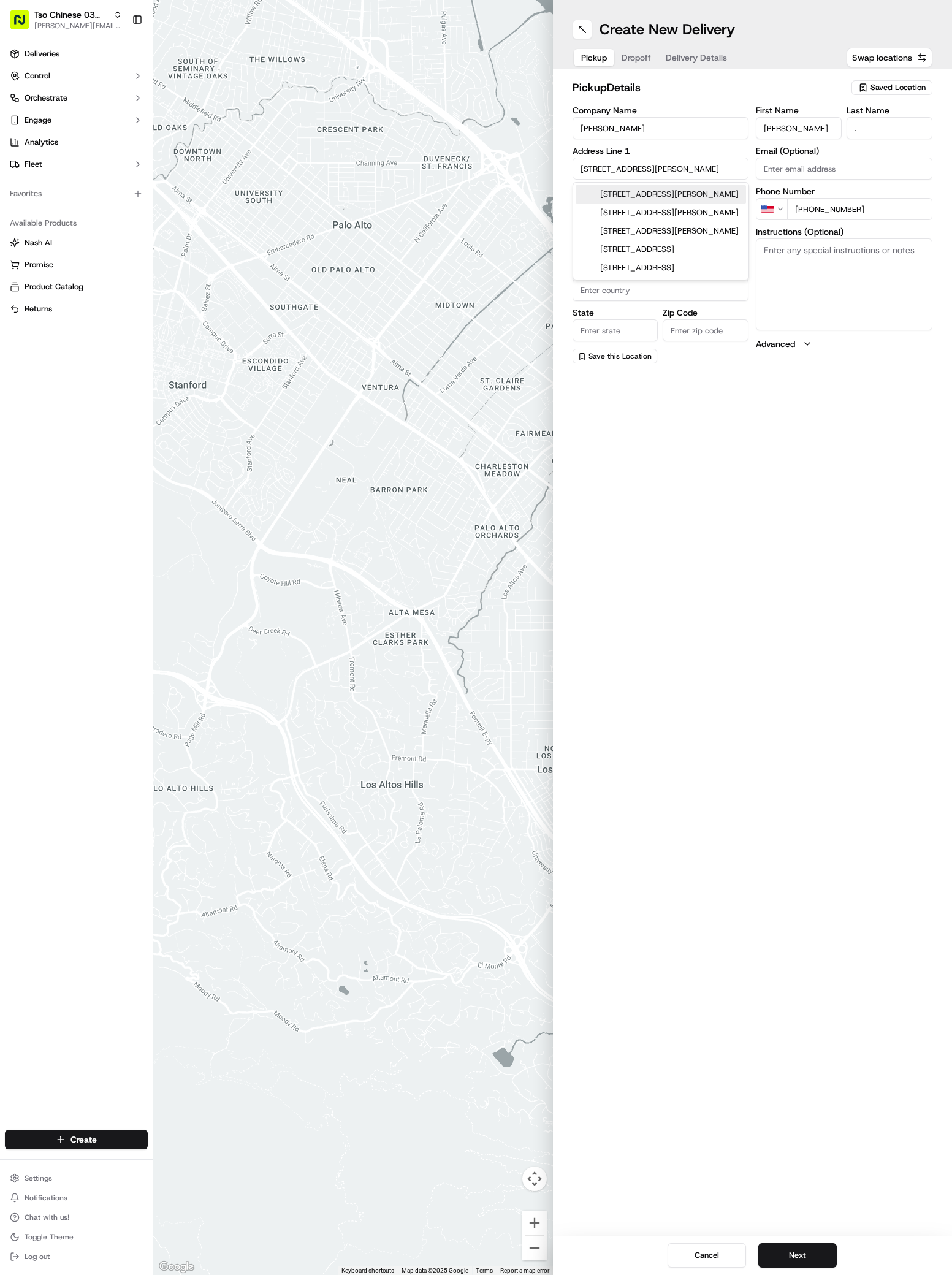
type input "[GEOGRAPHIC_DATA]"
type input "78704"
type input "300 Crockett Street"
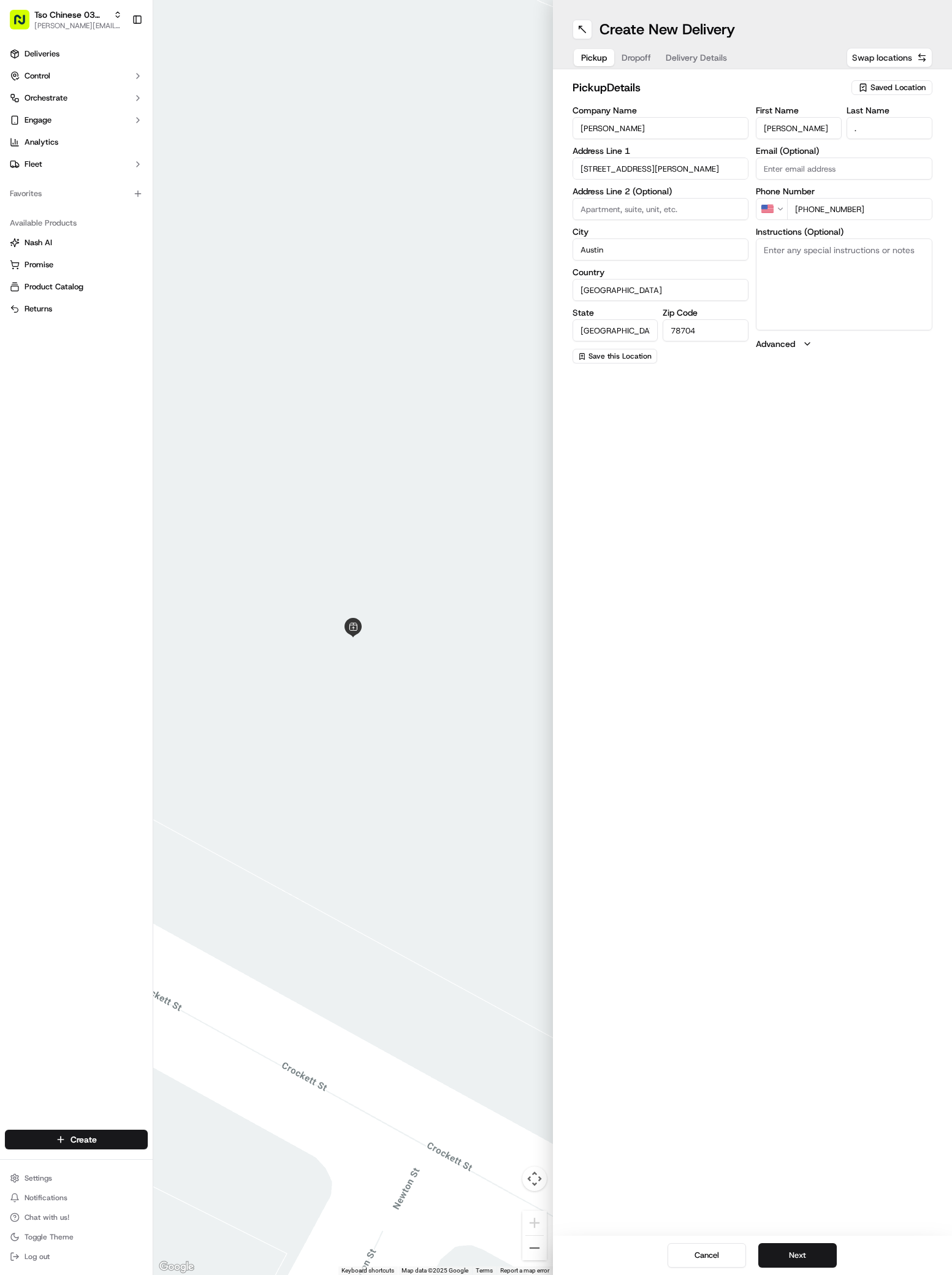
click at [887, 56] on span "Swap locations" at bounding box center [882, 58] width 60 height 13
click at [894, 83] on span "Saved Location" at bounding box center [898, 88] width 55 height 11
click at [886, 137] on span "(03) Tso Chinese Takeout & Delivery TsoCo (03)" at bounding box center [871, 139] width 151 height 22
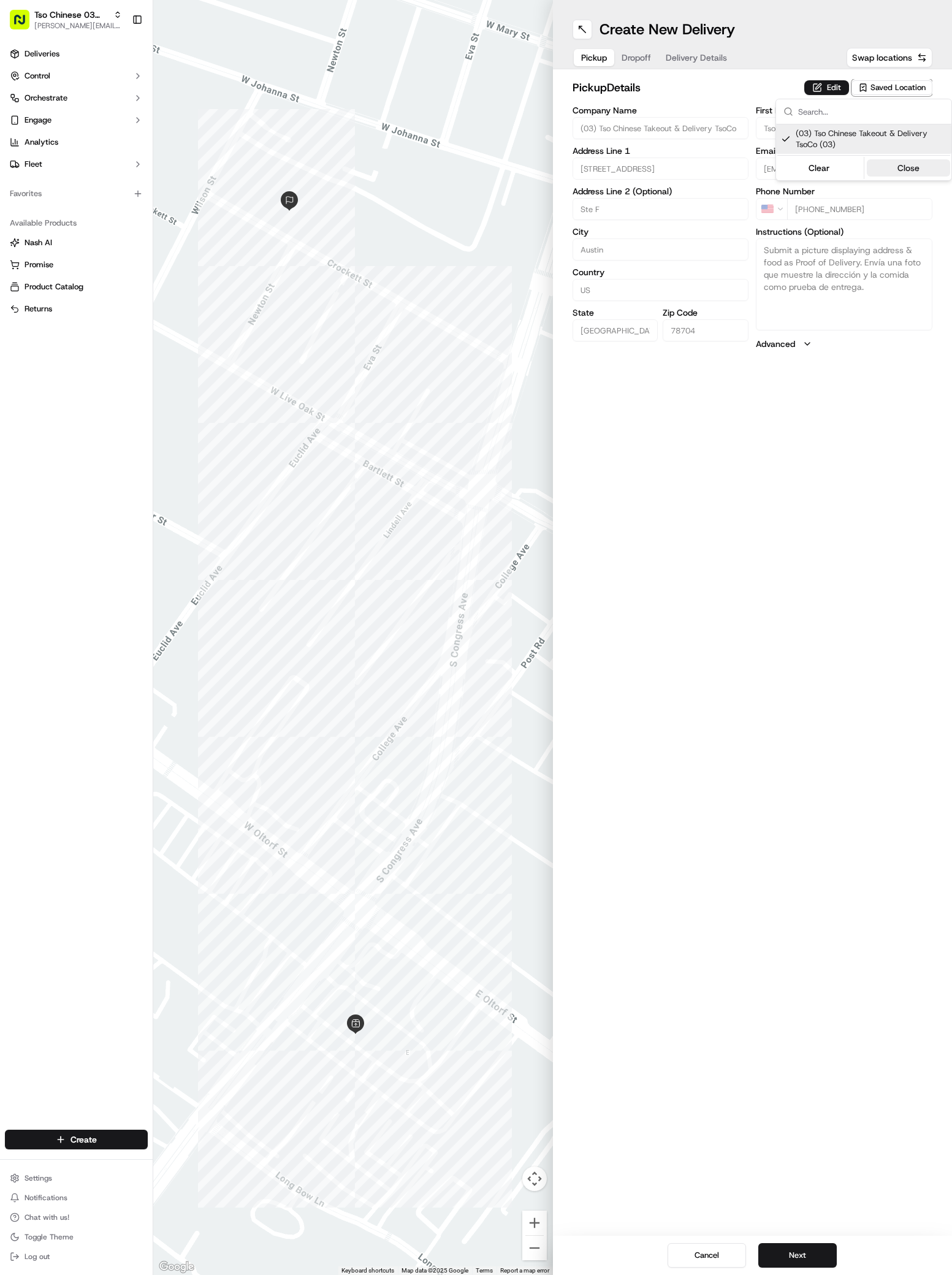
click at [918, 162] on button "Close" at bounding box center [909, 168] width 84 height 17
click at [634, 54] on span "Dropoff" at bounding box center [636, 58] width 29 height 13
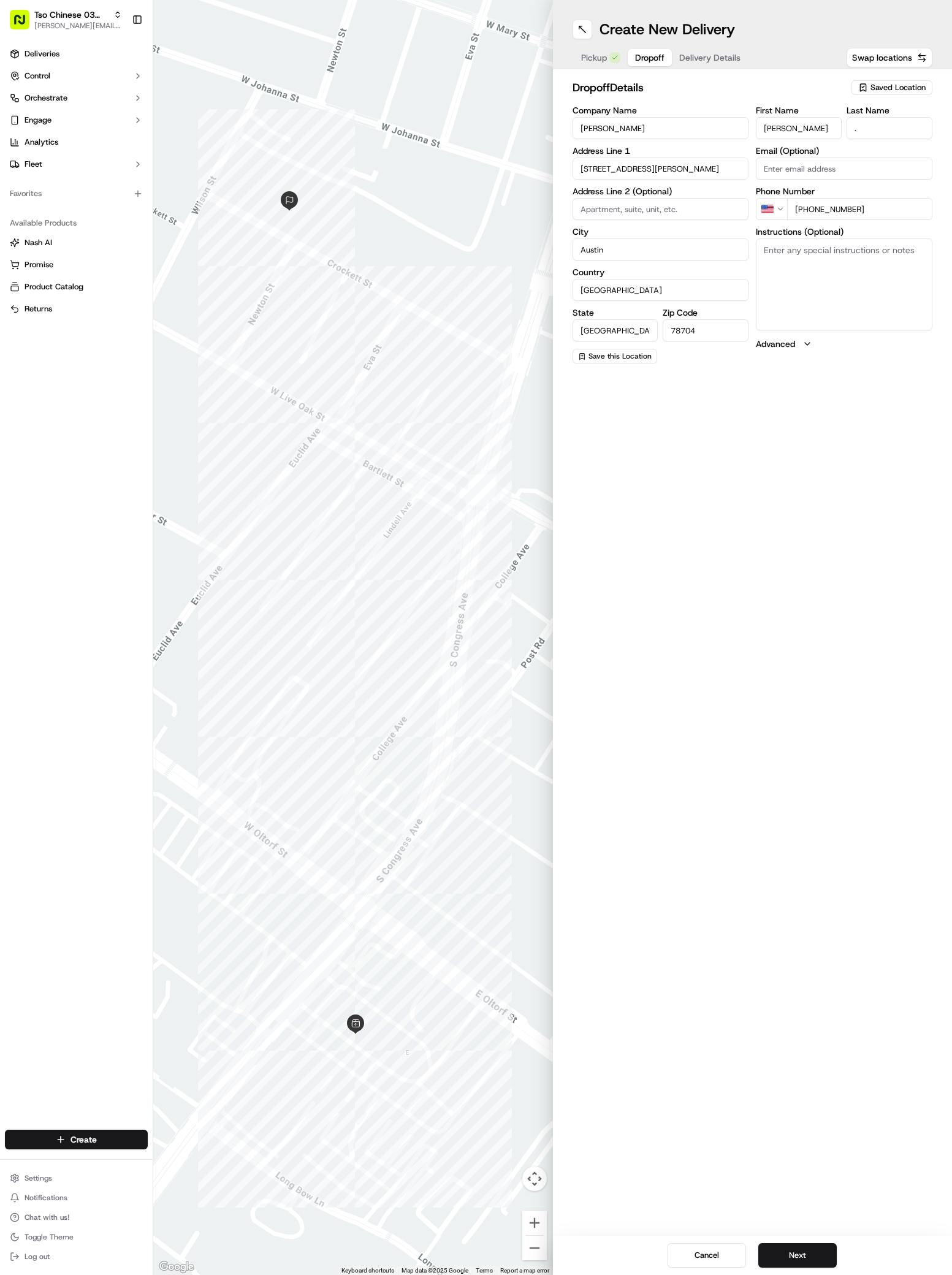
click at [811, 261] on textarea "Instructions (Optional)" at bounding box center [844, 284] width 176 height 92
paste textarea "Gate code: 4165"
paste textarea "Enter the gates, walk straight and turn left at the mailboxes. Go up the stairs…"
click at [717, 45] on div "Create New Delivery Pickup Dropoff Delivery Details Swap locations" at bounding box center [753, 35] width 400 height 70
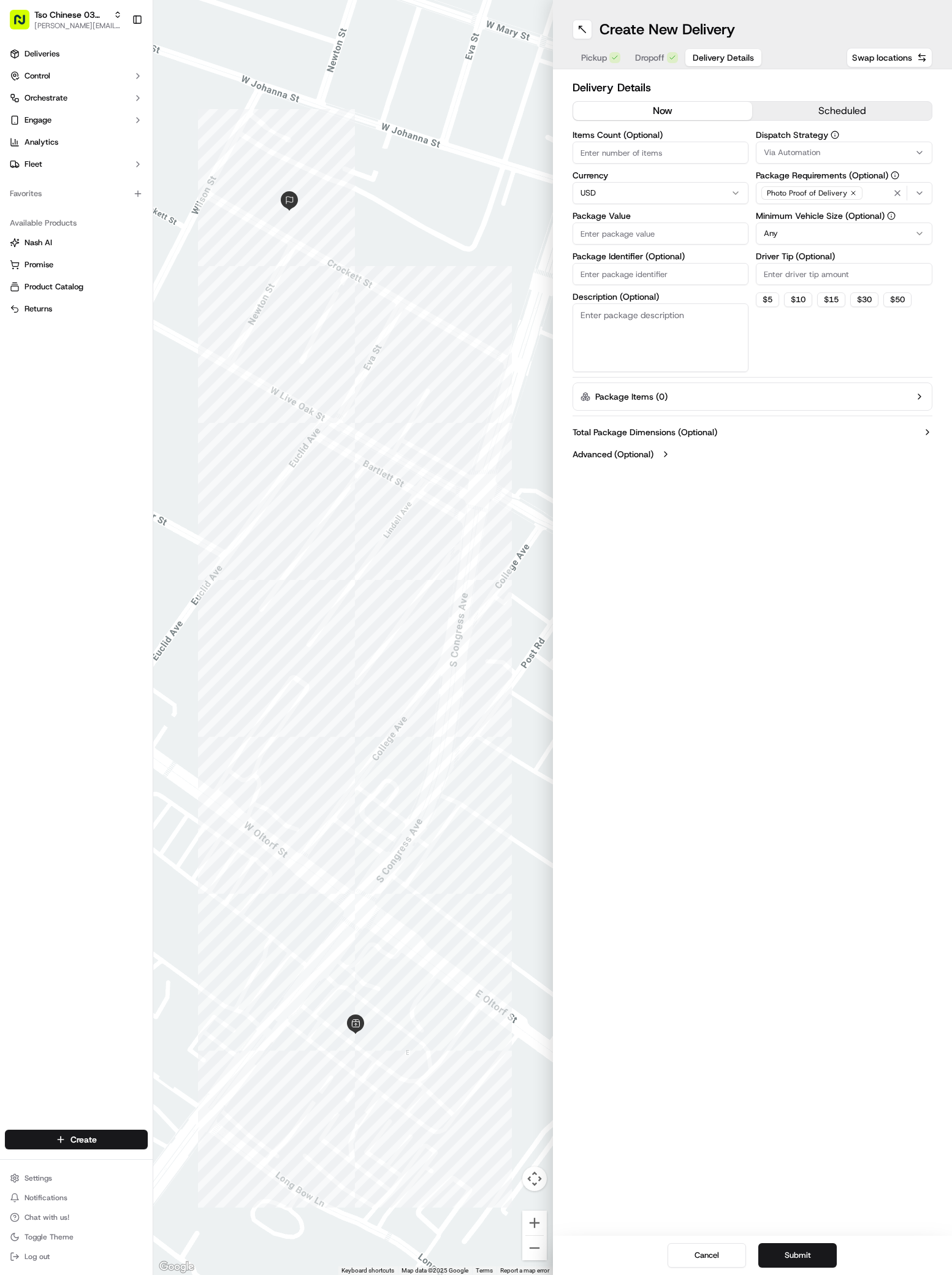
click at [718, 54] on span "Delivery Details" at bounding box center [724, 58] width 62 height 13
click at [807, 155] on span "Via Automation" at bounding box center [792, 152] width 56 height 11
click at [811, 218] on span "TsoCo Strategy" at bounding box center [851, 220] width 151 height 11
click at [880, 243] on button "Close" at bounding box center [889, 243] width 84 height 17
click at [774, 277] on input "Driver Tip (Optional)" at bounding box center [844, 274] width 176 height 22
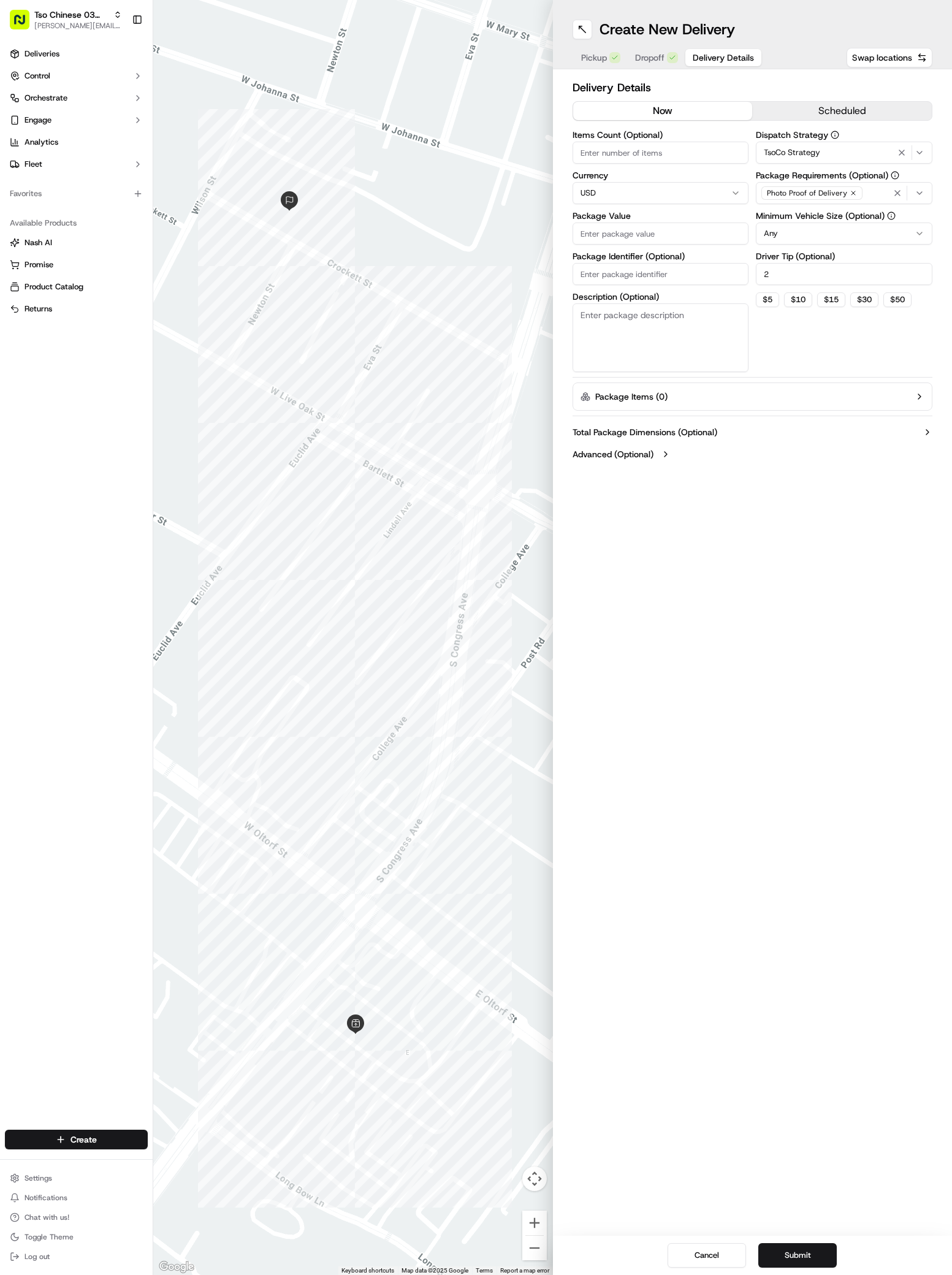
click at [579, 237] on input "Package Value" at bounding box center [660, 234] width 176 height 22
paste input "32.37"
click at [593, 277] on input "Package Identifier (Optional)" at bounding box center [660, 274] width 176 height 22
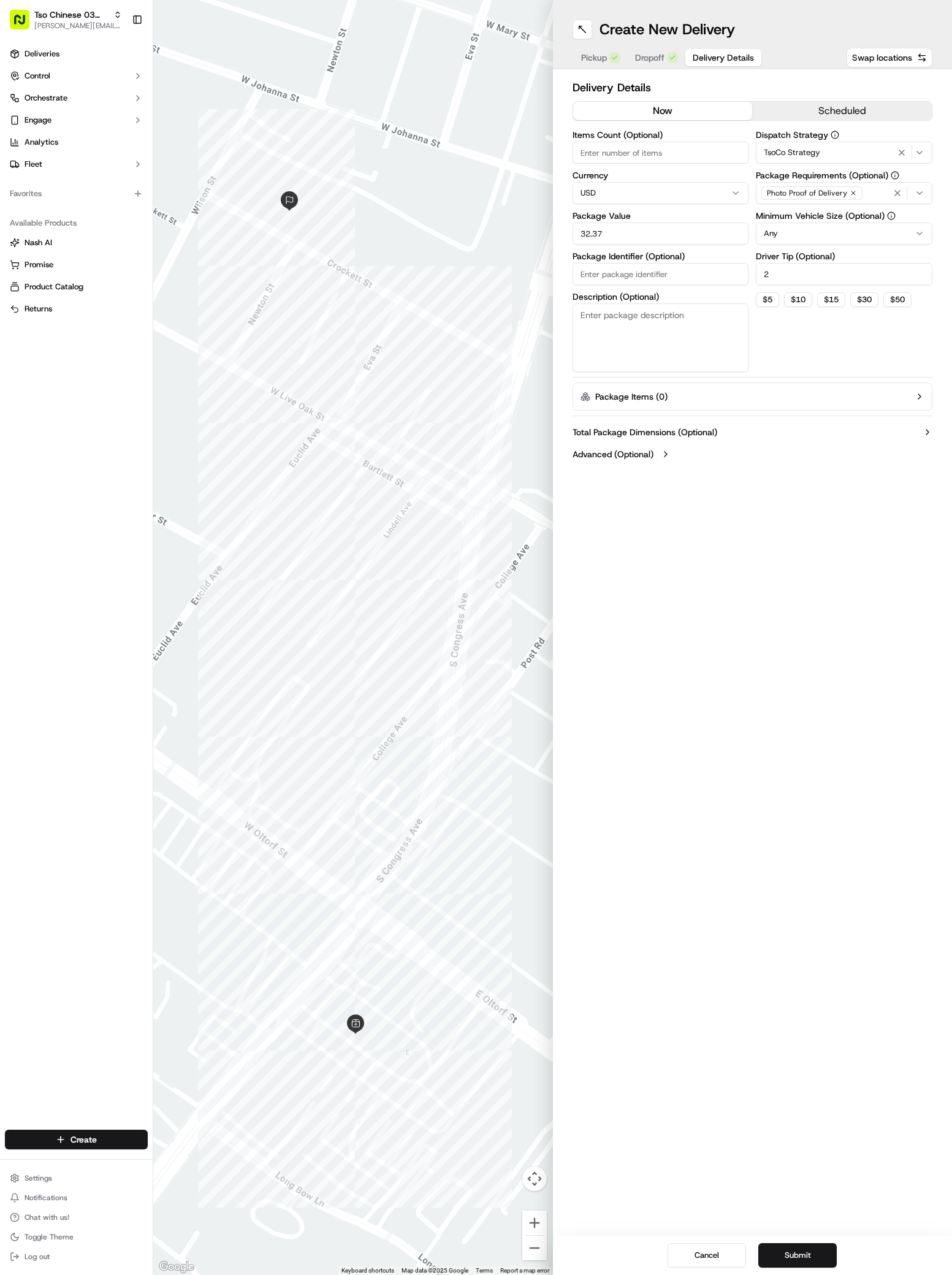
paste input "2OKGXVO"
click at [805, 1247] on button "Submit" at bounding box center [797, 1255] width 78 height 24
click at [806, 1247] on div "Cancel Submit" at bounding box center [753, 1255] width 400 height 39
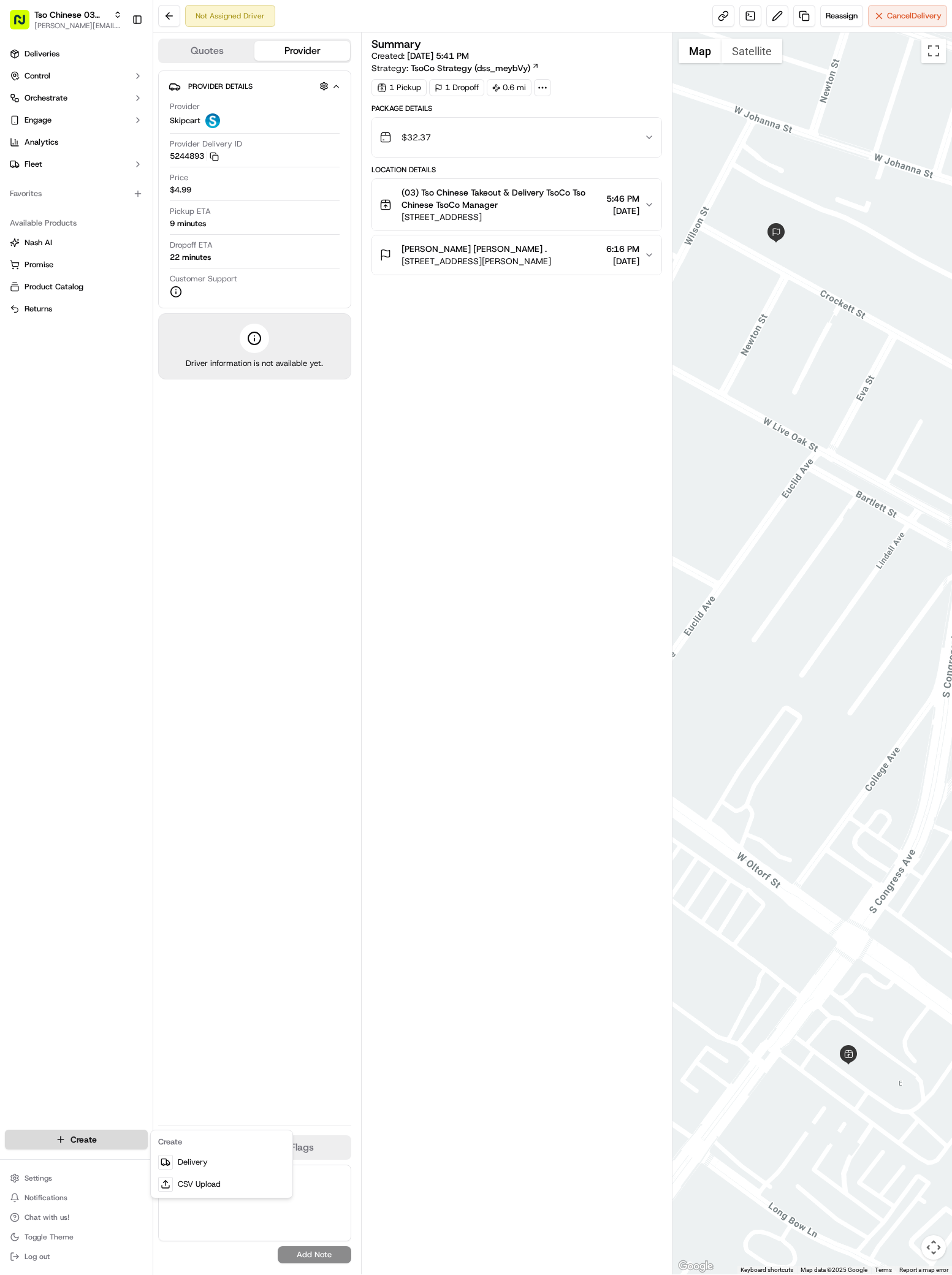
click at [94, 1134] on html "Tso Chinese 03 TsoCo antonia@tsochinese.com Toggle Sidebar Deliveries Control O…" at bounding box center [476, 638] width 952 height 1275
click at [184, 1157] on link "Delivery" at bounding box center [221, 1162] width 137 height 22
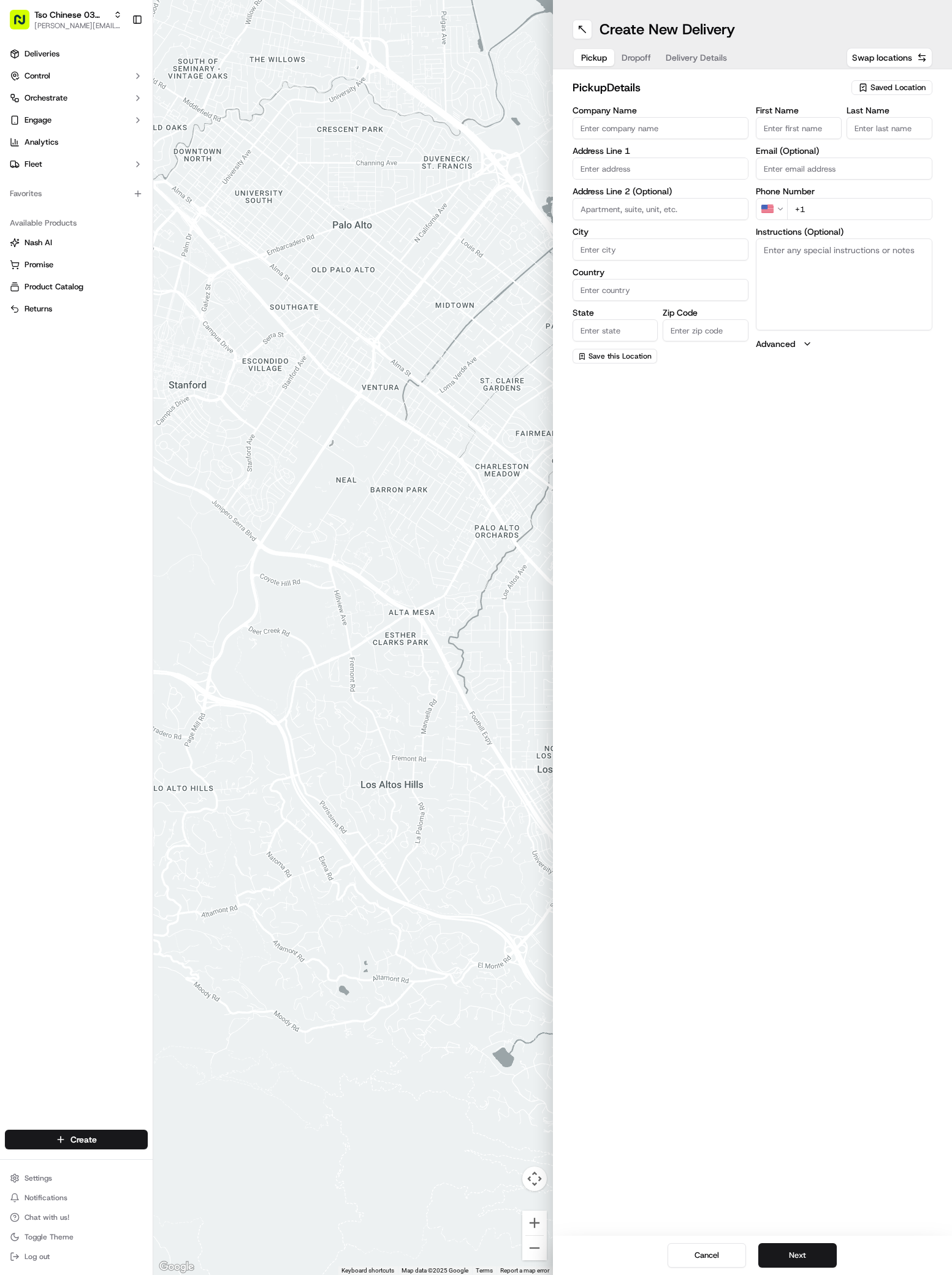
click at [871, 88] on span "Saved Location" at bounding box center [898, 88] width 55 height 11
click at [871, 88] on html "Tso Chinese 03 TsoCo antonia@tsochinese.com Toggle Sidebar Deliveries Control O…" at bounding box center [476, 638] width 952 height 1275
click at [879, 142] on span "(03) Tso Chinese Takeout & Delivery TsoCo (03)" at bounding box center [871, 139] width 151 height 22
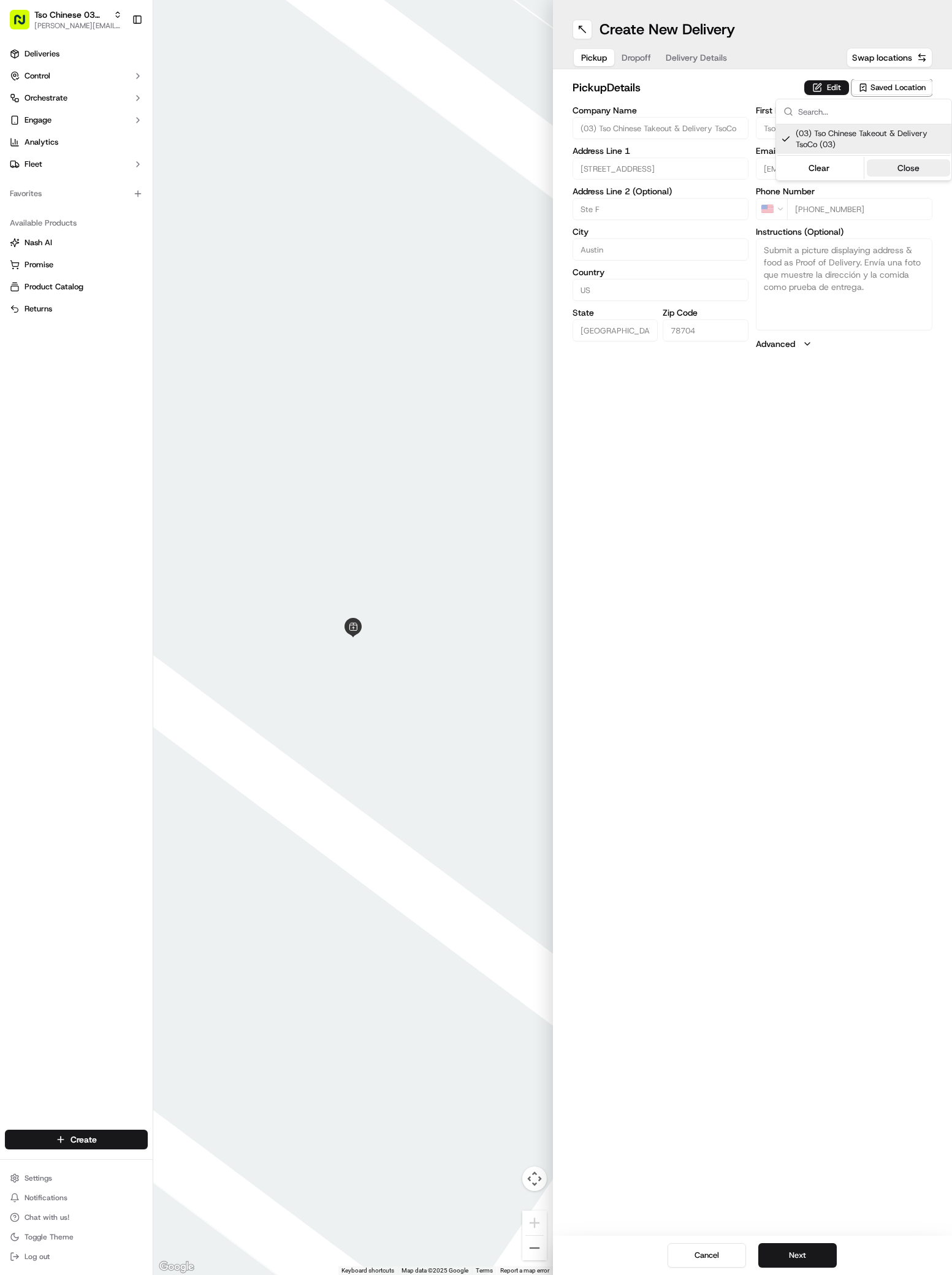
click at [905, 163] on button "Close" at bounding box center [909, 168] width 84 height 17
click at [632, 55] on button "Dropoff" at bounding box center [637, 58] width 44 height 17
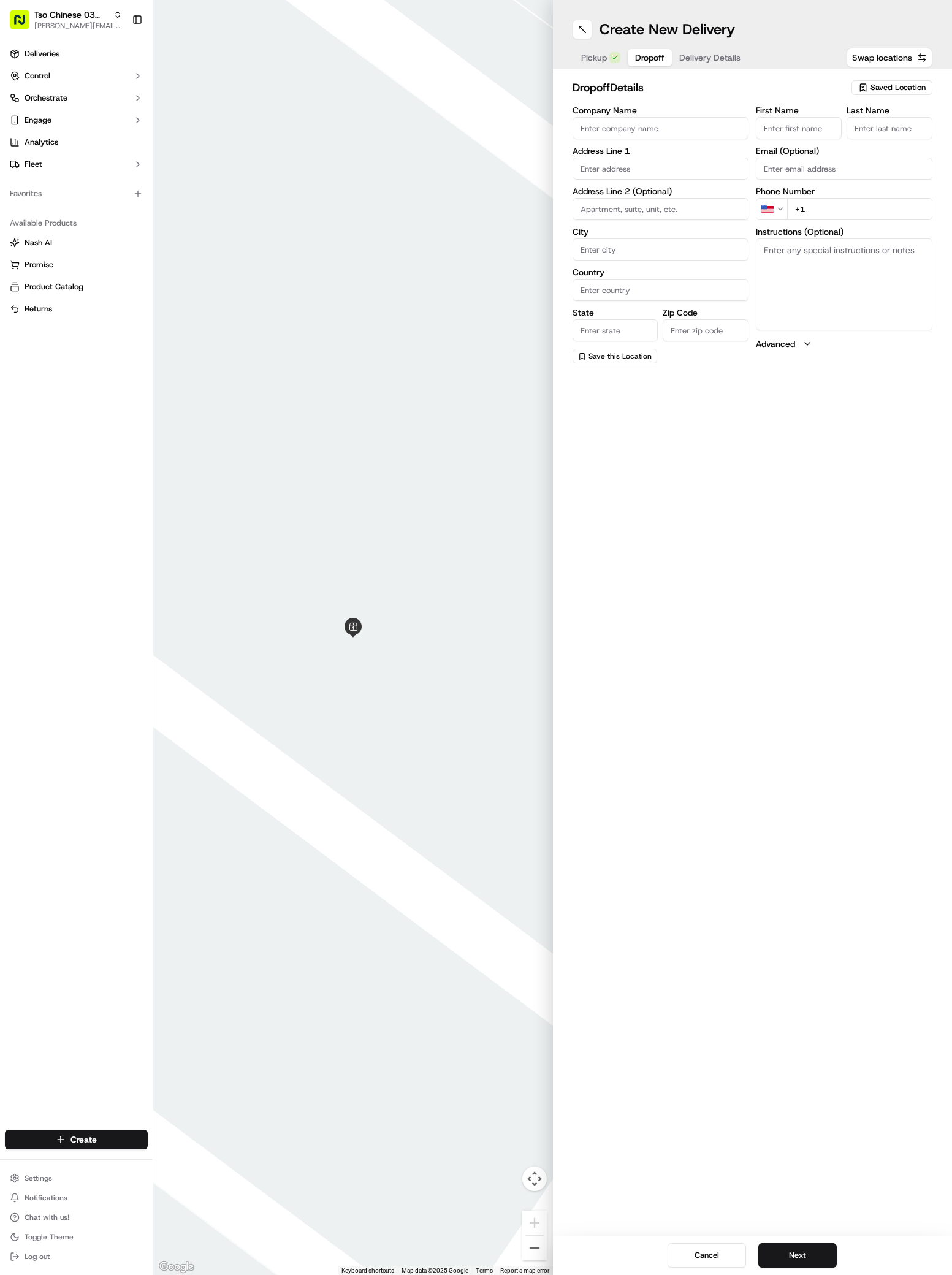
paste input "[PERSON_NAME] [PERSON_NAME]"
click at [819, 209] on input "+1" at bounding box center [860, 209] width 145 height 22
paste input "8046514247"
click at [799, 209] on input "+8046514247" at bounding box center [860, 209] width 145 height 22
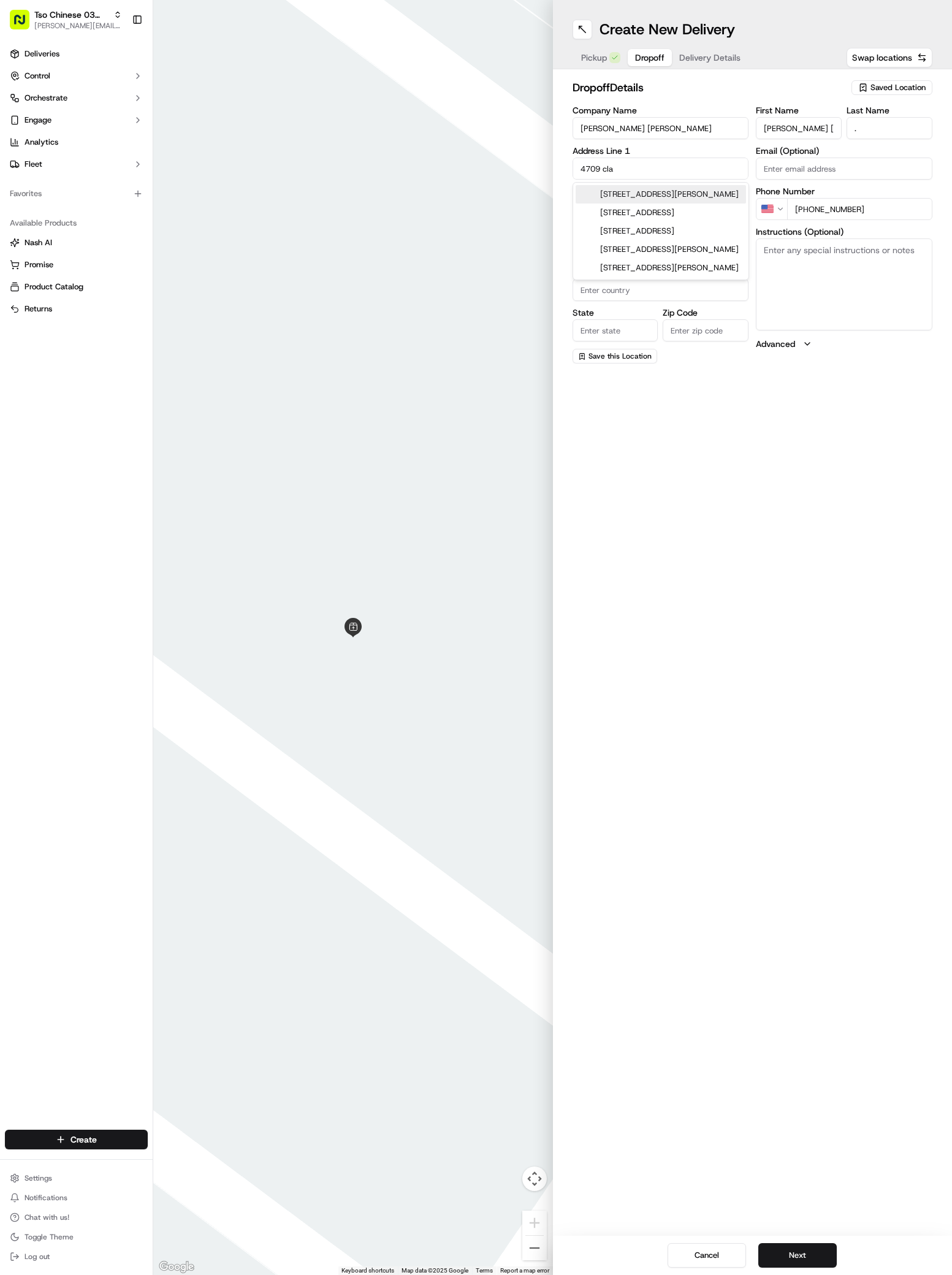
click at [626, 194] on div "4709 Clawson Road, Austin, TX" at bounding box center [661, 194] width 171 height 18
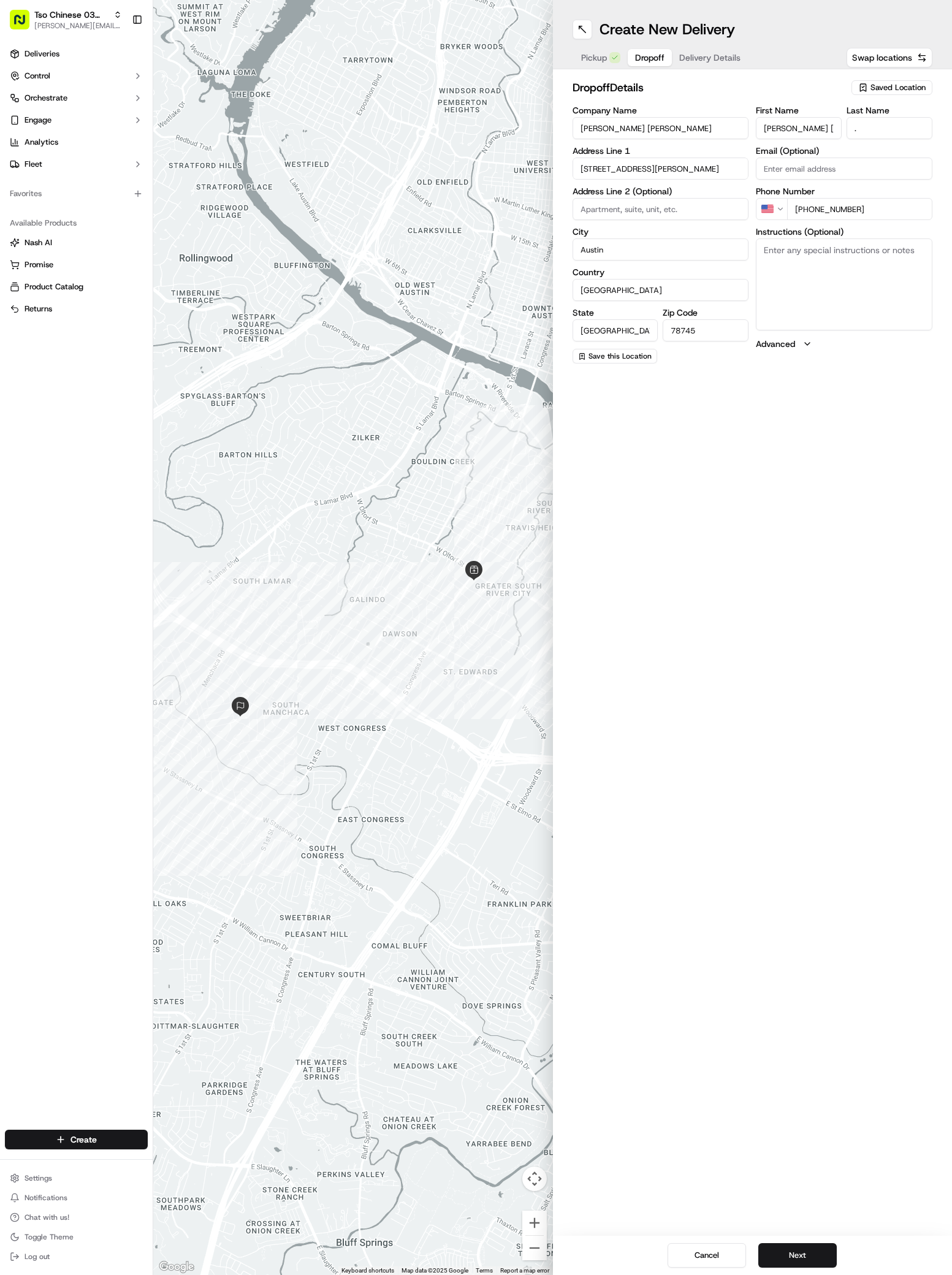
click at [716, 57] on span "Delivery Details" at bounding box center [710, 58] width 62 height 13
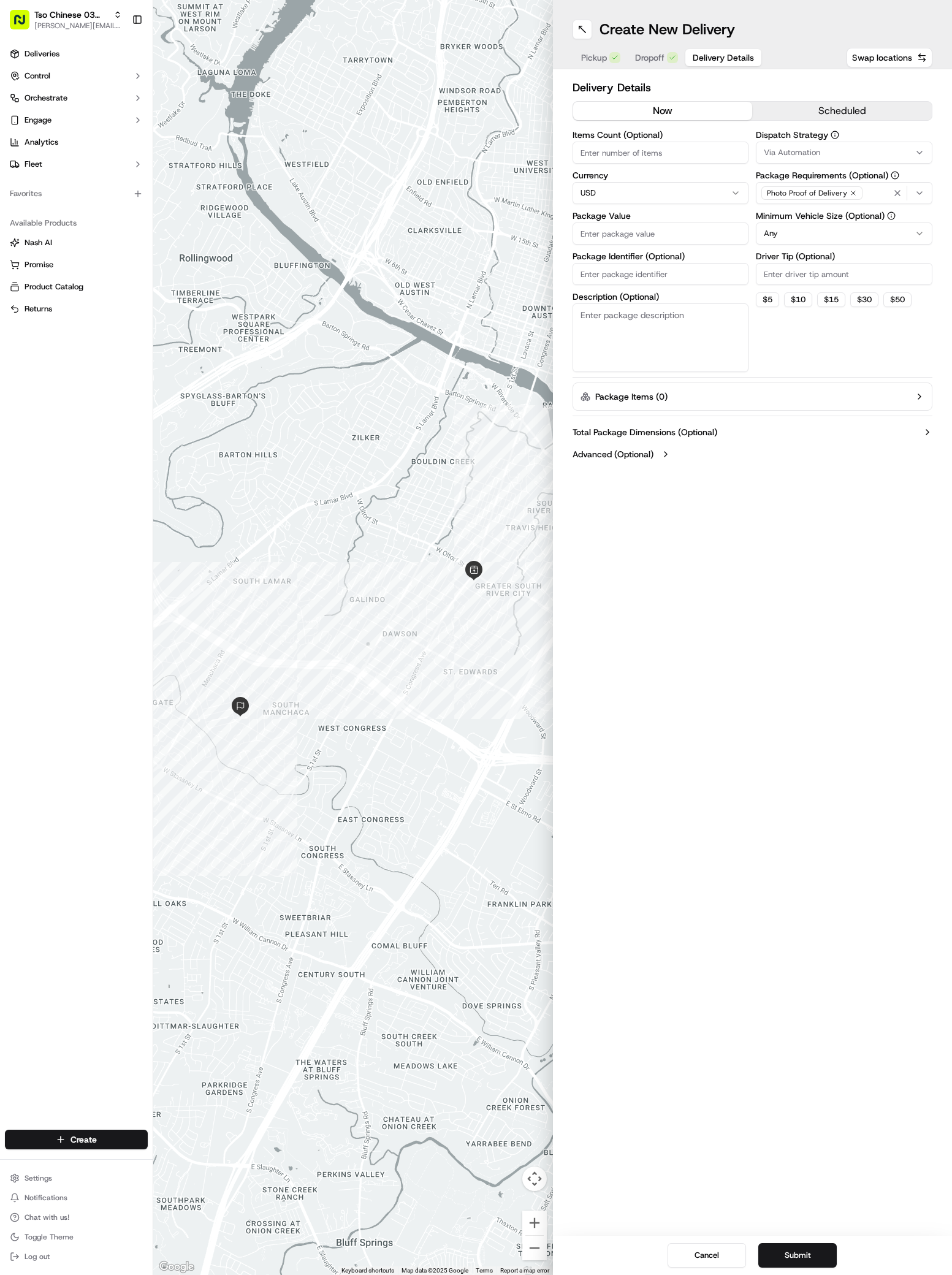
click at [807, 145] on button "Via Automation" at bounding box center [844, 152] width 176 height 22
click at [812, 216] on span "TsoCo Strategy" at bounding box center [851, 220] width 151 height 11
click at [892, 241] on button "Close" at bounding box center [889, 243] width 84 height 17
click at [777, 276] on input "Driver Tip (Optional)" at bounding box center [844, 274] width 176 height 22
click at [602, 231] on input "Package Value" at bounding box center [660, 234] width 176 height 22
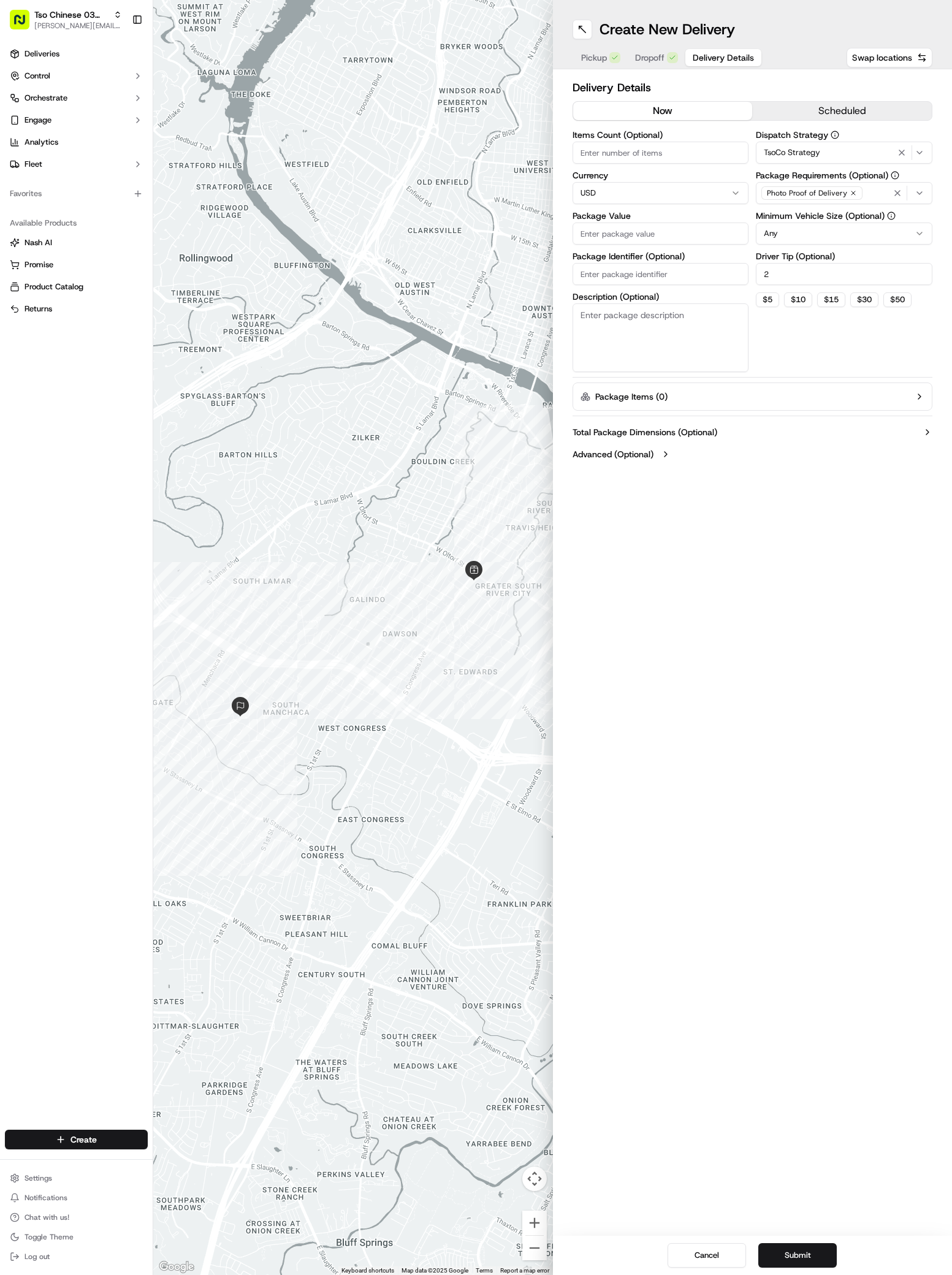
paste input "30.2"
click at [587, 270] on input "Package Identifier (Optional)" at bounding box center [660, 274] width 176 height 22
paste input "L01ZHHA"
click at [796, 1260] on button "Submit" at bounding box center [797, 1255] width 78 height 24
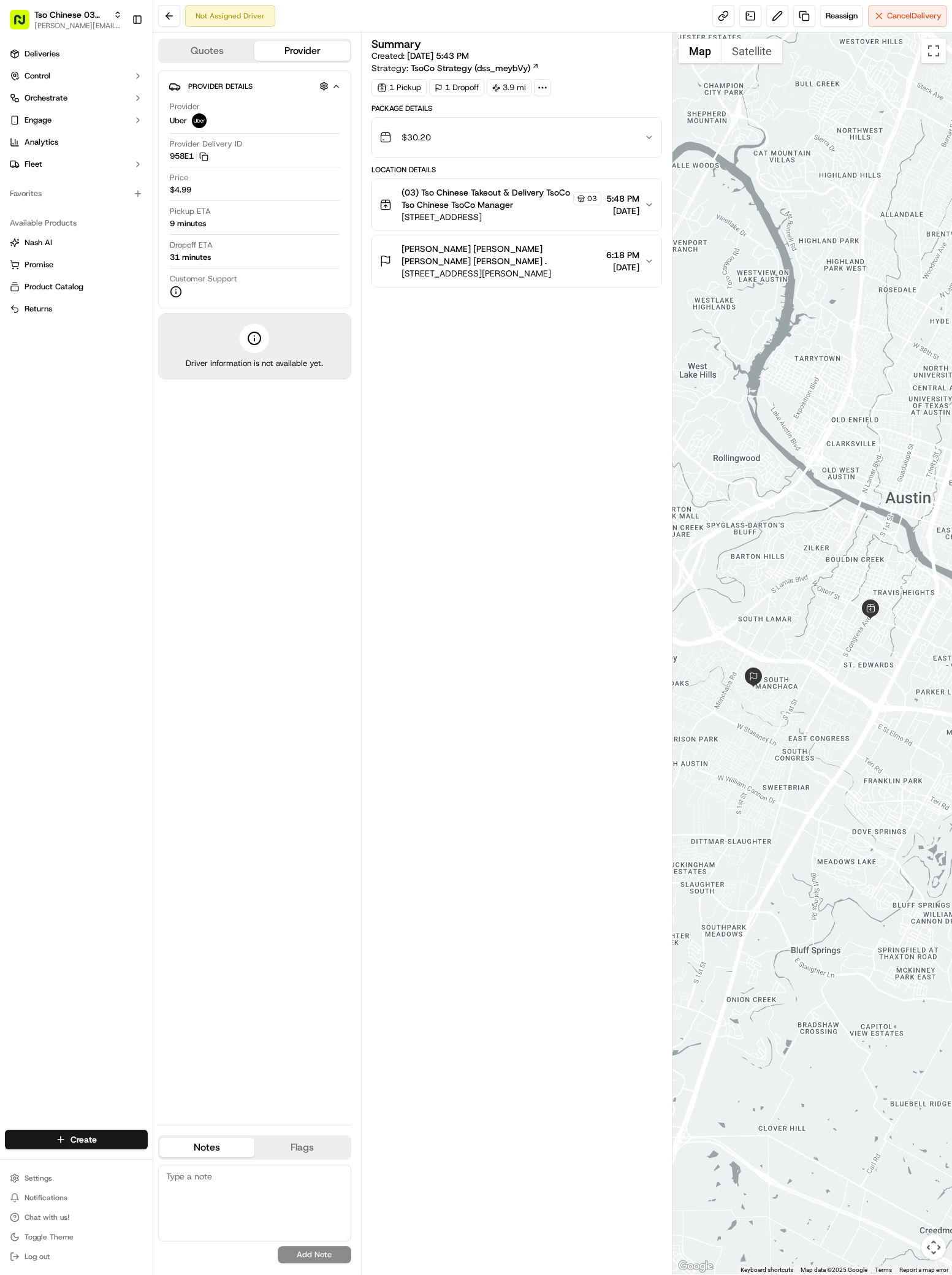
click at [106, 1123] on div "Create Settings Notifications Chat with us! Toggle Theme Log out" at bounding box center [76, 1198] width 152 height 155
click at [105, 1129] on div "Create" at bounding box center [76, 1139] width 152 height 29
click at [94, 1134] on html "Tso Chinese 03 TsoCo antonia@tsochinese.com Toggle Sidebar Deliveries Control O…" at bounding box center [476, 638] width 952 height 1275
click at [196, 1159] on link "Delivery" at bounding box center [221, 1162] width 137 height 22
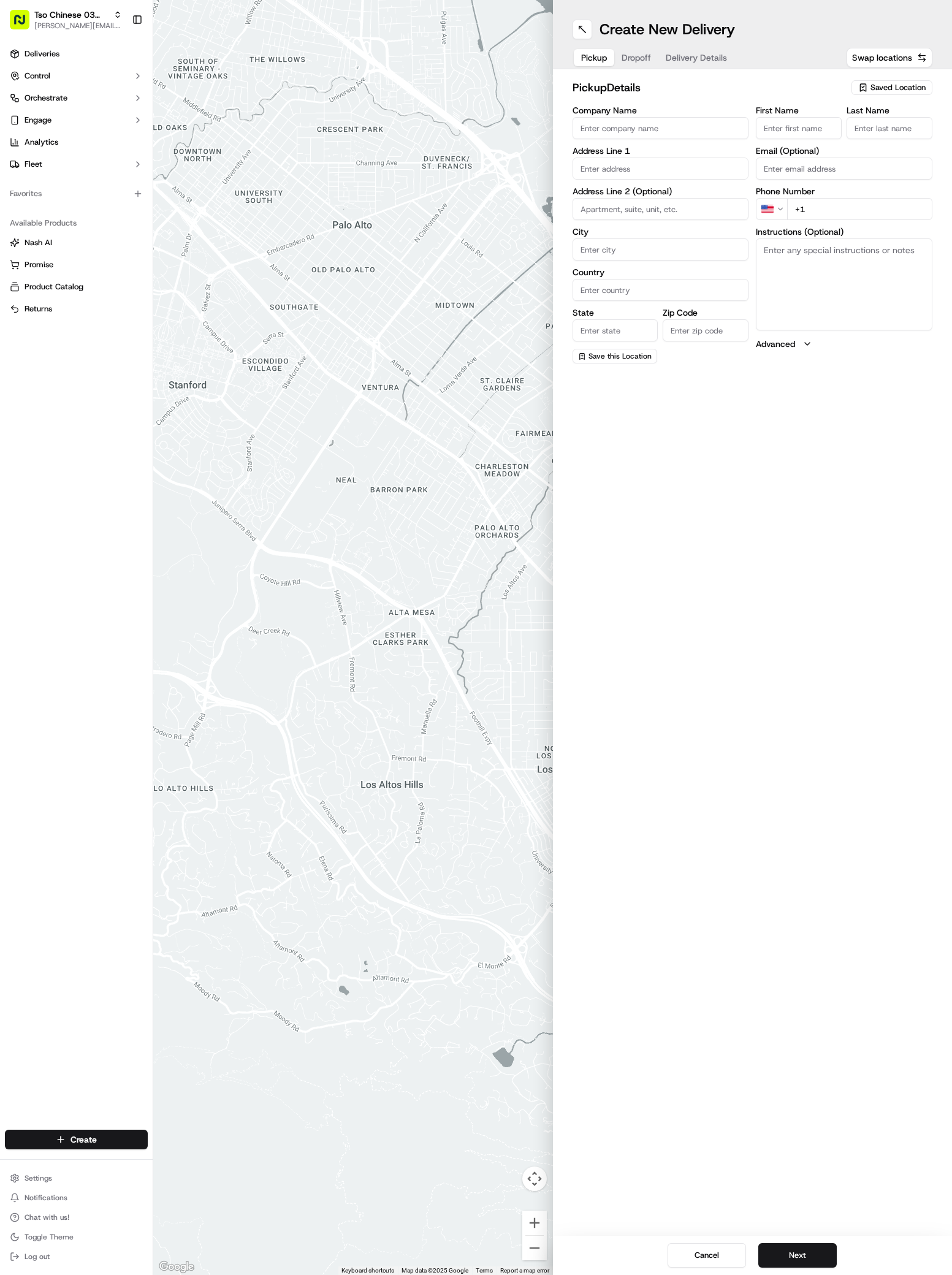
click at [907, 84] on span "Saved Location" at bounding box center [898, 88] width 55 height 11
click at [903, 137] on span "(03) Tso Chinese Takeout & Delivery TsoCo (03)" at bounding box center [871, 139] width 151 height 22
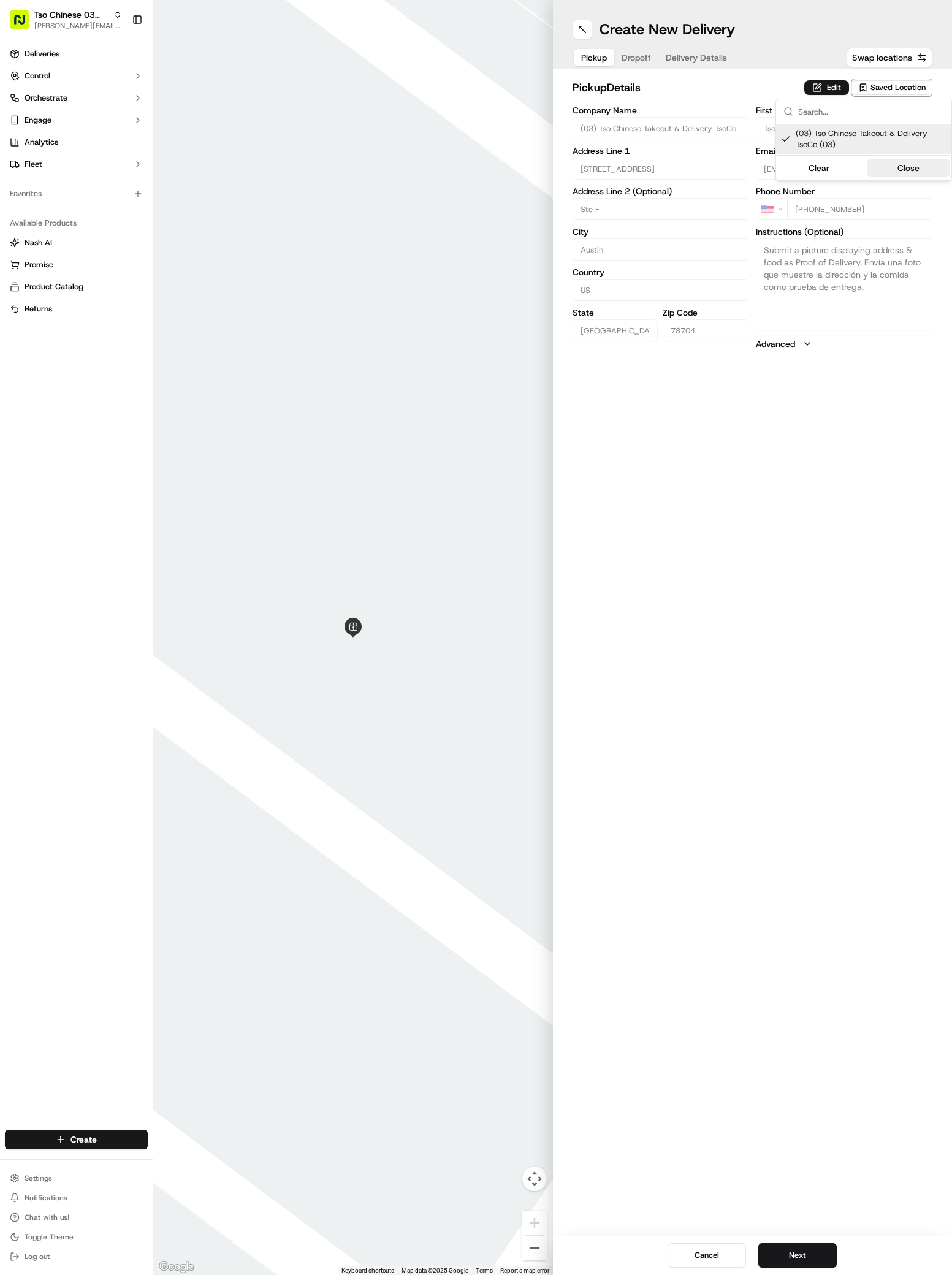
click at [912, 160] on button "Close" at bounding box center [909, 168] width 84 height 17
click at [645, 57] on span "Dropoff" at bounding box center [636, 58] width 29 height 13
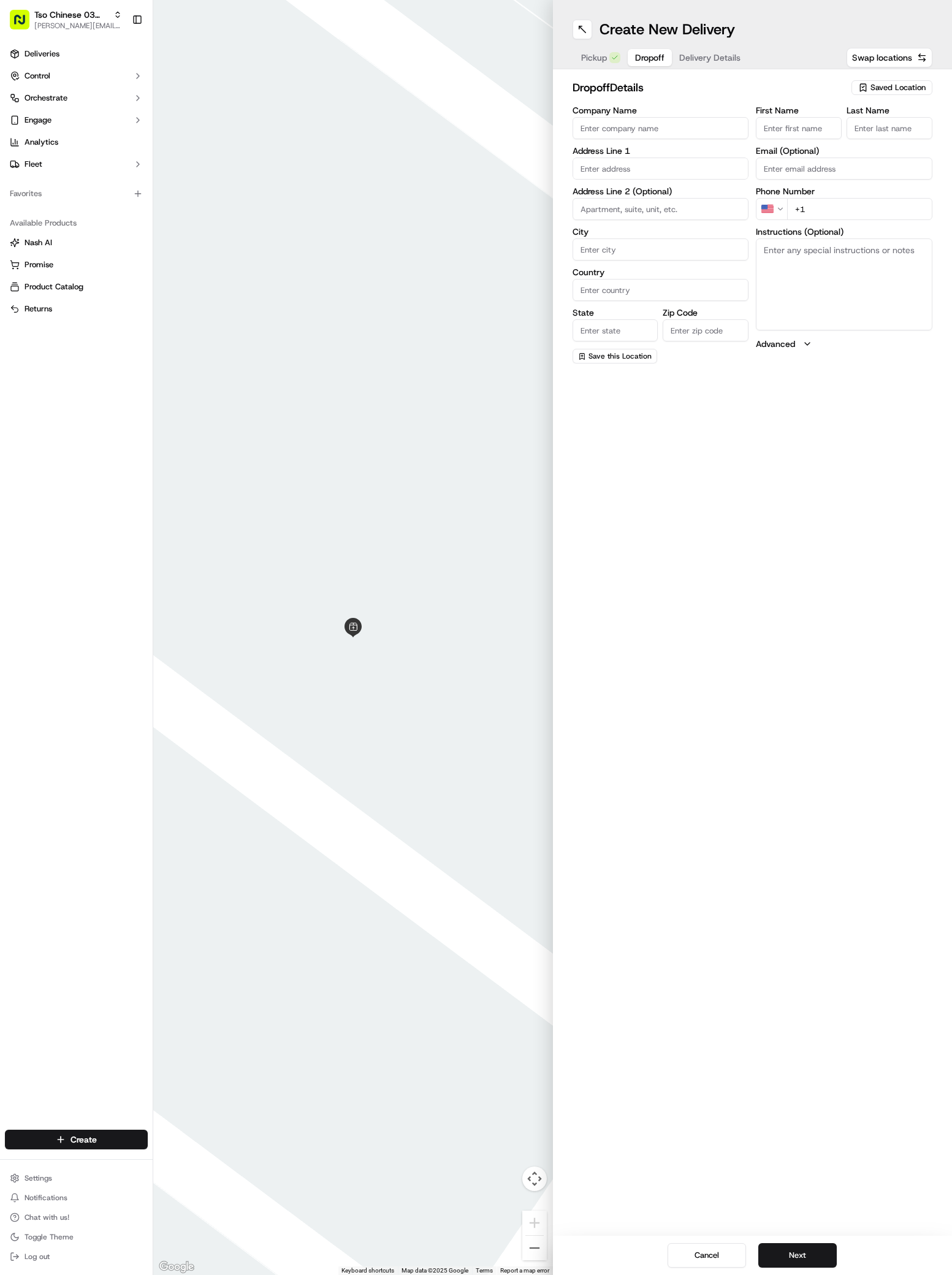
click at [594, 125] on input "Company Name" at bounding box center [660, 128] width 176 height 22
paste input "[PERSON_NAME]"
click at [615, 200] on div "704 Colonial Park Boulevard, Austin, TX" at bounding box center [661, 194] width 171 height 18
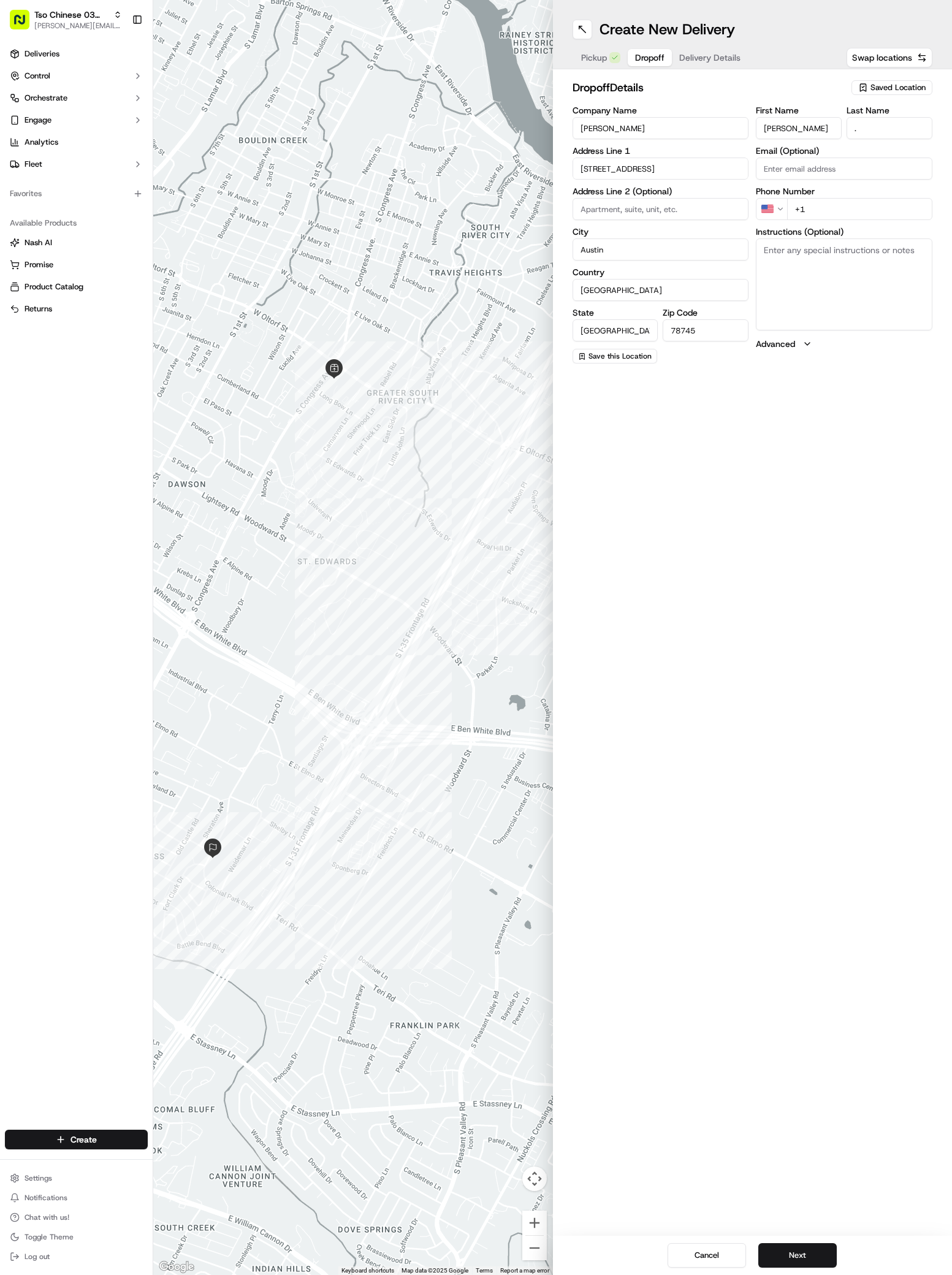
paste input "51 27056784"
click at [800, 214] on input "+51 27056784" at bounding box center [860, 209] width 145 height 22
click at [702, 49] on button "Delivery Details" at bounding box center [709, 58] width 76 height 17
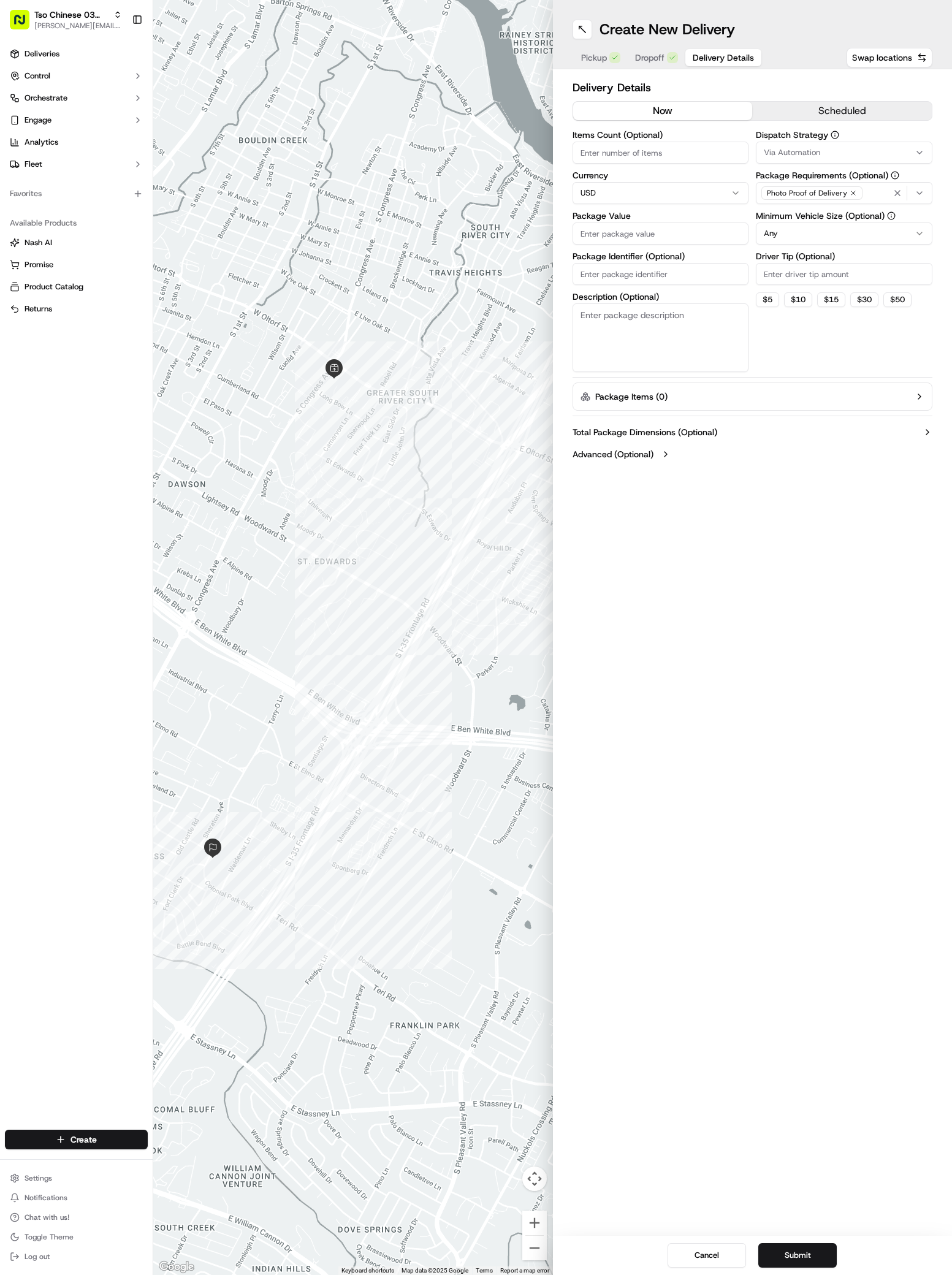
click at [783, 152] on span "Via Automation" at bounding box center [792, 152] width 56 height 11
click at [784, 217] on span "TsoCo Strategy" at bounding box center [851, 220] width 151 height 11
click at [894, 231] on div "Clear Close" at bounding box center [844, 243] width 173 height 22
click at [890, 238] on button "Close" at bounding box center [889, 243] width 84 height 17
click at [777, 269] on input "Driver Tip (Optional)" at bounding box center [844, 274] width 176 height 22
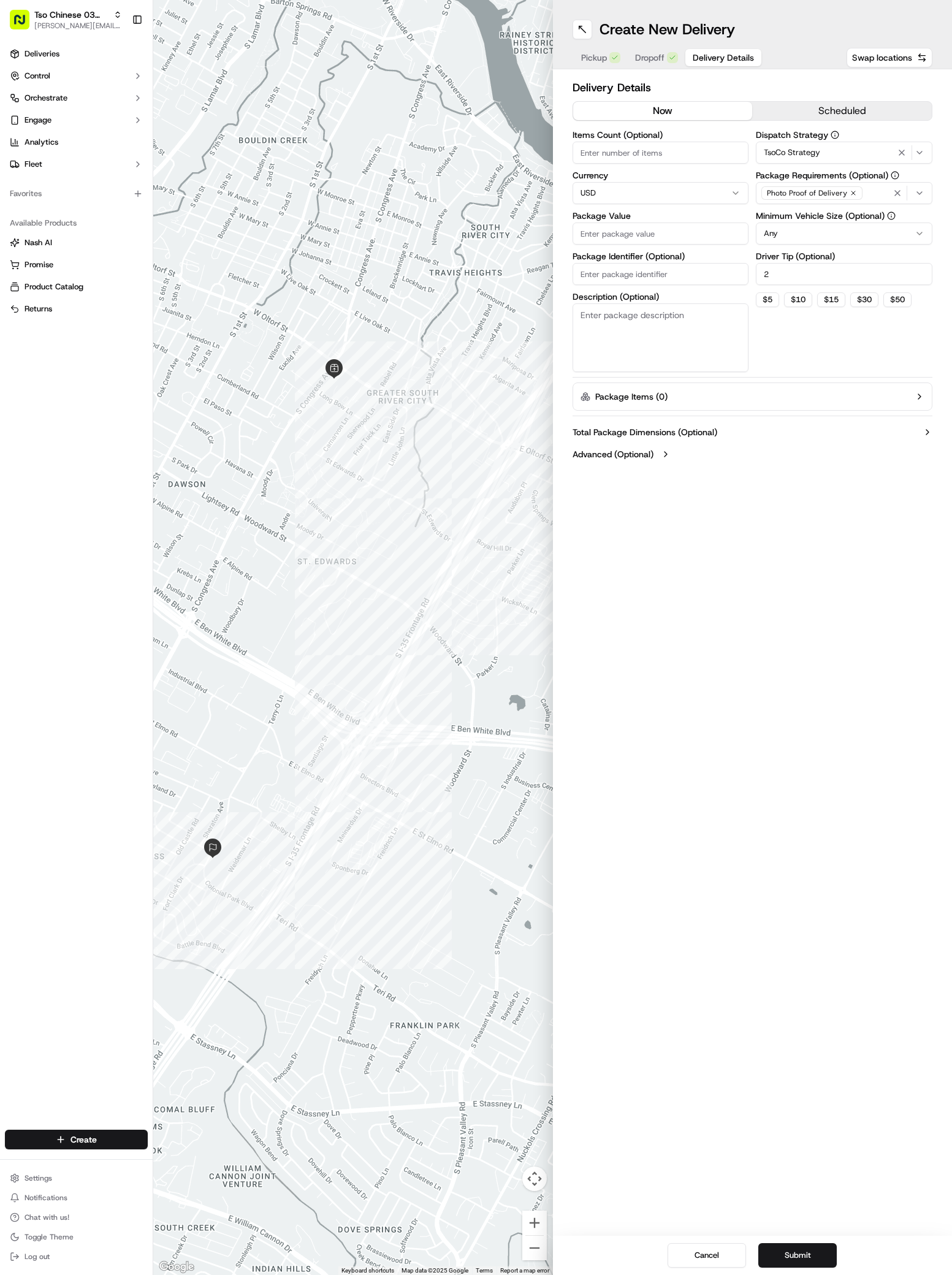
click at [587, 234] on input "Package Value" at bounding box center [660, 234] width 176 height 22
paste input "72.26"
click at [587, 275] on input "Package Identifier (Optional)" at bounding box center [660, 274] width 176 height 22
paste input "KQP2HPC"
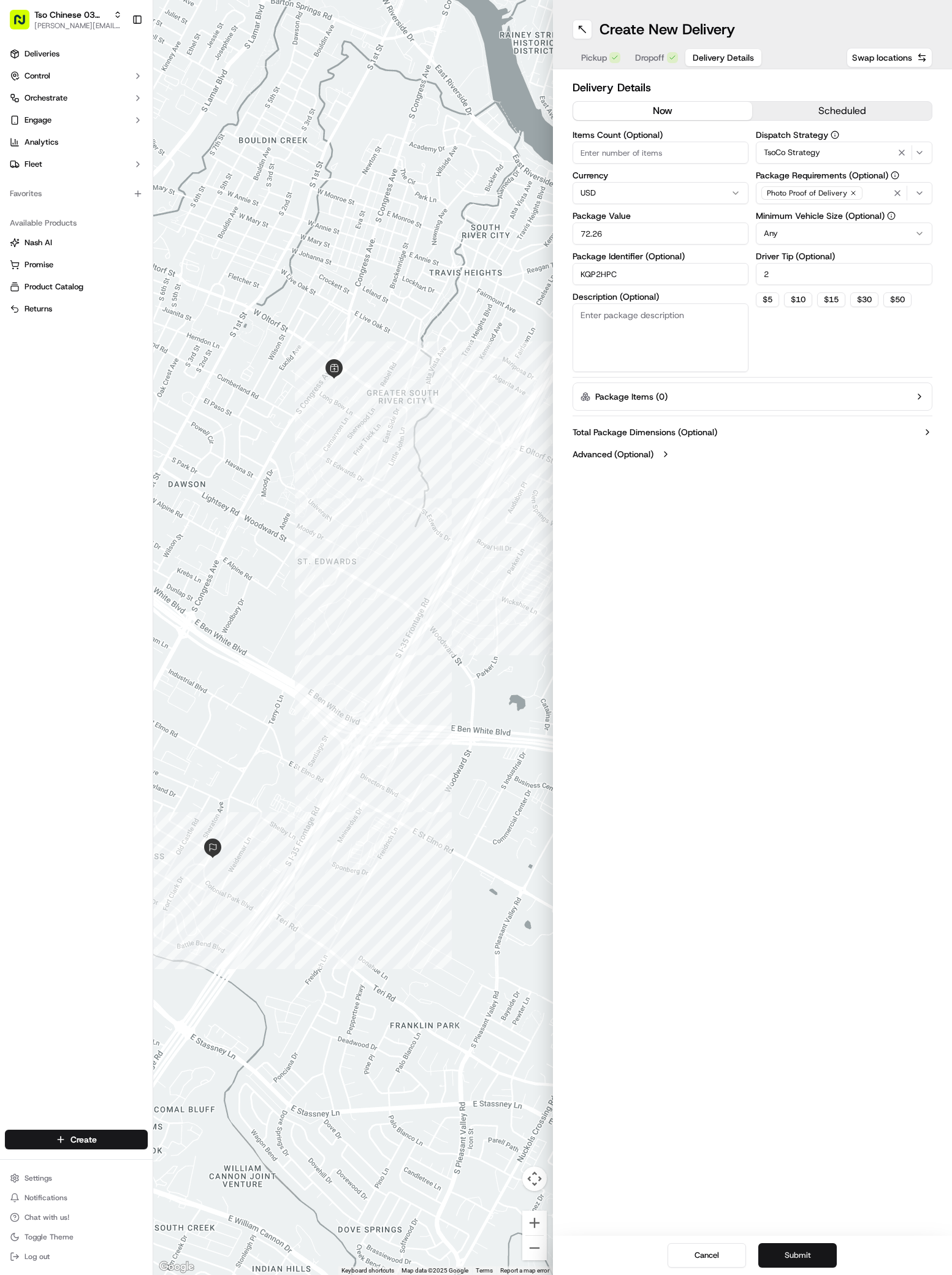
click at [788, 1261] on button "Submit" at bounding box center [797, 1255] width 78 height 24
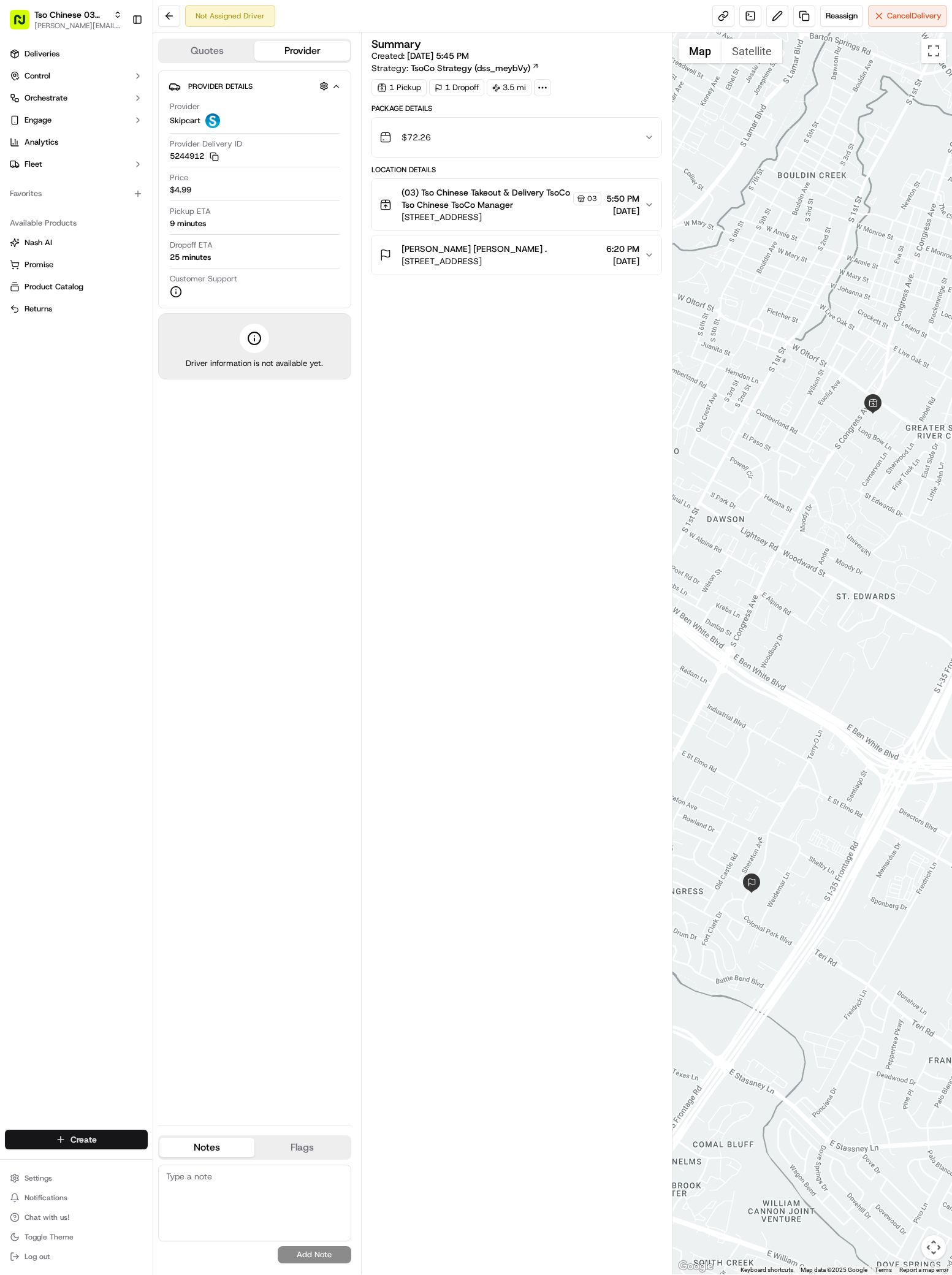
click at [71, 1141] on html "Tso Chinese 03 TsoCo antonia@tsochinese.com Toggle Sidebar Deliveries Control O…" at bounding box center [476, 638] width 952 height 1275
click at [64, 1141] on html "Tso Chinese 03 TsoCo antonia@tsochinese.com Toggle Sidebar Deliveries Control O…" at bounding box center [476, 638] width 952 height 1275
click at [246, 1155] on link "Delivery" at bounding box center [221, 1162] width 137 height 22
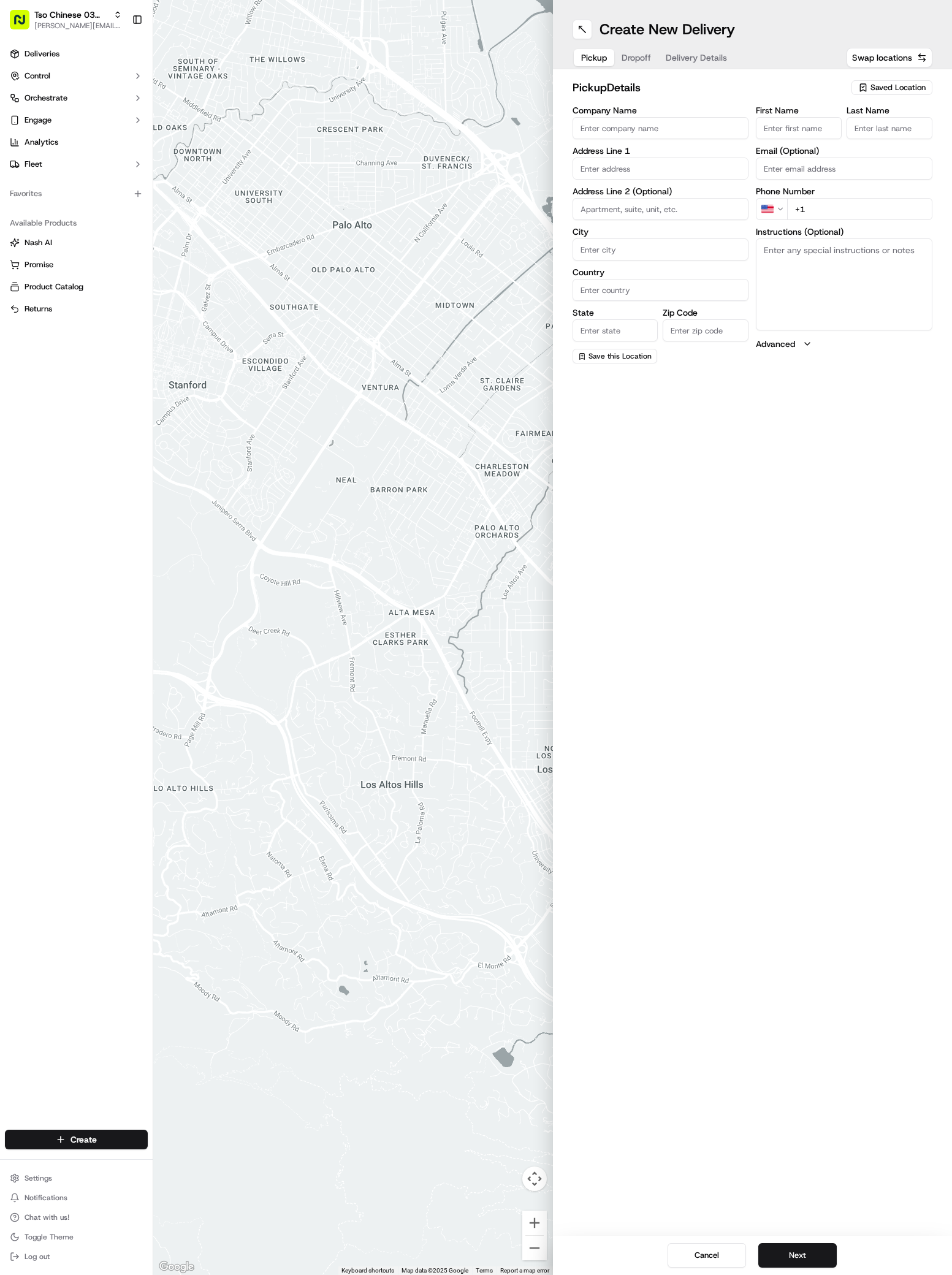
click at [897, 89] on span "Saved Location" at bounding box center [898, 88] width 55 height 11
click at [894, 134] on span "(03) Tso Chinese Takeout & Delivery TsoCo (03)" at bounding box center [871, 139] width 151 height 22
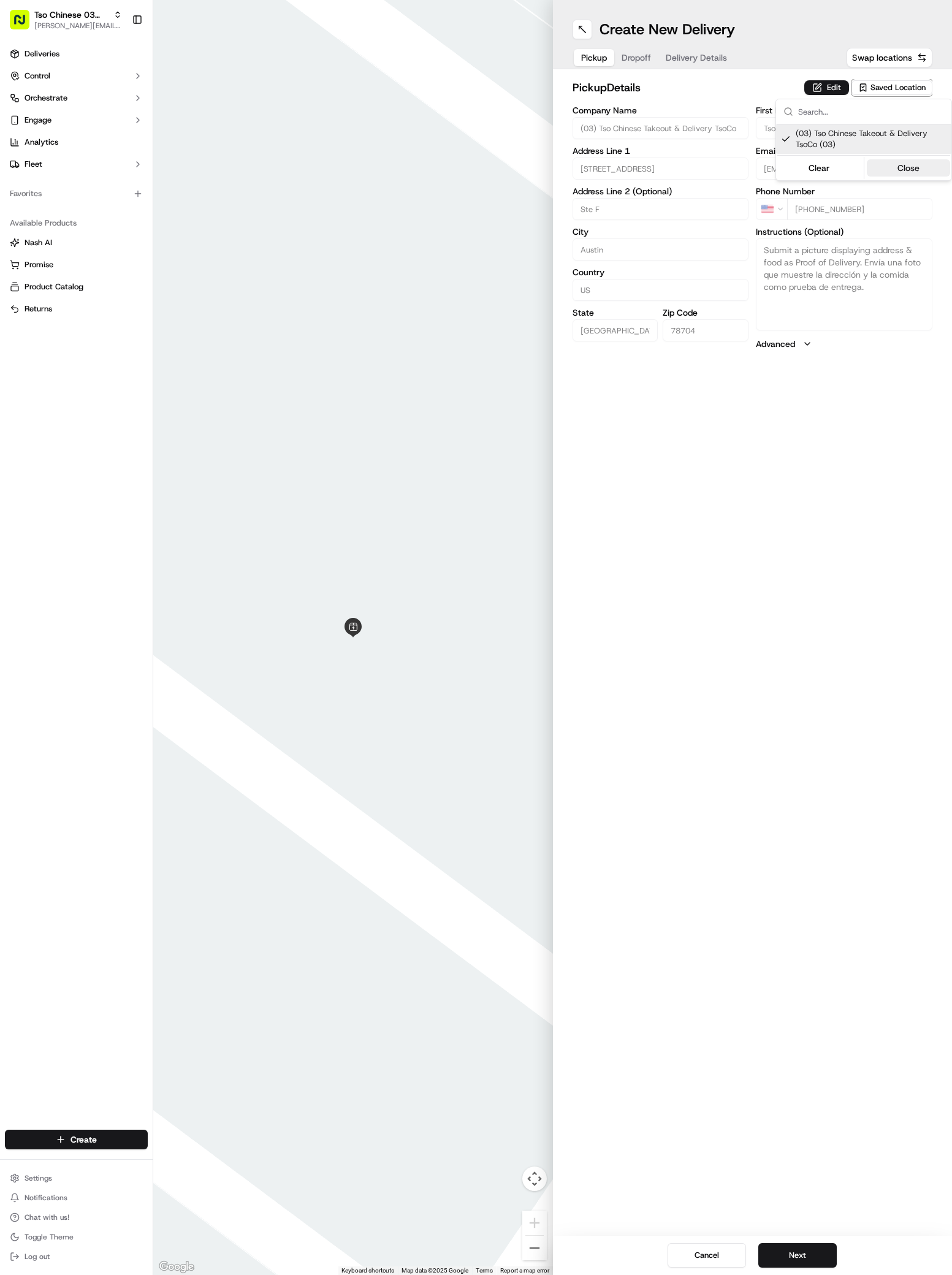
click at [910, 168] on button "Close" at bounding box center [909, 168] width 84 height 17
click at [638, 55] on span "Dropoff" at bounding box center [636, 58] width 29 height 13
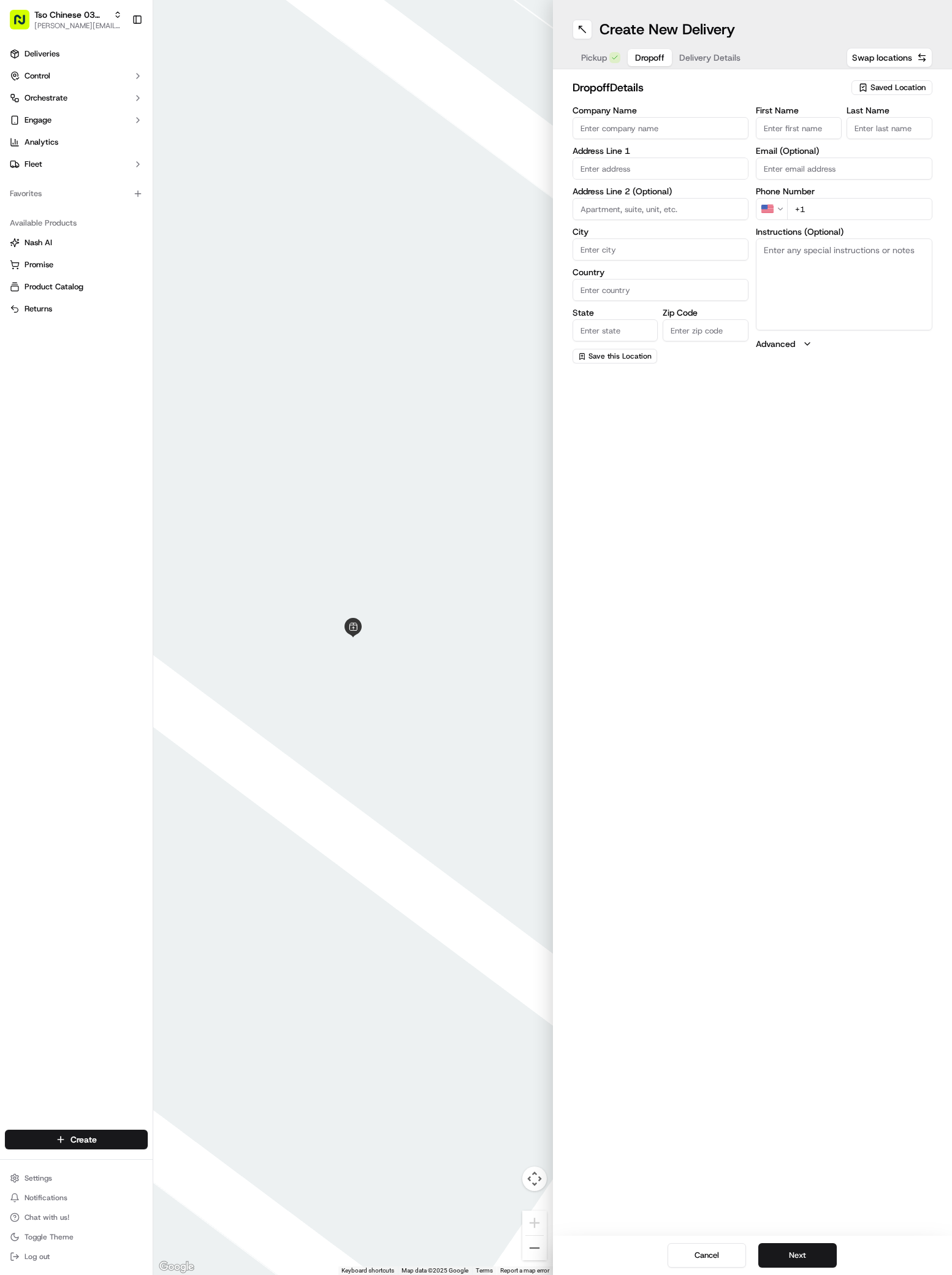
paste input "[PERSON_NAME]"
click at [615, 193] on div "3305 Gallop Cove, Austin, TX" at bounding box center [661, 194] width 171 height 18
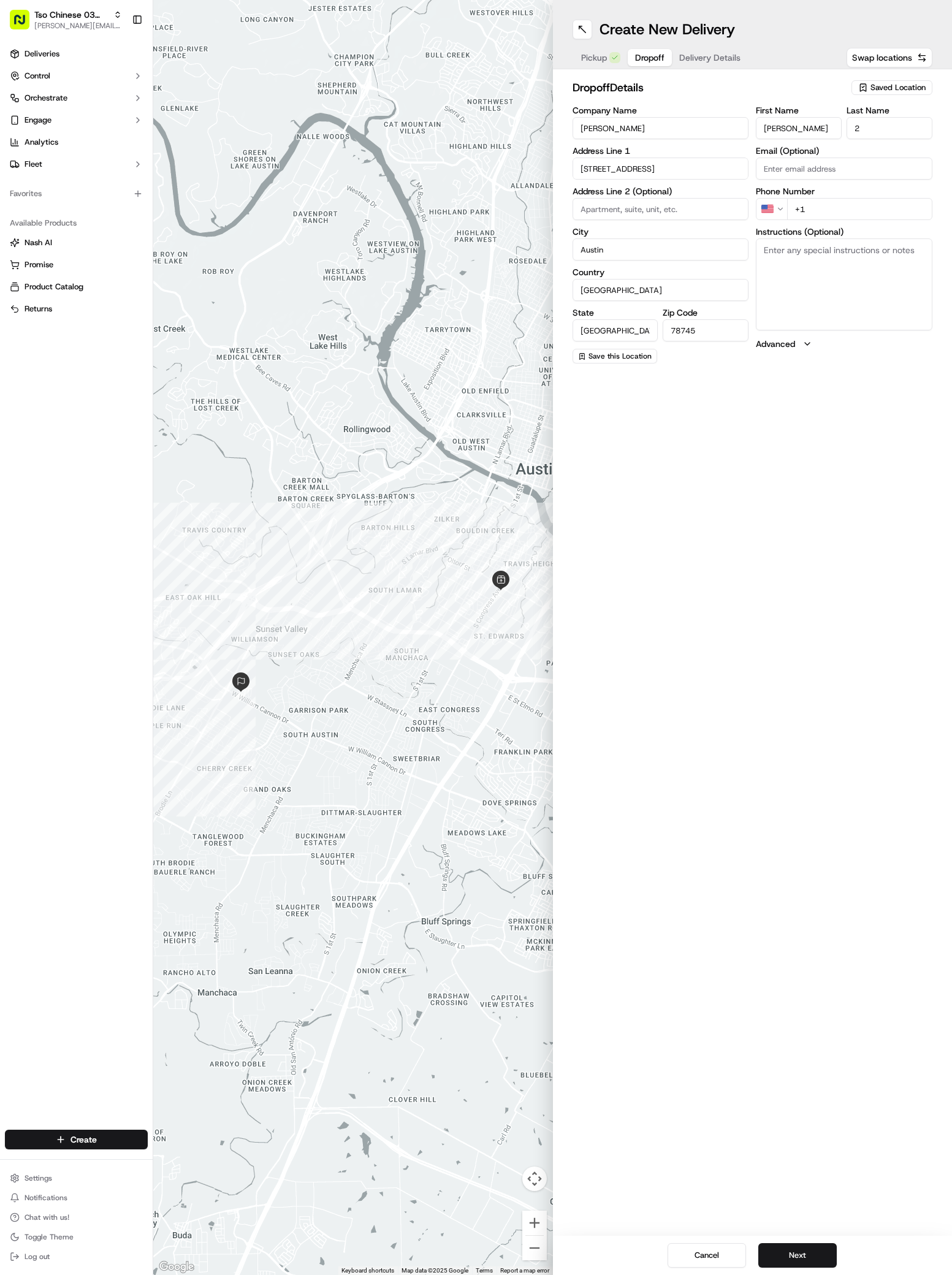
click at [815, 212] on input "+1" at bounding box center [860, 209] width 145 height 22
paste input "51 25677306"
click at [800, 209] on input "+51 25677306" at bounding box center [860, 209] width 145 height 22
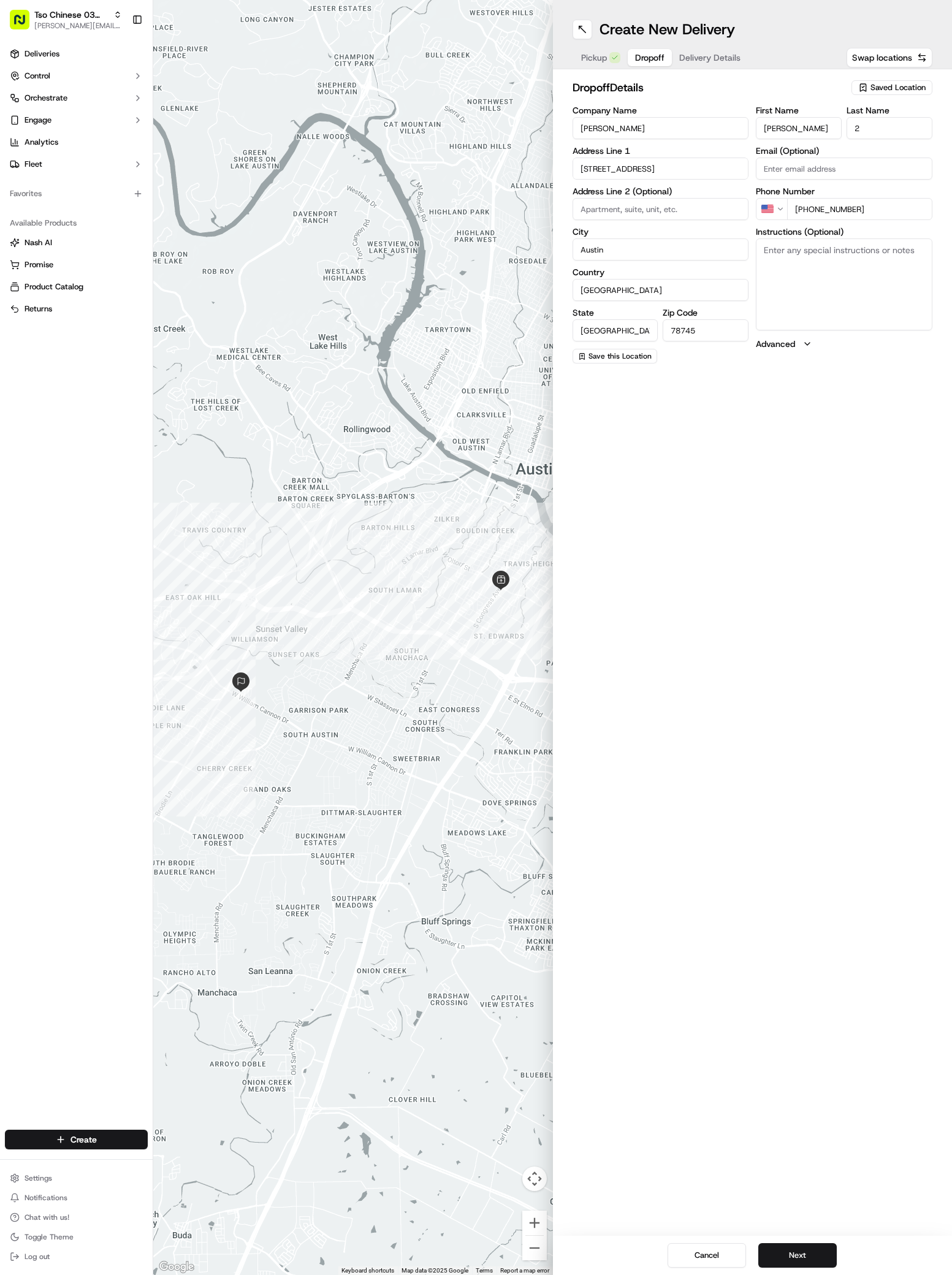
click at [724, 63] on span "Delivery Details" at bounding box center [710, 58] width 62 height 13
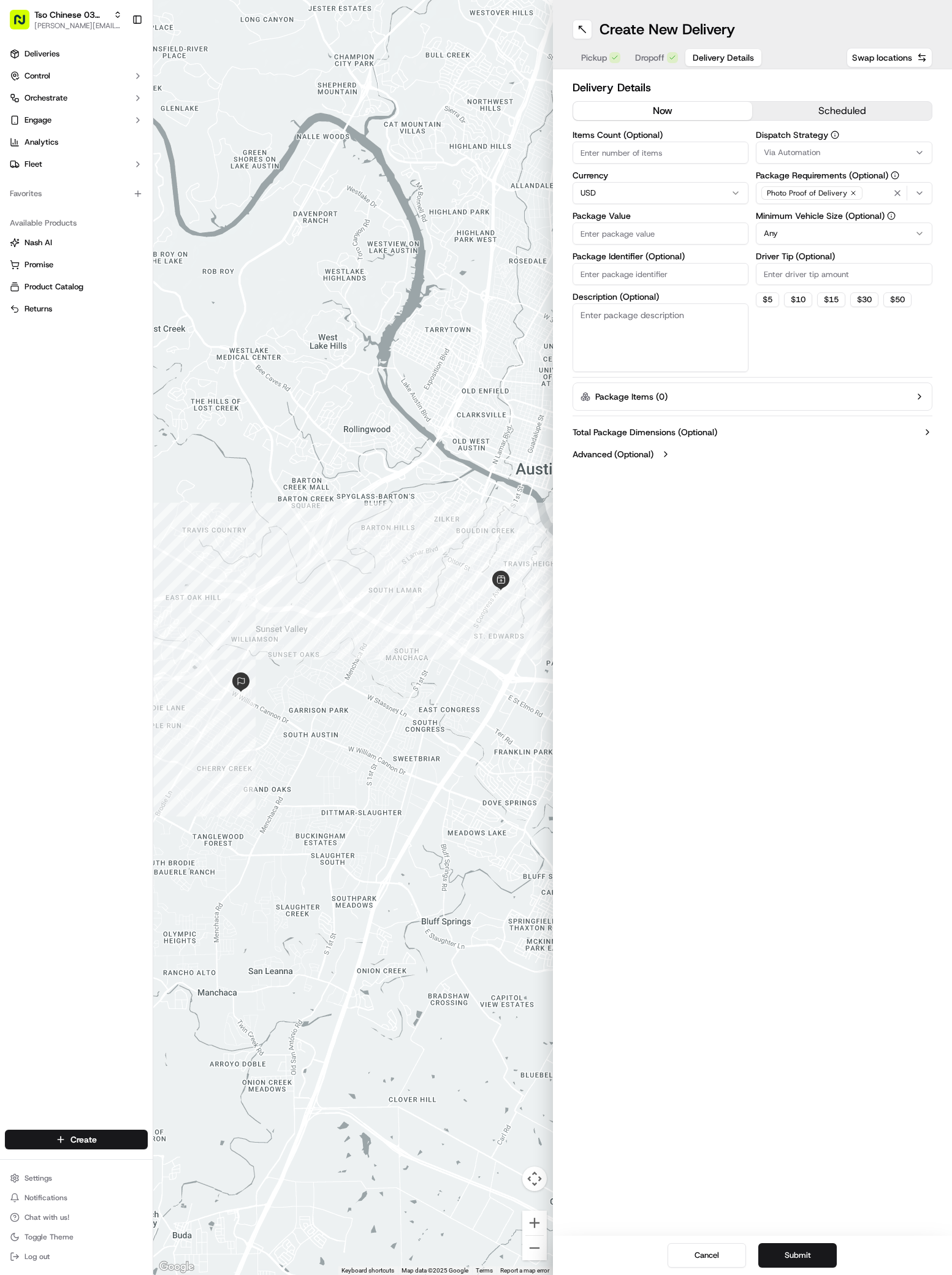
click at [654, 58] on span "Dropoff" at bounding box center [649, 58] width 29 height 13
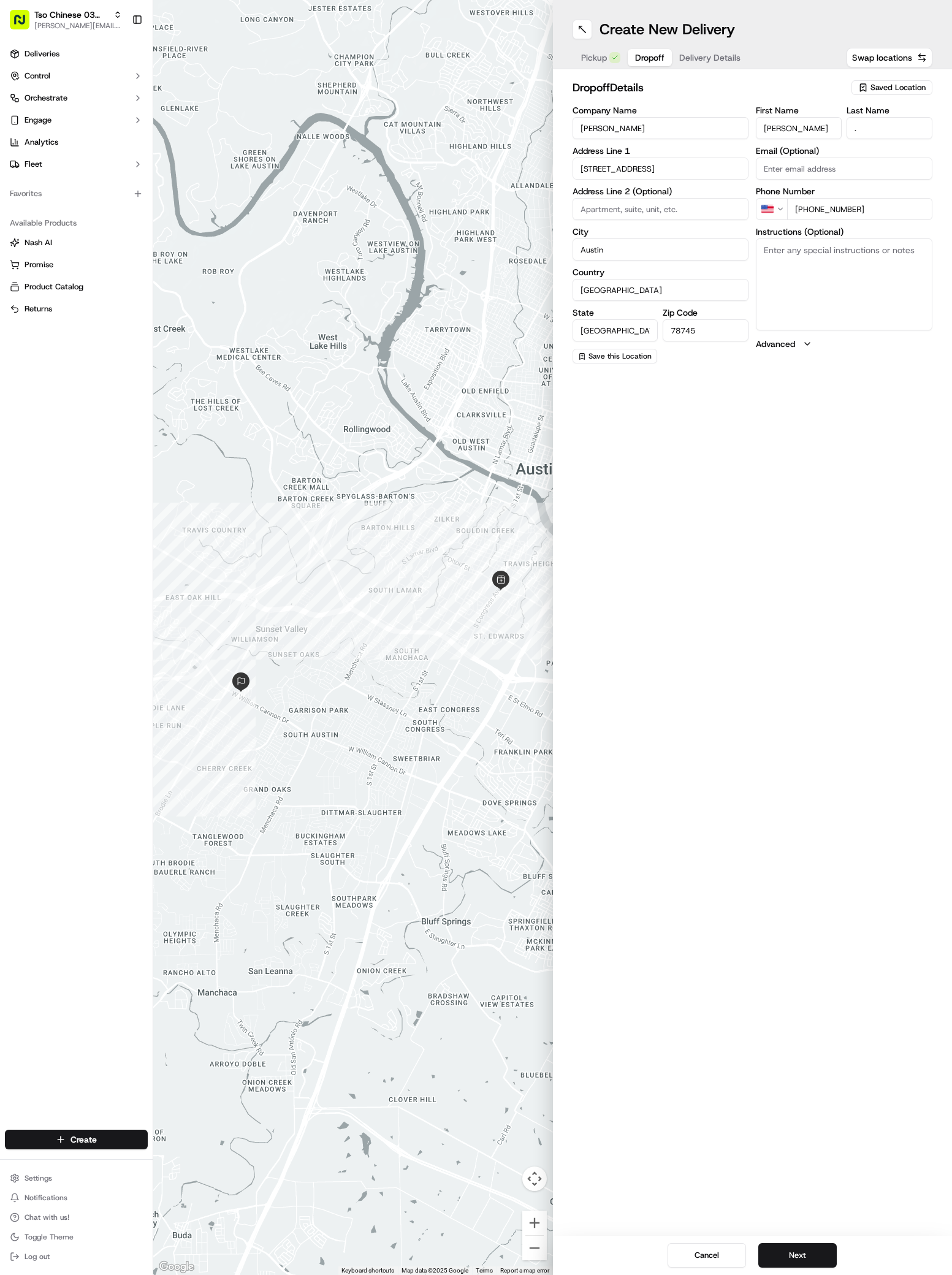
click at [710, 61] on span "Delivery Details" at bounding box center [710, 58] width 62 height 13
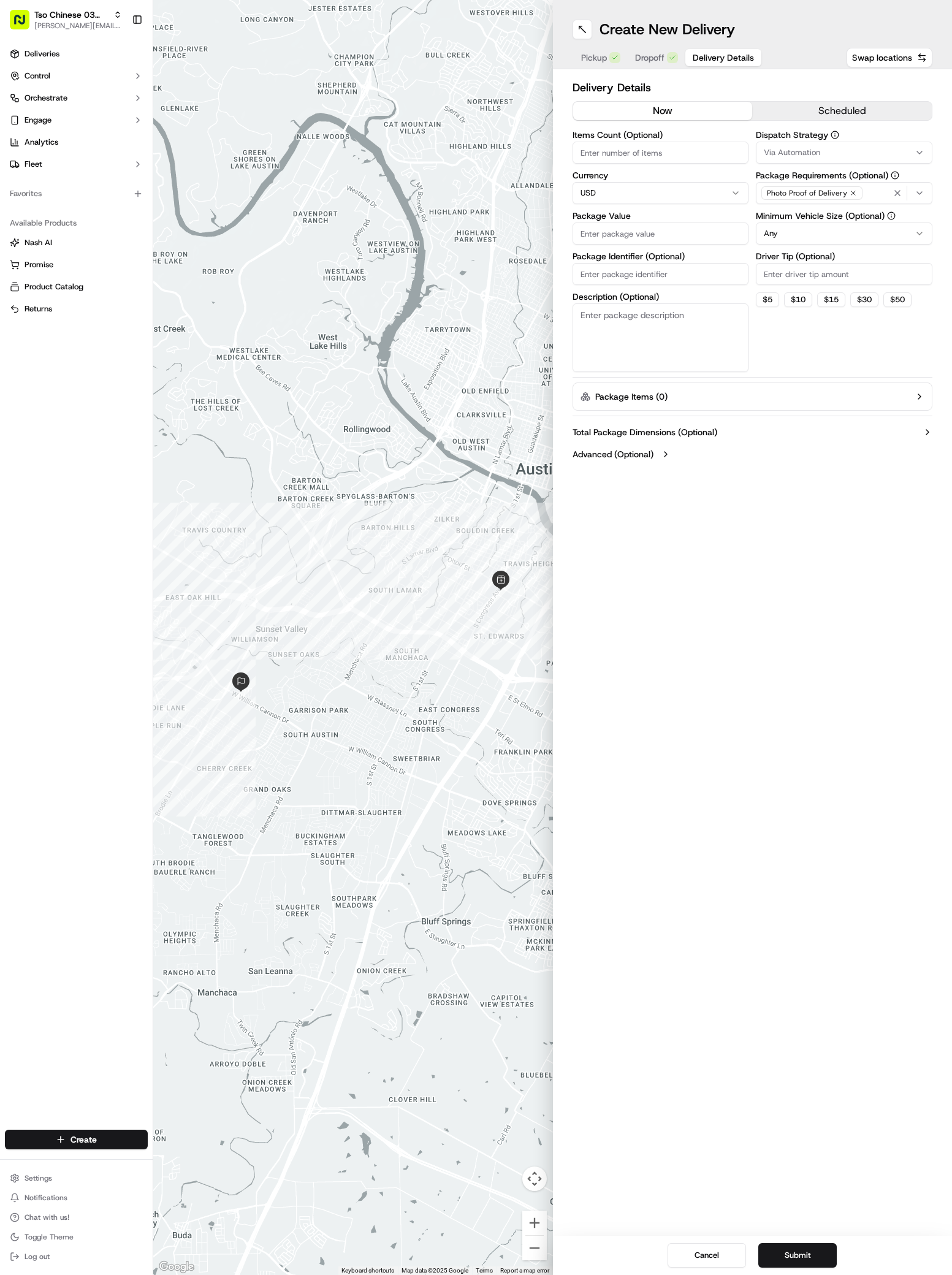
click at [784, 153] on span "Via Automation" at bounding box center [792, 152] width 56 height 11
click at [800, 211] on div "TsoCo Strategy" at bounding box center [845, 219] width 175 height 18
click at [891, 243] on button "Close" at bounding box center [889, 243] width 84 height 17
click at [770, 269] on input "Driver Tip (Optional)" at bounding box center [844, 274] width 176 height 22
click at [584, 229] on input "Package Value" at bounding box center [660, 234] width 176 height 22
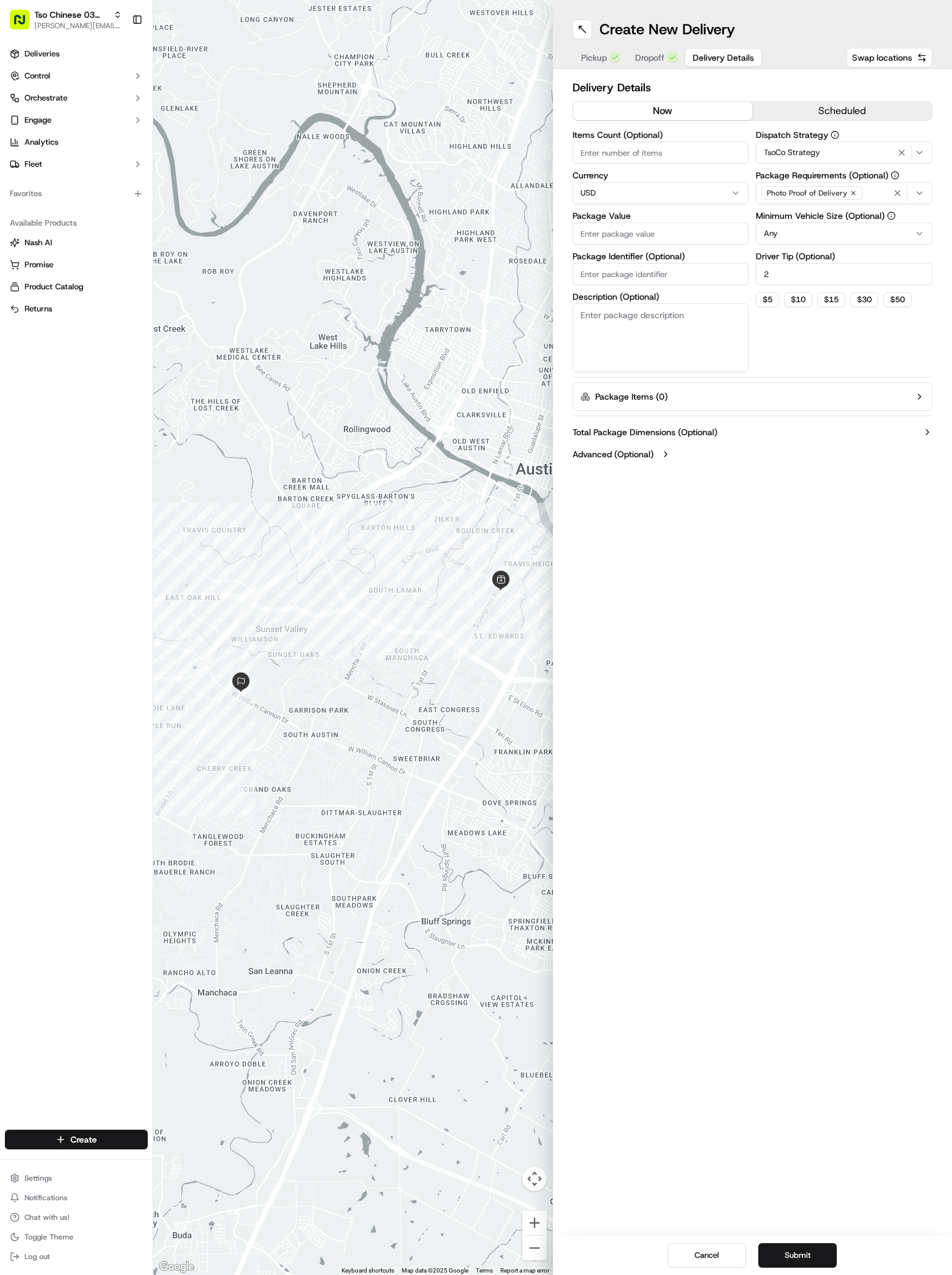
click at [584, 229] on input "Package Value" at bounding box center [660, 234] width 176 height 22
paste input "46.33"
click at [589, 273] on input "Package Identifier (Optional)" at bounding box center [660, 274] width 176 height 22
paste input "AUGE901"
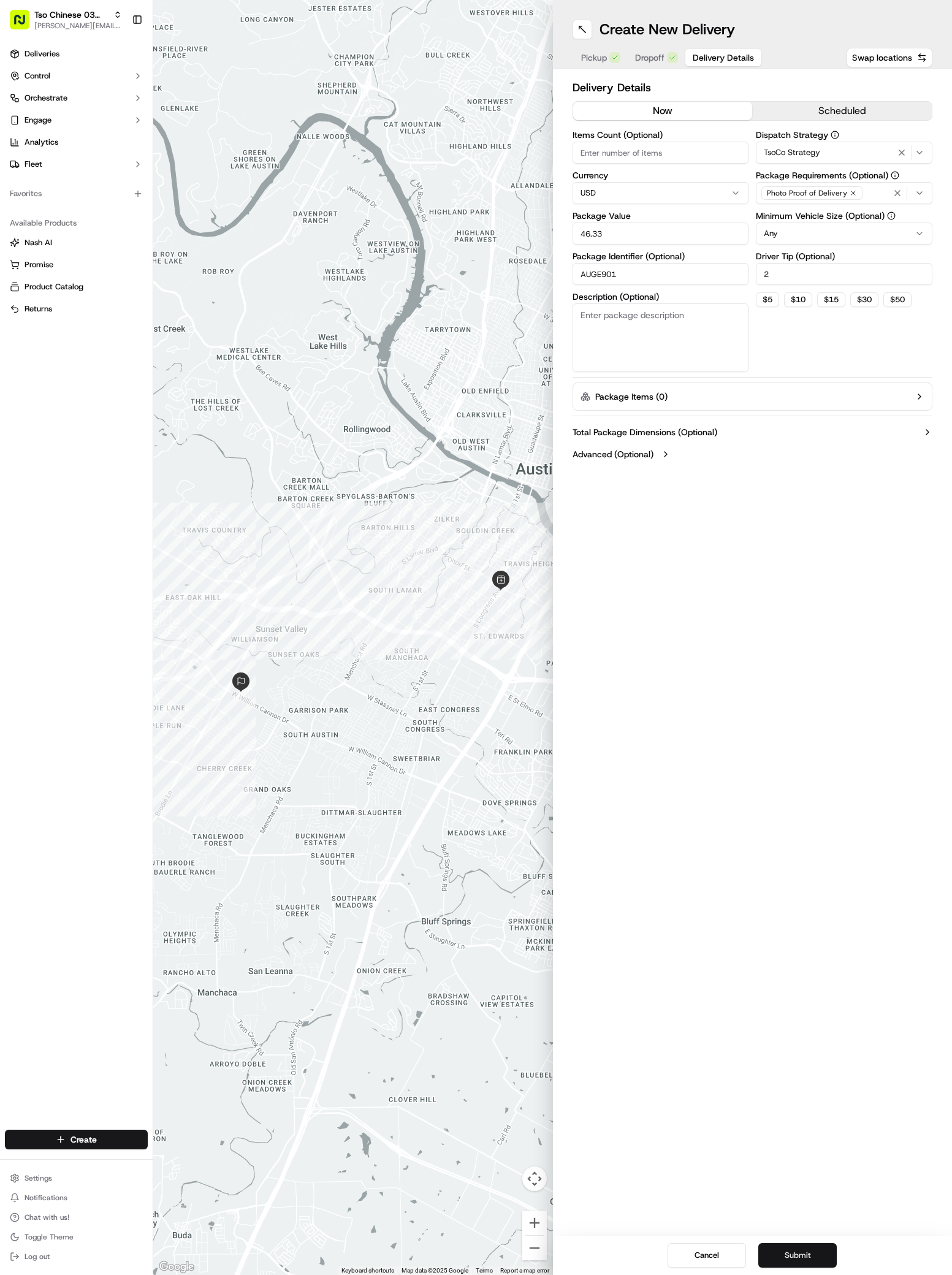
click at [803, 1251] on button "Submit" at bounding box center [797, 1255] width 78 height 24
drag, startPoint x: 803, startPoint y: 1251, endPoint x: 757, endPoint y: 989, distance: 266.0
click at [800, 1224] on div "Create New Delivery Pickup Dropoff Delivery Details Swap locations Delivery Det…" at bounding box center [753, 638] width 400 height 1275
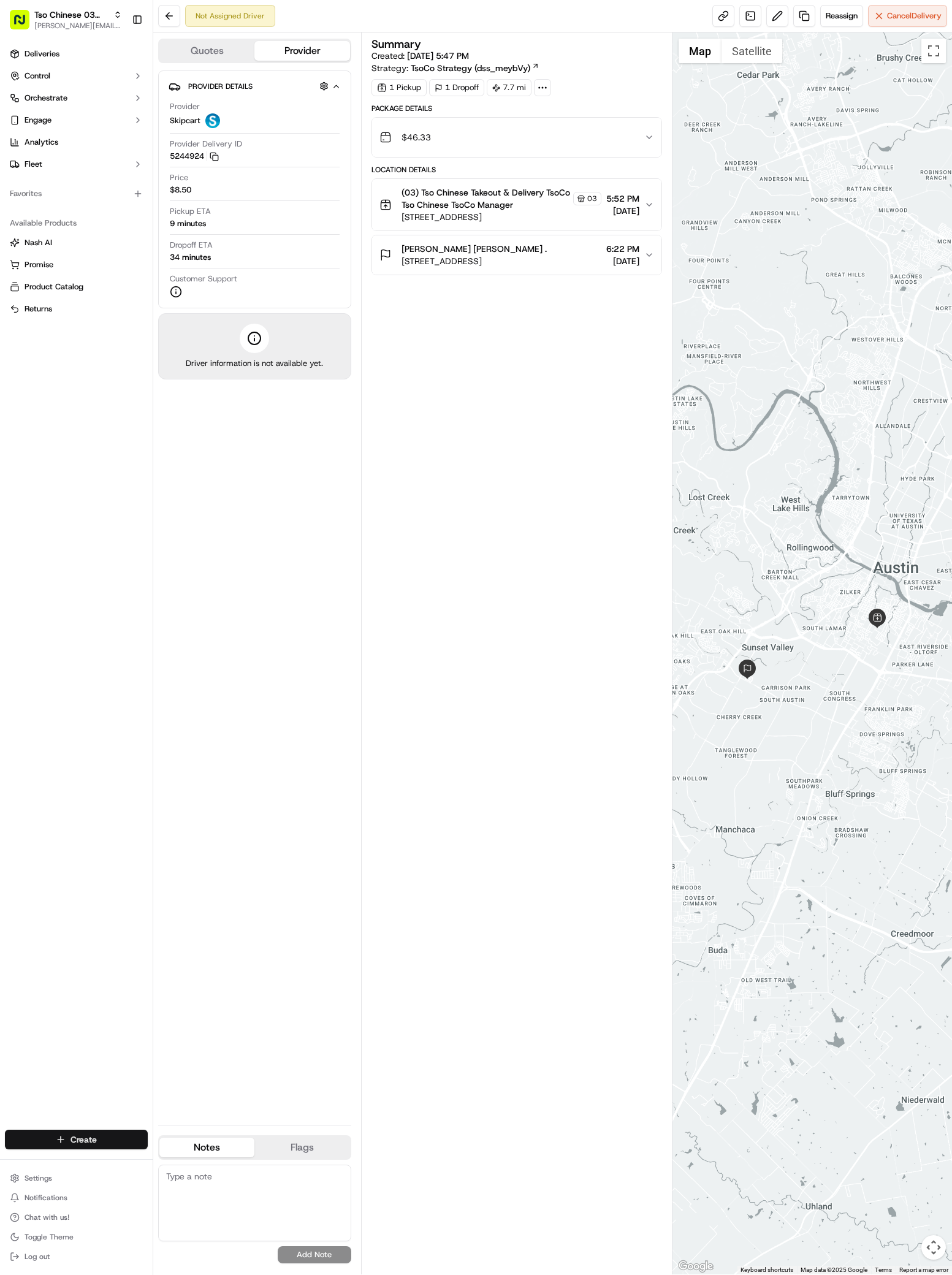
click at [107, 1142] on html "Tso Chinese 03 TsoCo antonia@tsochinese.com Toggle Sidebar Deliveries Control O…" at bounding box center [476, 638] width 952 height 1275
click at [175, 1164] on link "Delivery" at bounding box center [221, 1162] width 137 height 22
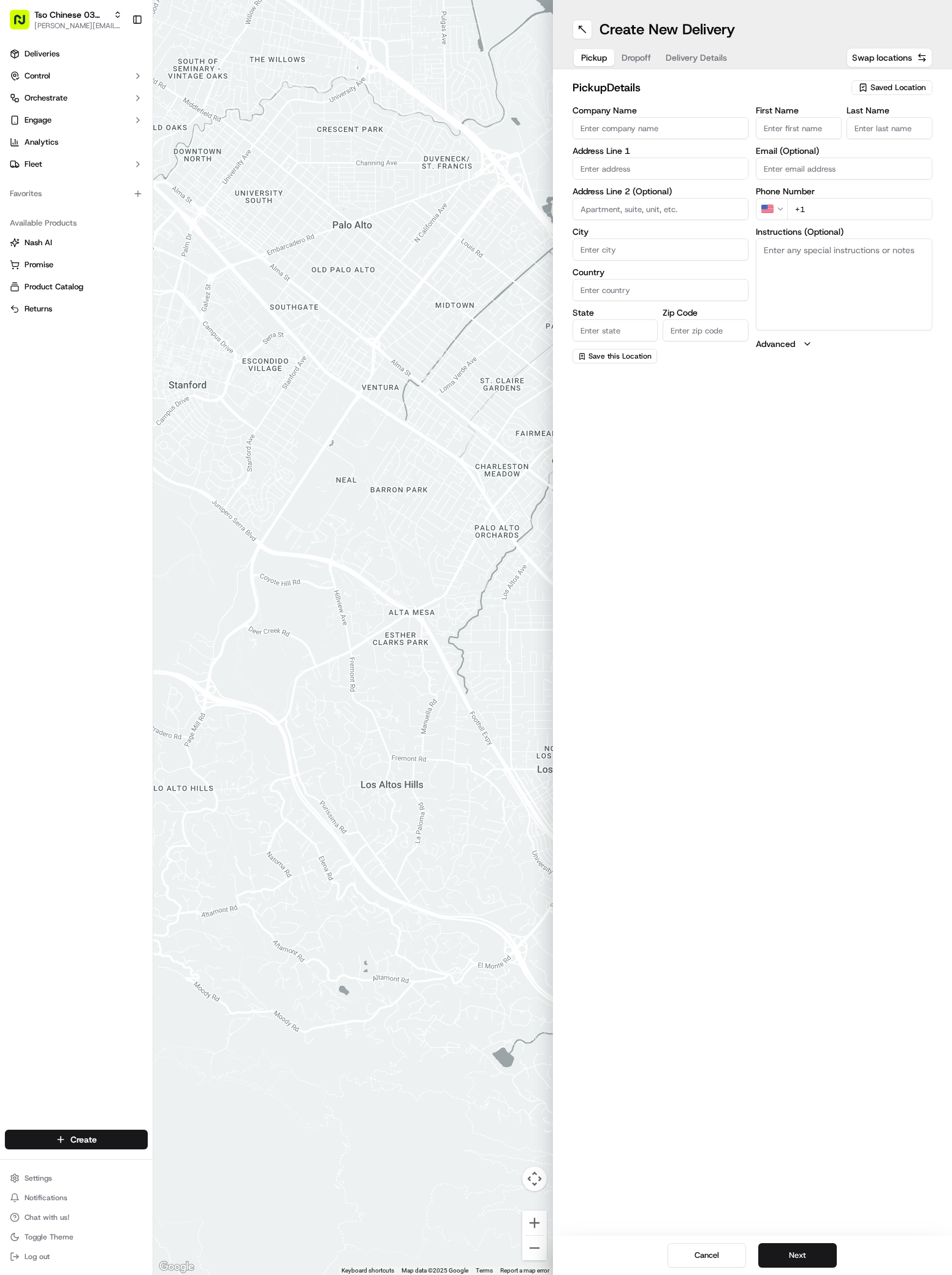
click at [892, 80] on button "Saved Location" at bounding box center [892, 88] width 81 height 17
click at [891, 141] on span "(03) Tso Chinese Takeout & Delivery TsoCo (03)" at bounding box center [871, 139] width 151 height 22
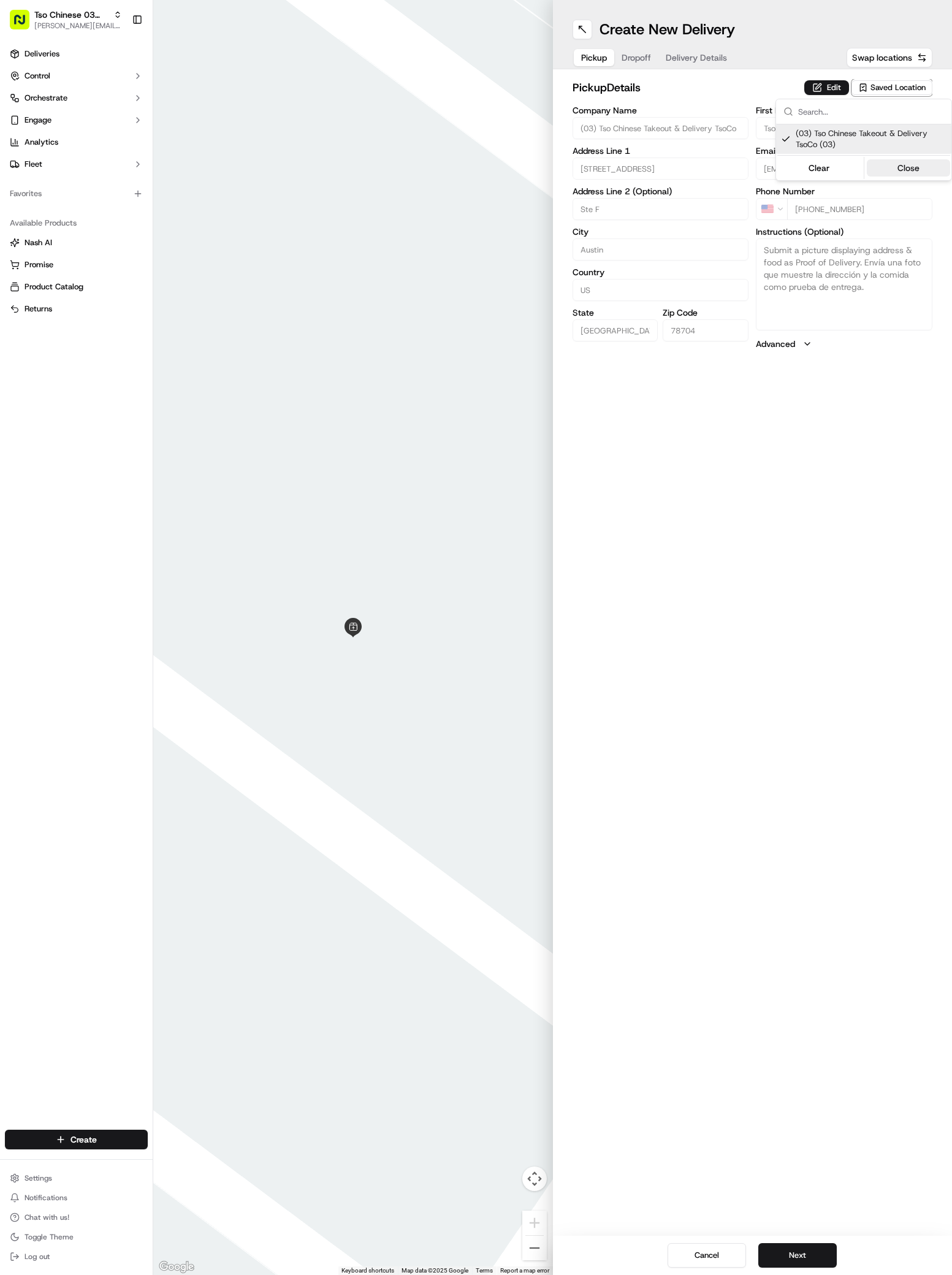
click at [905, 174] on button "Close" at bounding box center [909, 168] width 84 height 17
click at [639, 56] on span "Dropoff" at bounding box center [636, 58] width 29 height 13
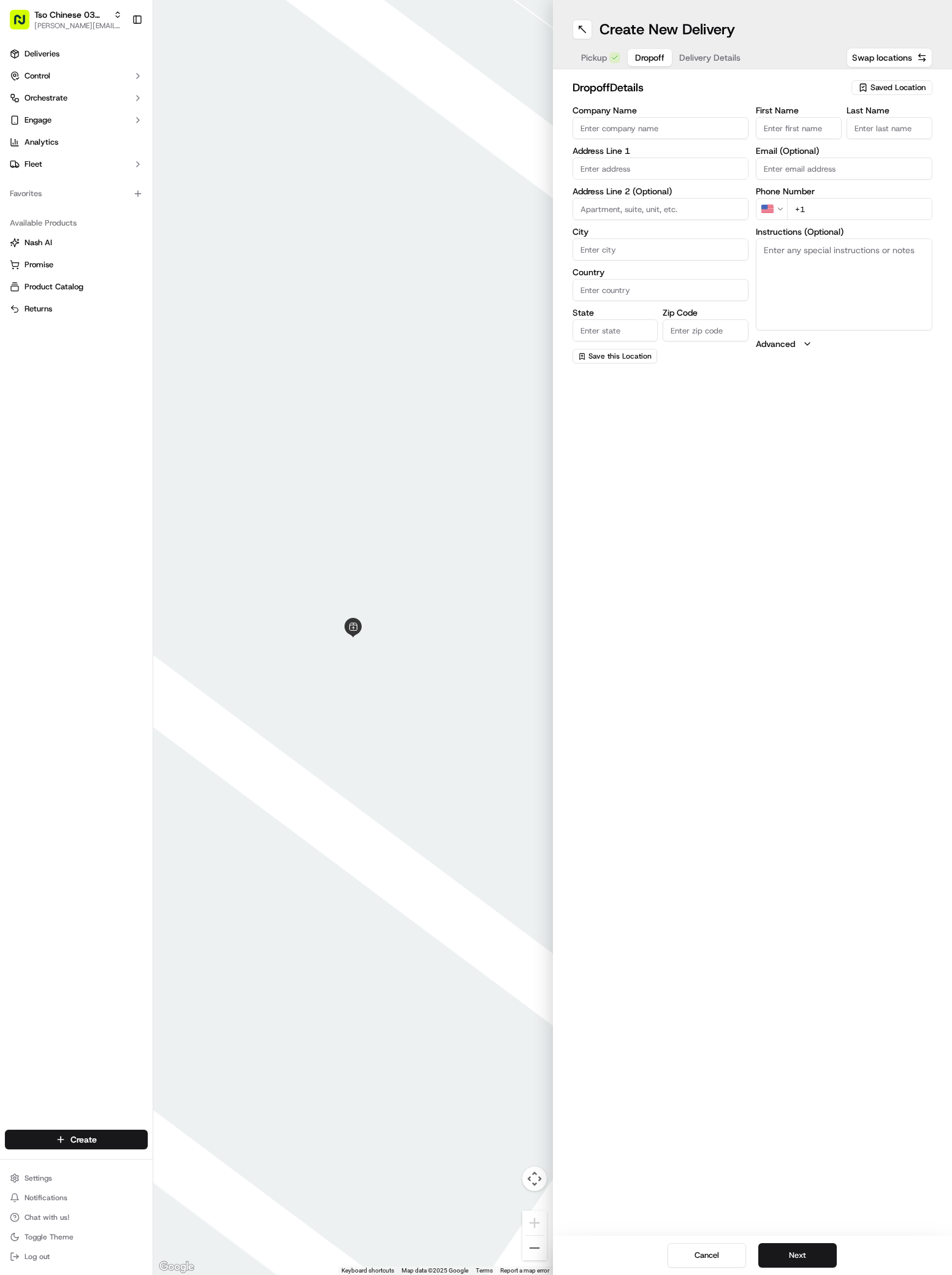
paste input "[PERSON_NAME]"
click at [611, 191] on div "2202 East Side Drive, Austin, TX" at bounding box center [661, 194] width 171 height 18
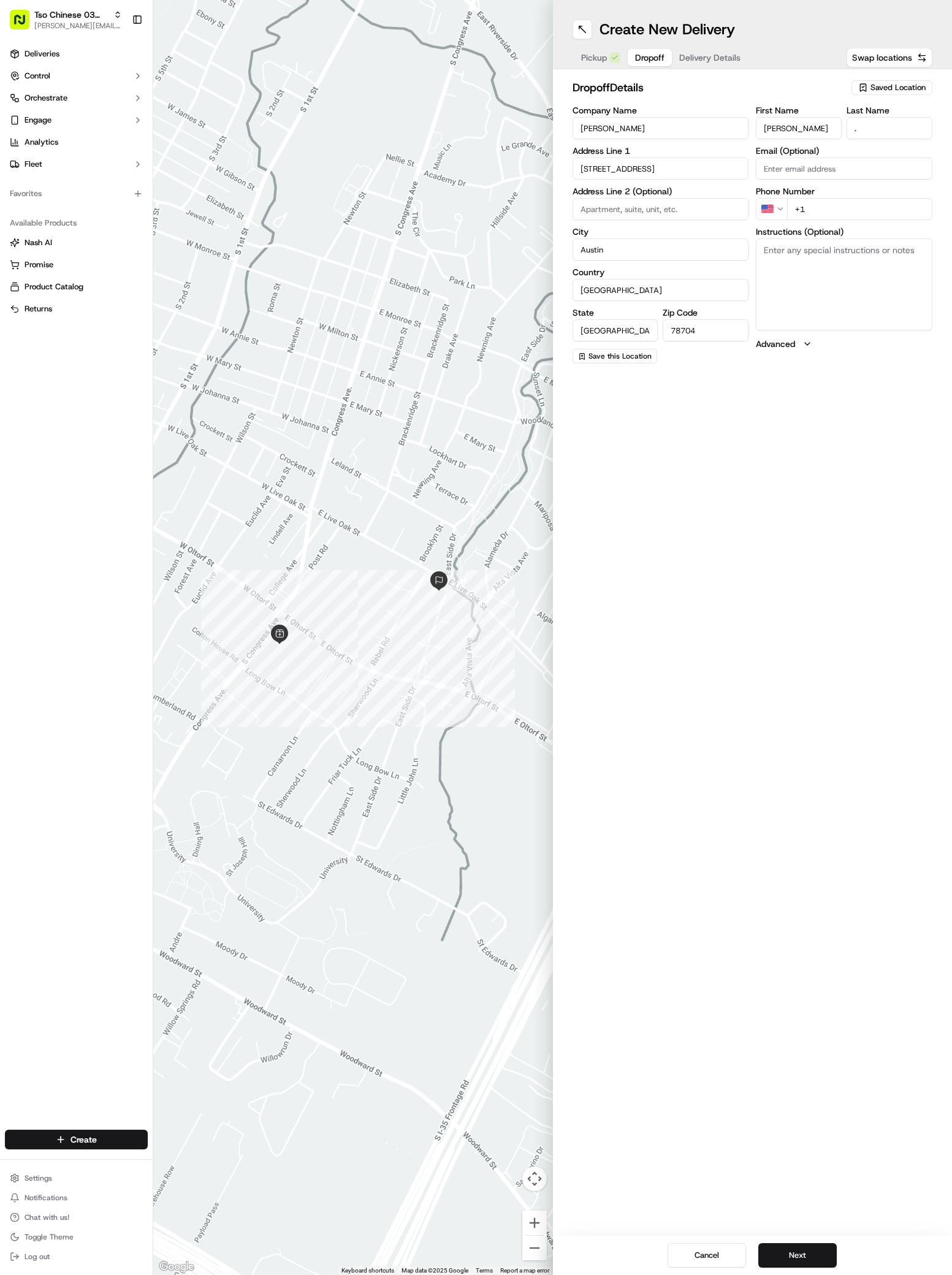
click at [822, 209] on input "+1" at bounding box center [860, 209] width 145 height 22
paste input "972 9 743 360"
click at [798, 209] on input "+972 9 743 360" at bounding box center [860, 209] width 145 height 22
click at [777, 266] on textarea "Instructions (Optional)" at bounding box center [844, 284] width 176 height 92
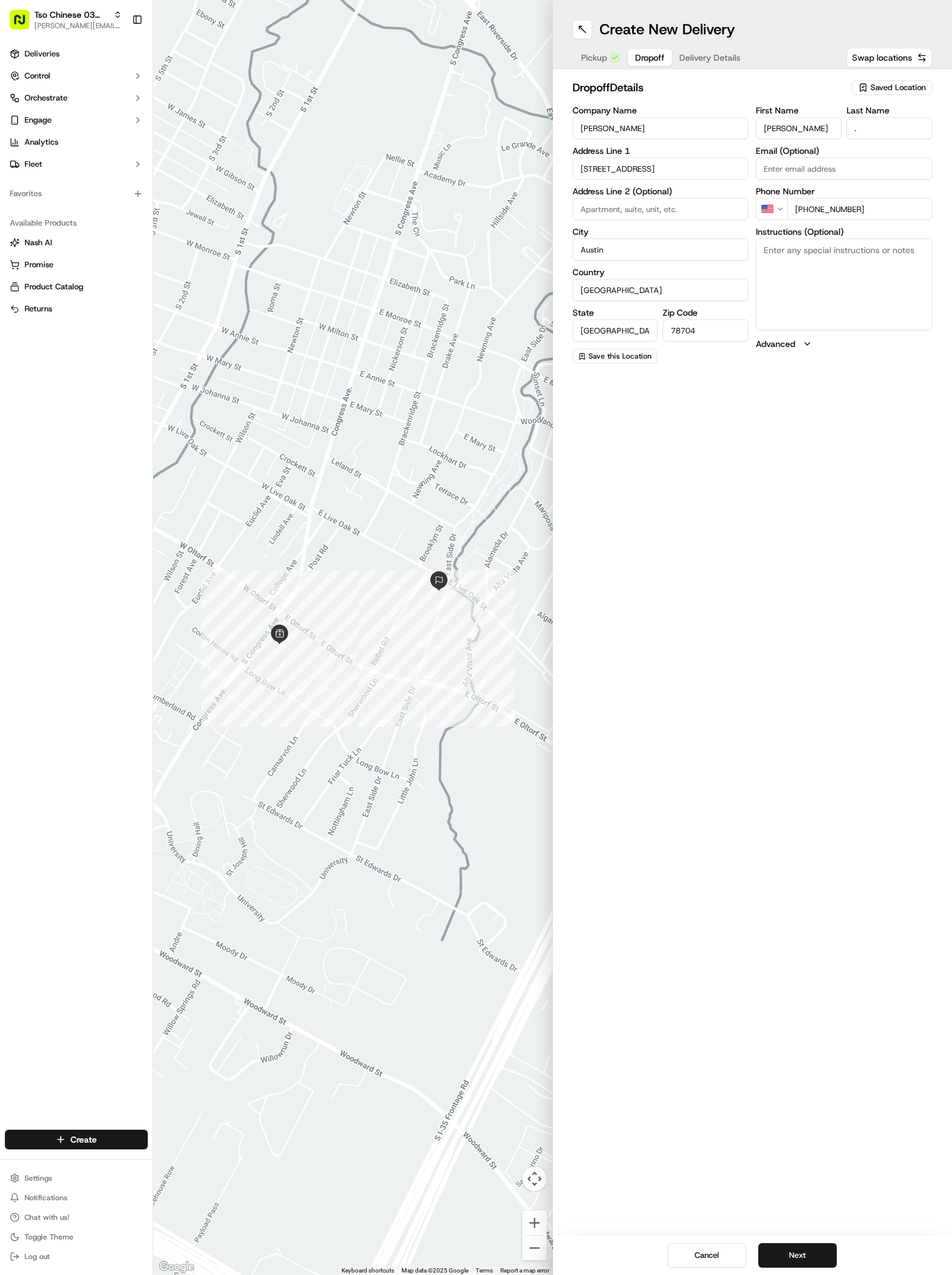
click at [777, 266] on textarea "Instructions (Optional)" at bounding box center [844, 284] width 176 height 92
paste textarea "Pls just leave it on the table outside! Thank you"
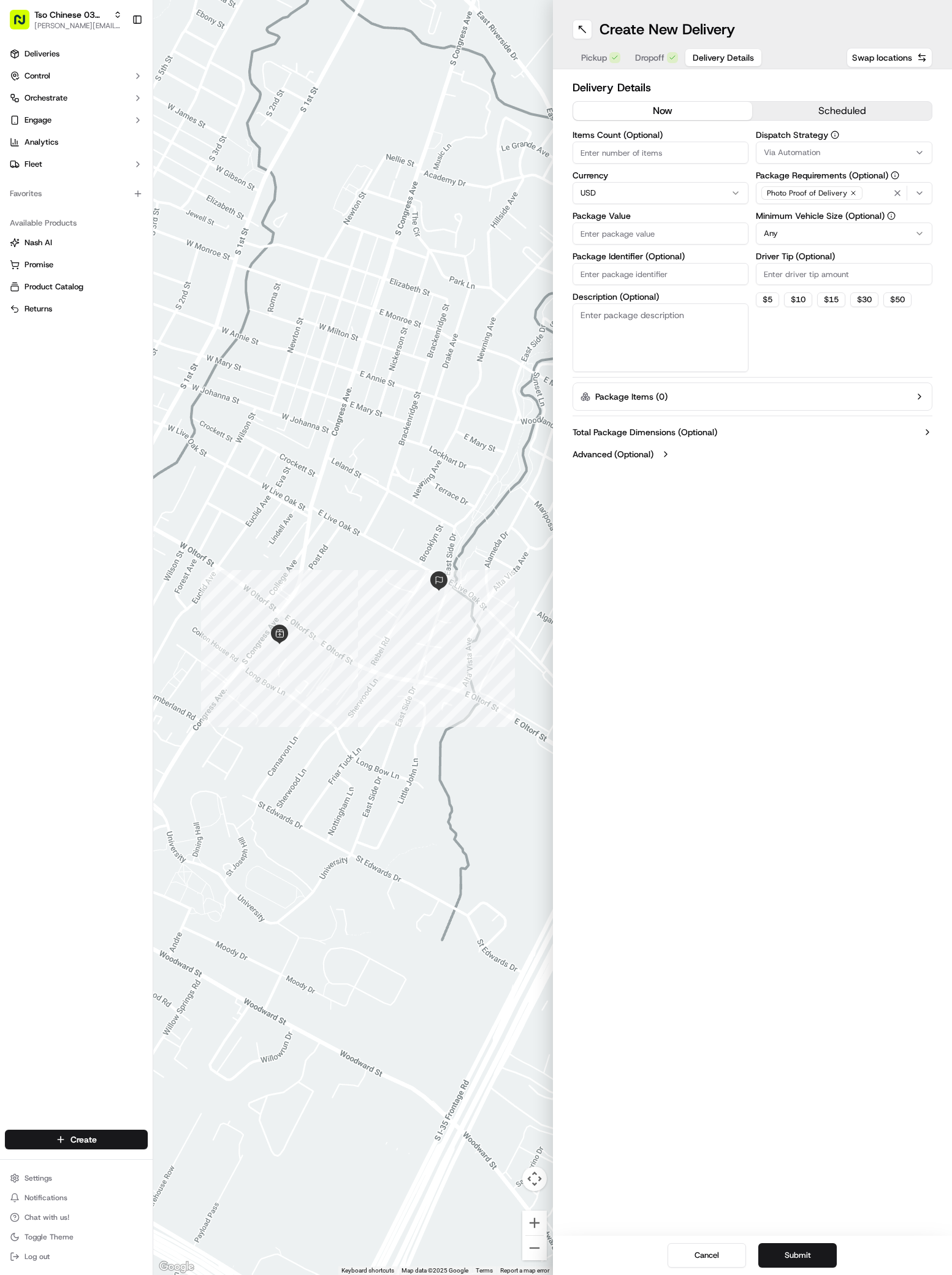
click at [707, 50] on button "Delivery Details" at bounding box center [724, 58] width 76 height 17
click at [815, 149] on span "Via Automation" at bounding box center [792, 152] width 56 height 11
click at [817, 226] on div "TsoCo Strategy" at bounding box center [845, 219] width 175 height 18
click at [907, 239] on button "Close" at bounding box center [889, 243] width 84 height 17
click at [772, 276] on input "Driver Tip (Optional)" at bounding box center [844, 274] width 176 height 22
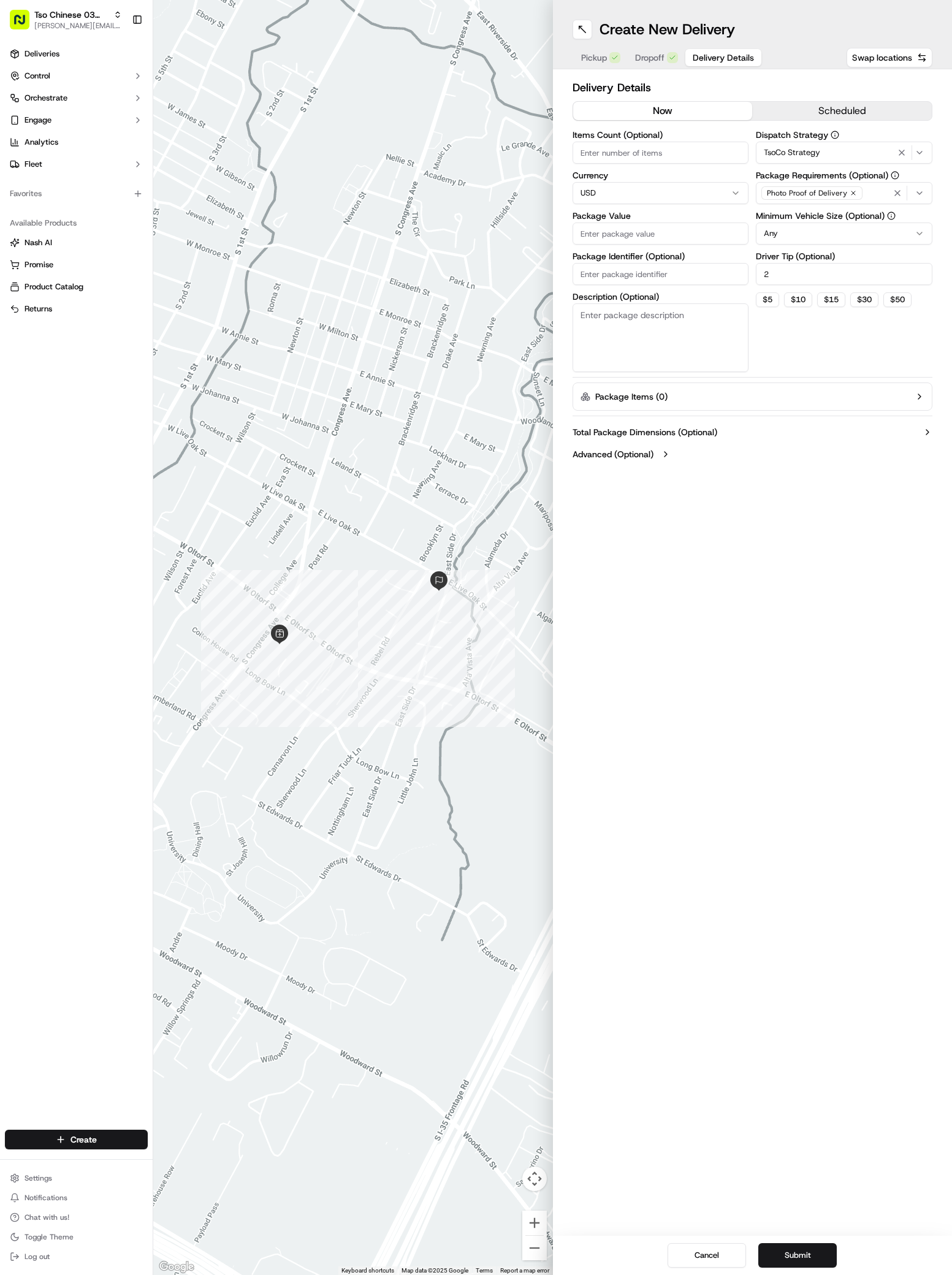
click at [589, 236] on input "Package Value" at bounding box center [660, 234] width 176 height 22
paste input "30.2"
click at [586, 269] on input "Package Identifier (Optional)" at bounding box center [660, 274] width 176 height 22
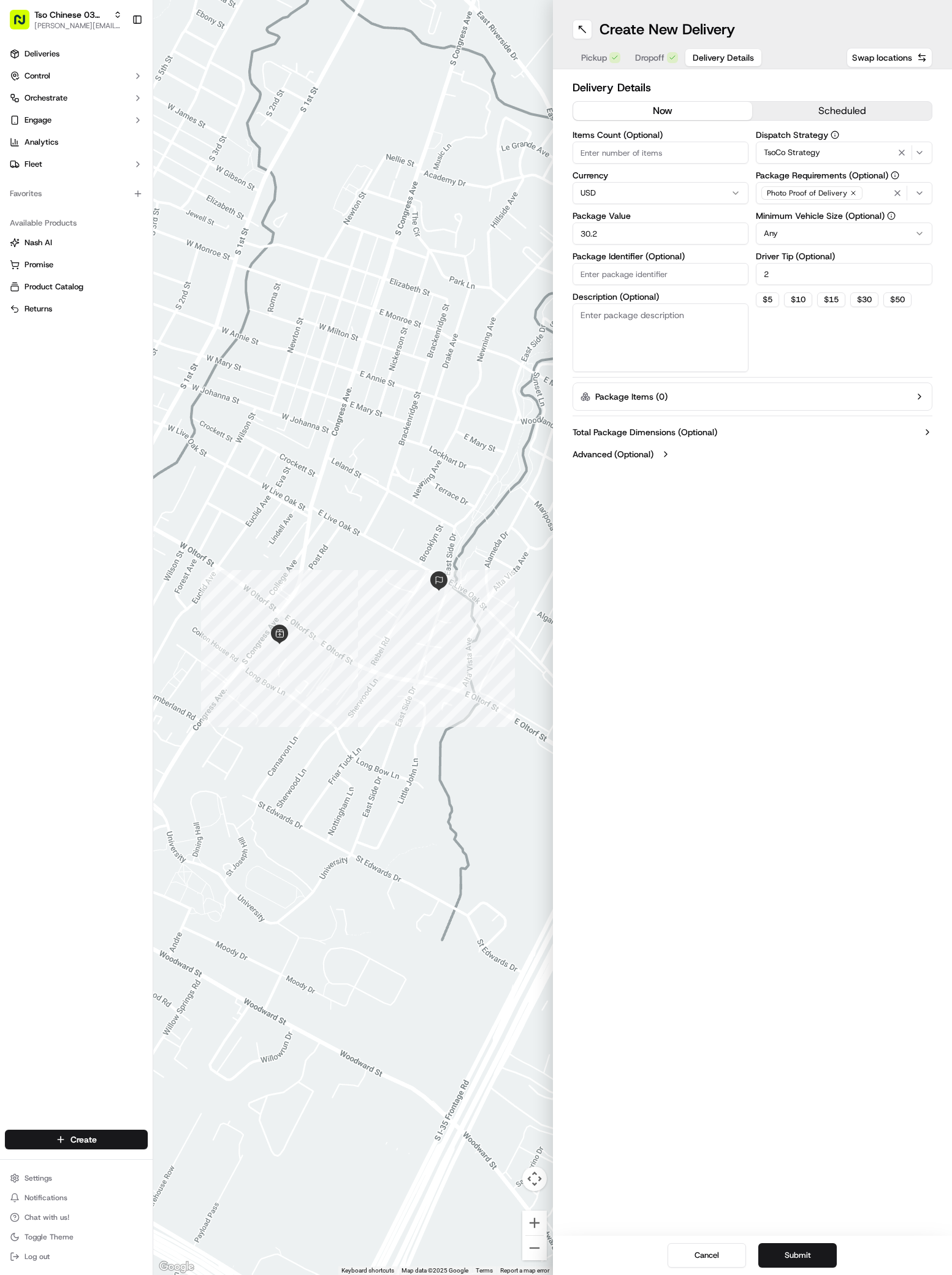
paste input "J4EIFRG"
click at [799, 1241] on div "Cancel Submit" at bounding box center [753, 1255] width 400 height 39
click at [799, 1240] on div "Cancel Submit" at bounding box center [753, 1255] width 400 height 39
click at [800, 1252] on button "Submit" at bounding box center [797, 1255] width 78 height 24
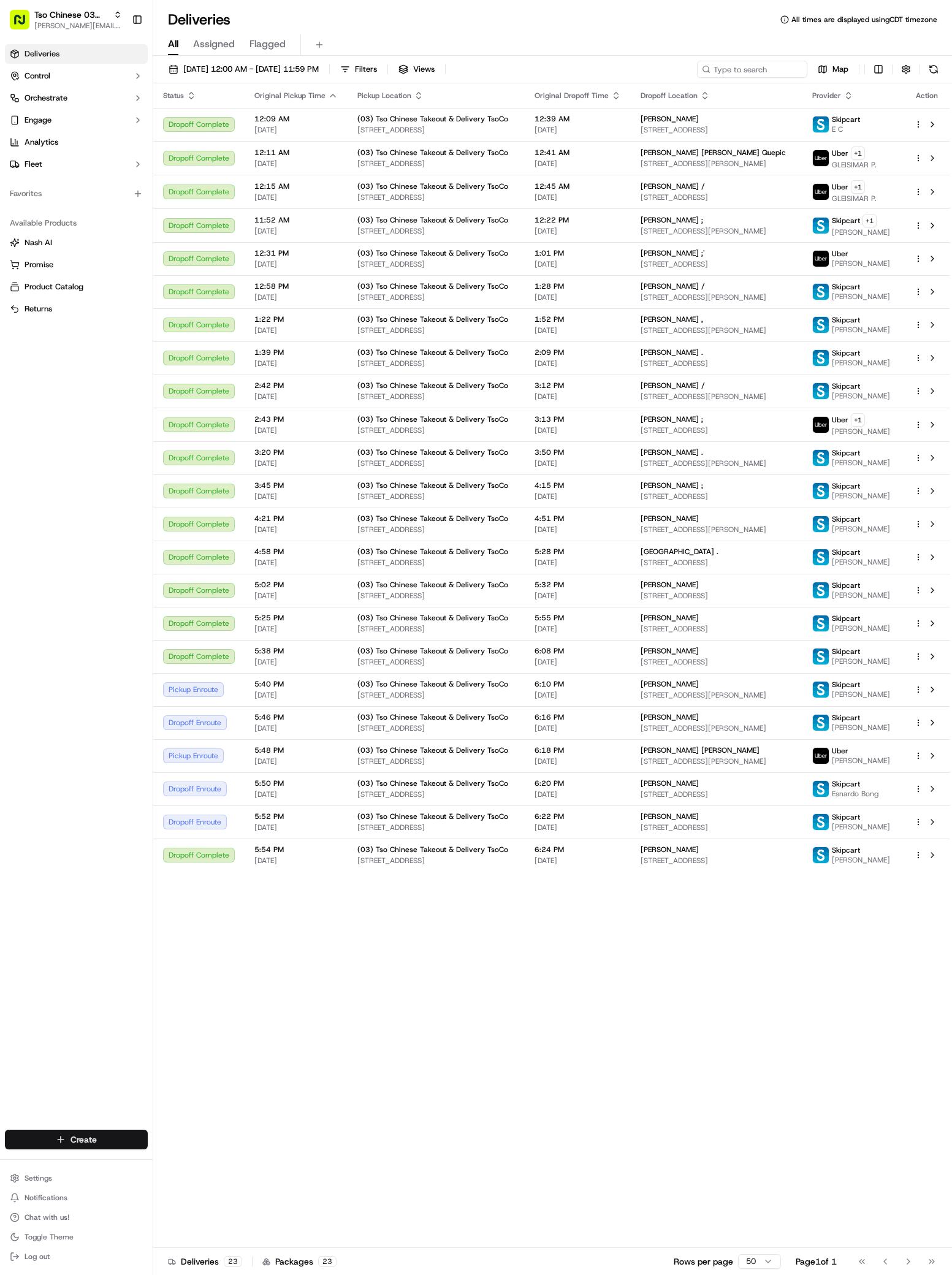
click at [78, 1137] on html "Tso Chinese 03 TsoCo [PERSON_NAME][EMAIL_ADDRESS][DOMAIN_NAME] Toggle Sidebar D…" at bounding box center [476, 638] width 952 height 1275
click at [178, 1165] on link "Delivery" at bounding box center [221, 1162] width 137 height 22
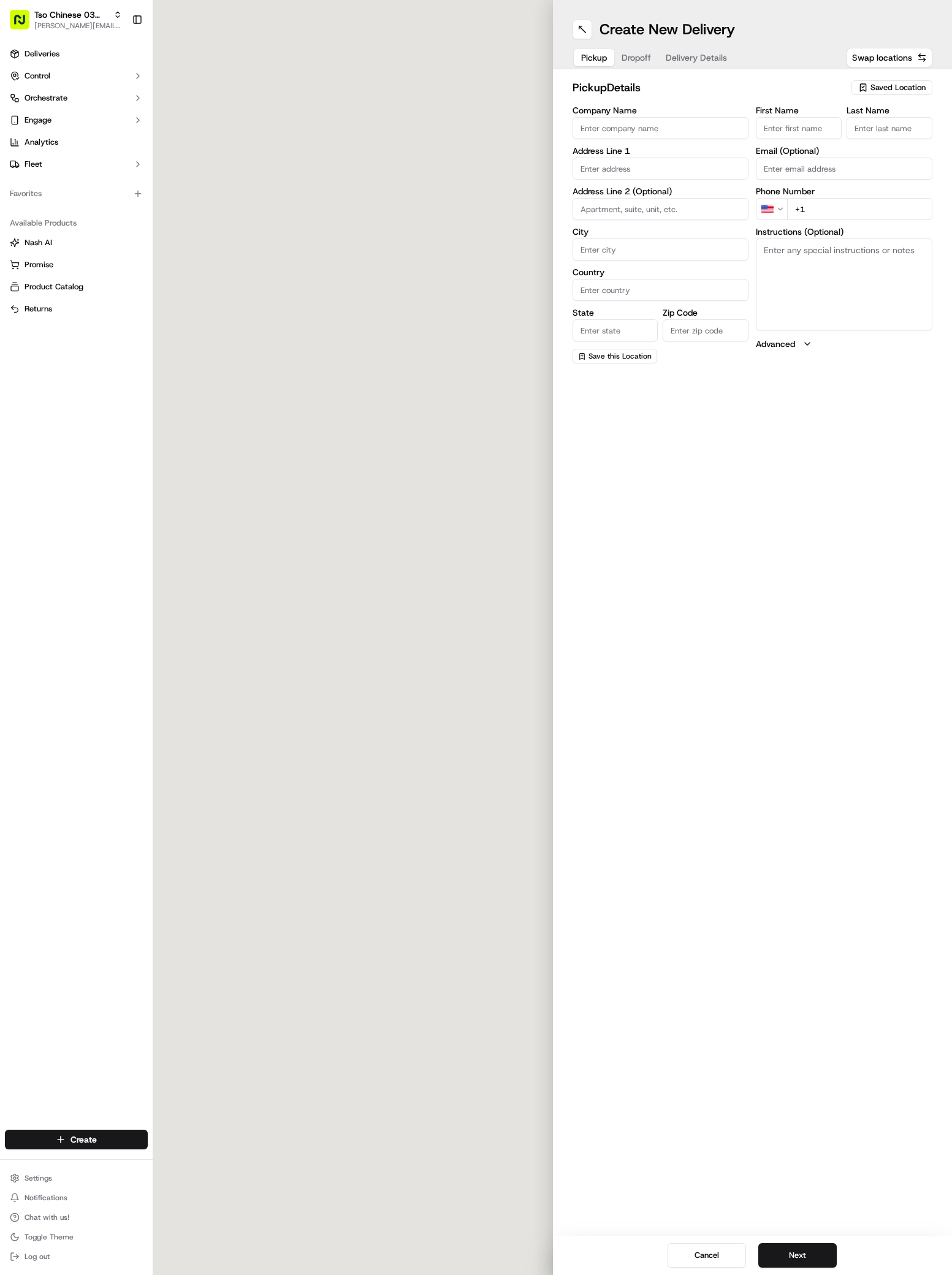
click at [178, 1165] on div at bounding box center [353, 638] width 400 height 1275
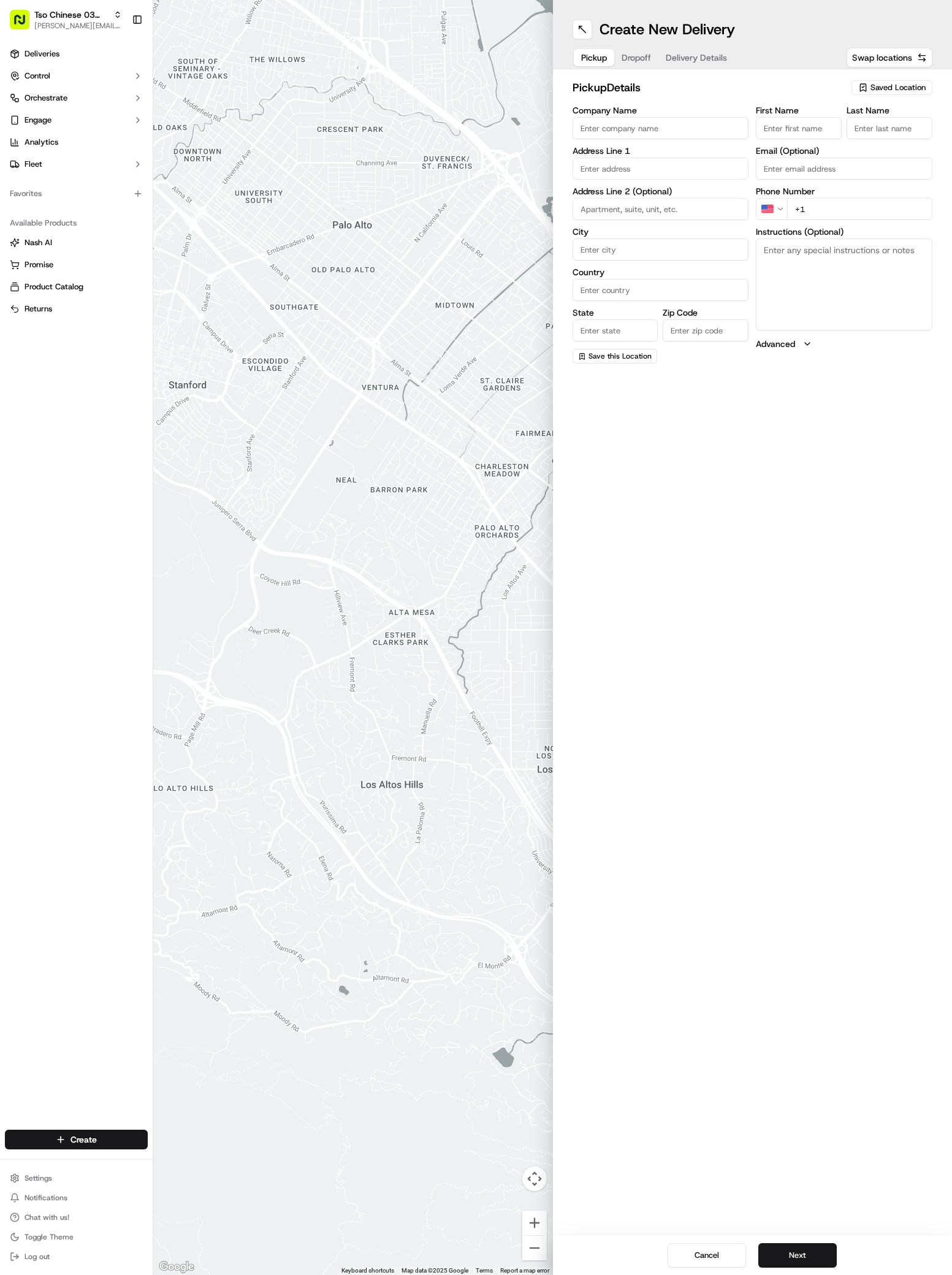
click at [884, 84] on span "Saved Location" at bounding box center [898, 88] width 55 height 11
click at [886, 141] on span "(03) Tso Chinese Takeout & Delivery TsoCo (03)" at bounding box center [871, 139] width 151 height 22
type input "(03) Tso Chinese Takeout & Delivery TsoCo"
type input "[STREET_ADDRESS]"
type input "Ste F"
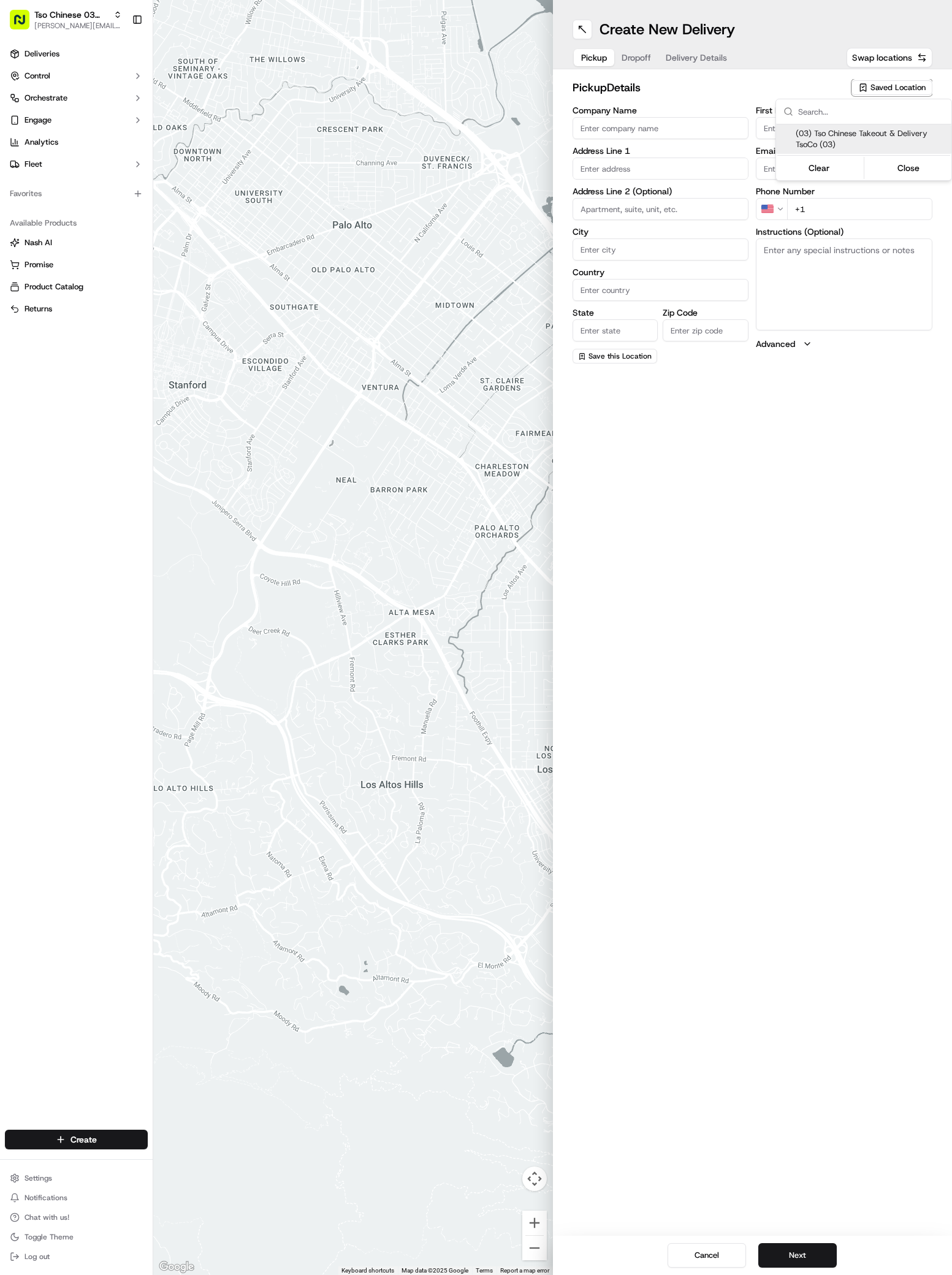
type input "Austin"
type input "US"
type input "[GEOGRAPHIC_DATA]"
type input "78704"
type input "Tso Chinese"
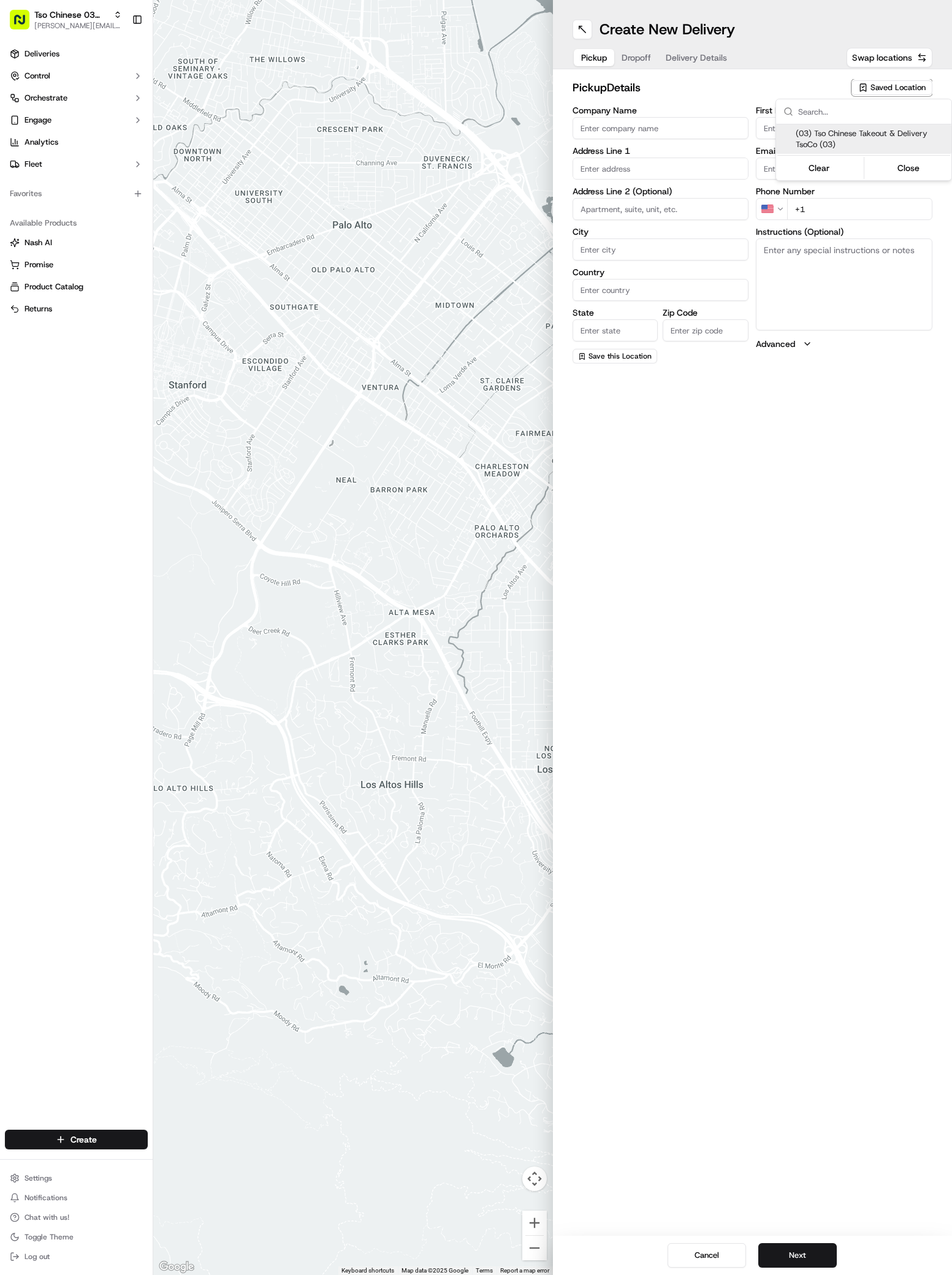
type input "TsoCo Manager"
type input "[EMAIL_ADDRESS][DOMAIN_NAME]"
type input "[PHONE_NUMBER]"
type textarea "Submit a picture displaying address & food as Proof of Delivery. Envía una foto…"
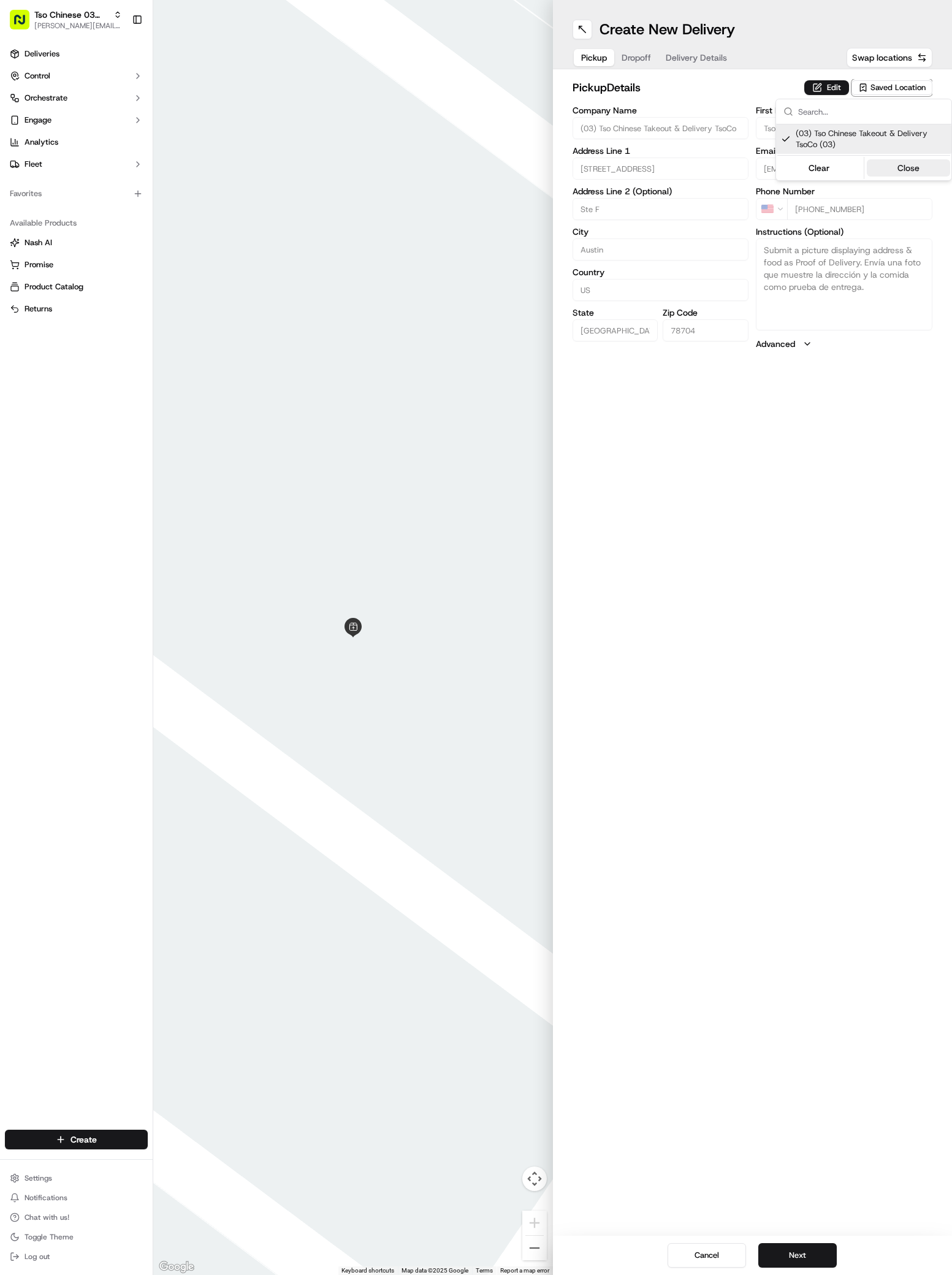
click at [910, 166] on button "Close" at bounding box center [909, 168] width 84 height 17
click at [640, 60] on span "Dropoff" at bounding box center [636, 58] width 29 height 13
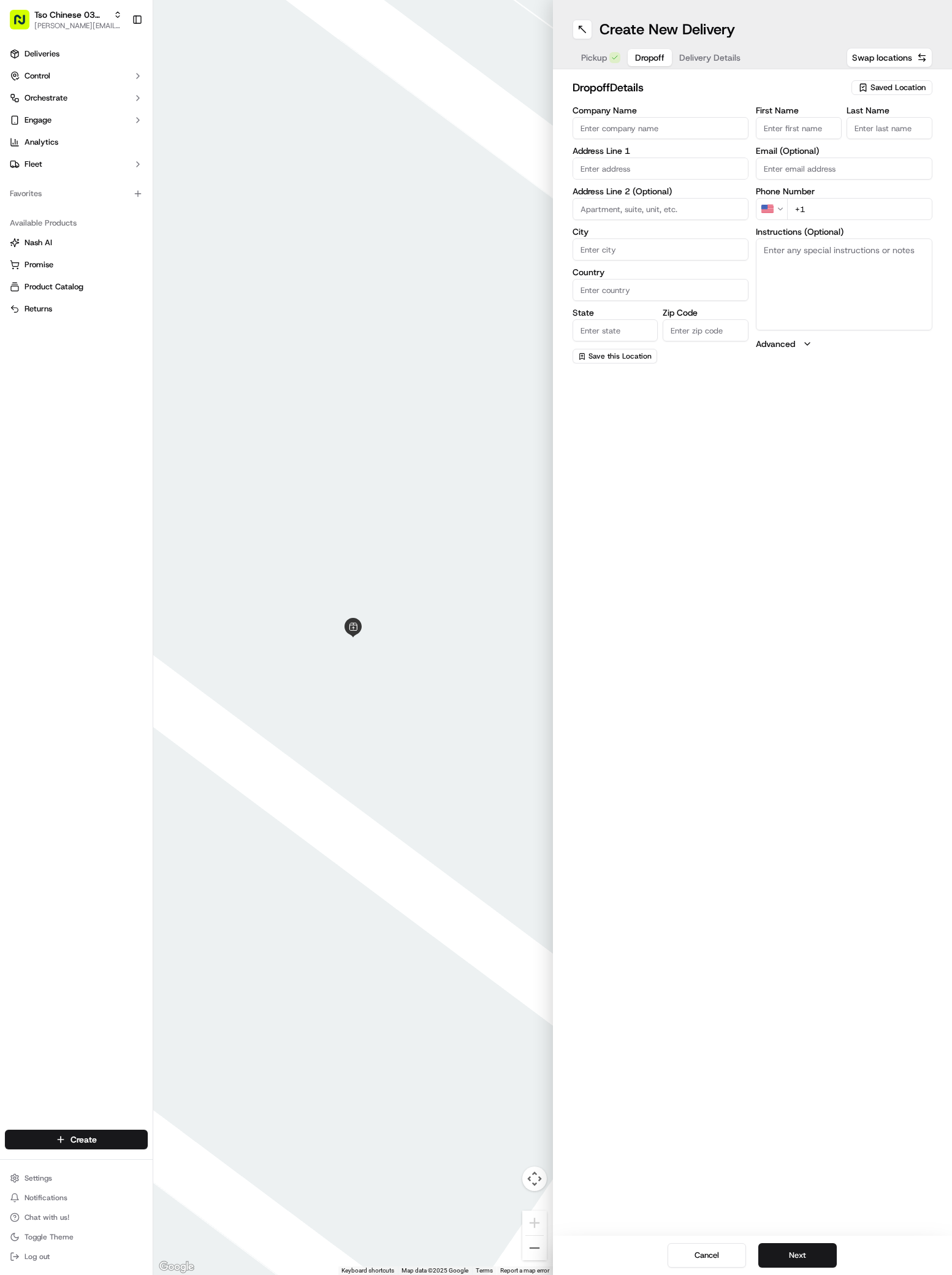
paste input "911 [PERSON_NAME] Dr"
click at [652, 167] on input "911 [PERSON_NAME] Dr" at bounding box center [660, 168] width 176 height 22
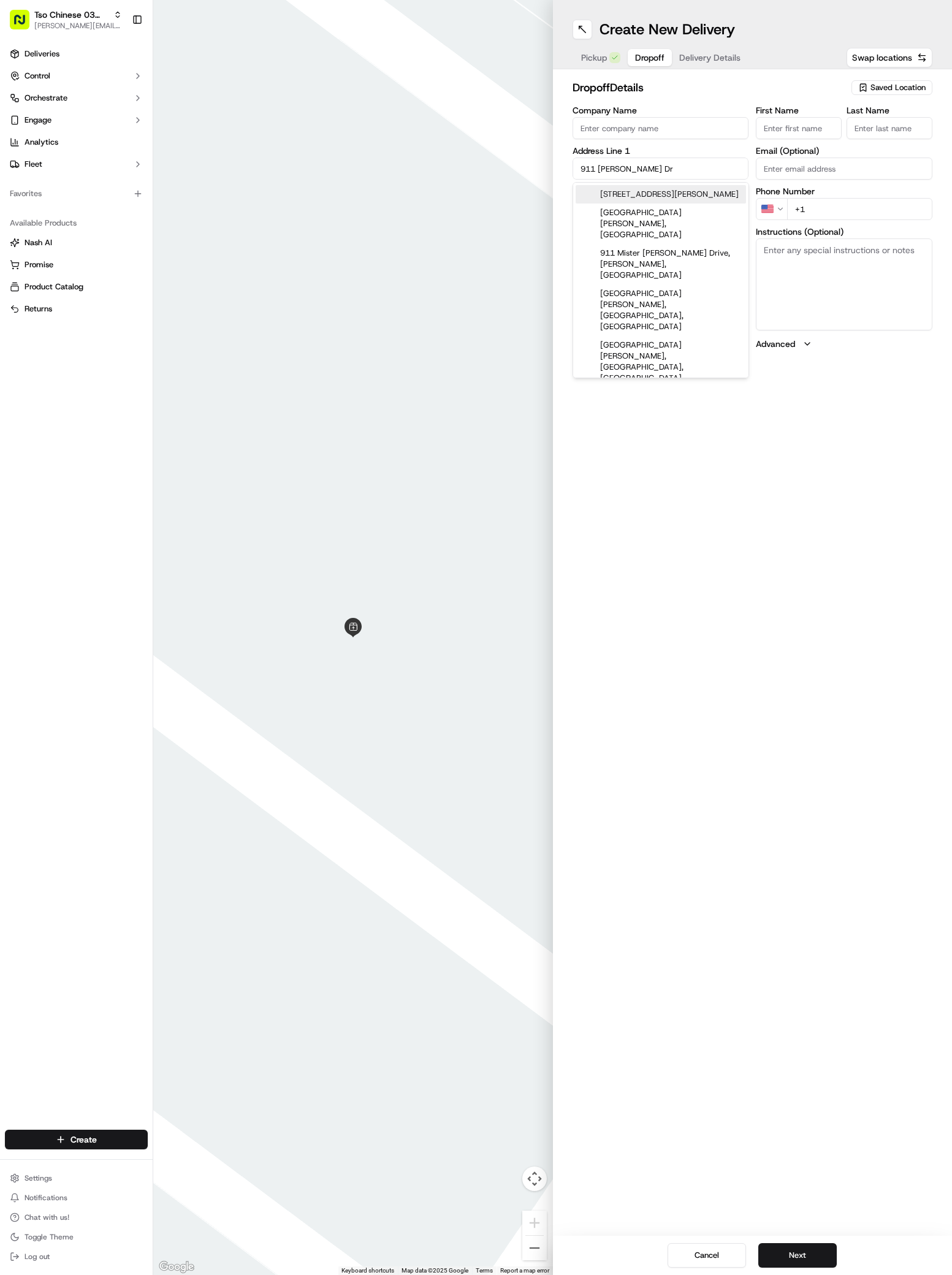
click at [654, 198] on div "[STREET_ADDRESS][PERSON_NAME]" at bounding box center [661, 194] width 171 height 18
type input "911 [PERSON_NAME][STREET_ADDRESS]"
type input "Austin"
type input "[GEOGRAPHIC_DATA]"
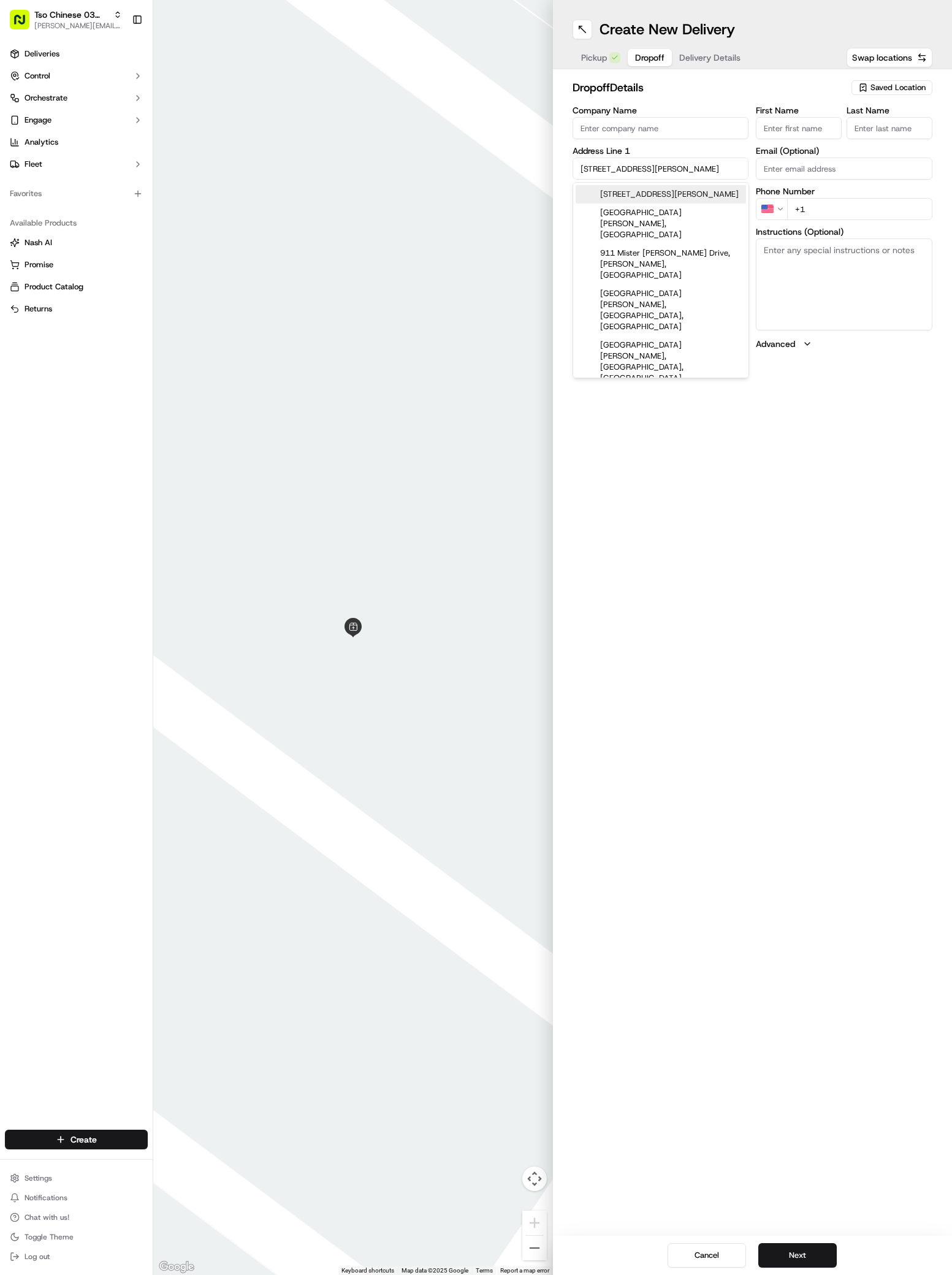
type input "78704"
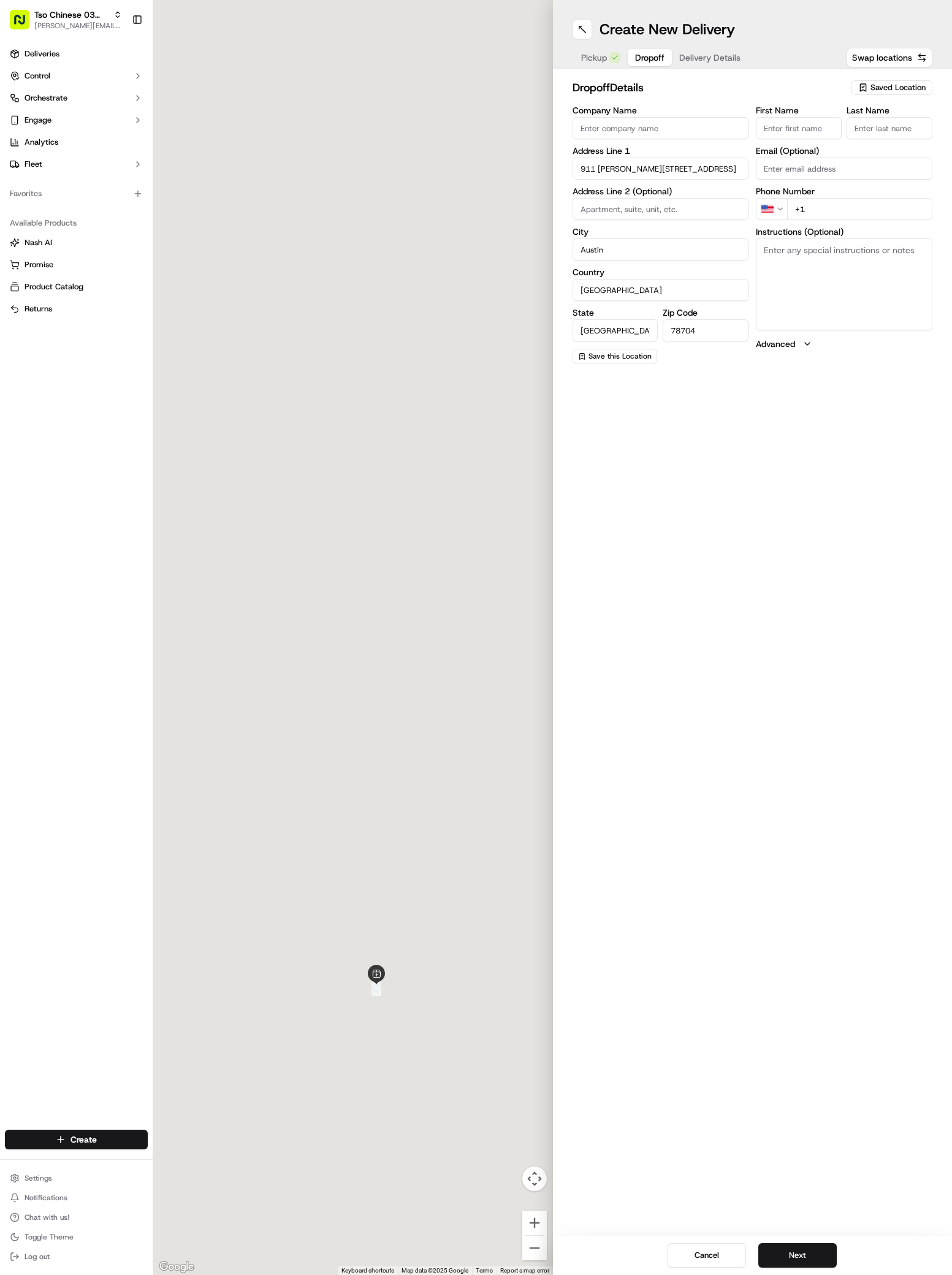
type input "911 [PERSON_NAME] Drive"
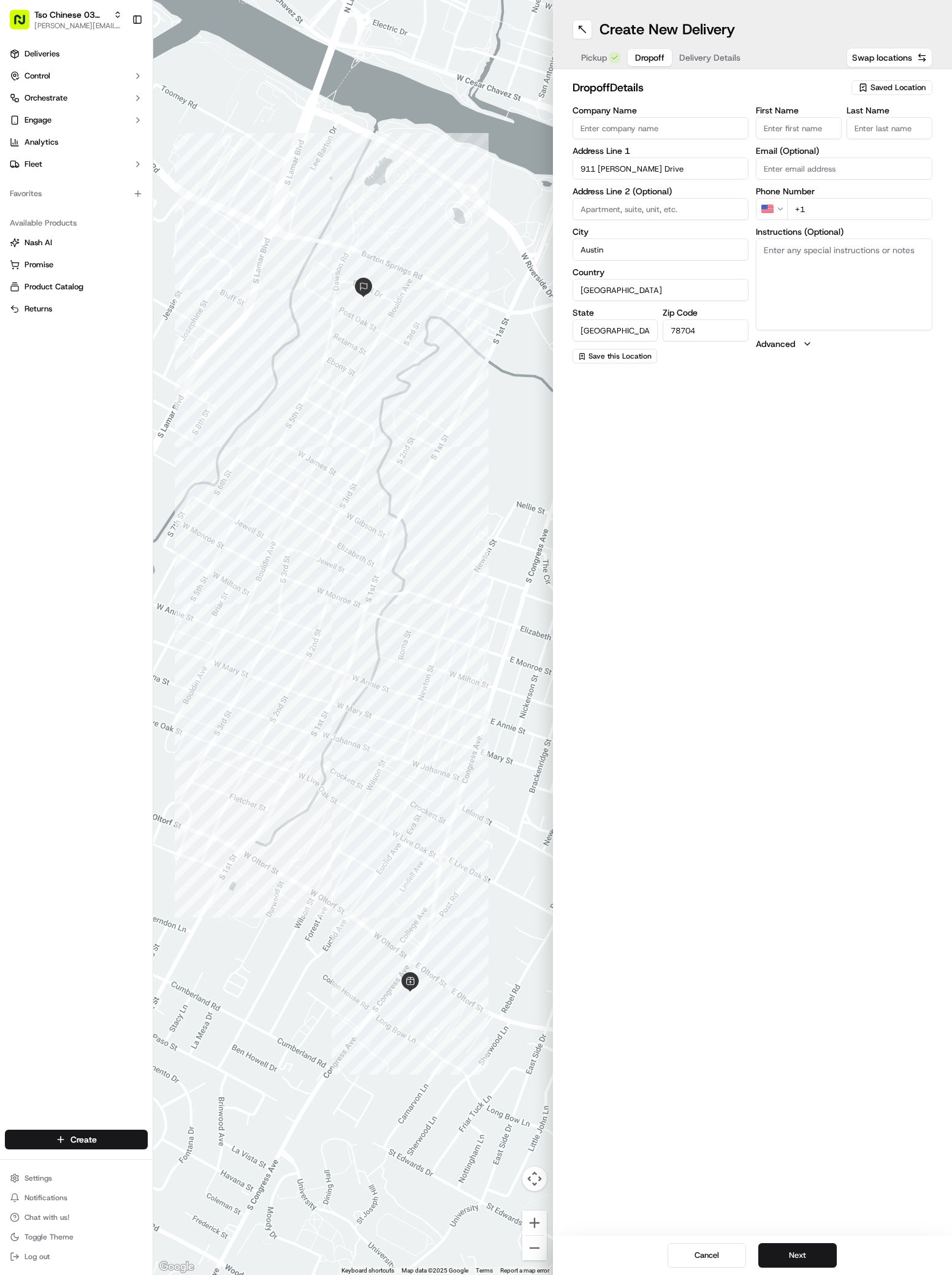
click at [595, 129] on input "Company Name" at bounding box center [660, 128] width 176 height 22
paste input "[PERSON_NAME] [PERSON_NAME]"
type input "[PERSON_NAME] [PERSON_NAME]"
paste input "[PERSON_NAME] [PERSON_NAME]"
type input "[PERSON_NAME] [PERSON_NAME]"
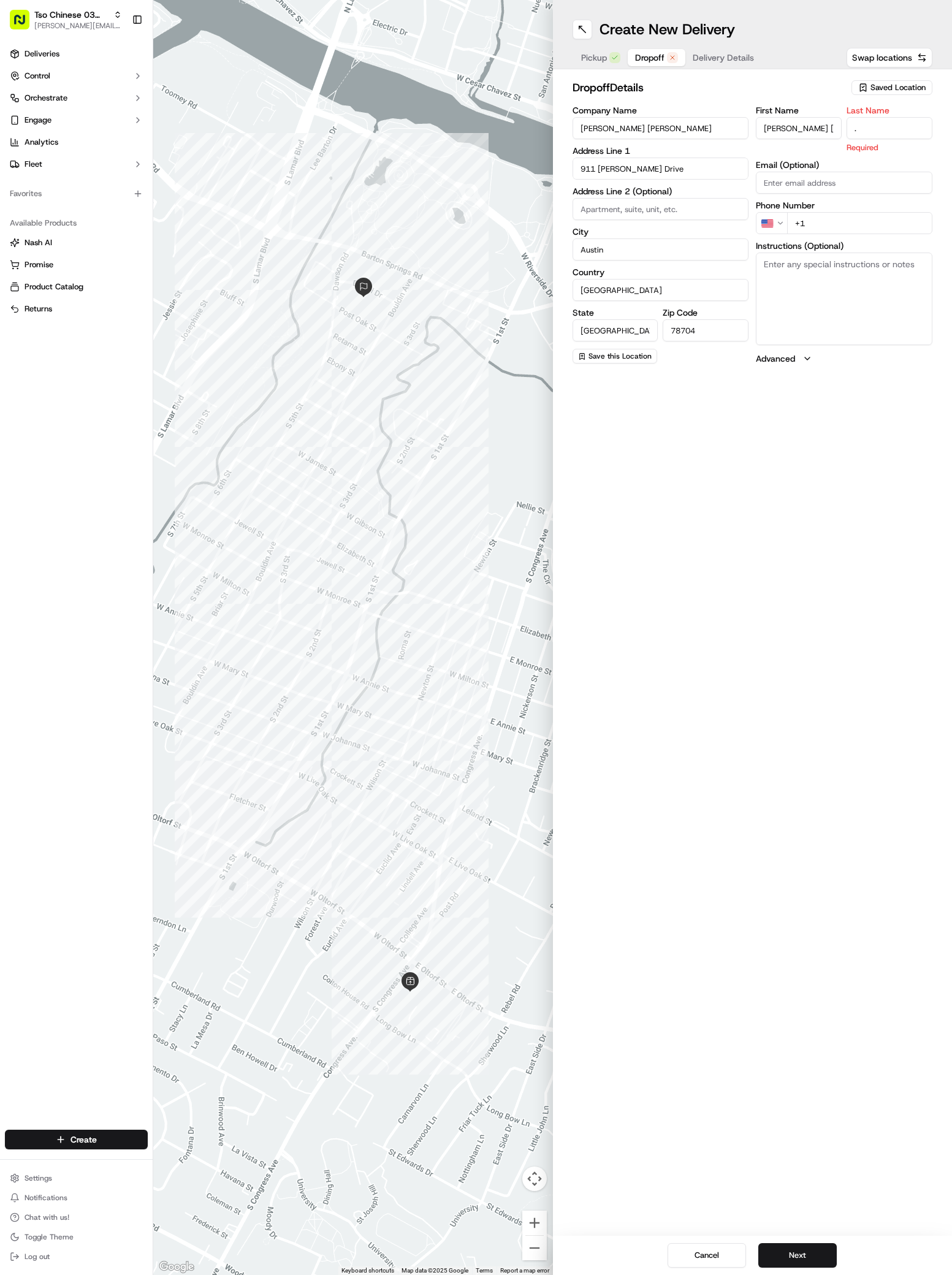
type input "."
click at [816, 220] on div "First Name [PERSON_NAME] [PERSON_NAME] Last Name . Required Email (Optional) Ph…" at bounding box center [844, 235] width 176 height 258
click at [817, 208] on input "+1" at bounding box center [860, 209] width 145 height 22
paste input "51 22989169"
click at [798, 210] on input "[PHONE_NUMBER]" at bounding box center [860, 209] width 145 height 22
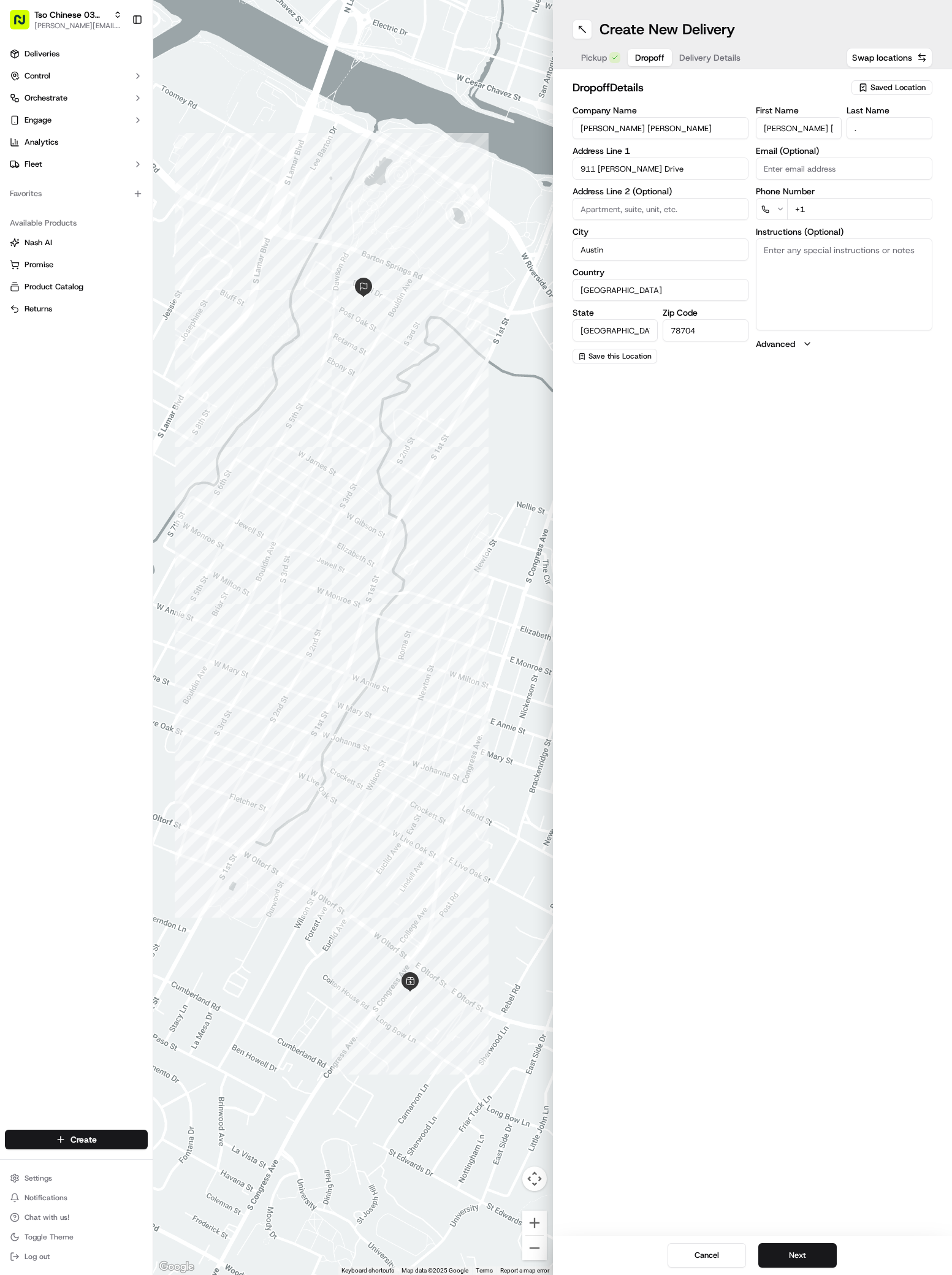
click at [798, 210] on input "+1" at bounding box center [860, 209] width 145 height 22
click at [822, 212] on input "+1" at bounding box center [860, 209] width 145 height 22
paste input "51 22989169"
click at [800, 212] on input "[PHONE_NUMBER]" at bounding box center [860, 209] width 145 height 22
type input "[PHONE_NUMBER]"
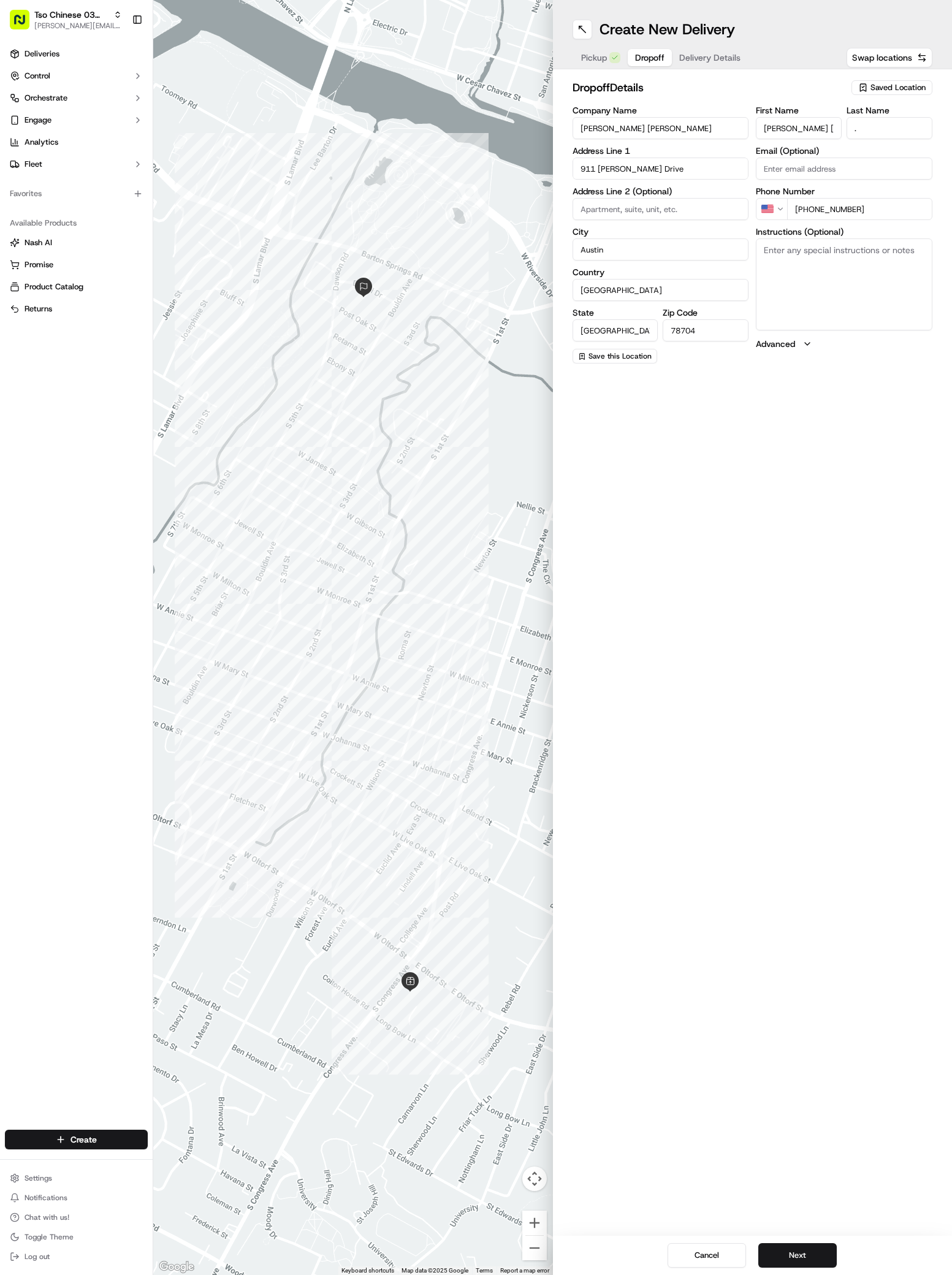
click at [836, 303] on textarea "Instructions (Optional)" at bounding box center [844, 284] width 176 height 92
paste textarea "The road has closed signs due to city work but you can drive in for deliveries …"
paste textarea "I will be outside to meet you."
type textarea "The road has closed signs due to city work but you can drive in for deliveries …"
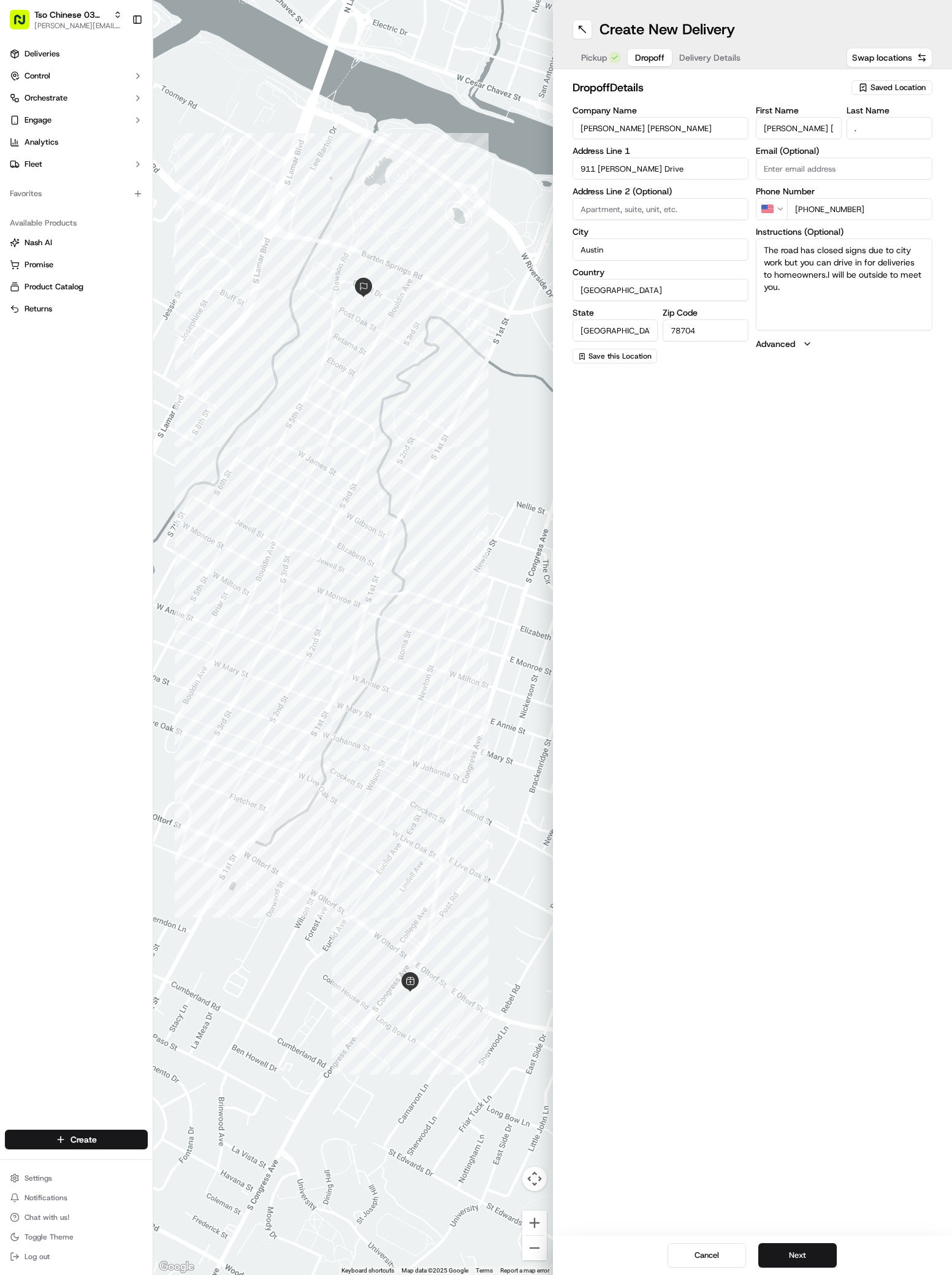
click at [713, 42] on div "Create New Delivery Pickup Dropoff Delivery Details Swap locations" at bounding box center [753, 35] width 400 height 70
click at [717, 53] on span "Delivery Details" at bounding box center [710, 58] width 62 height 13
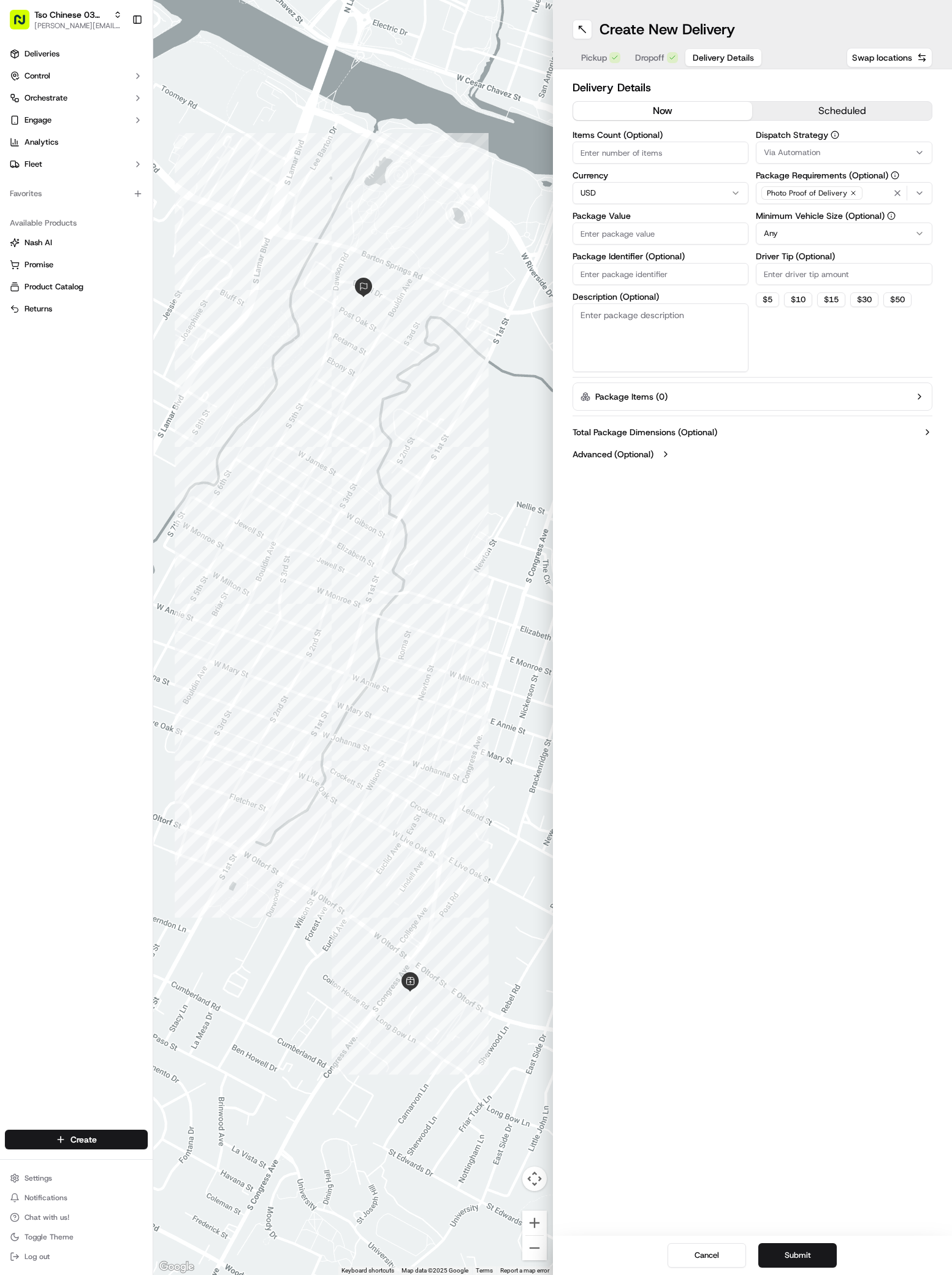
click at [799, 150] on span "Via Automation" at bounding box center [792, 152] width 56 height 11
click at [817, 221] on span "TsoCo Strategy" at bounding box center [851, 220] width 151 height 11
click at [894, 250] on button "Close" at bounding box center [889, 243] width 84 height 17
click at [777, 275] on input "Driver Tip (Optional)" at bounding box center [844, 274] width 176 height 22
type input "2"
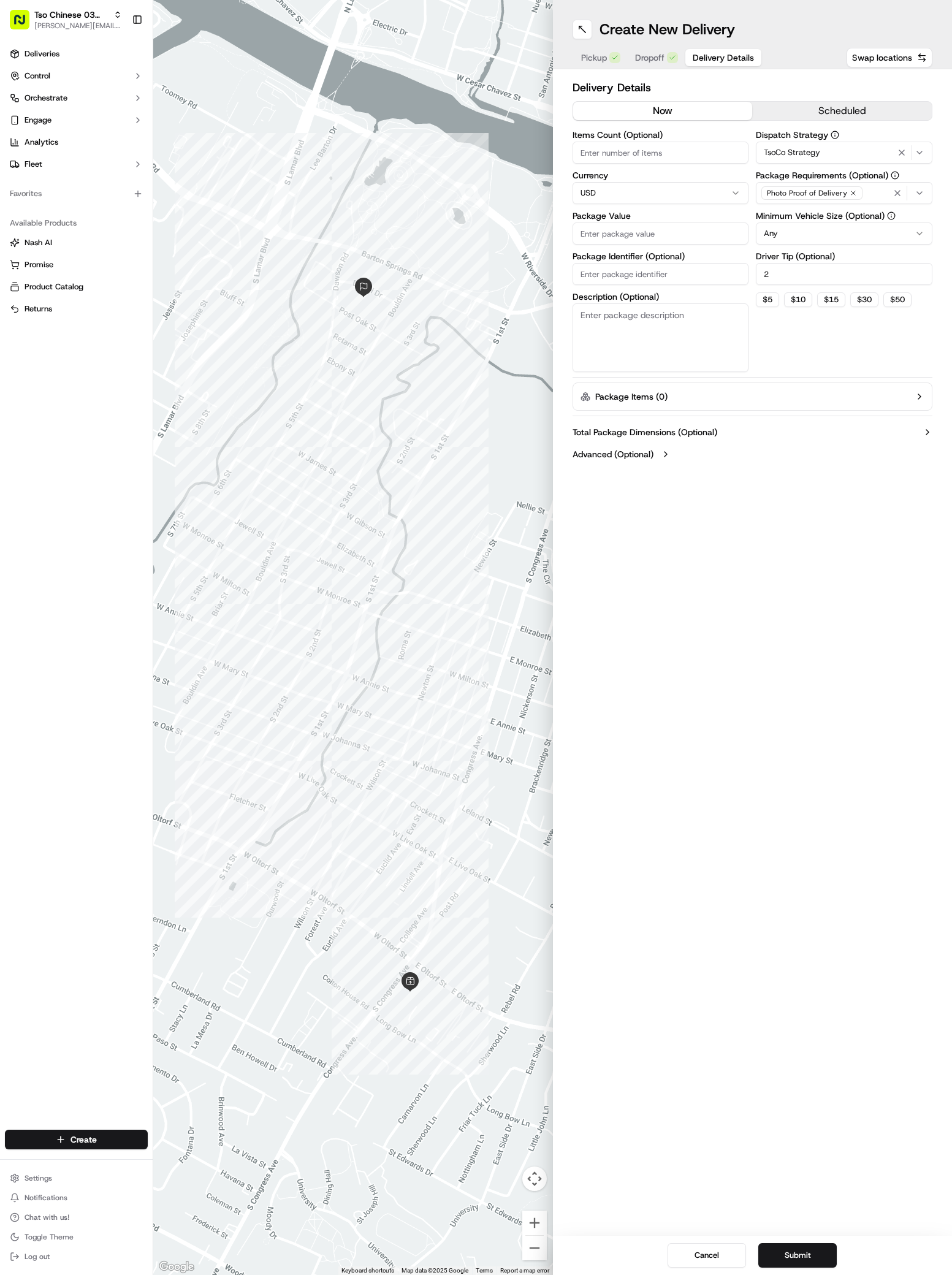
click at [584, 239] on input "Package Value" at bounding box center [660, 234] width 176 height 22
paste input "39.94"
type input "39.94"
click at [580, 273] on input "Package Identifier (Optional)" at bounding box center [660, 274] width 176 height 22
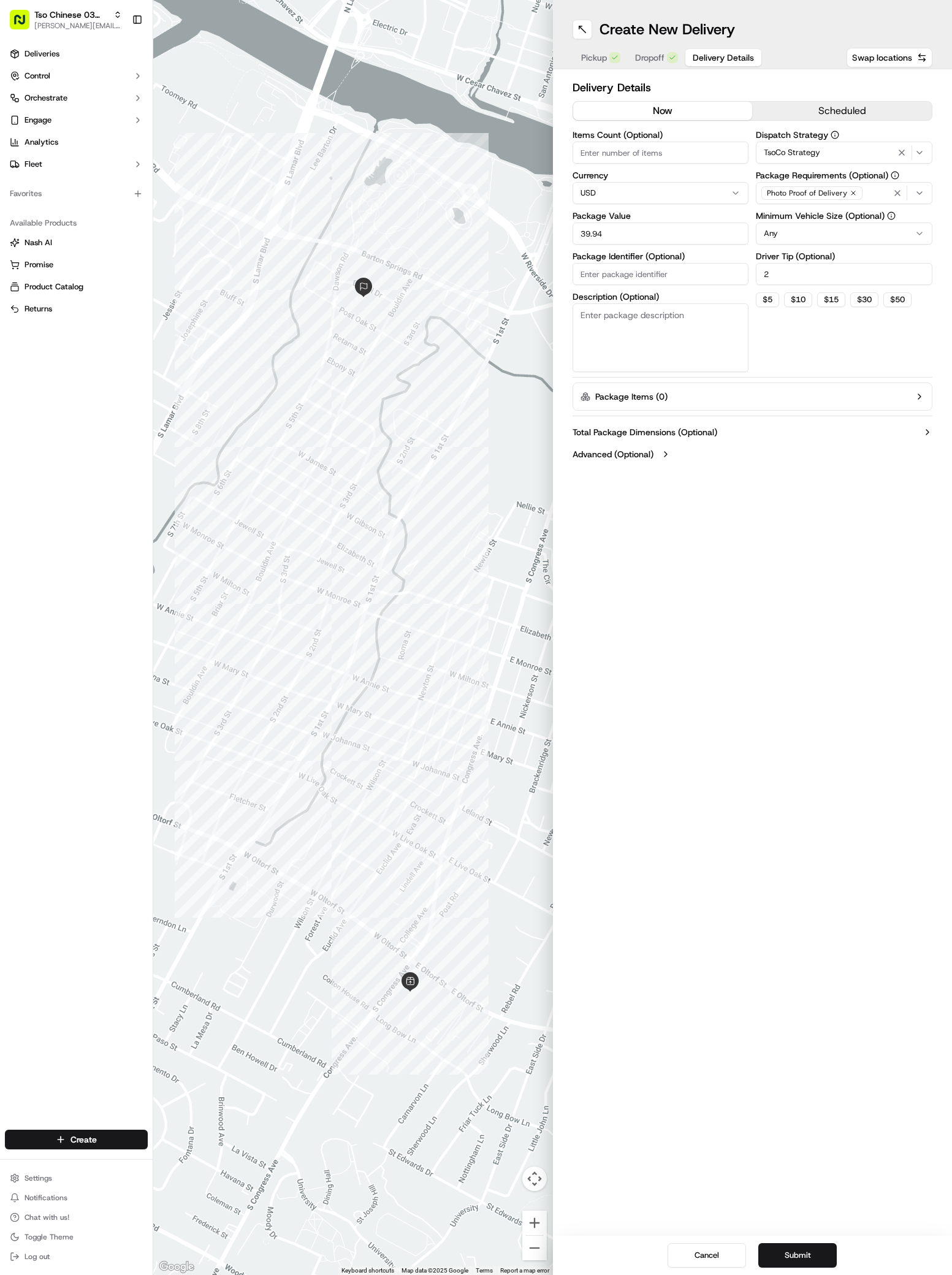
click at [580, 273] on input "Package Identifier (Optional)" at bounding box center [660, 274] width 176 height 22
paste input "NOGBGCC"
type input "NOGBGCC"
click at [796, 1247] on button "Submit" at bounding box center [797, 1255] width 78 height 24
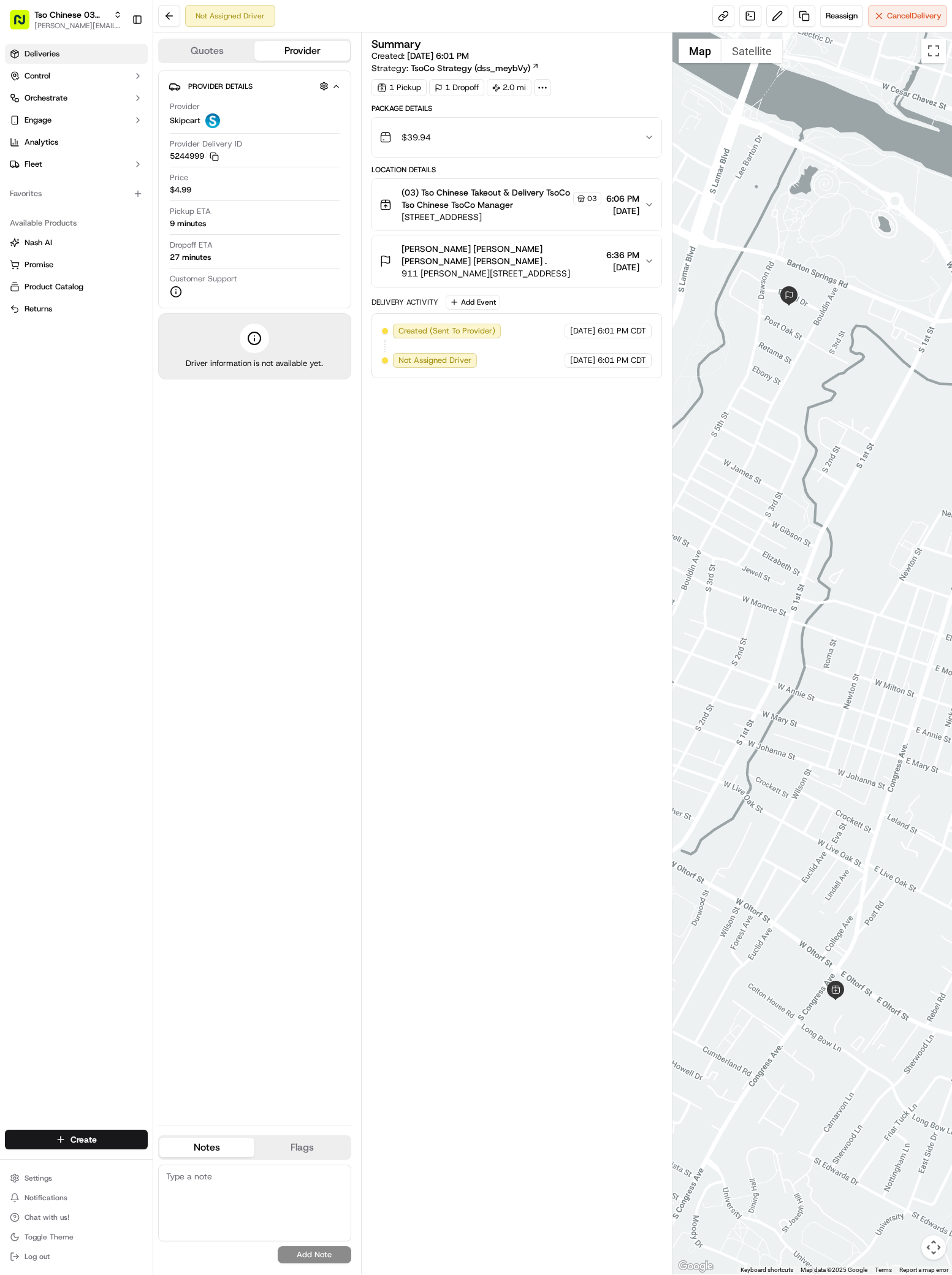
click at [50, 48] on span "Deliveries" at bounding box center [42, 54] width 35 height 11
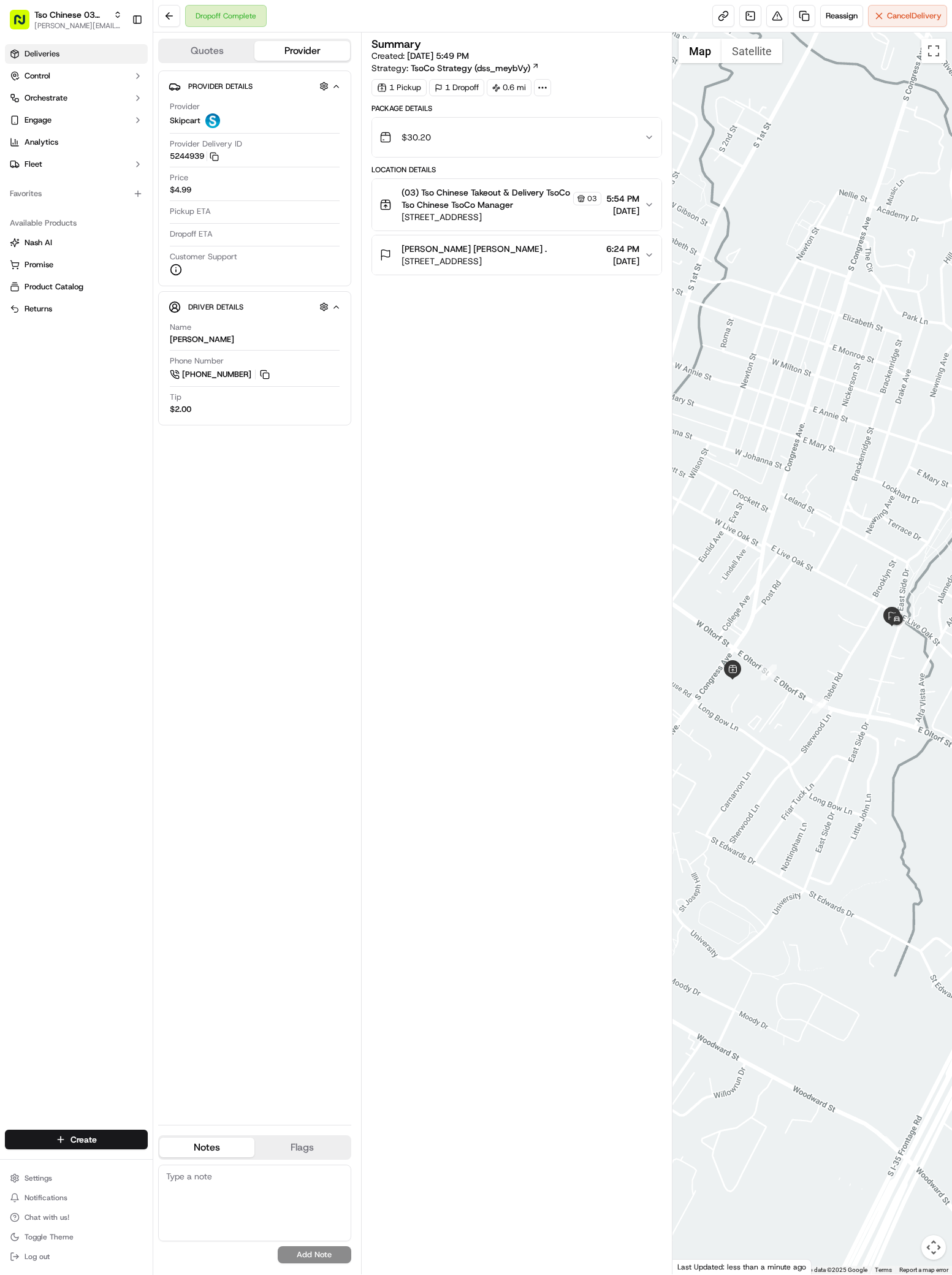
click at [43, 53] on span "Deliveries" at bounding box center [42, 54] width 35 height 11
